Goal: Task Accomplishment & Management: Manage account settings

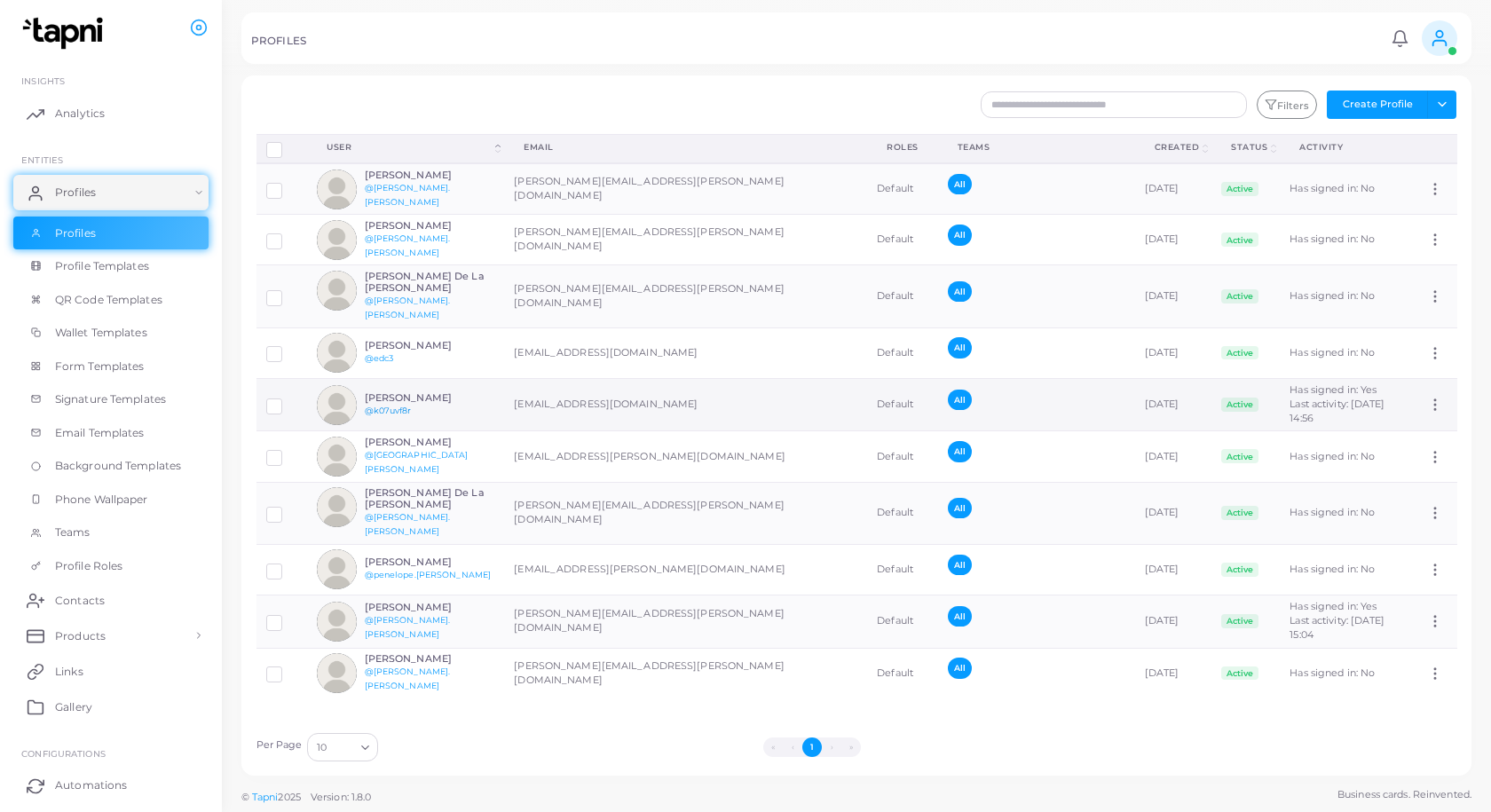
click at [401, 406] on link "@k07uvf8r" at bounding box center [388, 411] width 47 height 9
click at [554, 390] on td "[EMAIL_ADDRESS][DOMAIN_NAME]" at bounding box center [685, 404] width 363 height 53
click at [594, 242] on td "[PERSON_NAME][EMAIL_ADDRESS][PERSON_NAME][DOMAIN_NAME]" at bounding box center [685, 240] width 363 height 50
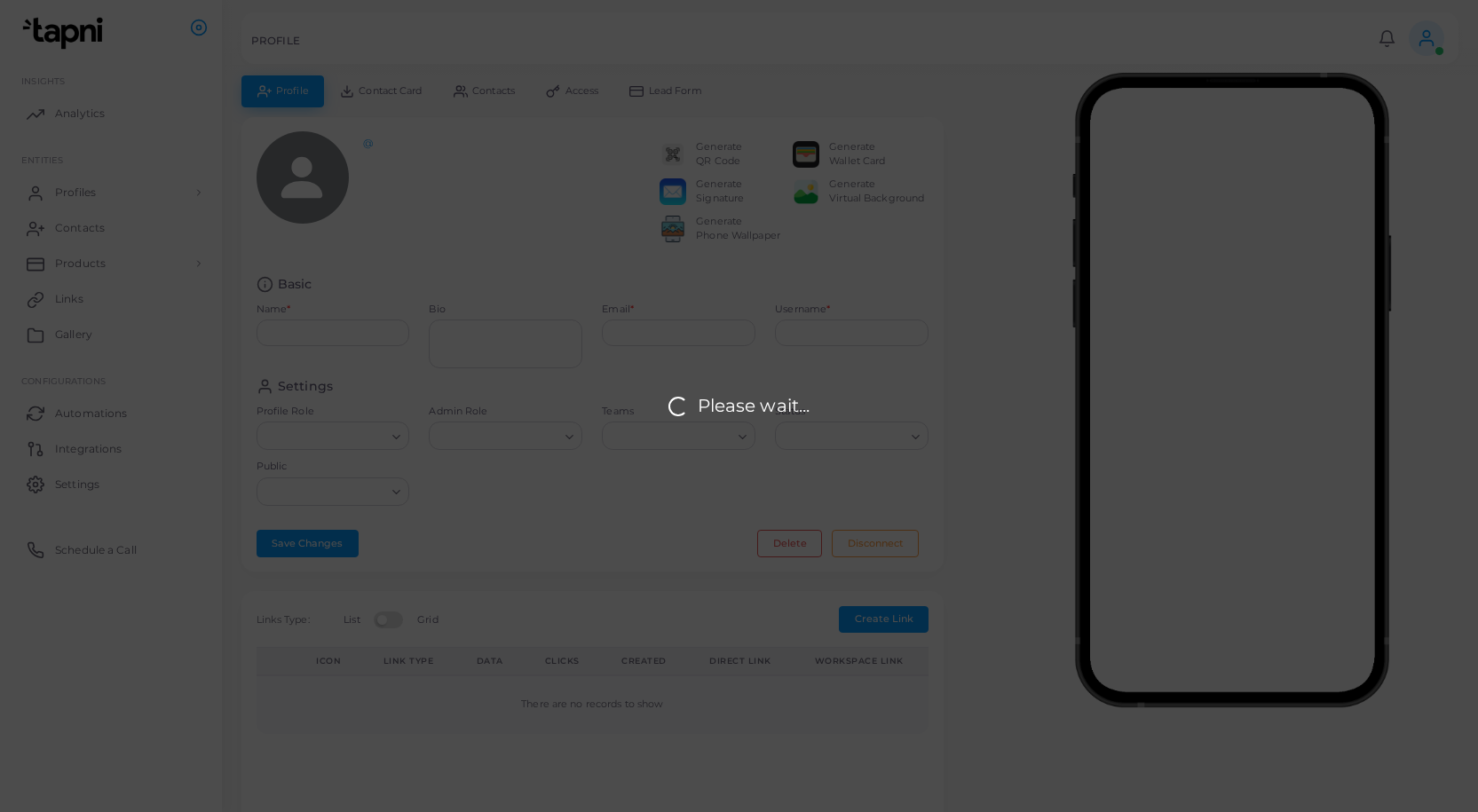
type input "**********"
type textarea "**********"
type input "**********"
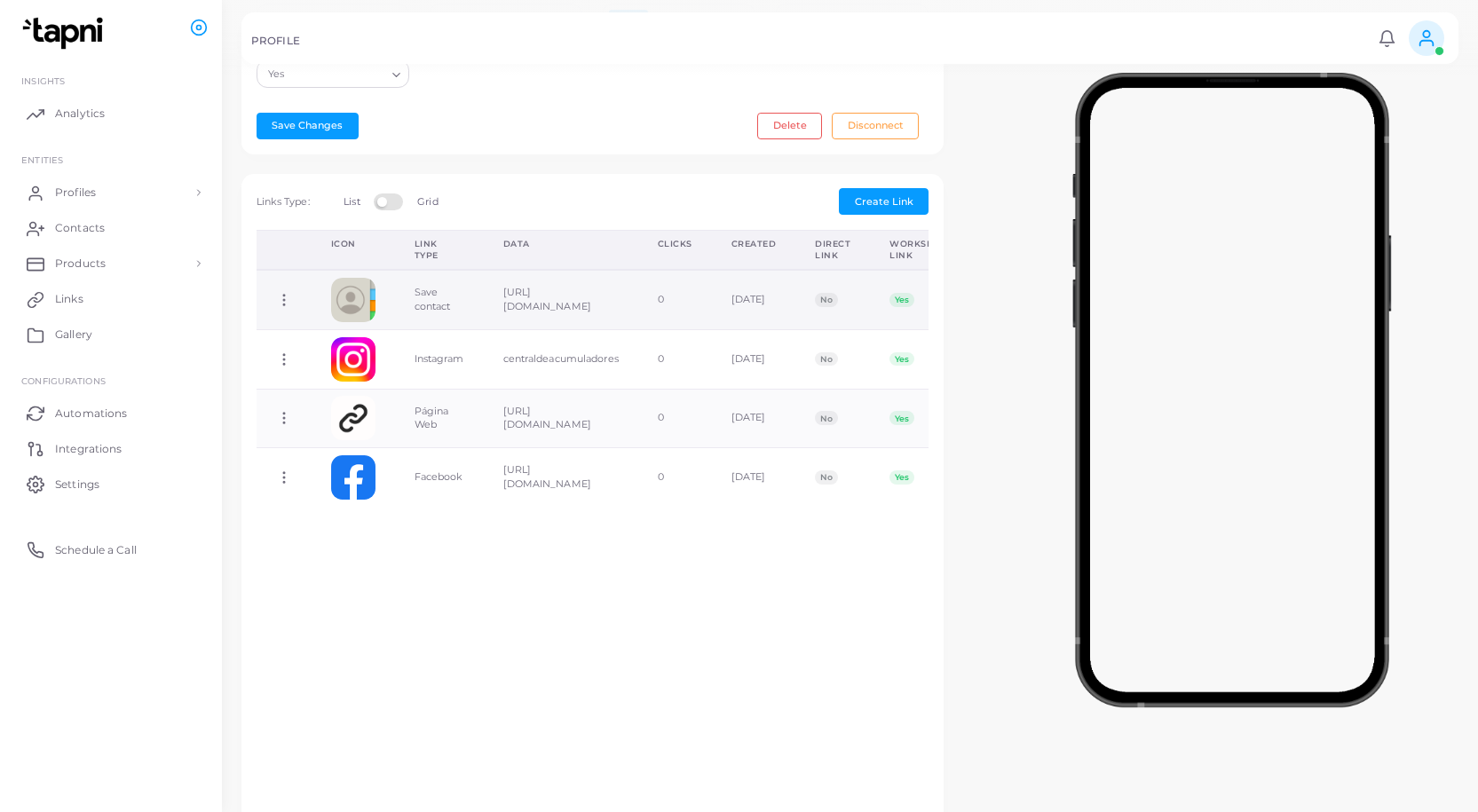
scroll to position [355, 0]
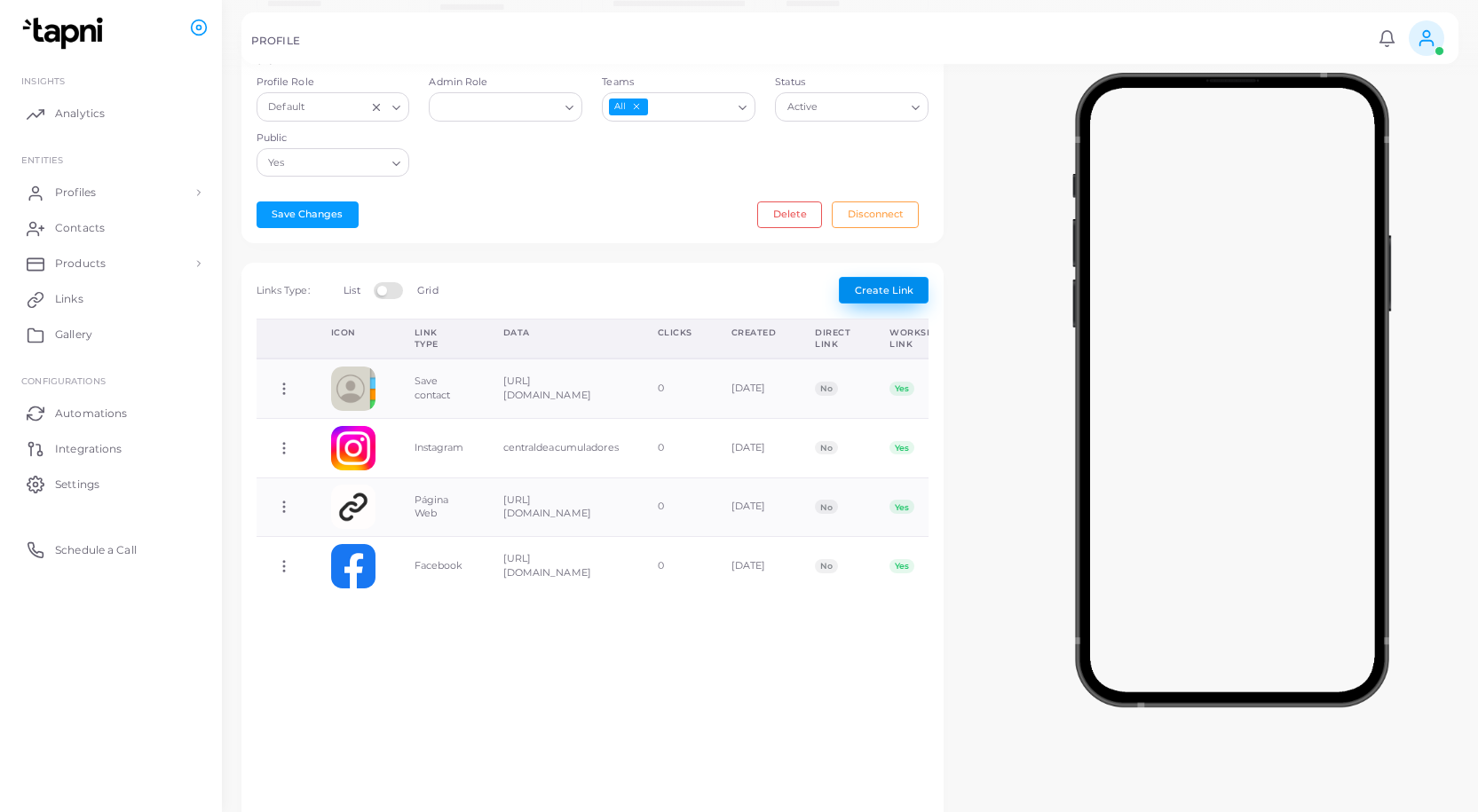
click at [883, 284] on span "Create Link" at bounding box center [884, 290] width 59 height 12
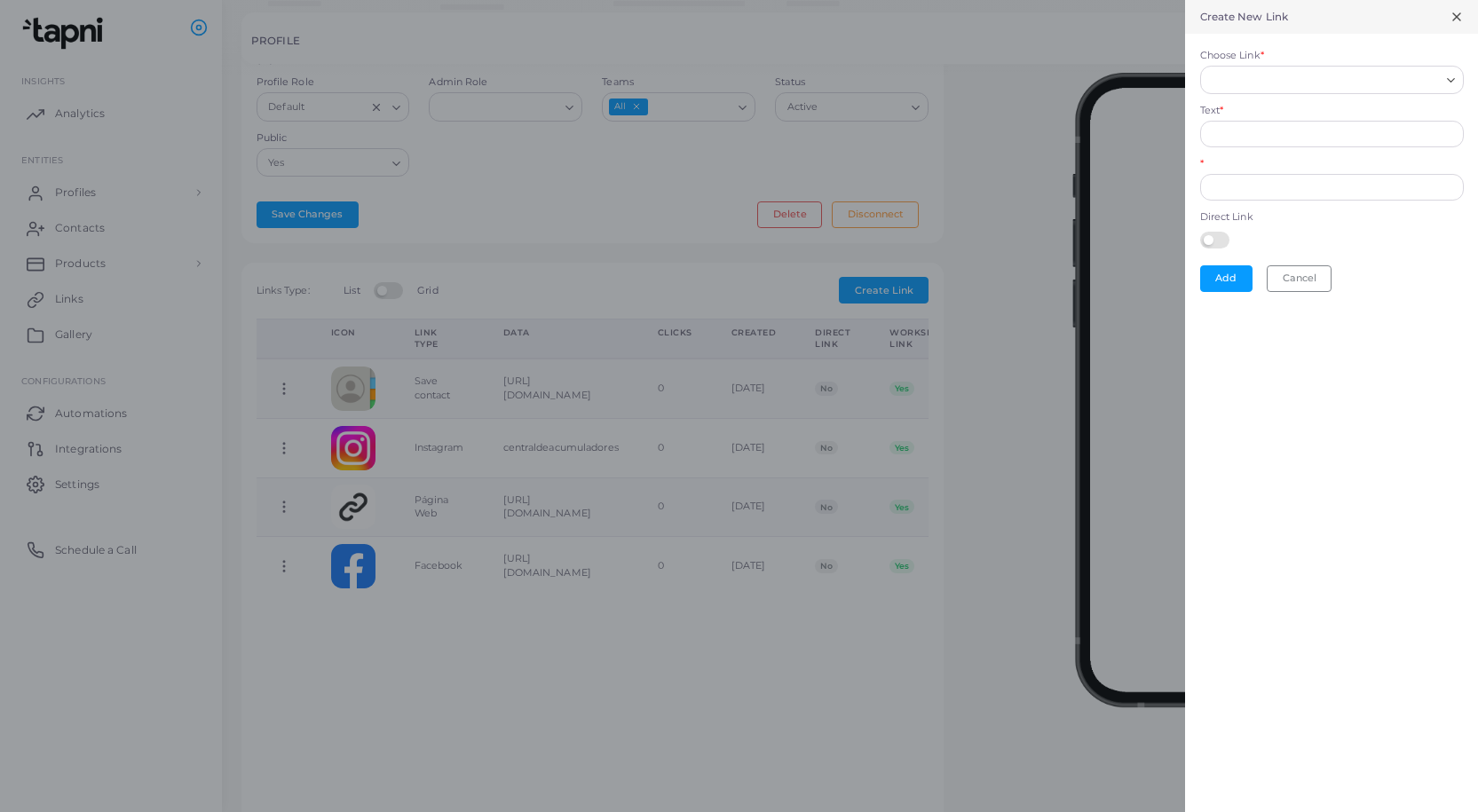
click at [1427, 85] on input "Choose Link *" at bounding box center [1323, 79] width 232 height 20
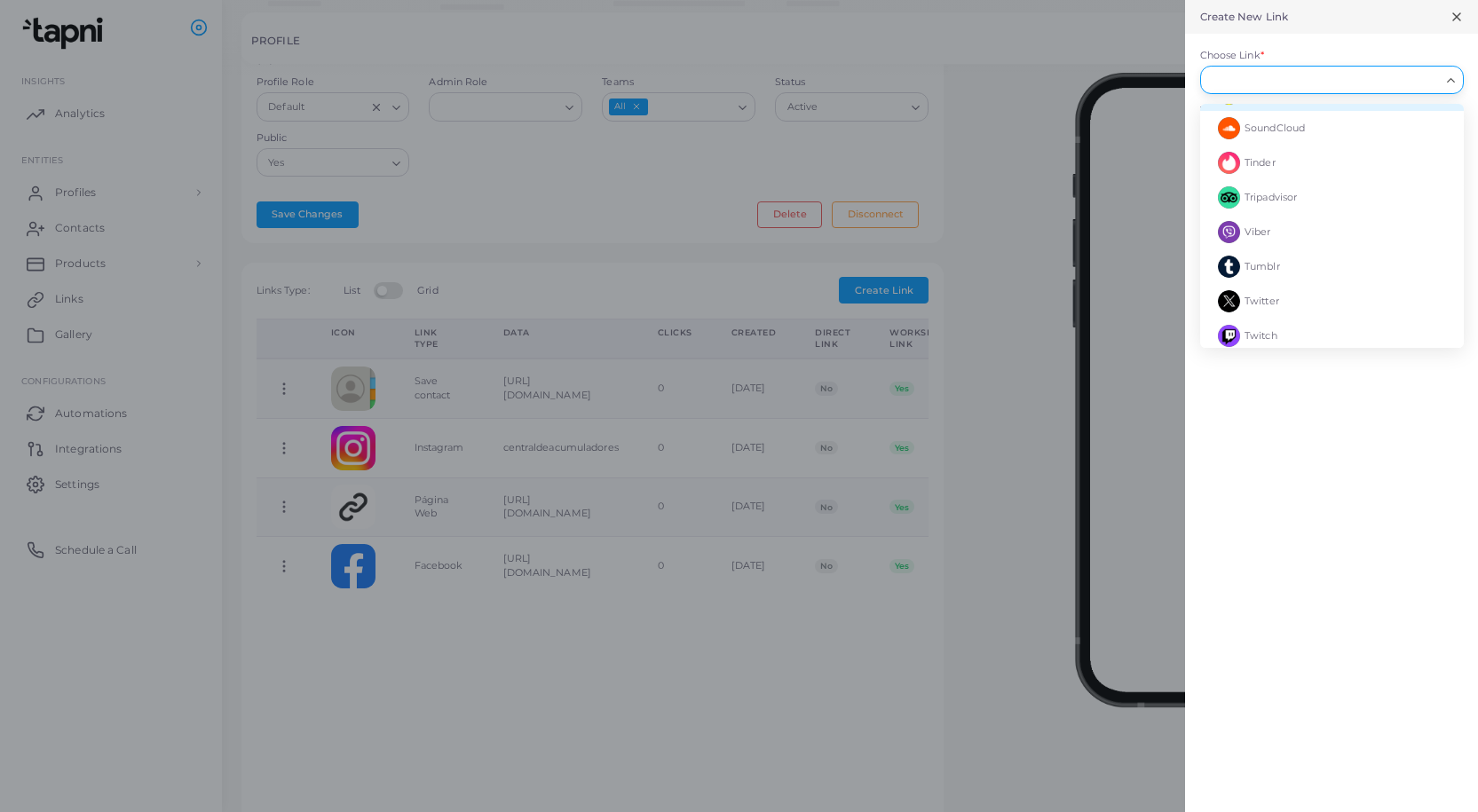
scroll to position [1834, 0]
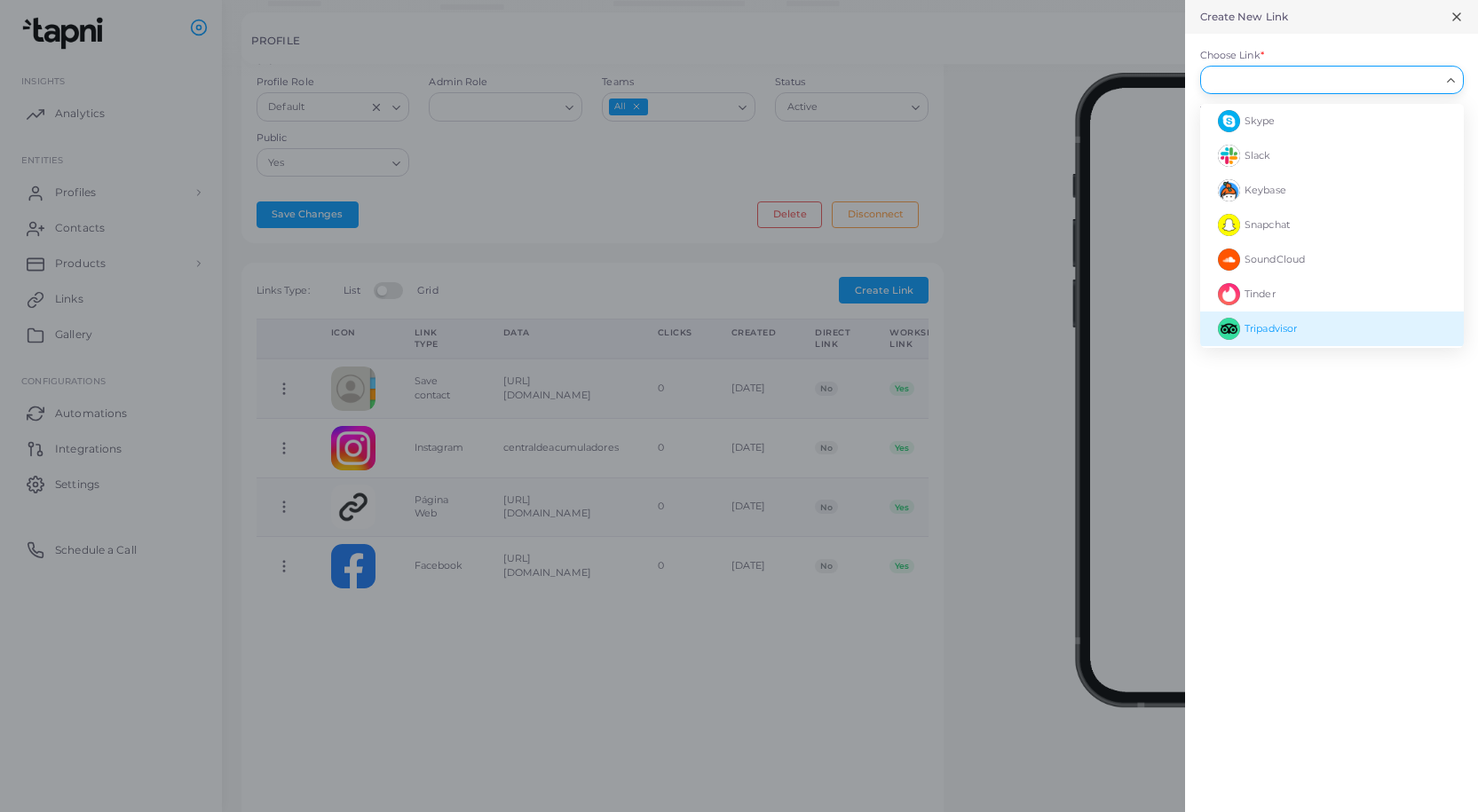
click at [1334, 440] on div "Create New Link Choose Link * Loading... Contact card Custom Link Google Review…" at bounding box center [1331, 406] width 293 height 812
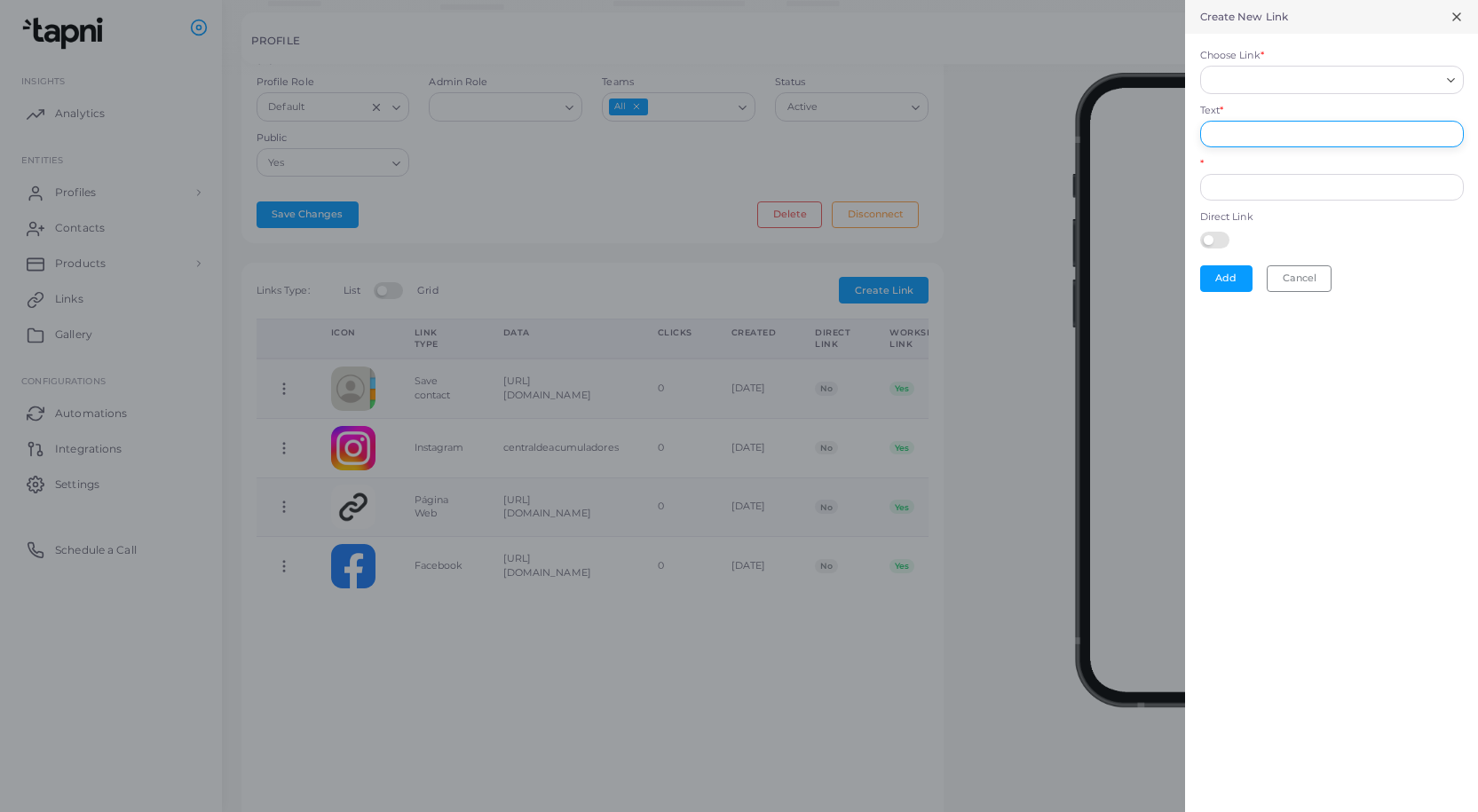
click at [1267, 133] on input "Text *" at bounding box center [1332, 134] width 264 height 27
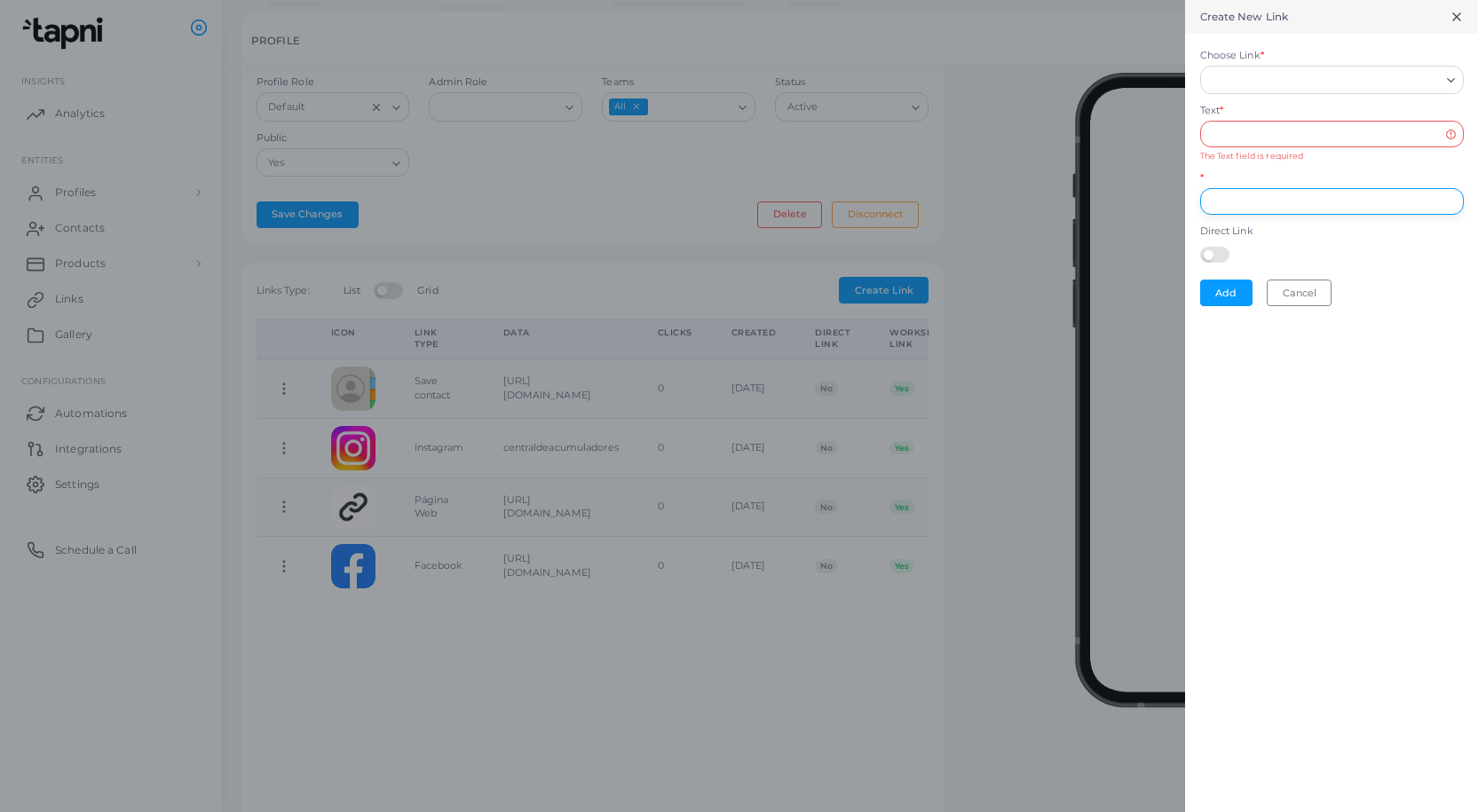
click at [1260, 178] on div "*" at bounding box center [1332, 193] width 264 height 44
click at [1225, 259] on div at bounding box center [1332, 267] width 264 height 23
click at [1302, 205] on input "*" at bounding box center [1332, 201] width 264 height 27
click at [1302, 208] on input "*" at bounding box center [1332, 201] width 264 height 27
click at [1306, 306] on button "Cancel" at bounding box center [1299, 307] width 65 height 27
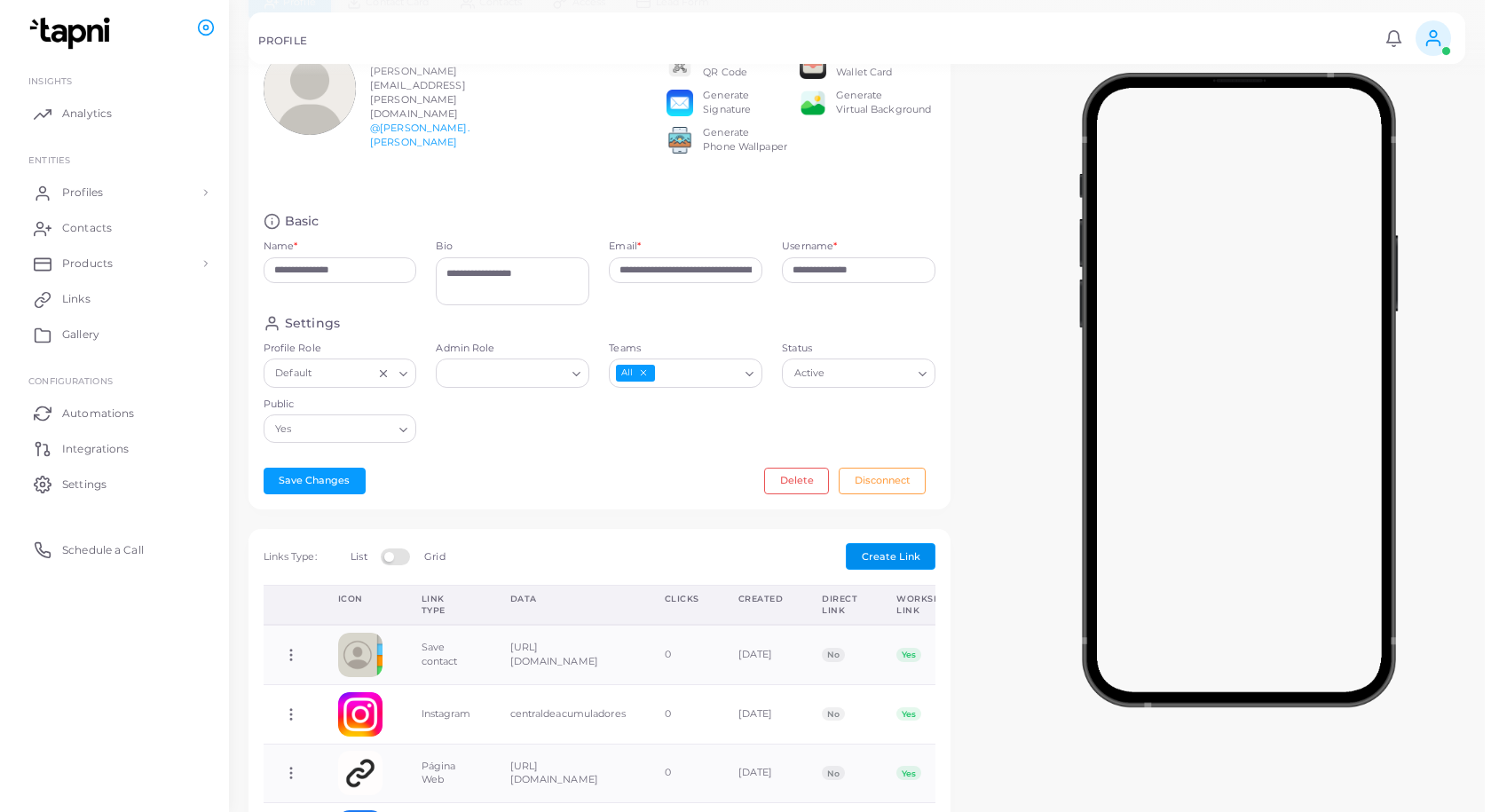
scroll to position [0, 0]
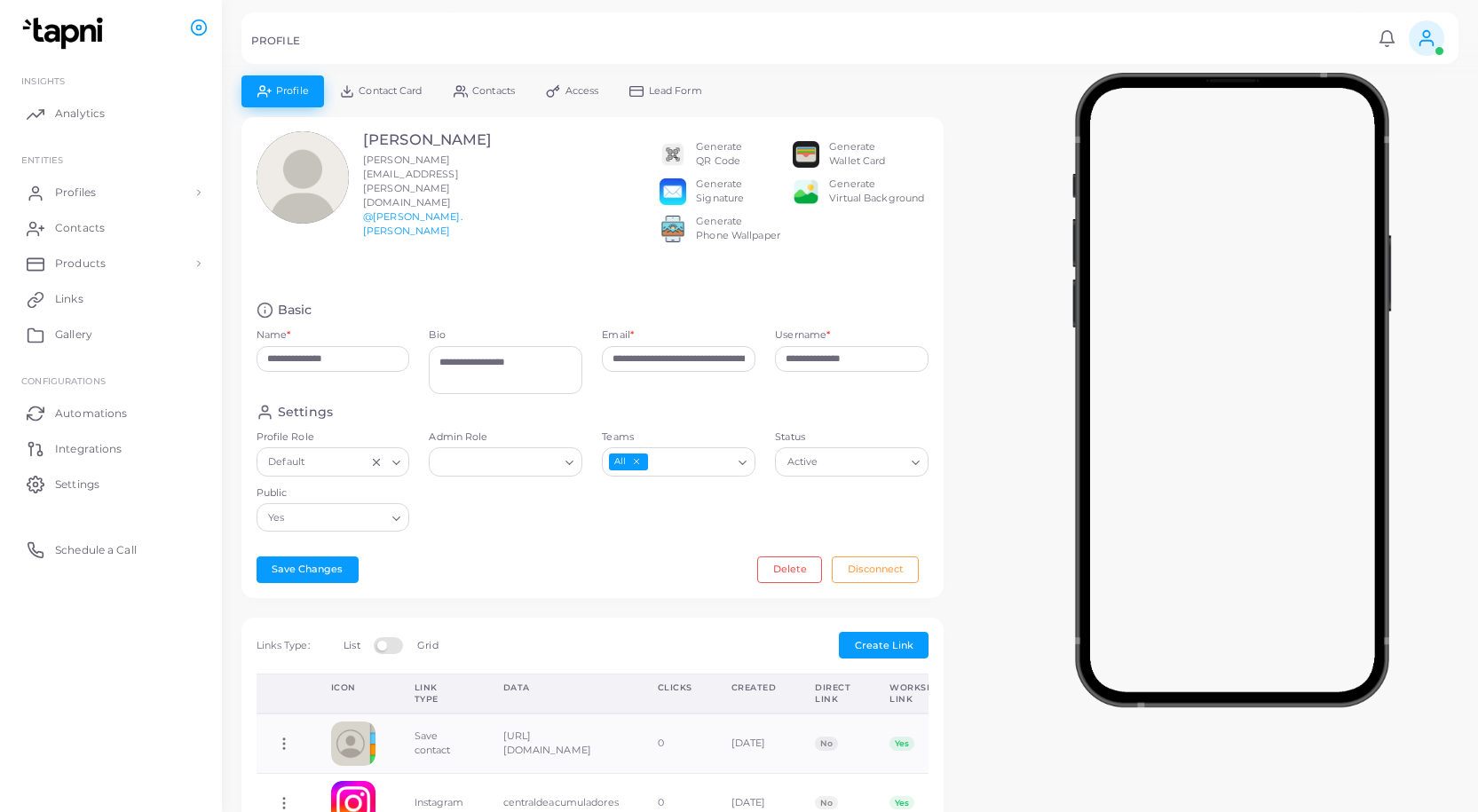
click at [381, 87] on span "Contact Card" at bounding box center [390, 90] width 63 height 9
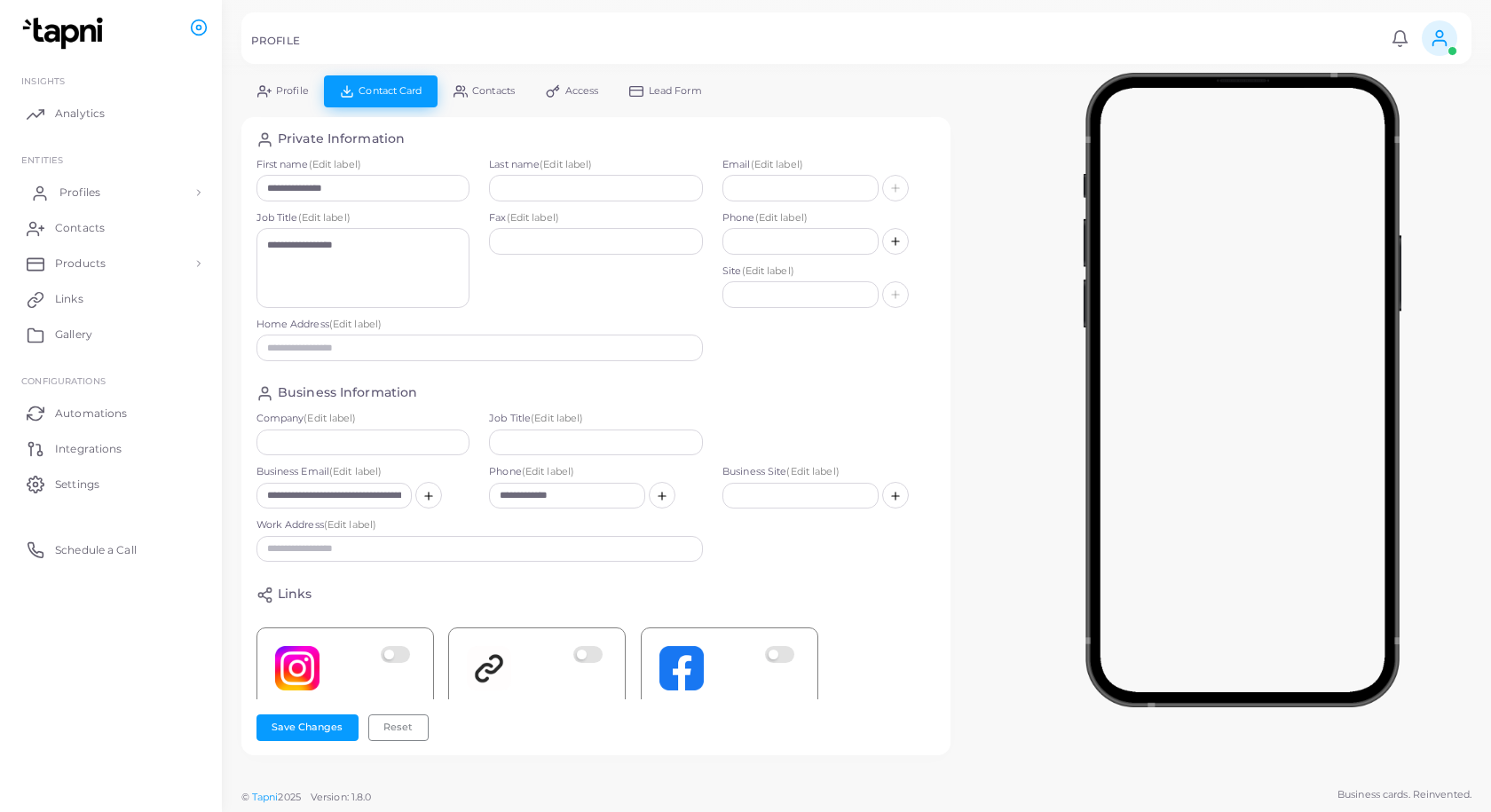
click at [76, 190] on span "Profiles" at bounding box center [80, 192] width 41 height 16
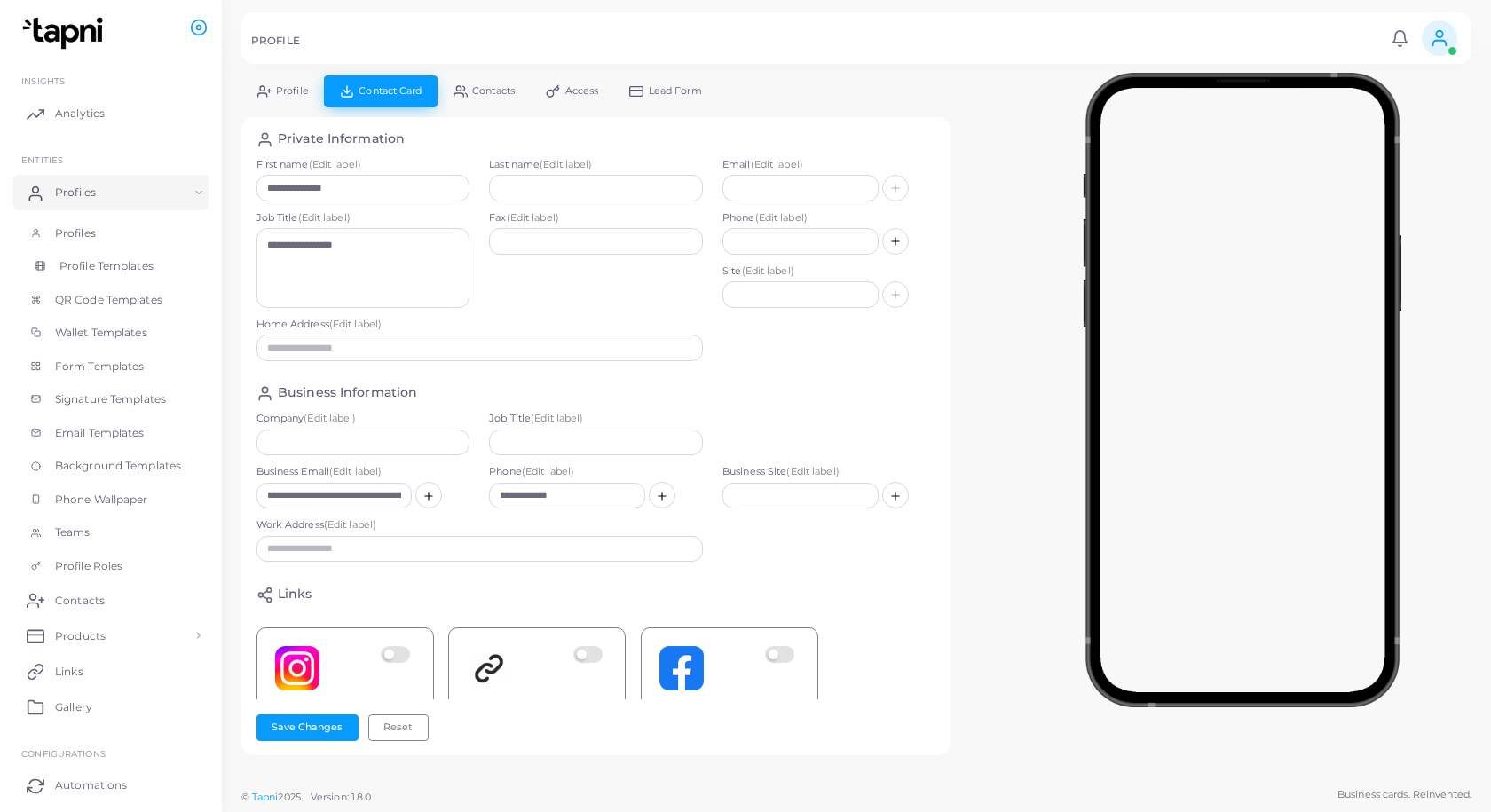
click at [144, 269] on span "Profile Templates" at bounding box center [106, 265] width 94 height 16
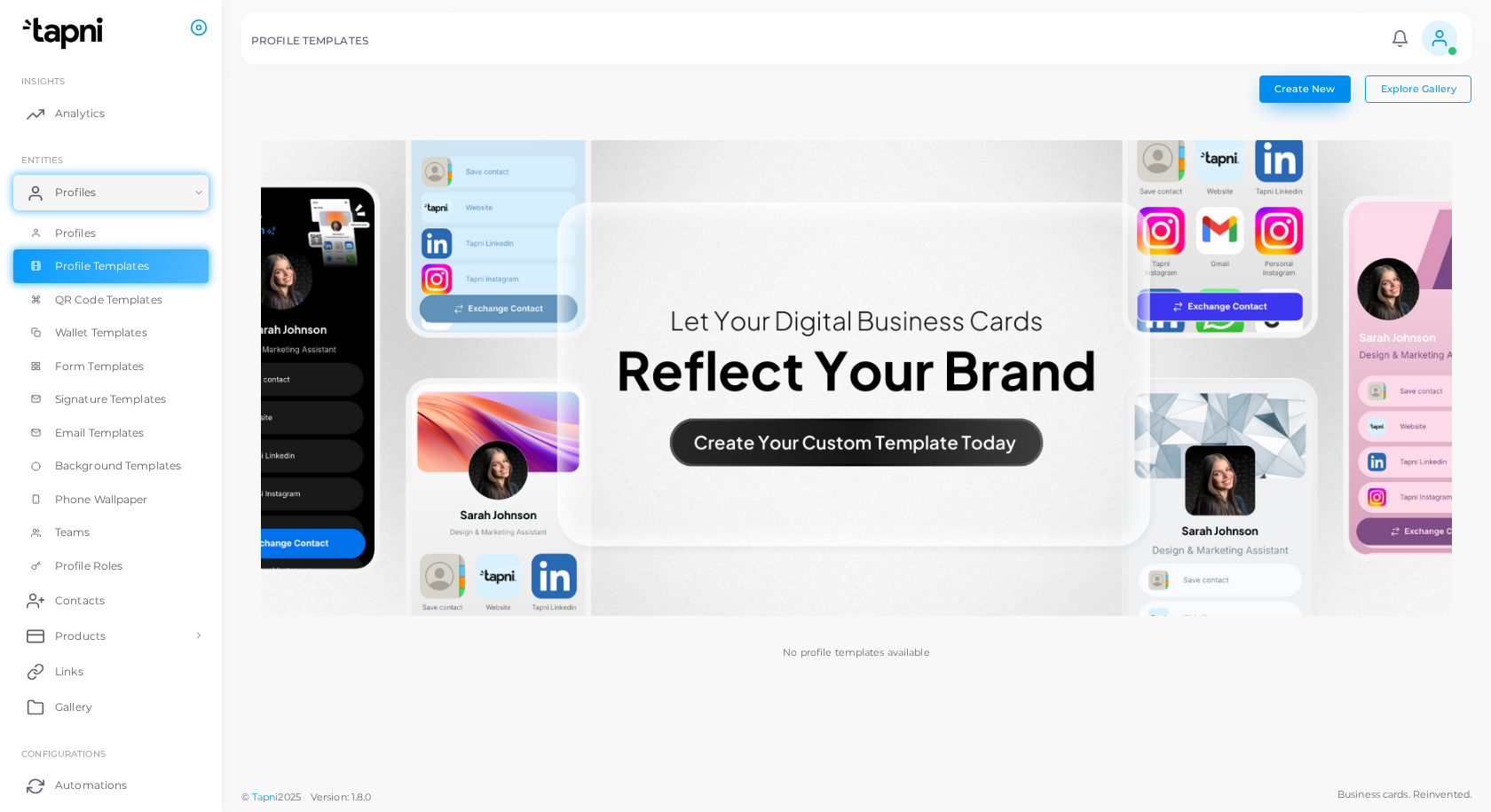
click at [1314, 88] on span "Create New" at bounding box center [1305, 88] width 61 height 12
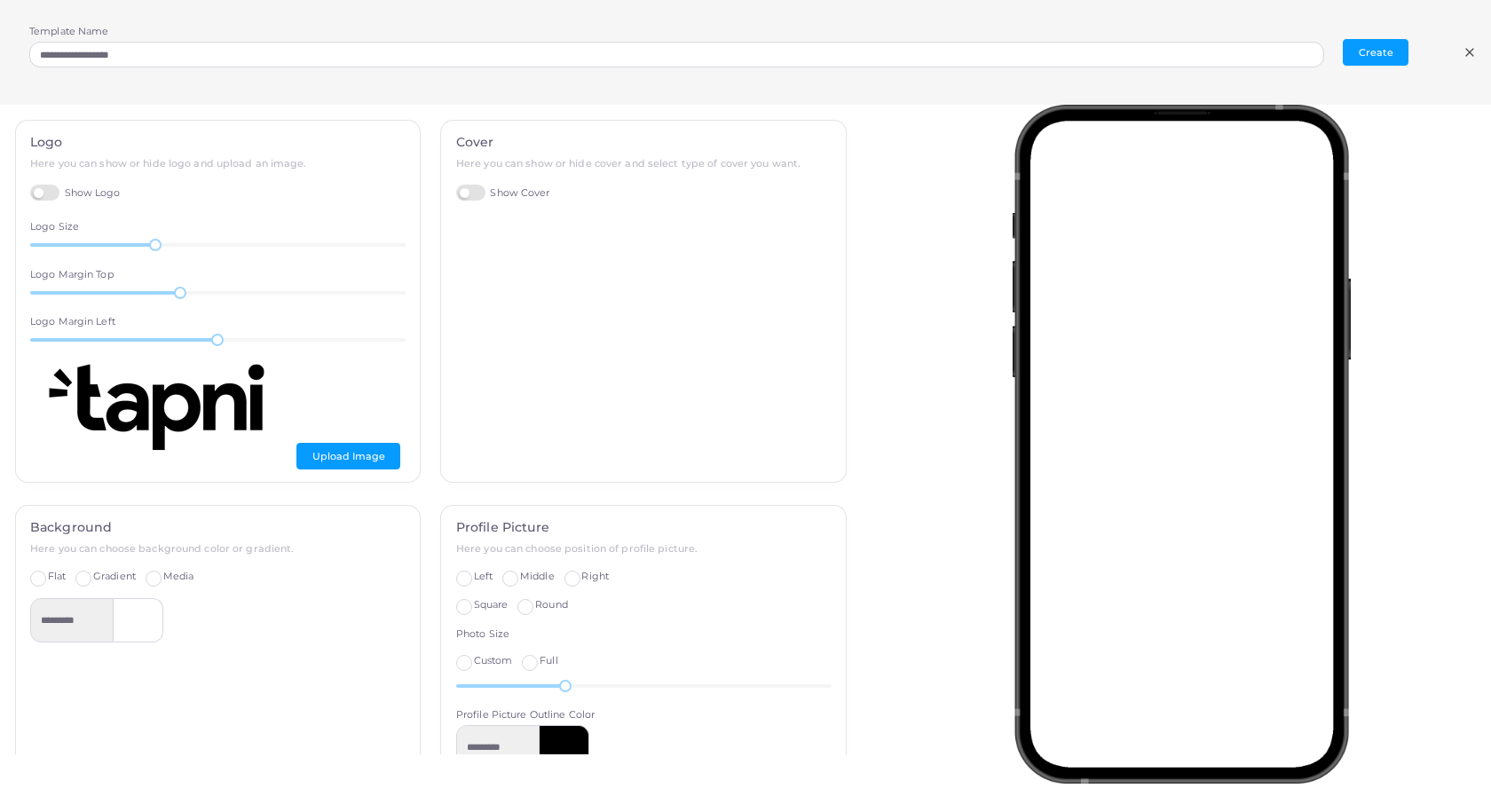
click at [463, 194] on label "Show Cover" at bounding box center [503, 193] width 94 height 17
click at [552, 229] on label "Standard" at bounding box center [574, 226] width 44 height 14
click at [474, 230] on label "Full Width" at bounding box center [499, 226] width 50 height 14
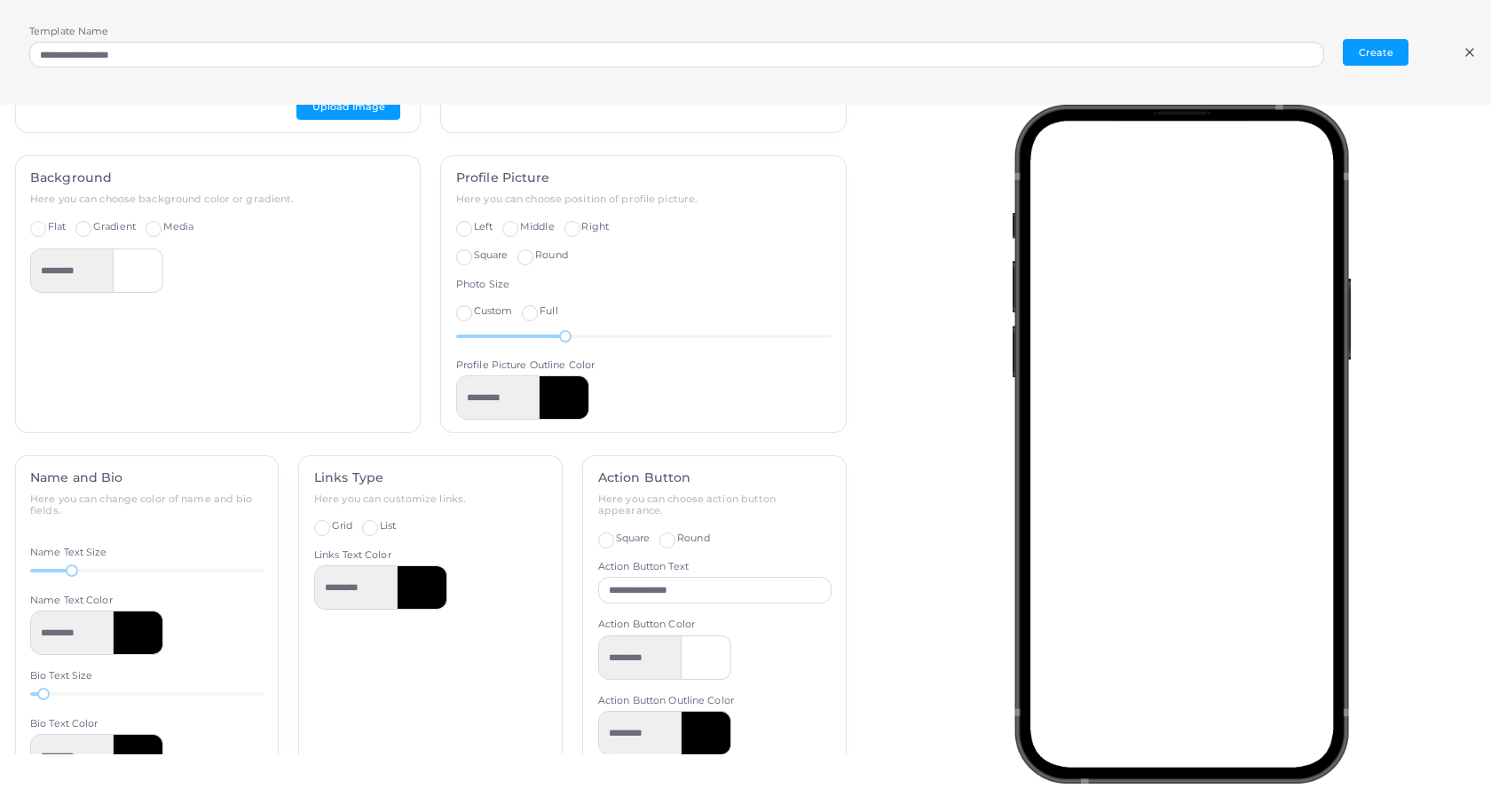
scroll to position [355, 0]
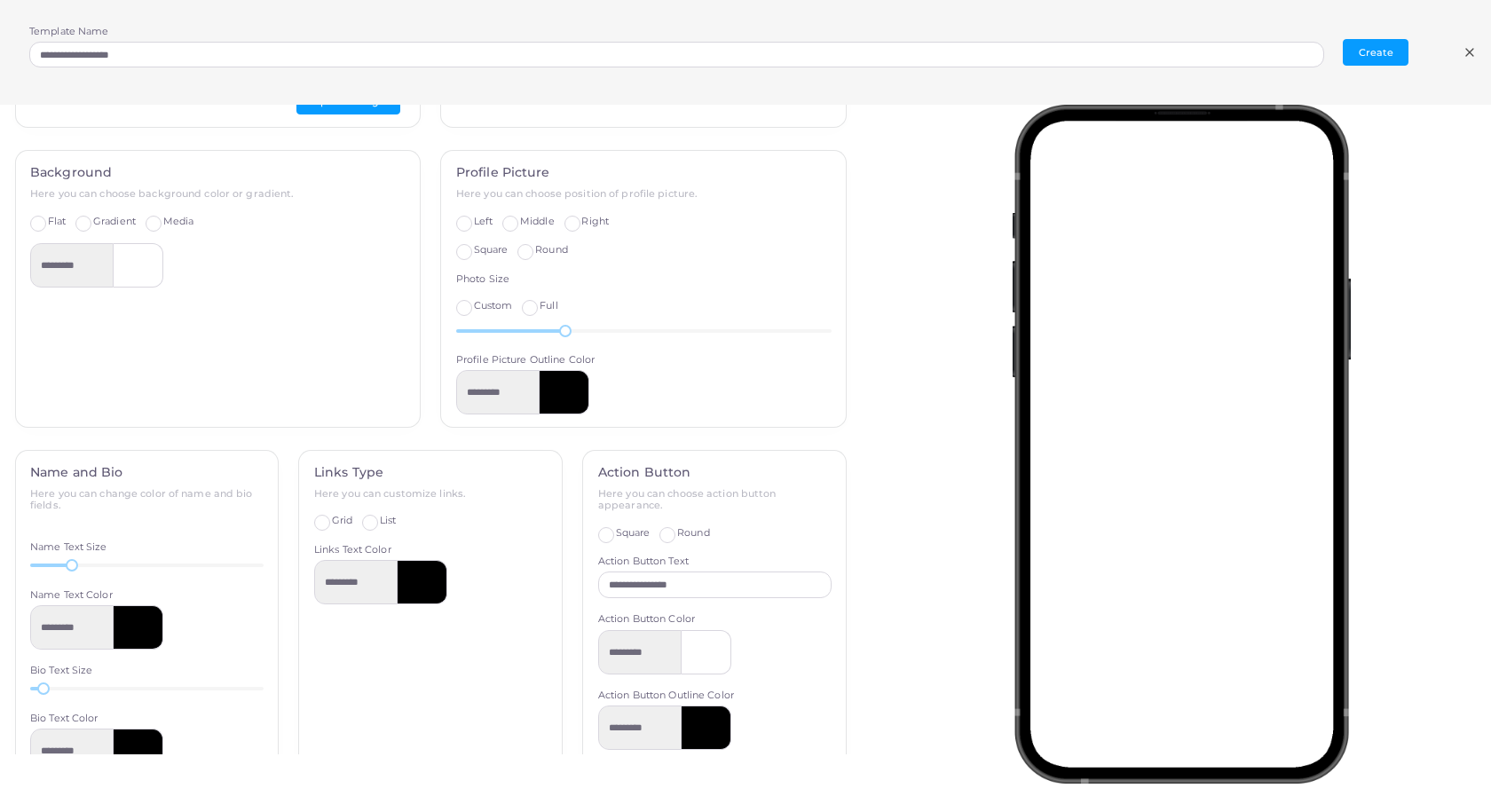
click at [93, 228] on label "Gradient" at bounding box center [115, 222] width 43 height 14
click at [166, 225] on span "Media" at bounding box center [178, 221] width 31 height 12
click at [93, 224] on label "Gradient" at bounding box center [115, 222] width 43 height 14
click at [474, 217] on label "Left" at bounding box center [483, 222] width 19 height 14
click at [520, 227] on label "Middle" at bounding box center [536, 222] width 34 height 14
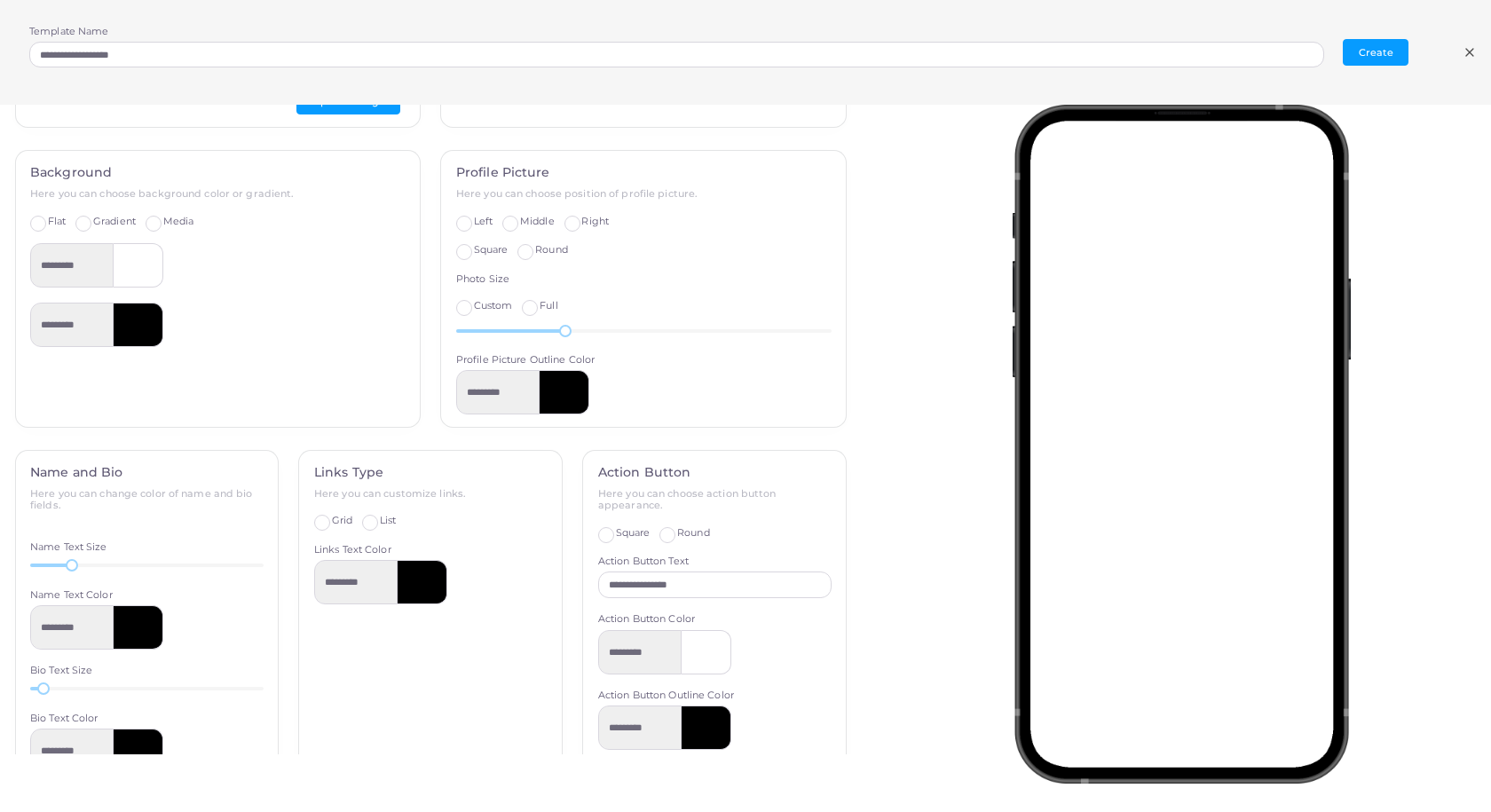
click at [581, 219] on label "Right" at bounding box center [595, 222] width 28 height 14
click at [520, 217] on label "Middle" at bounding box center [536, 222] width 34 height 14
click at [474, 250] on label "Square" at bounding box center [491, 250] width 34 height 14
click at [535, 252] on label "Round" at bounding box center [551, 250] width 33 height 14
click at [539, 304] on label "Full" at bounding box center [548, 305] width 18 height 14
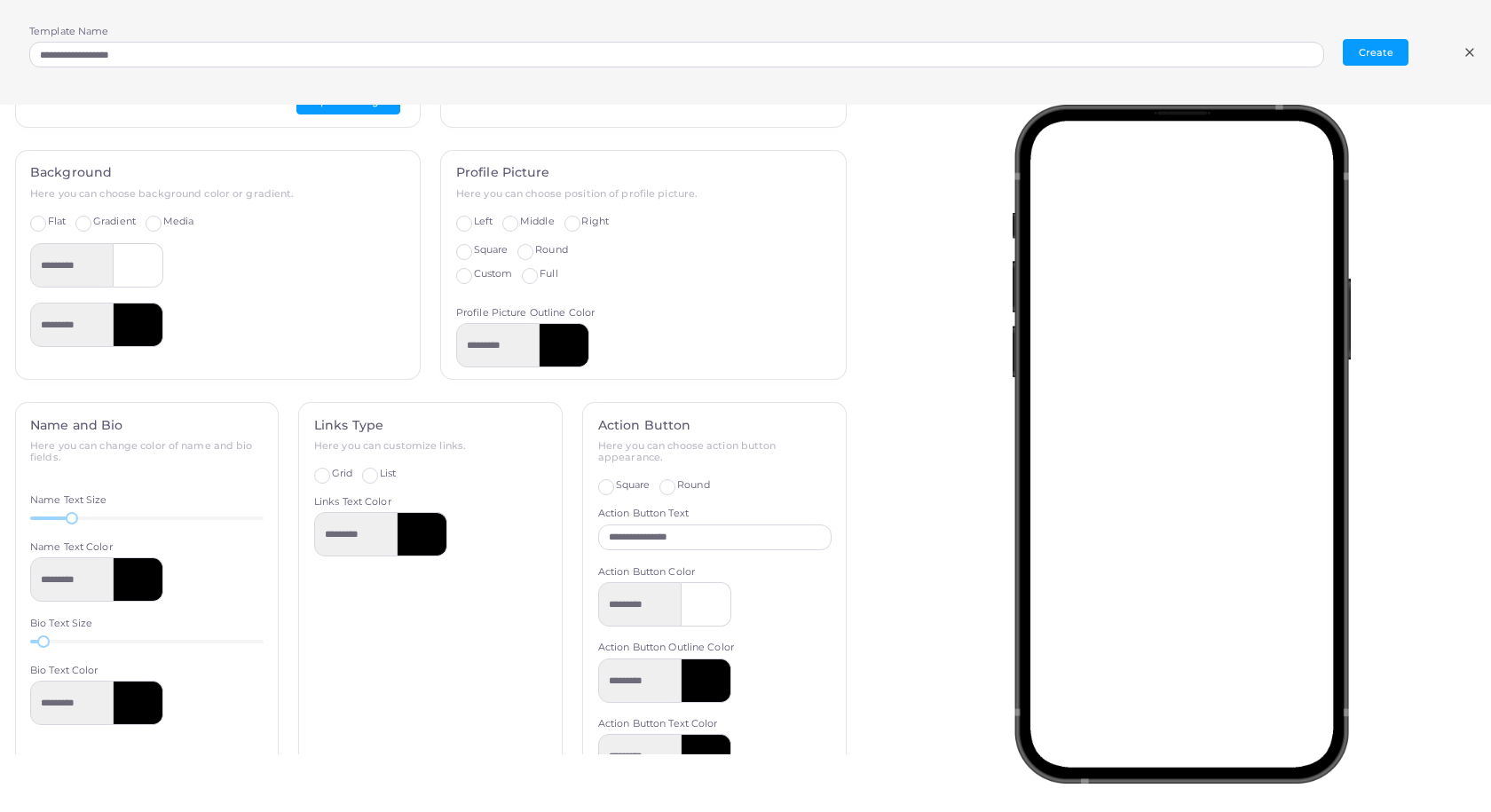
click at [474, 280] on label "Custom" at bounding box center [494, 274] width 39 height 14
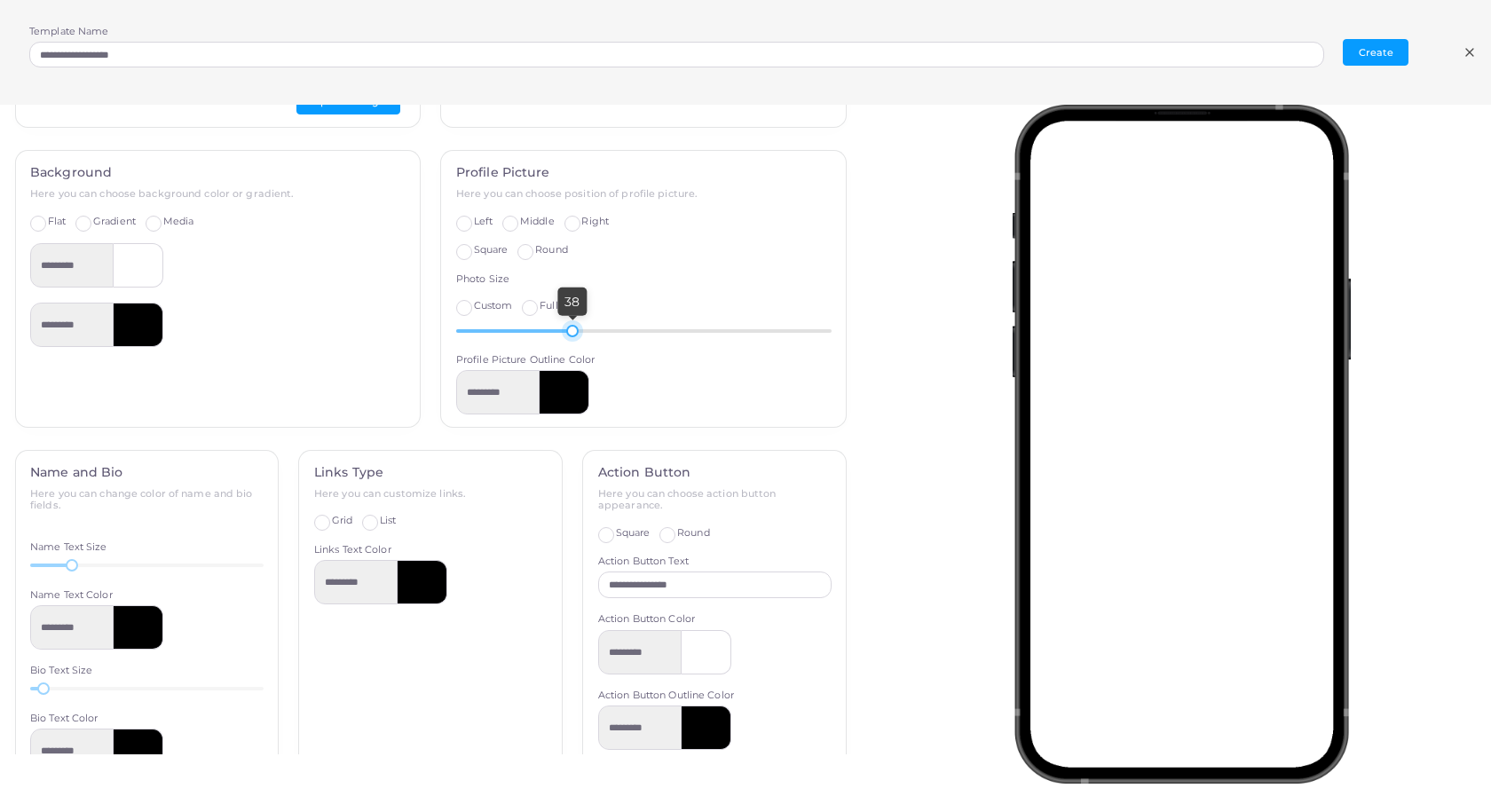
drag, startPoint x: 559, startPoint y: 332, endPoint x: 563, endPoint y: 321, distance: 11.7
click at [566, 325] on div "38" at bounding box center [572, 331] width 12 height 12
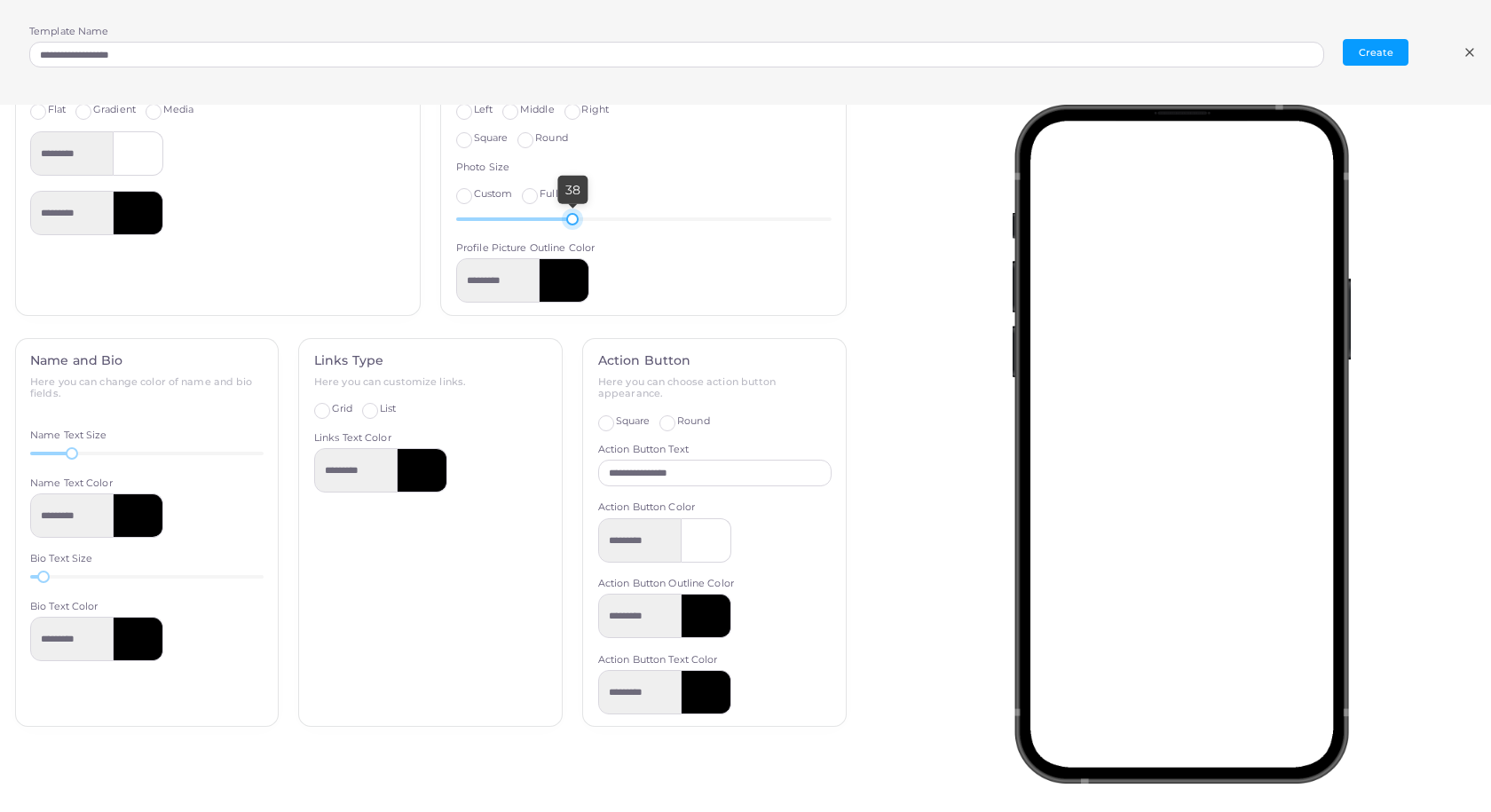
scroll to position [476, 0]
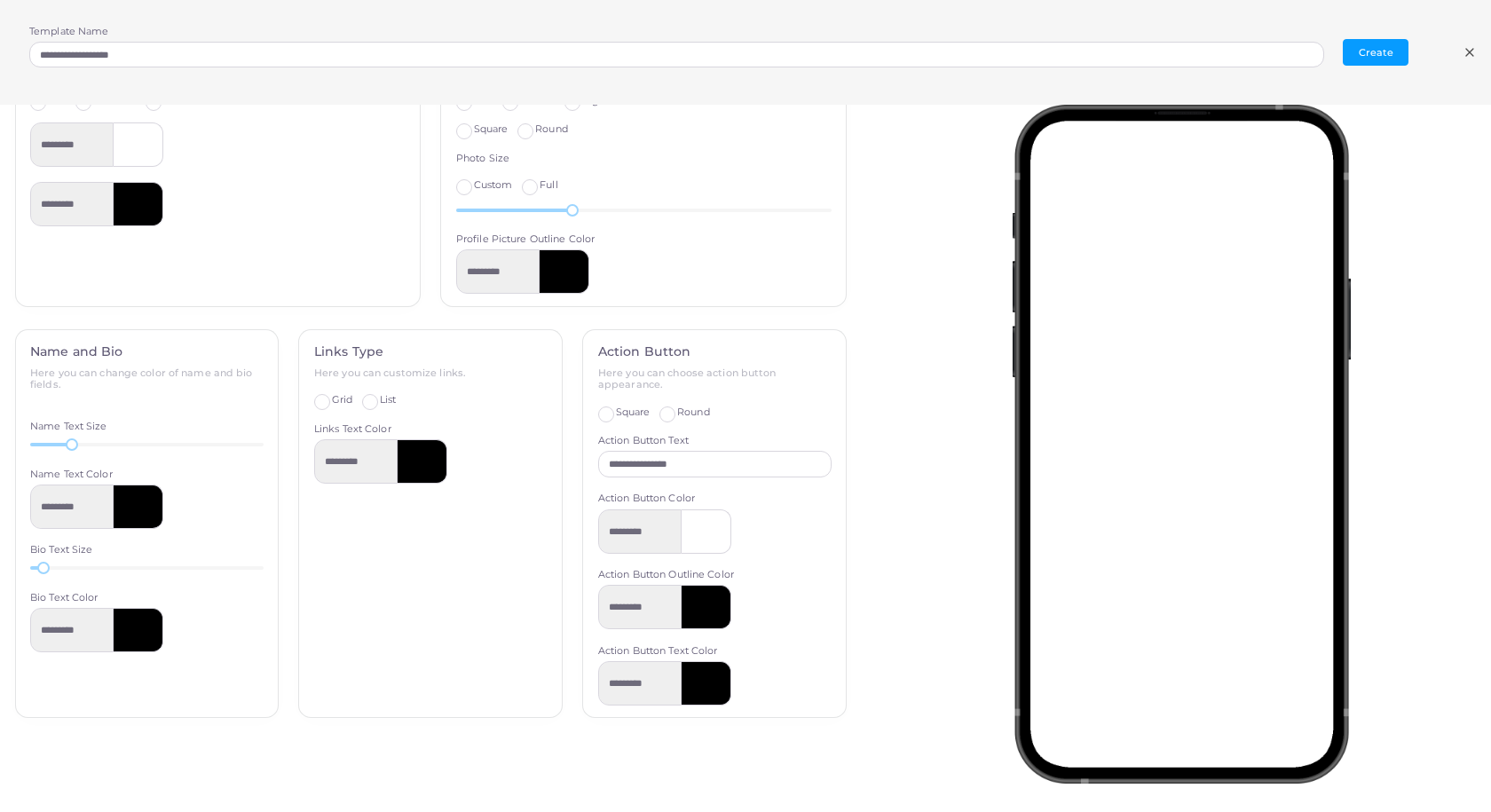
click at [120, 354] on h4 "Name and Bio" at bounding box center [146, 352] width 234 height 15
click at [74, 443] on div at bounding box center [74, 444] width 12 height 12
click at [47, 564] on div at bounding box center [47, 567] width 12 height 12
click at [380, 401] on span "List" at bounding box center [387, 399] width 16 height 12
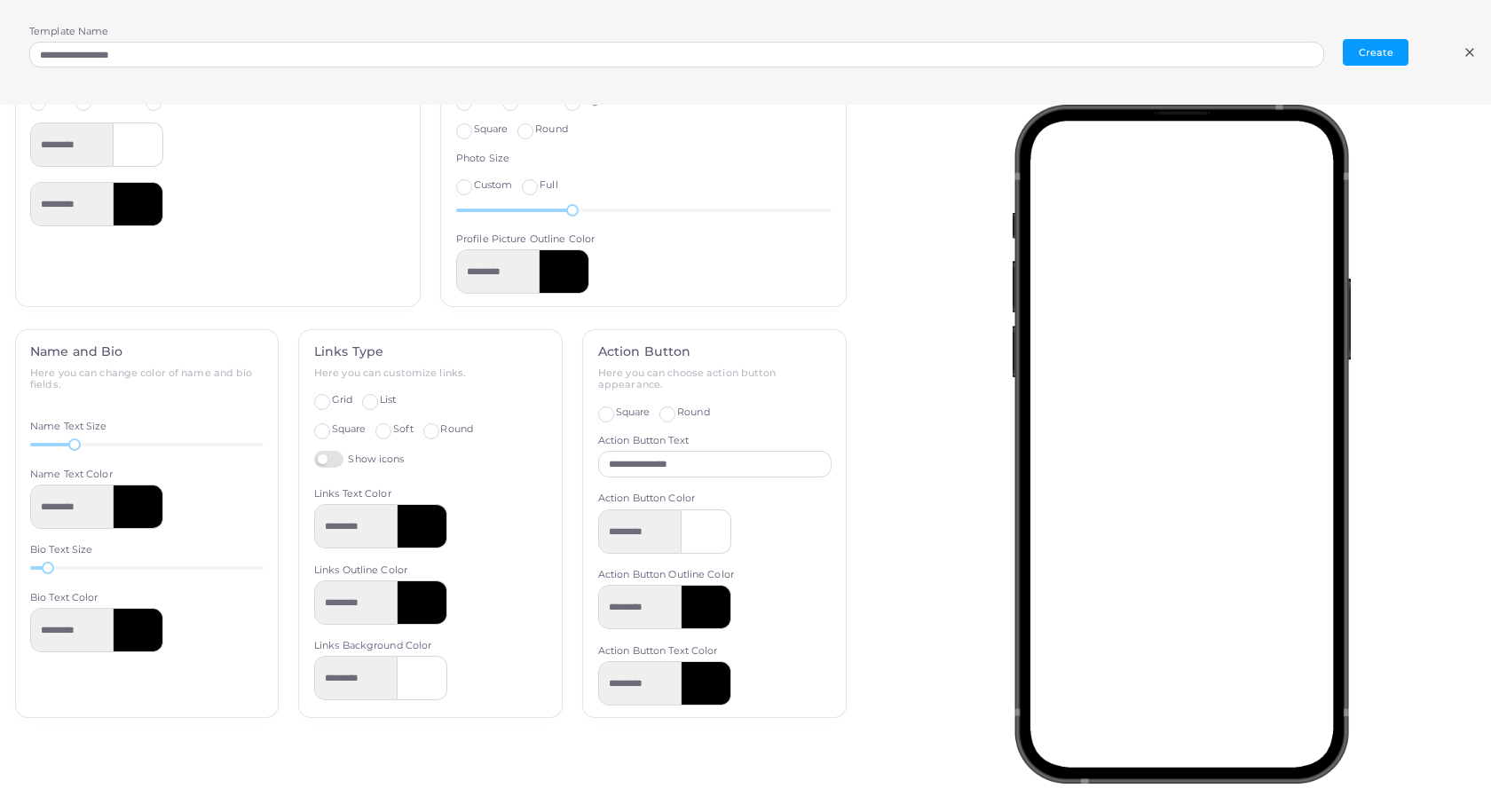
click at [332, 401] on label "Grid" at bounding box center [342, 399] width 20 height 14
type input "*********"
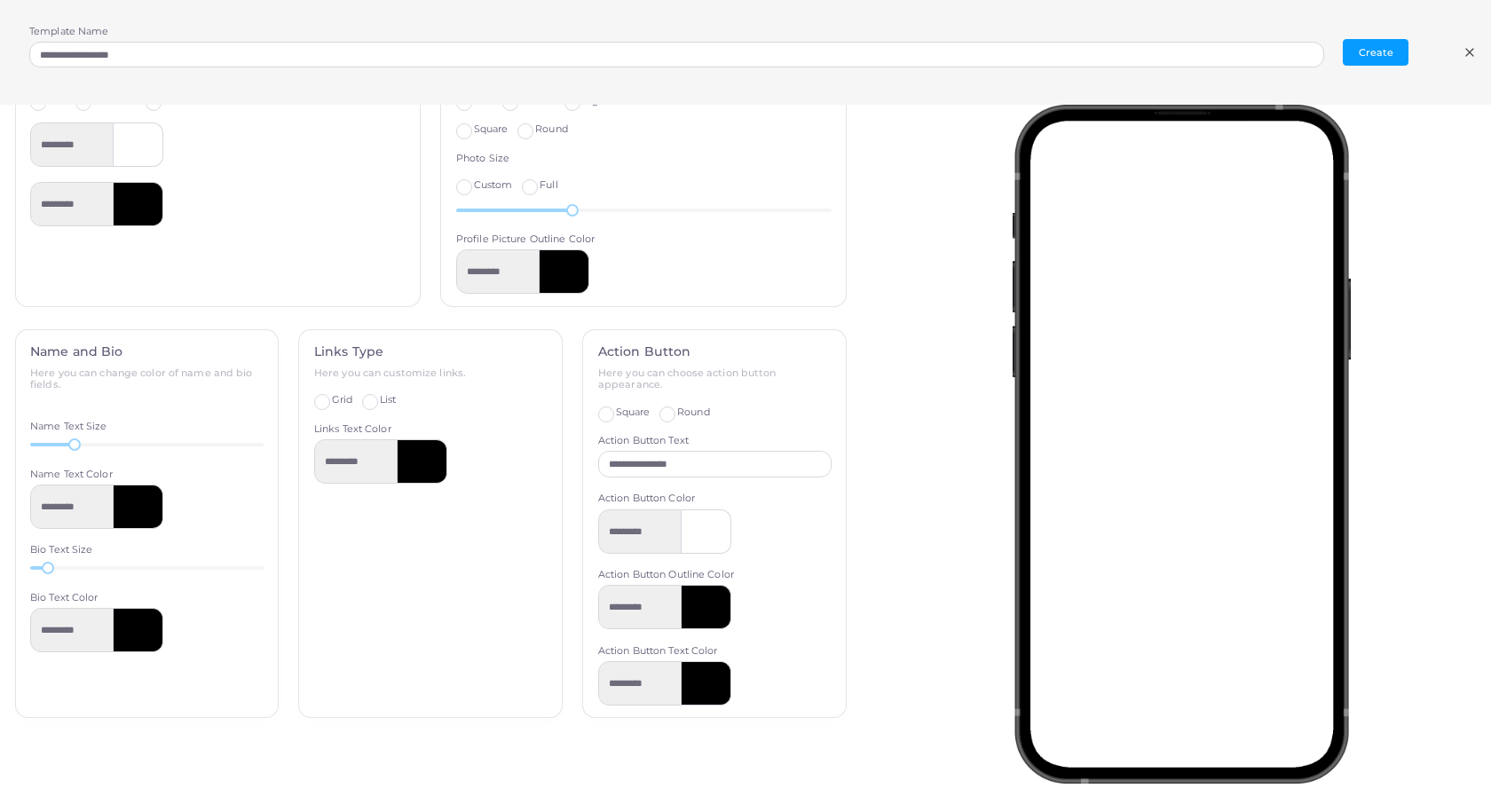
click at [616, 413] on label "Square" at bounding box center [632, 413] width 34 height 14
click at [677, 408] on span "Round" at bounding box center [693, 412] width 33 height 12
click at [1379, 53] on button "Create" at bounding box center [1376, 52] width 66 height 27
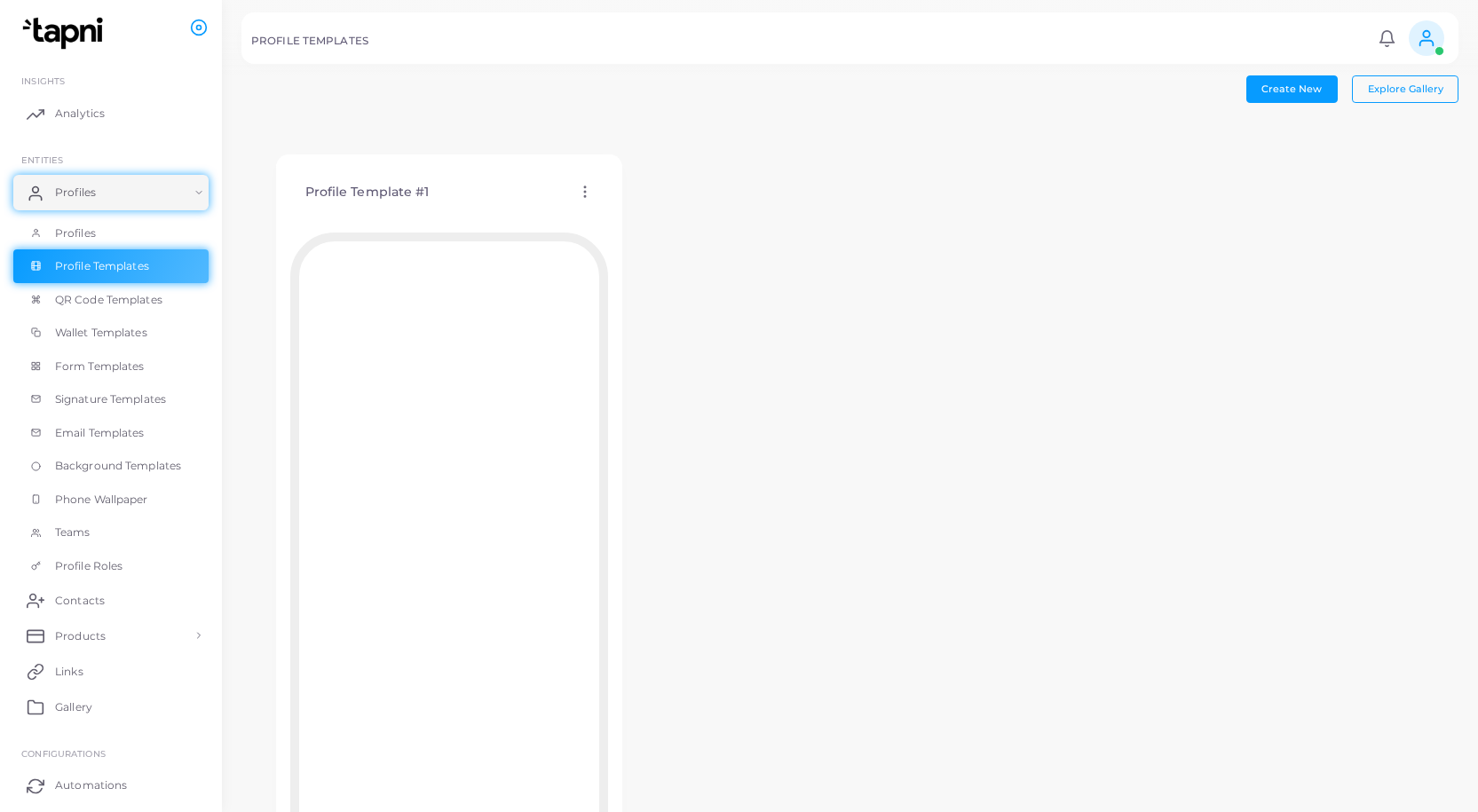
click at [581, 194] on icon at bounding box center [584, 191] width 16 height 16
drag, startPoint x: 680, startPoint y: 455, endPoint x: 685, endPoint y: 443, distance: 13.0
click at [681, 455] on div "Profile Template #1 Edit Template Assign template Duplicate Template Delete Tem…" at bounding box center [849, 530] width 1217 height 818
click at [588, 188] on icon at bounding box center [584, 191] width 16 height 16
click at [102, 227] on link "Profiles" at bounding box center [111, 234] width 196 height 34
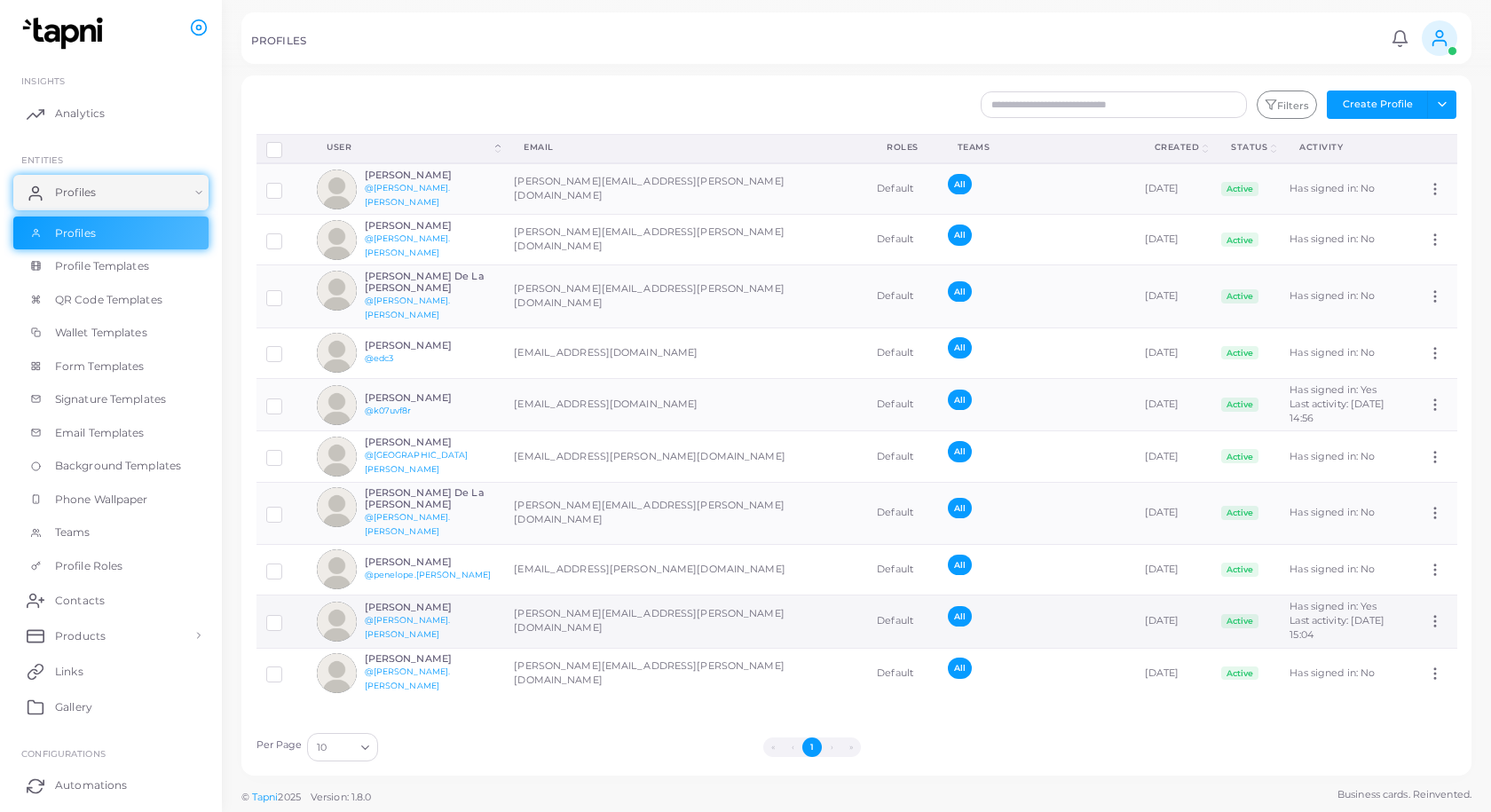
click at [576, 597] on td "[PERSON_NAME][EMAIL_ADDRESS][PERSON_NAME][DOMAIN_NAME]" at bounding box center [685, 621] width 363 height 53
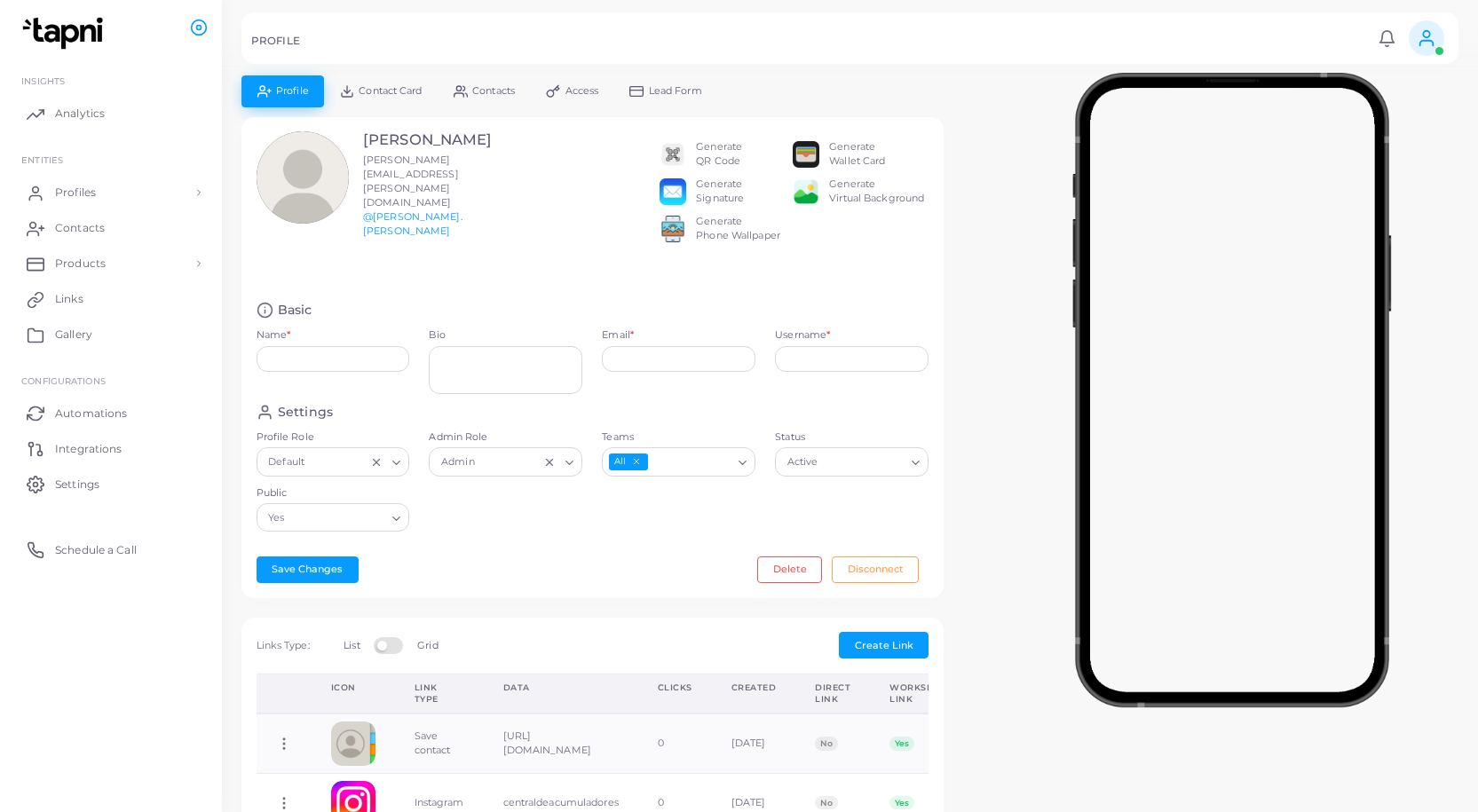
type input "**********"
type textarea "**********"
type input "**********"
click at [346, 346] on input "**********" at bounding box center [332, 359] width 154 height 27
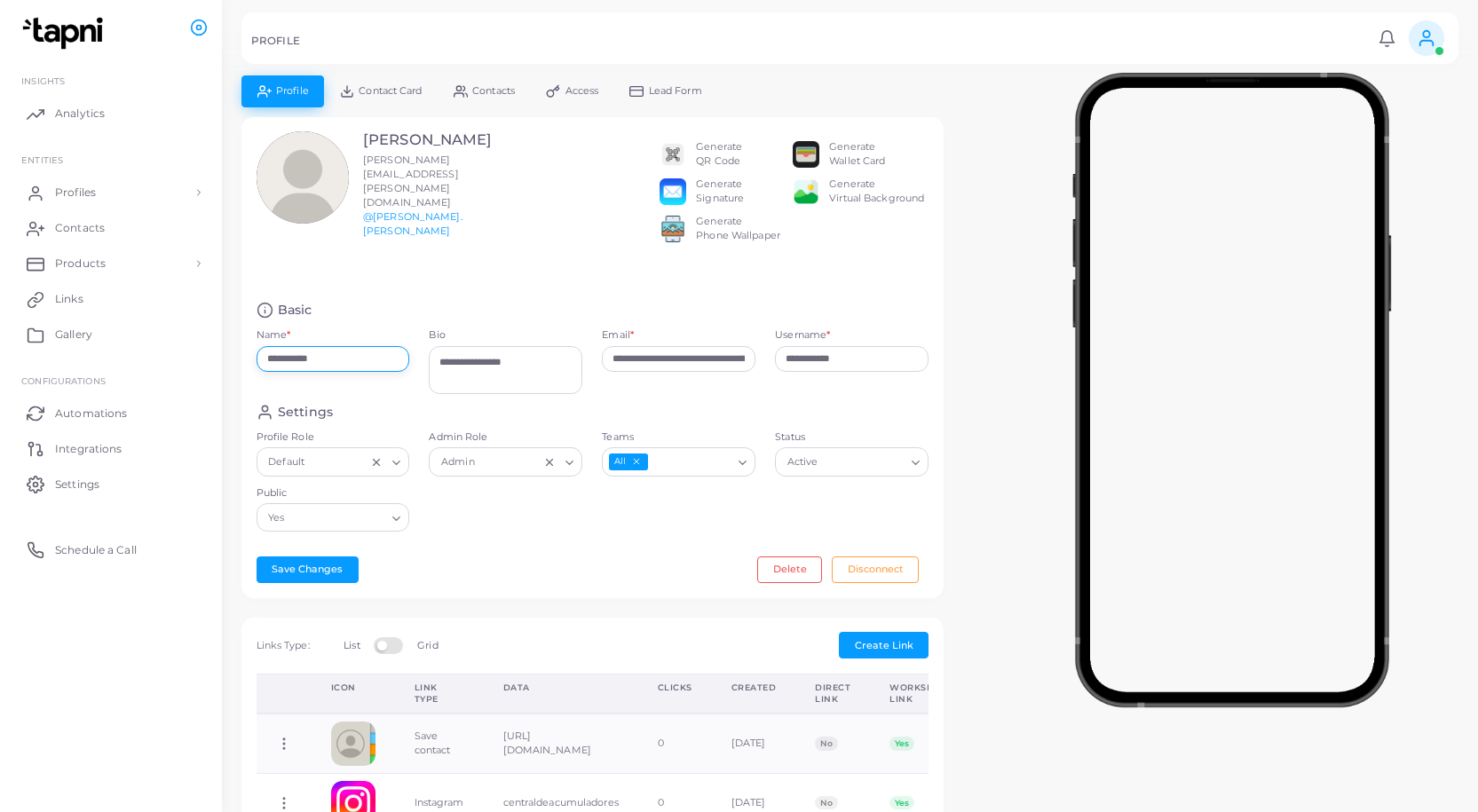
type input "**********"
click at [448, 255] on div "[PERSON_NAME] [PERSON_NAME][EMAIL_ADDRESS][PERSON_NAME][DOMAIN_NAME] @[PERSON_N…" at bounding box center [391, 210] width 289 height 156
click at [92, 197] on span "Profiles" at bounding box center [80, 192] width 41 height 16
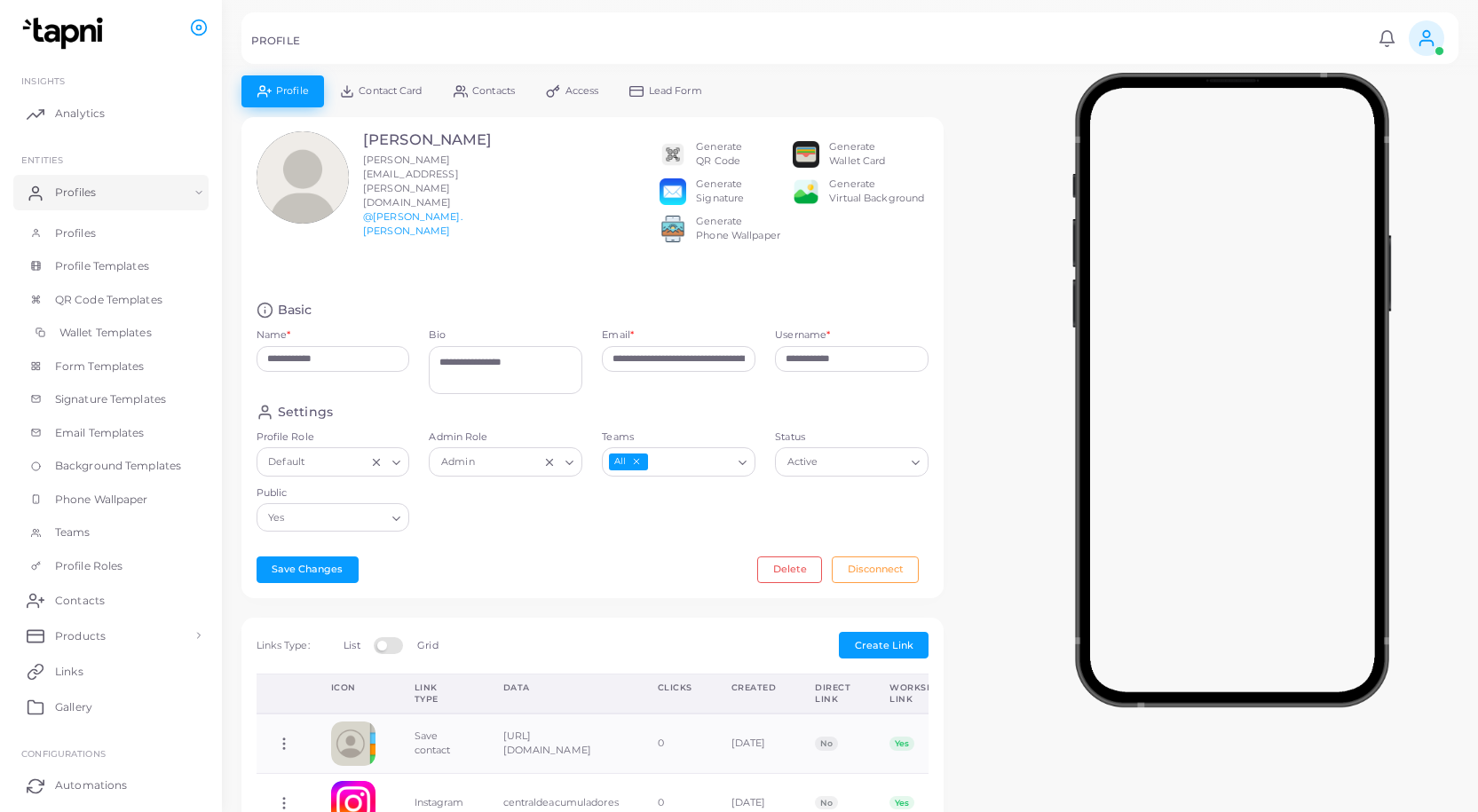
click at [123, 334] on span "Wallet Templates" at bounding box center [105, 332] width 92 height 16
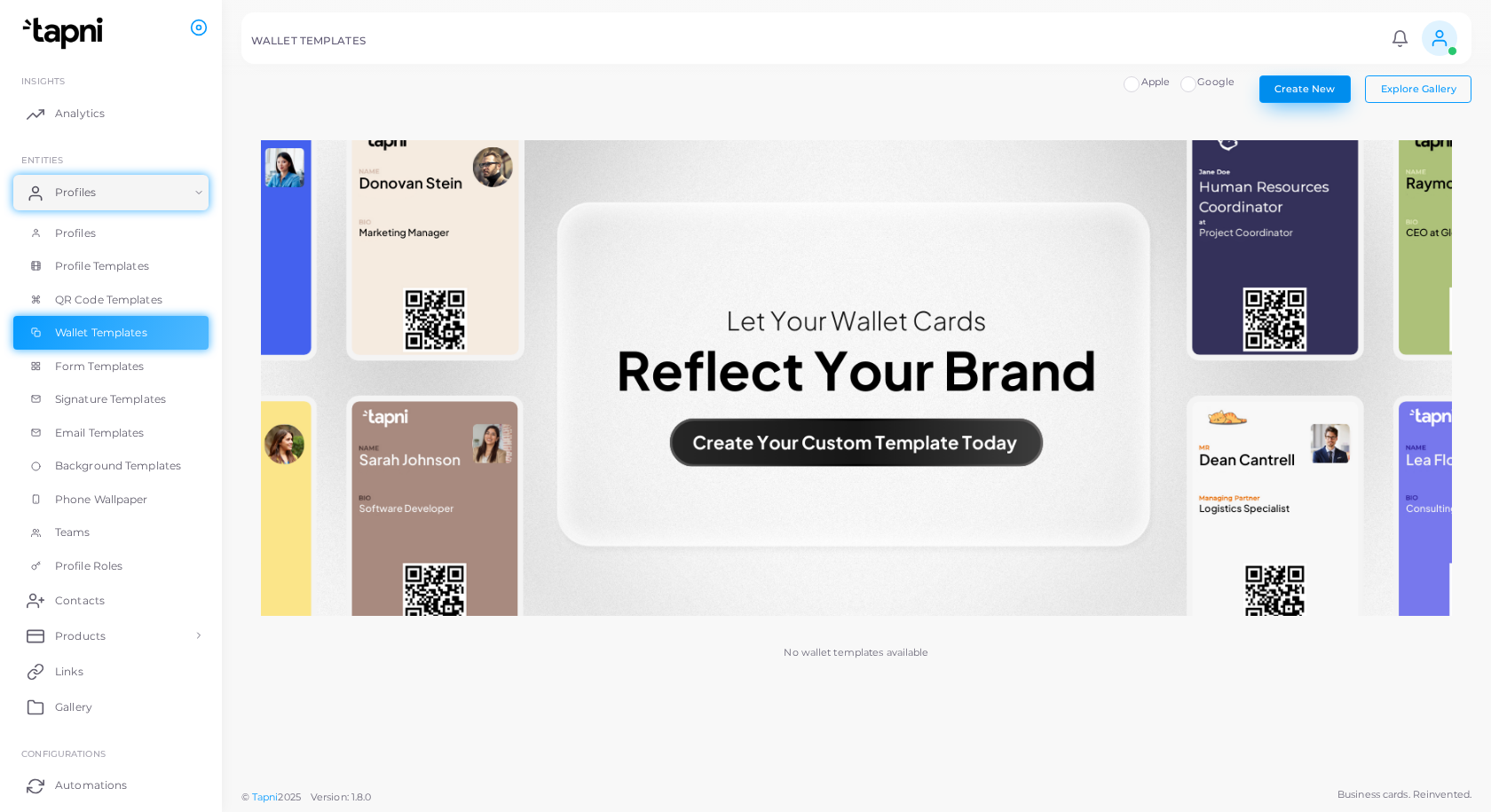
click at [1317, 77] on button "Create New" at bounding box center [1305, 88] width 91 height 27
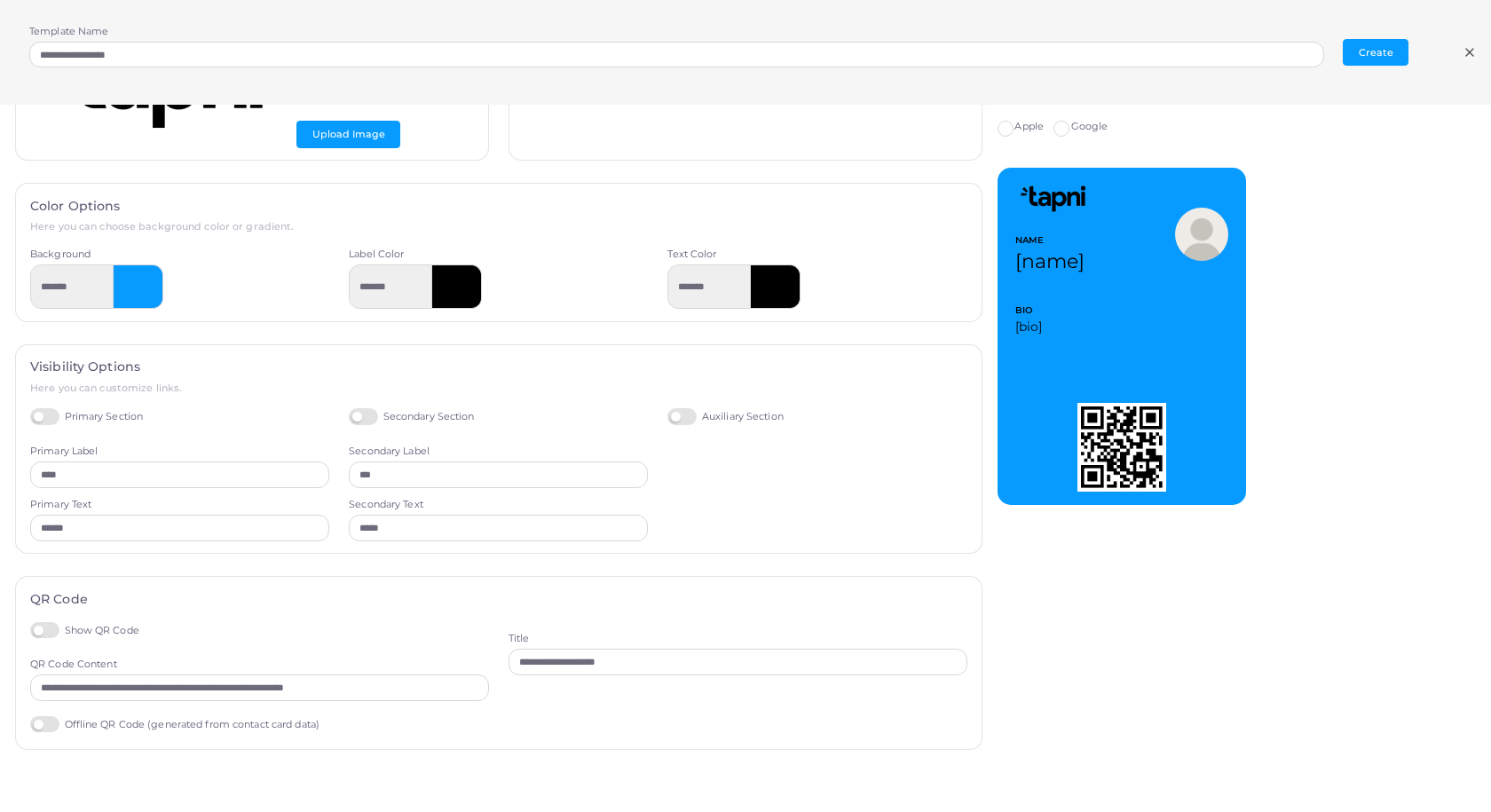
scroll to position [212, 0]
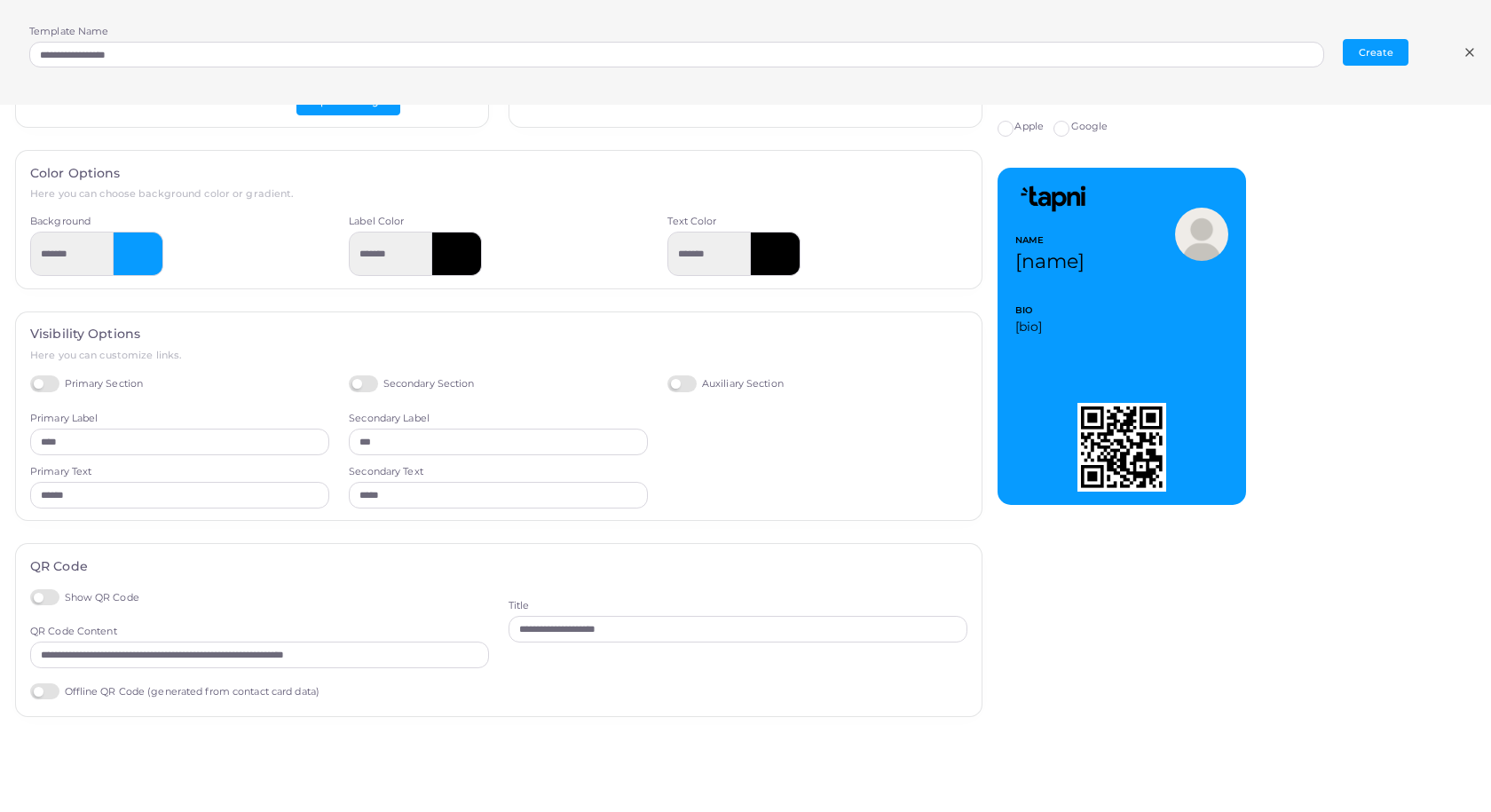
click at [41, 697] on label "Offline QR Code (generated from contact card data)" at bounding box center [174, 692] width 290 height 17
type input "*********"
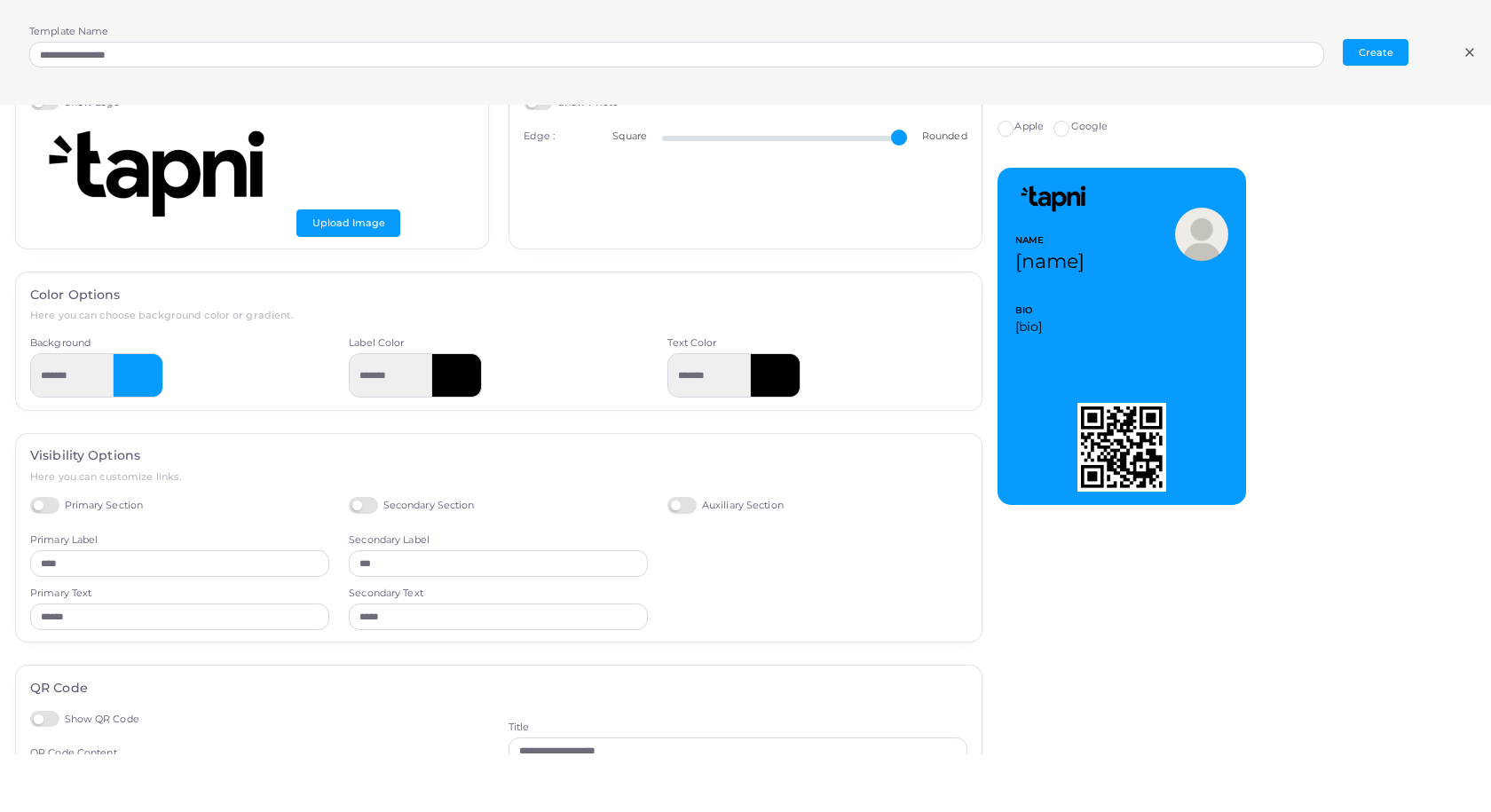
scroll to position [0, 0]
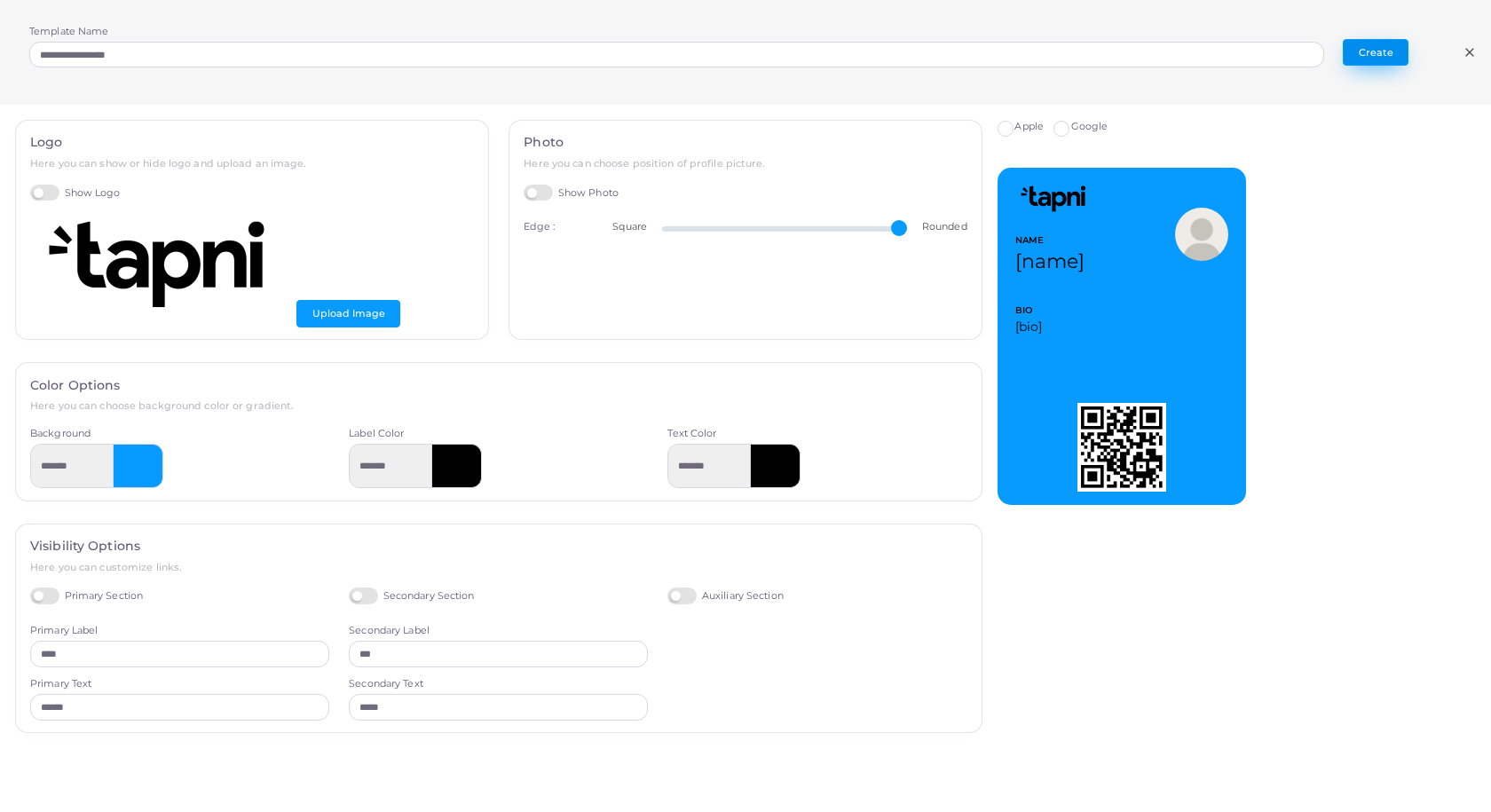
click at [1384, 46] on button "Create" at bounding box center [1376, 52] width 66 height 27
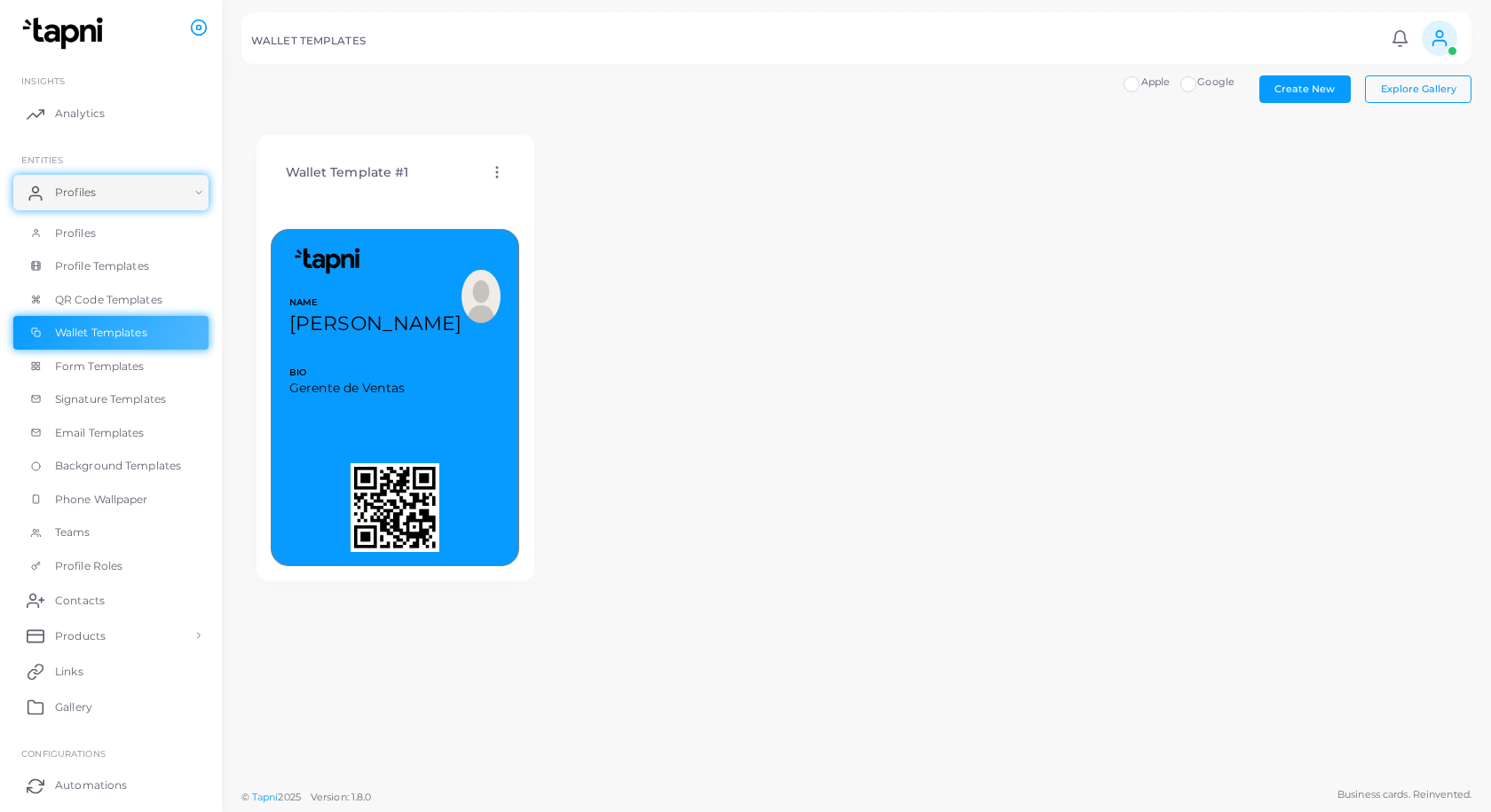
click at [495, 170] on icon at bounding box center [496, 171] width 16 height 16
click at [584, 217] on span "Assign template" at bounding box center [572, 216] width 81 height 14
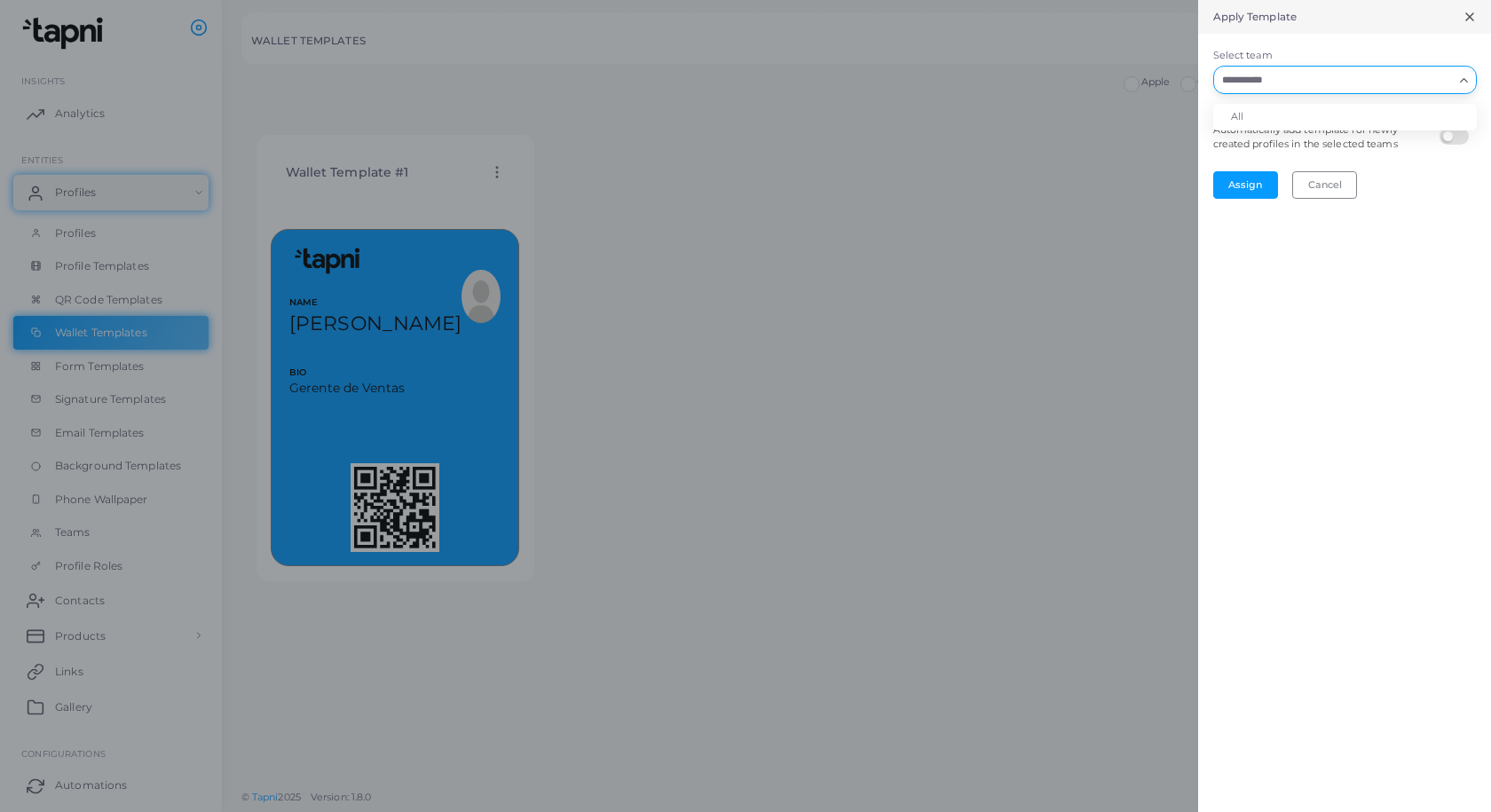
click at [1370, 82] on input "Select team" at bounding box center [1335, 79] width 237 height 20
click at [1260, 114] on li "All" at bounding box center [1345, 117] width 264 height 27
click at [1414, 77] on input "Select team" at bounding box center [1356, 79] width 193 height 20
click at [1245, 125] on li "All" at bounding box center [1345, 117] width 264 height 27
click at [1241, 186] on button "Assign" at bounding box center [1246, 184] width 65 height 27
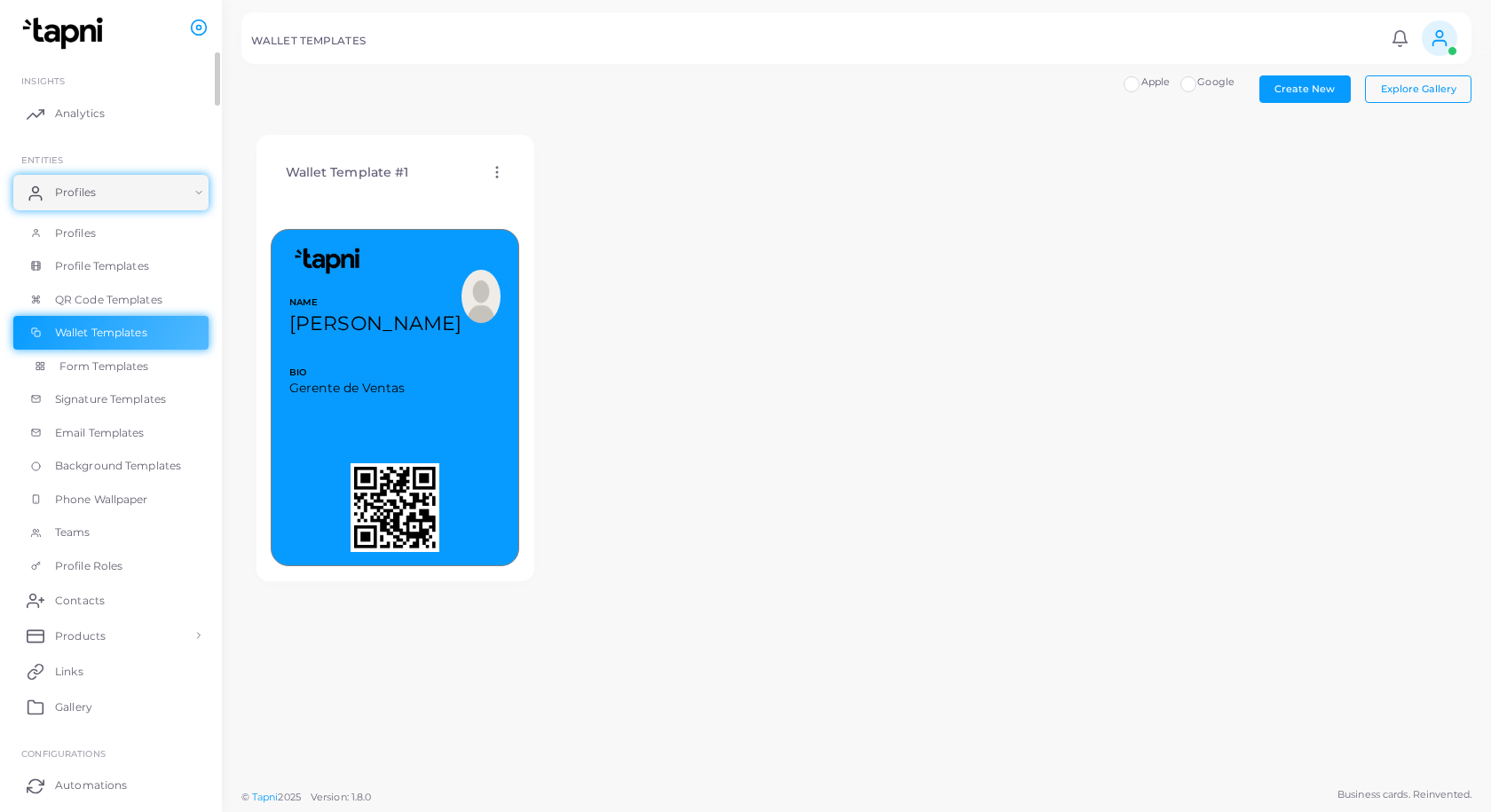
click at [107, 368] on span "Form Templates" at bounding box center [104, 366] width 89 height 16
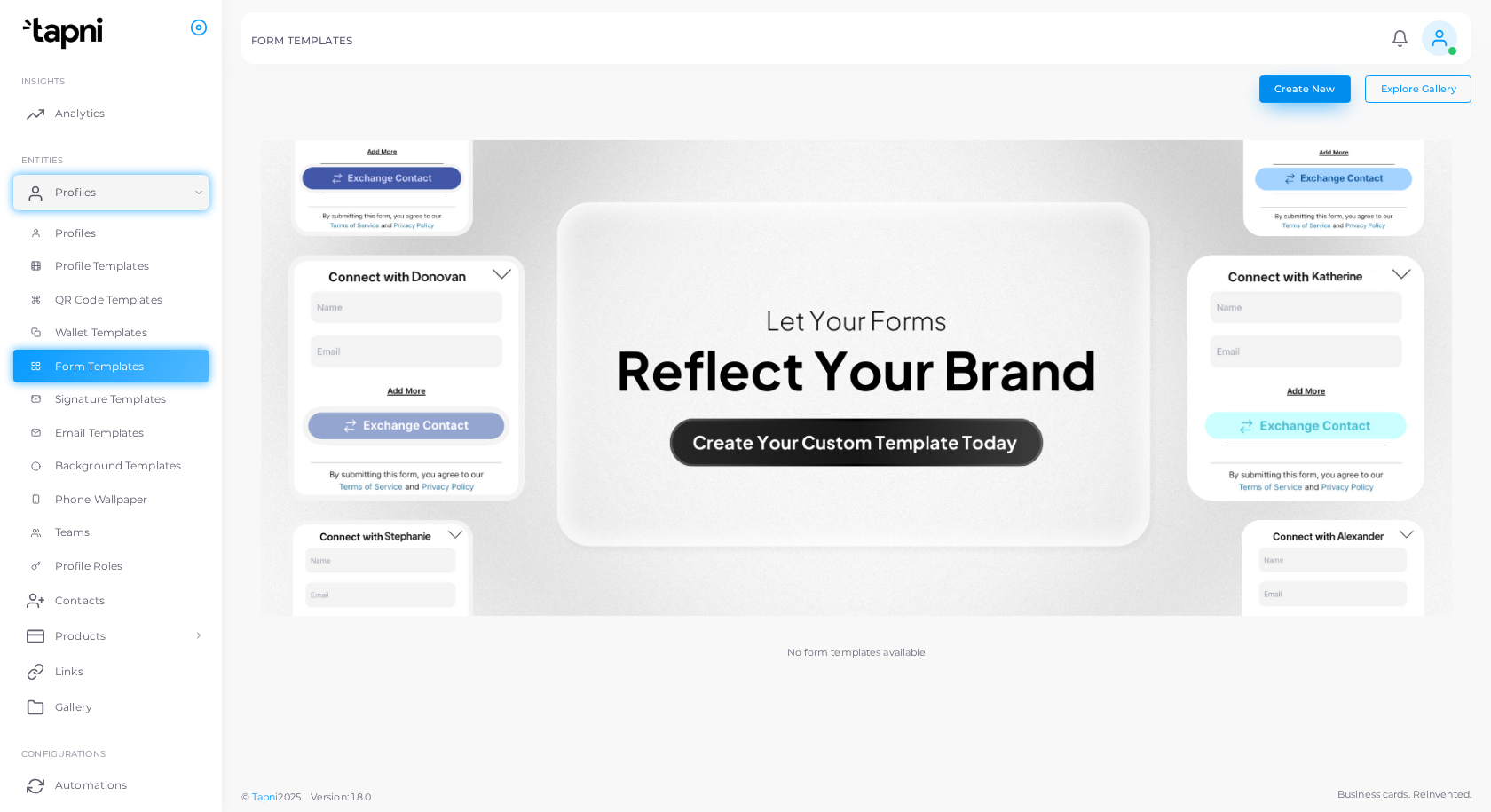
click at [1287, 88] on span "Create New" at bounding box center [1305, 88] width 61 height 12
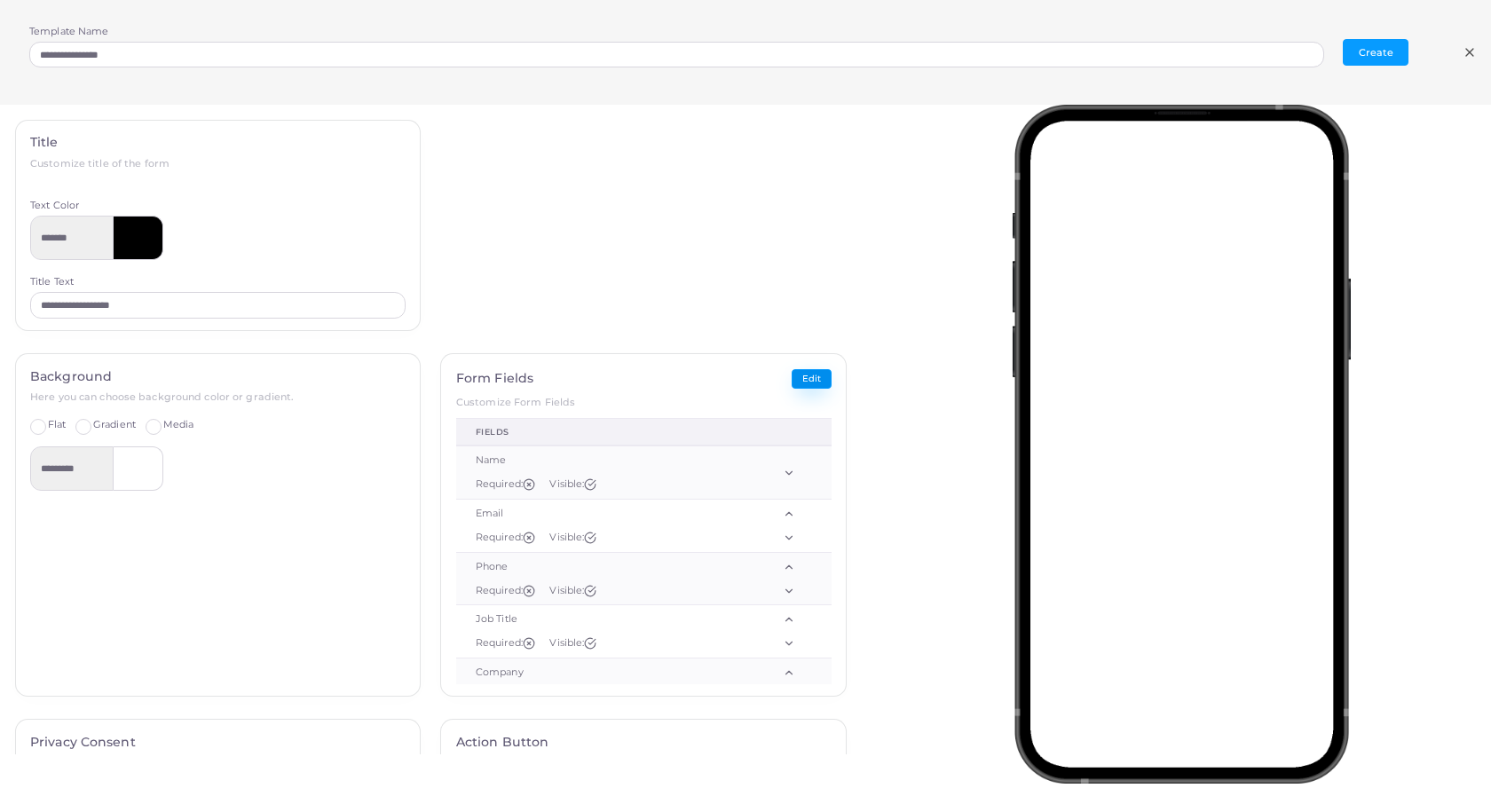
click at [795, 380] on button "Edit" at bounding box center [811, 379] width 40 height 20
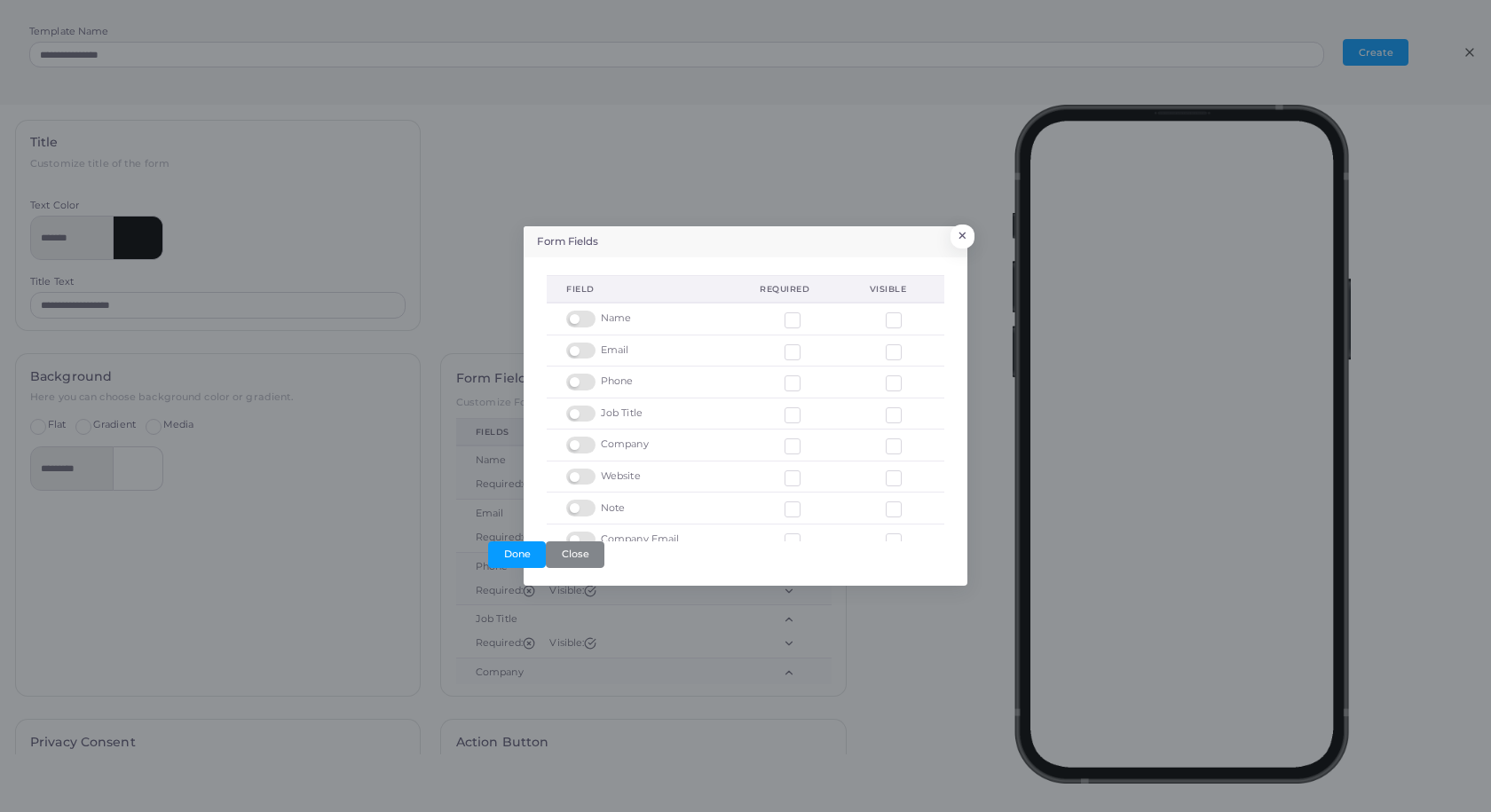
click at [580, 406] on label at bounding box center [583, 406] width 34 height 0
click at [578, 413] on label at bounding box center [583, 413] width 34 height 0
click at [523, 548] on button "Done" at bounding box center [517, 554] width 58 height 27
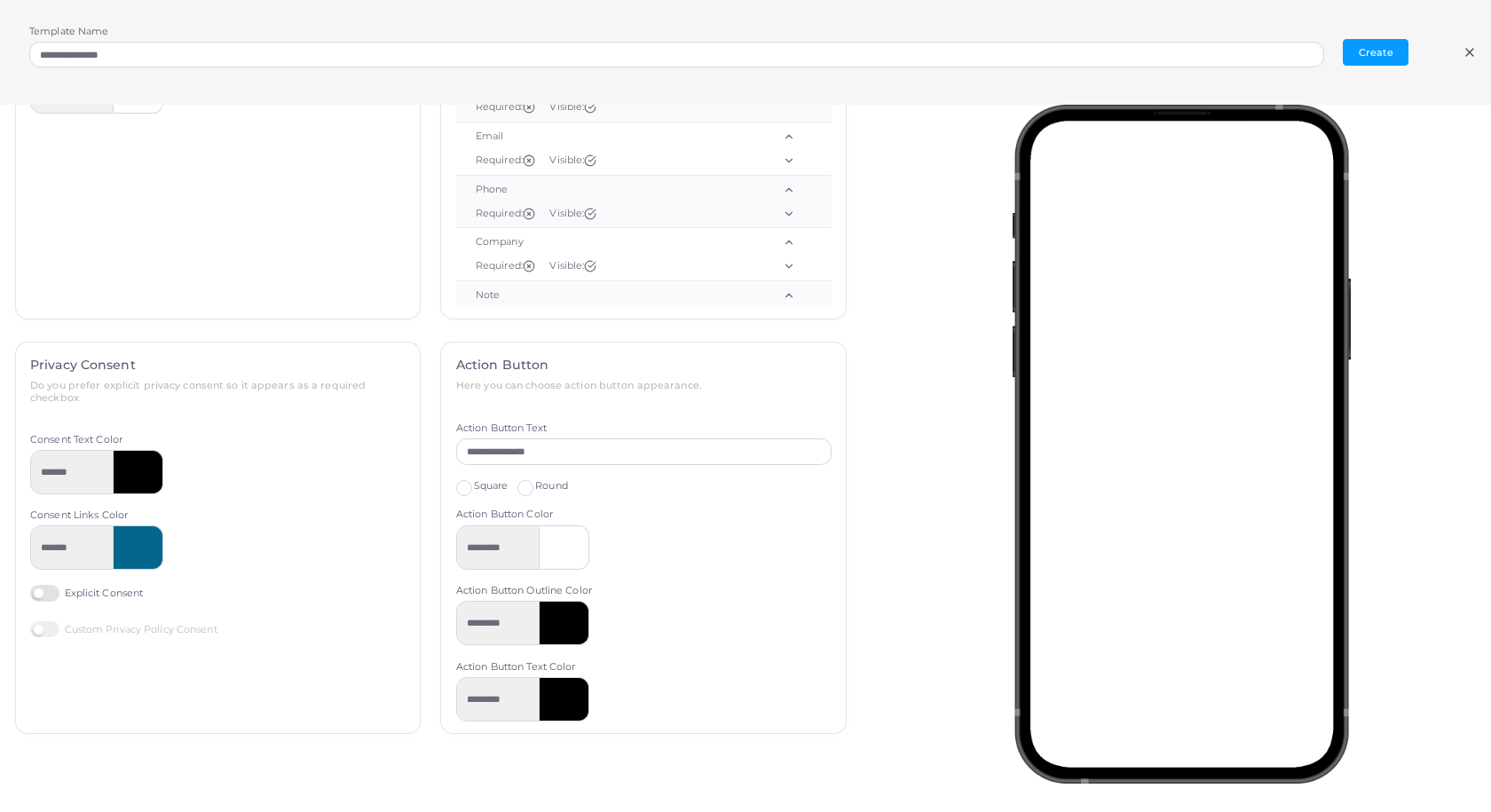
scroll to position [393, 0]
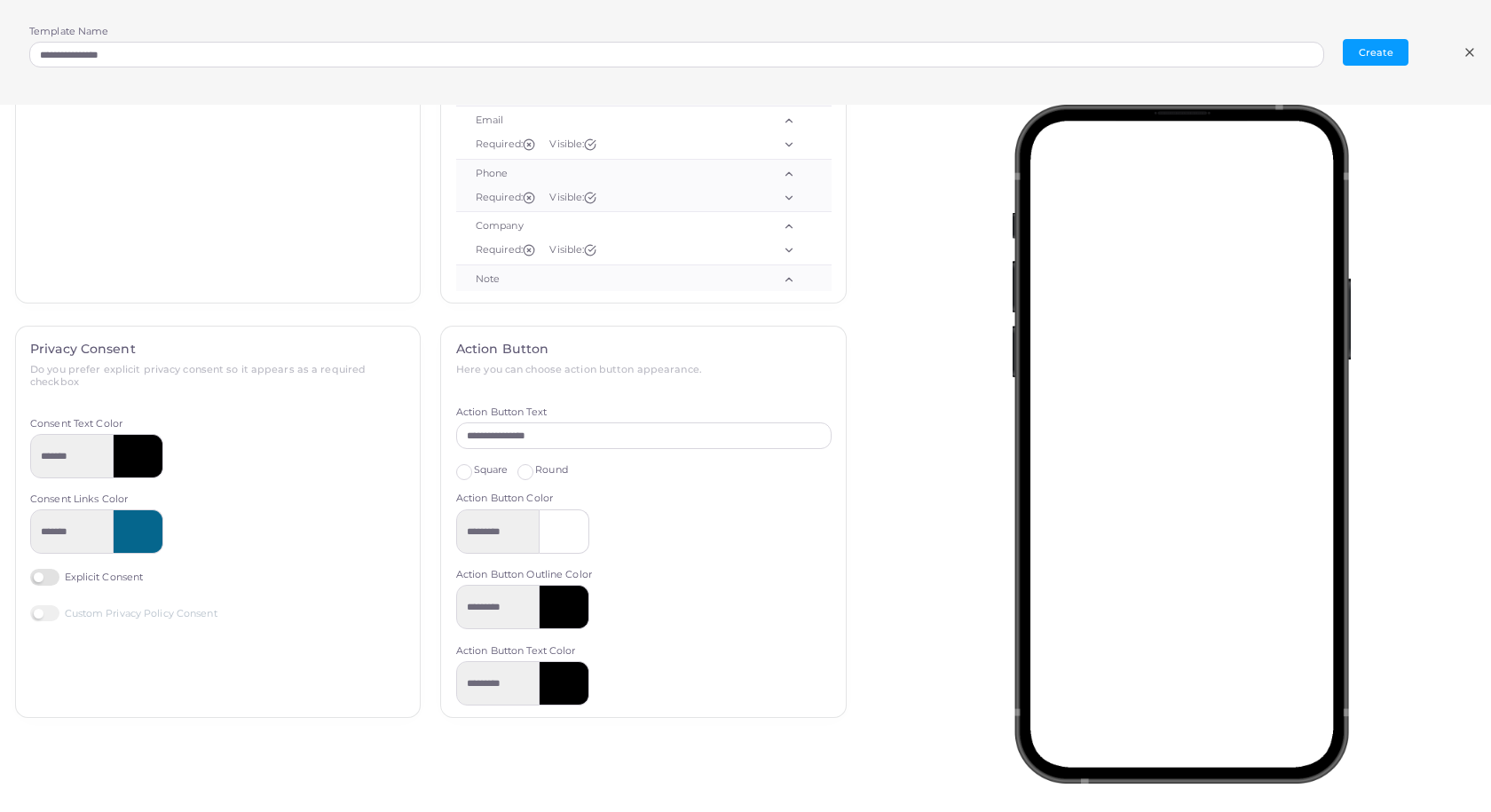
click at [43, 576] on label "Explicit Consent" at bounding box center [86, 577] width 113 height 17
click at [42, 619] on label "Custom Privacy Policy Consent" at bounding box center [123, 614] width 187 height 17
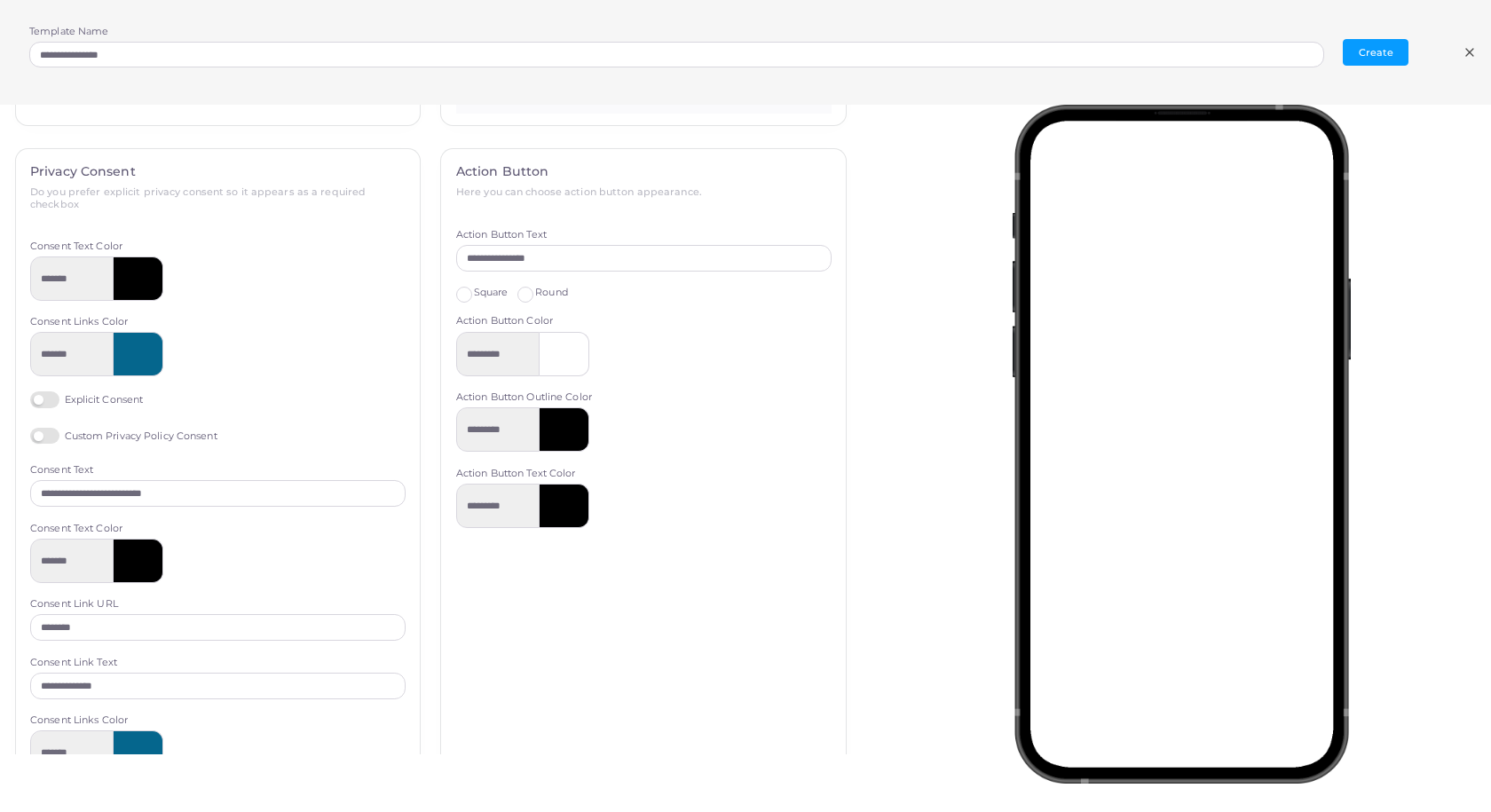
scroll to position [641, 0]
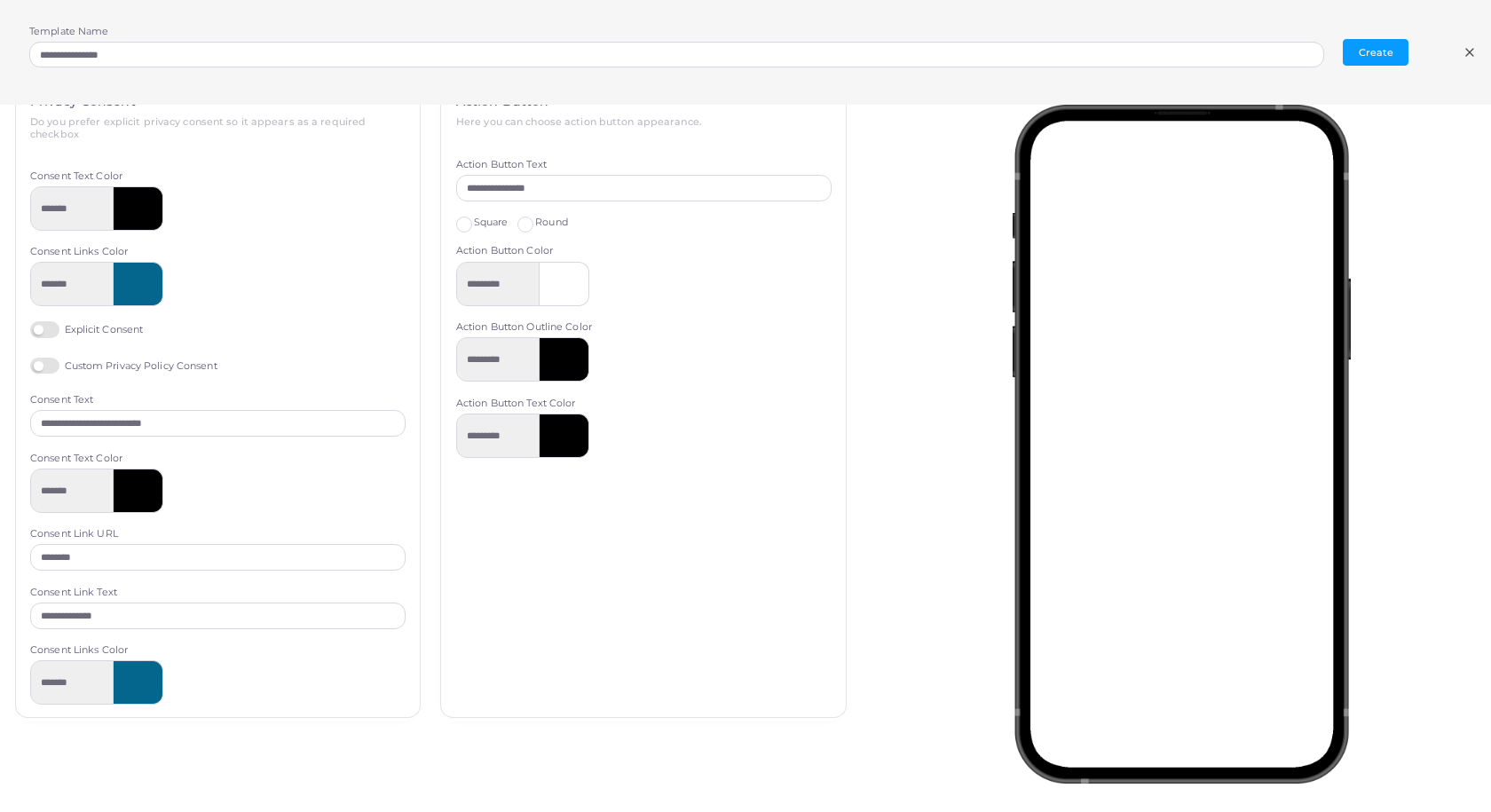
click at [56, 364] on label "Custom Privacy Policy Consent" at bounding box center [123, 366] width 187 height 17
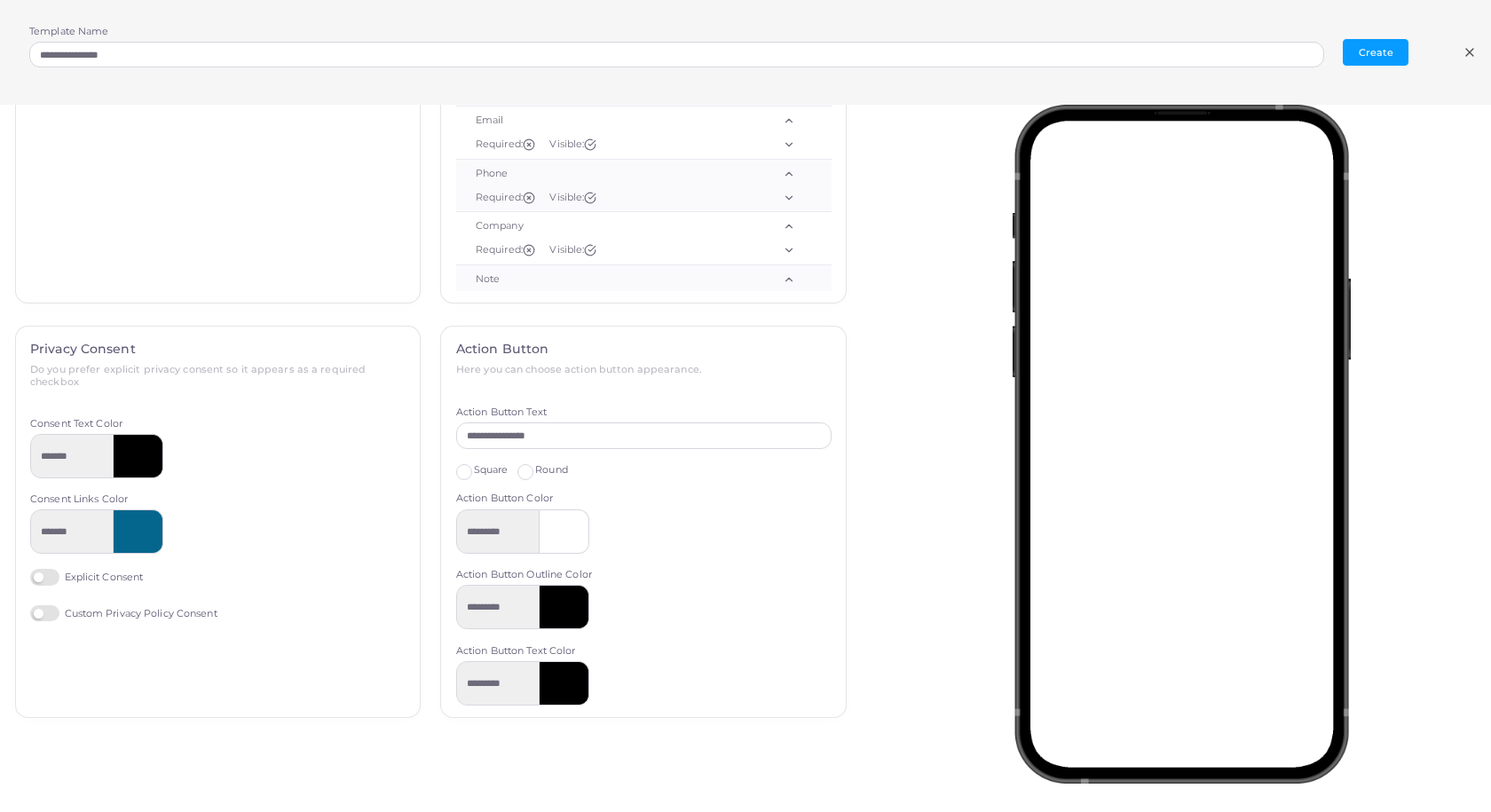
click at [50, 575] on label "Explicit Consent" at bounding box center [86, 577] width 113 height 17
click at [474, 470] on label "Square" at bounding box center [491, 469] width 34 height 14
click at [535, 469] on label "Round" at bounding box center [551, 469] width 33 height 14
click at [1376, 49] on button "Create" at bounding box center [1376, 52] width 66 height 27
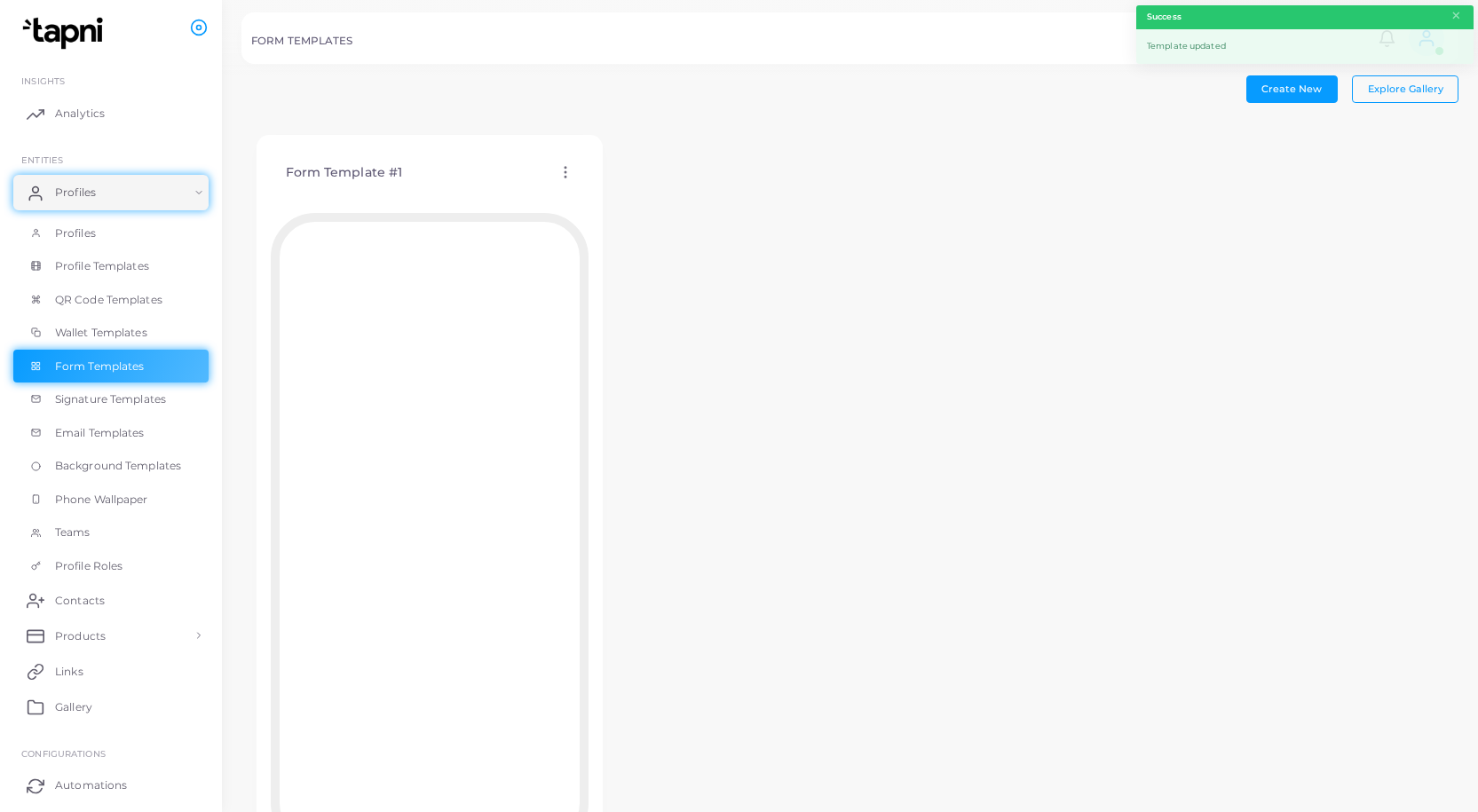
click at [563, 169] on icon at bounding box center [565, 171] width 16 height 16
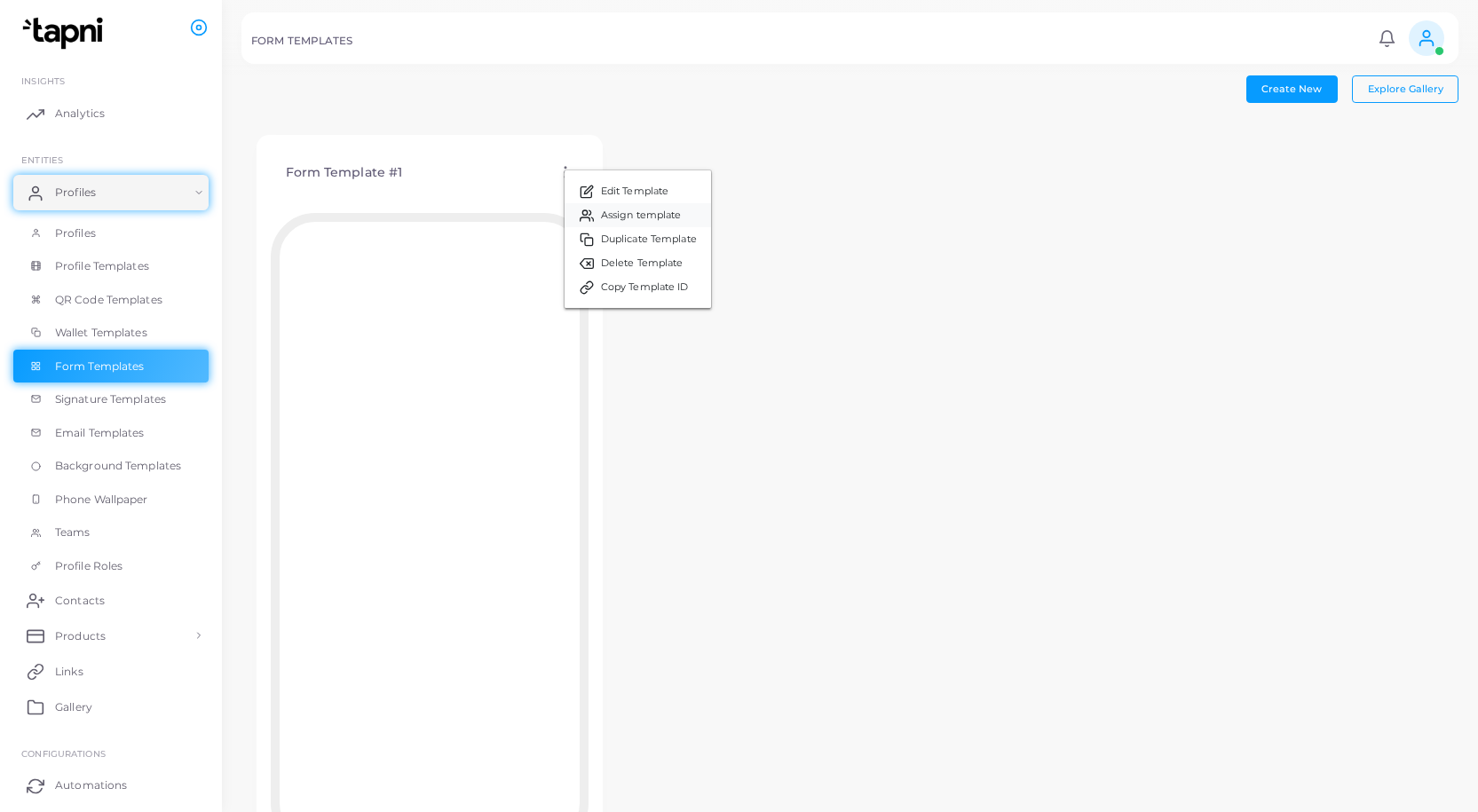
click at [673, 211] on span "Assign template" at bounding box center [641, 215] width 81 height 14
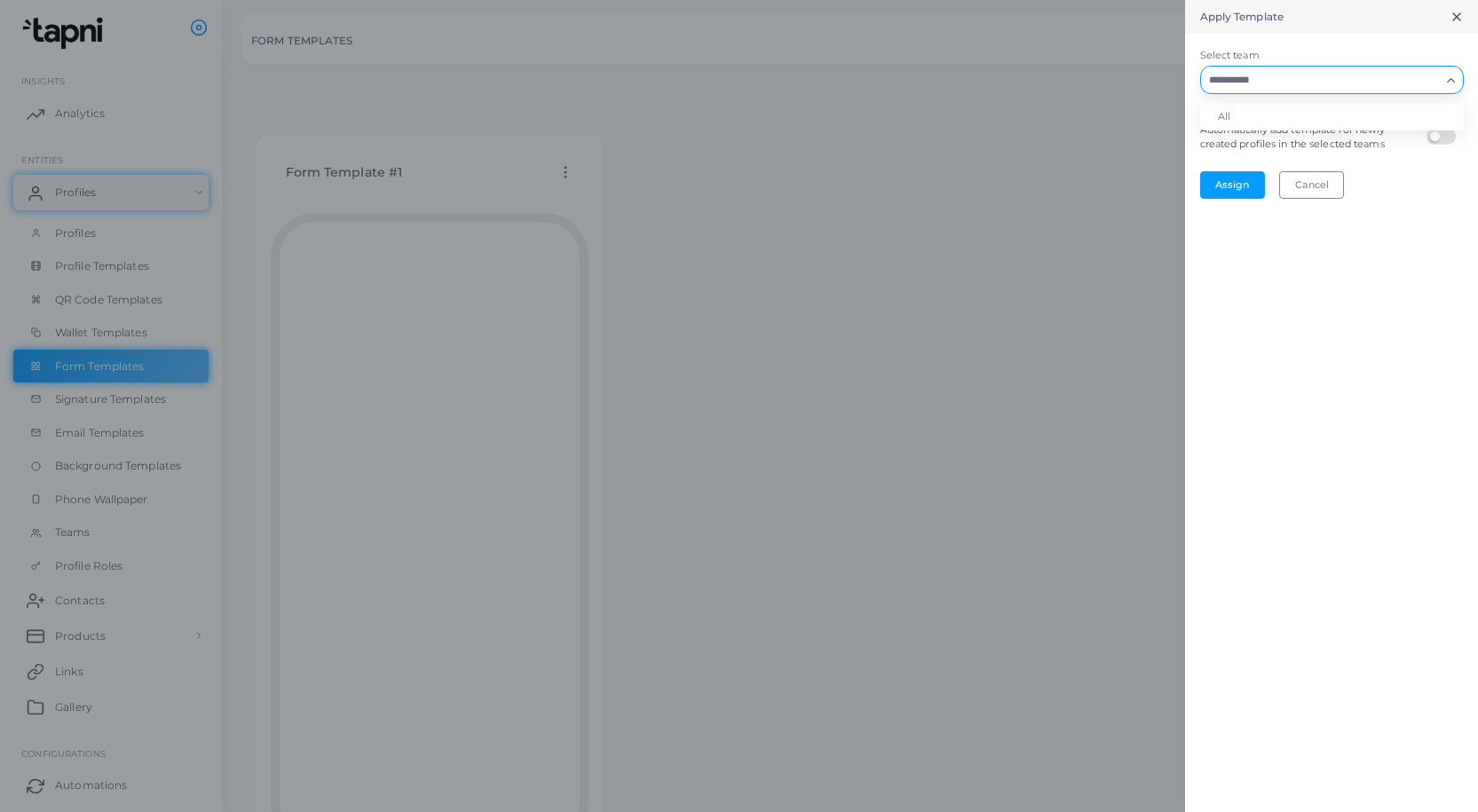
click at [1449, 78] on icon "Search for option" at bounding box center [1451, 80] width 13 height 13
click at [1251, 114] on li "All" at bounding box center [1332, 117] width 264 height 27
click at [1232, 195] on button "Assign" at bounding box center [1233, 184] width 65 height 27
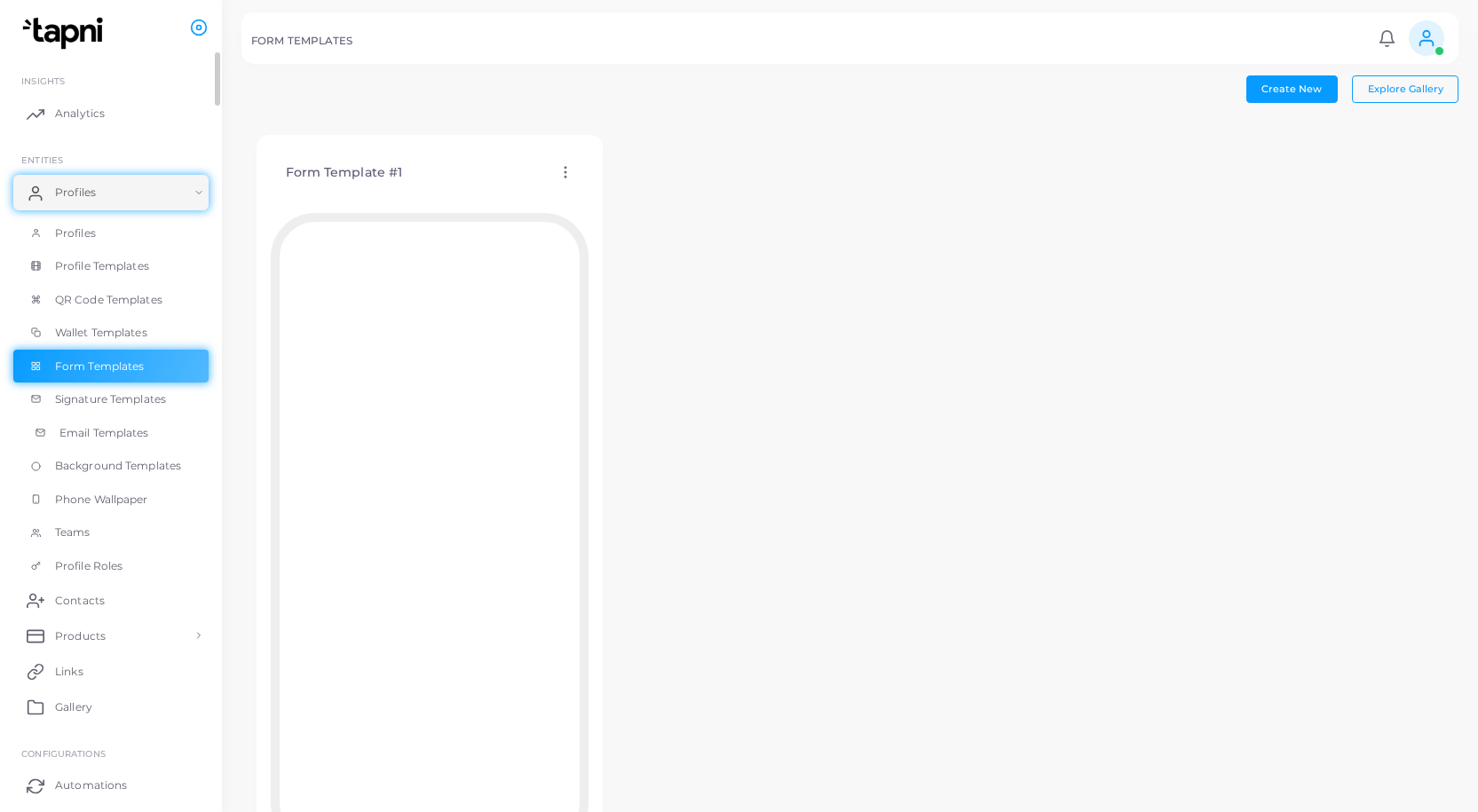
click at [98, 426] on span "Email Templates" at bounding box center [104, 433] width 89 height 16
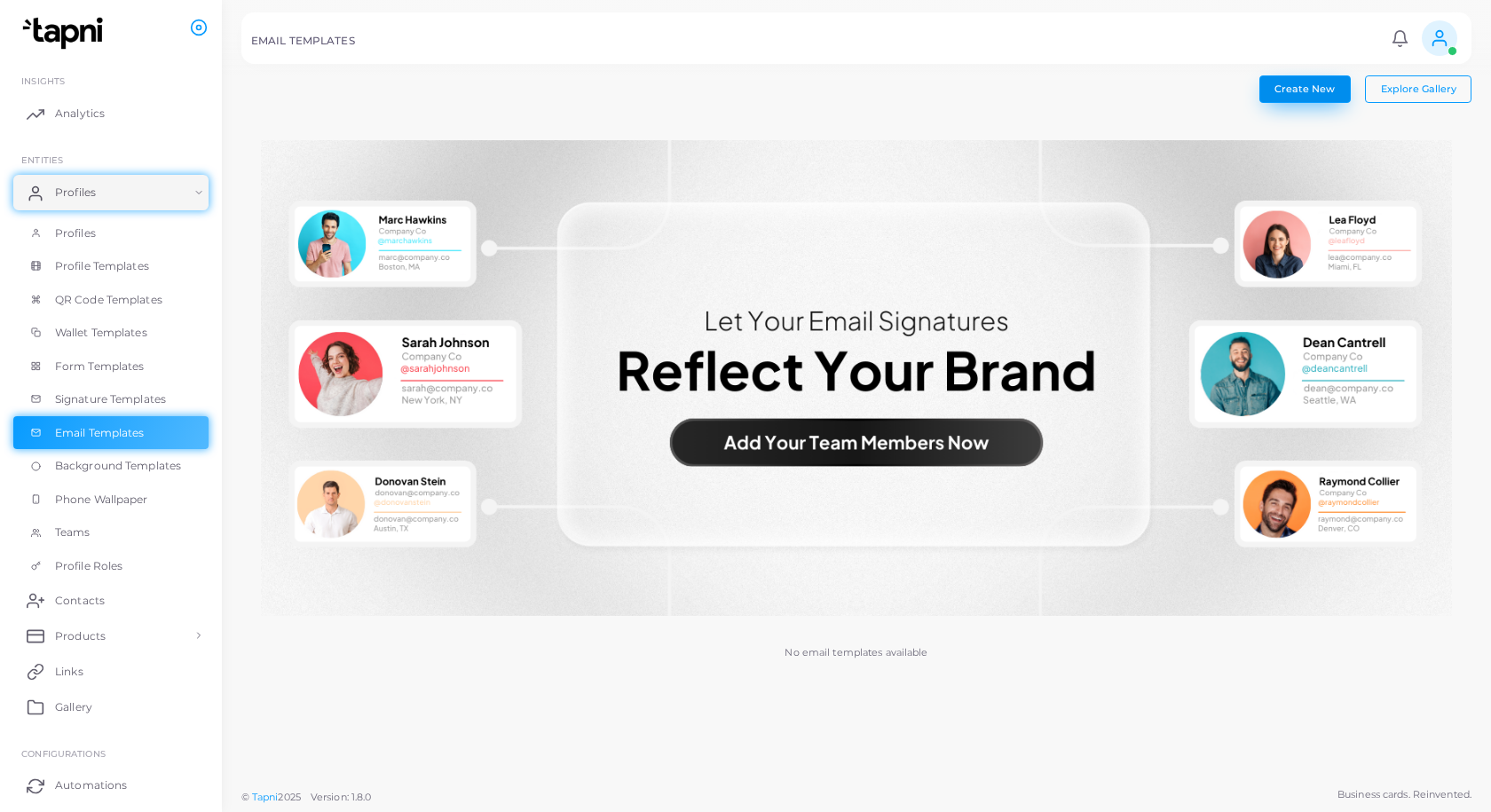
click at [1318, 89] on span "Create New" at bounding box center [1305, 88] width 61 height 12
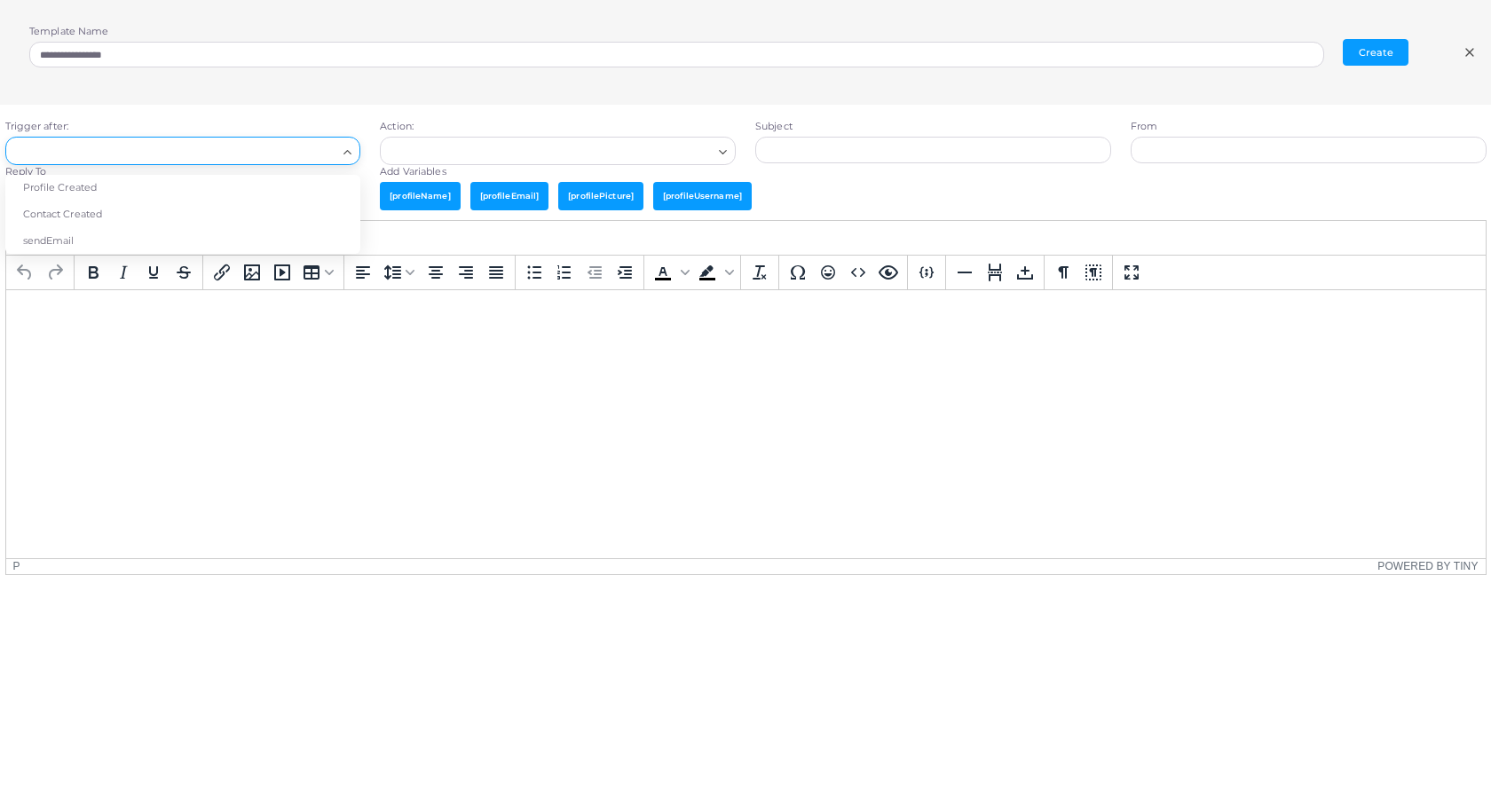
click at [338, 152] on div "Search for option" at bounding box center [175, 149] width 328 height 23
click at [104, 210] on li "Contact Created" at bounding box center [183, 214] width 356 height 27
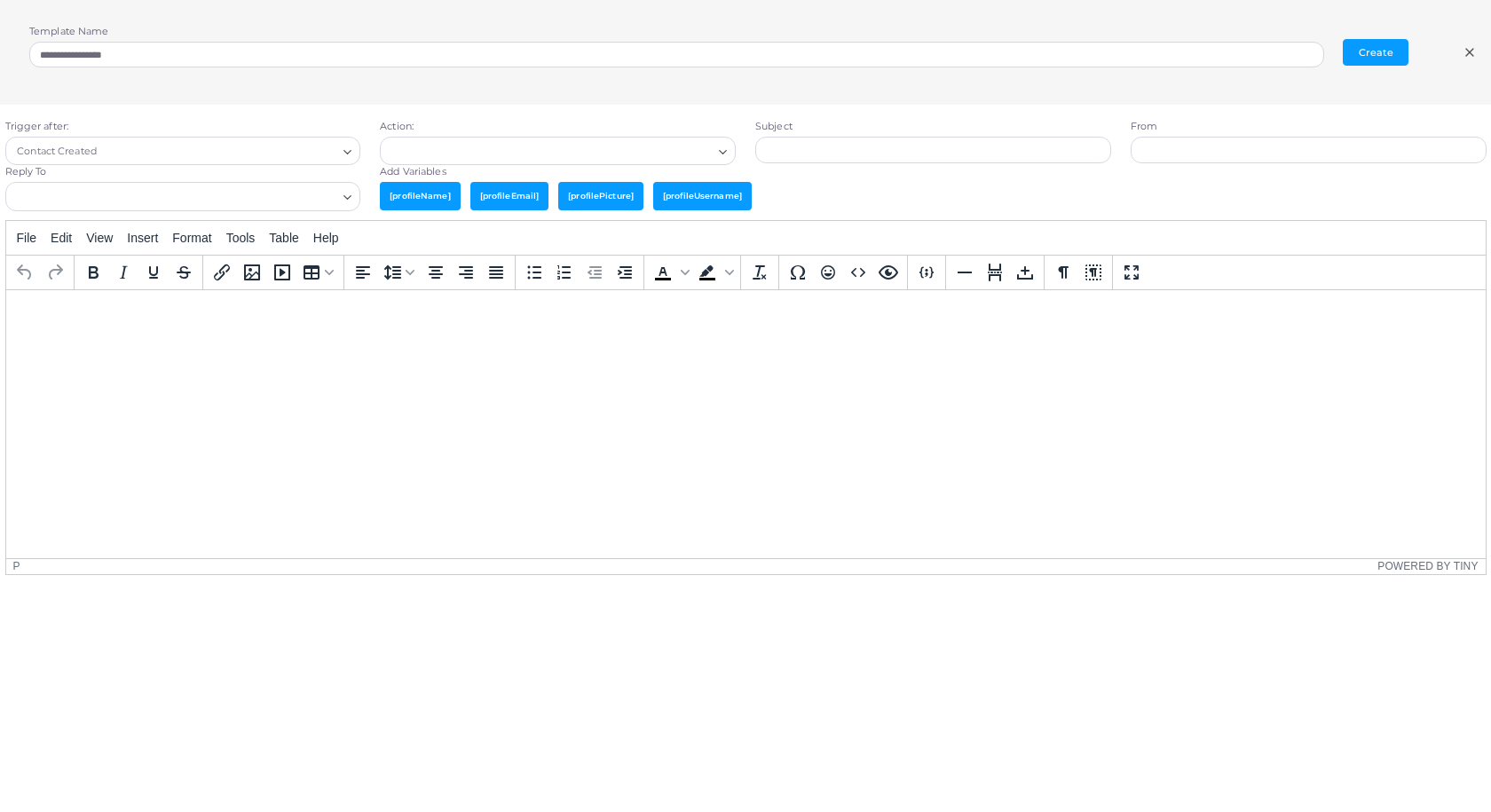
click at [714, 149] on div "Loading..." at bounding box center [724, 149] width 21 height 23
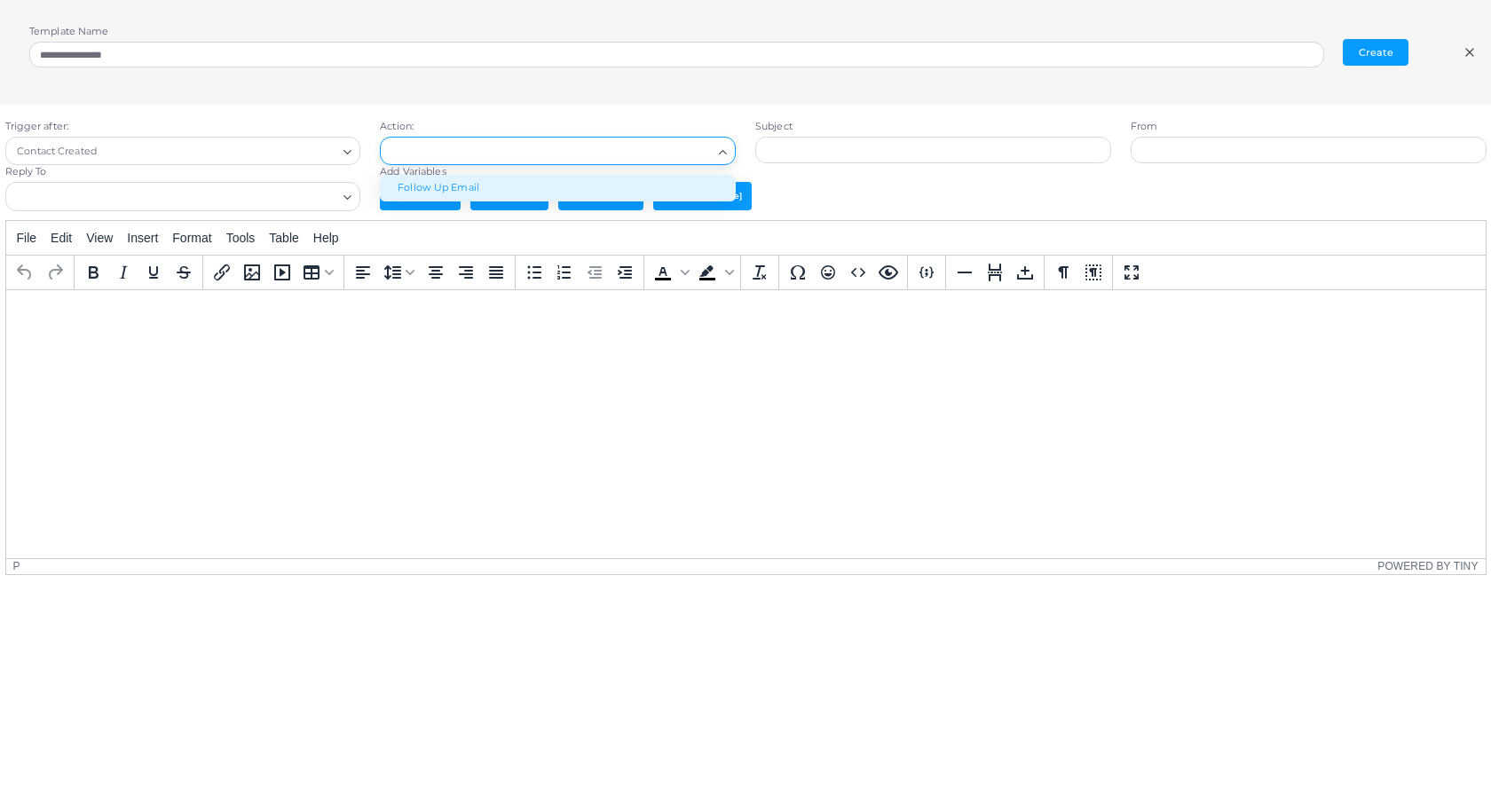
click at [435, 192] on li "Follow Up Email" at bounding box center [558, 188] width 356 height 27
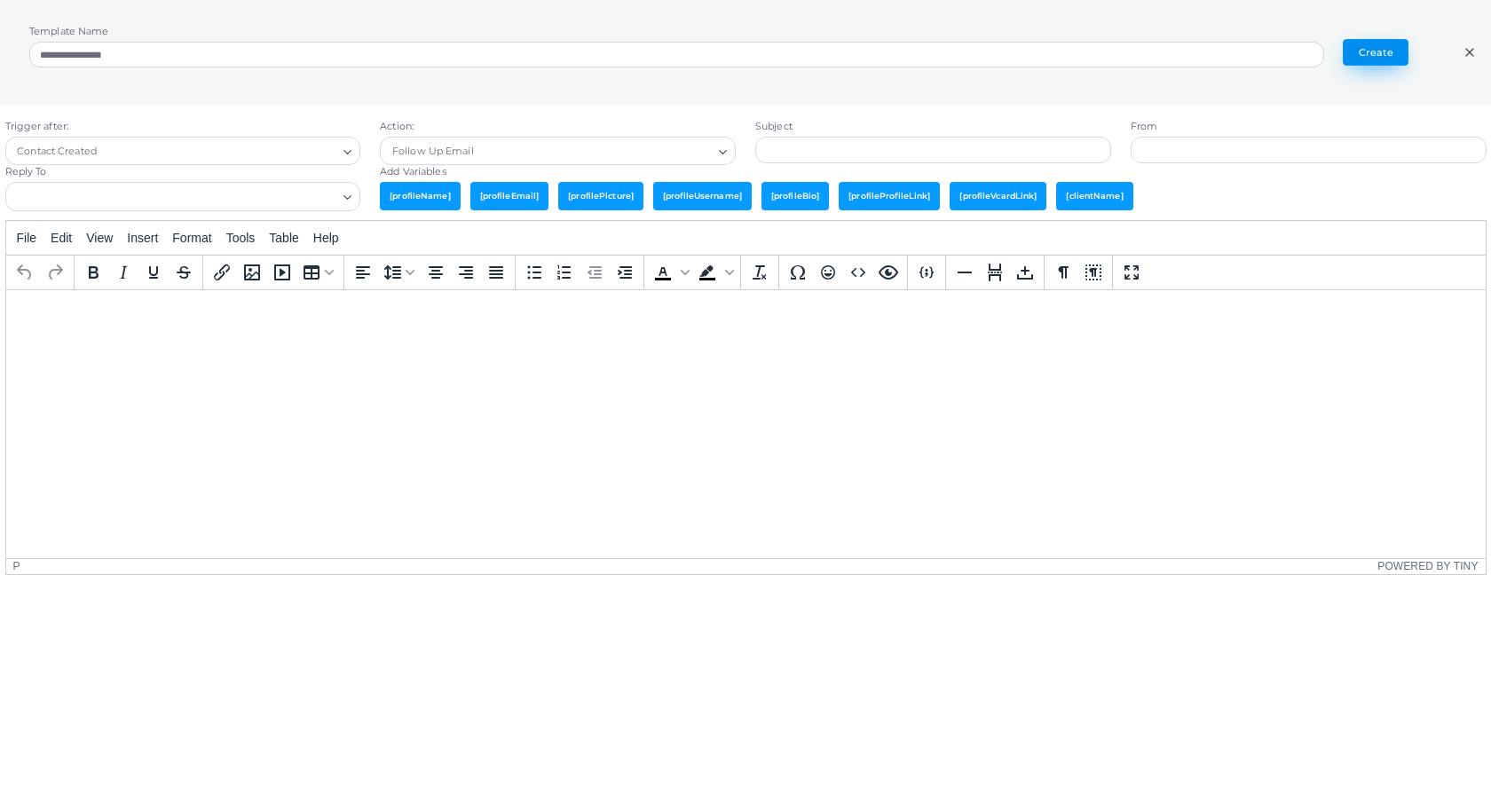
click at [1376, 44] on button "Create" at bounding box center [1376, 52] width 66 height 27
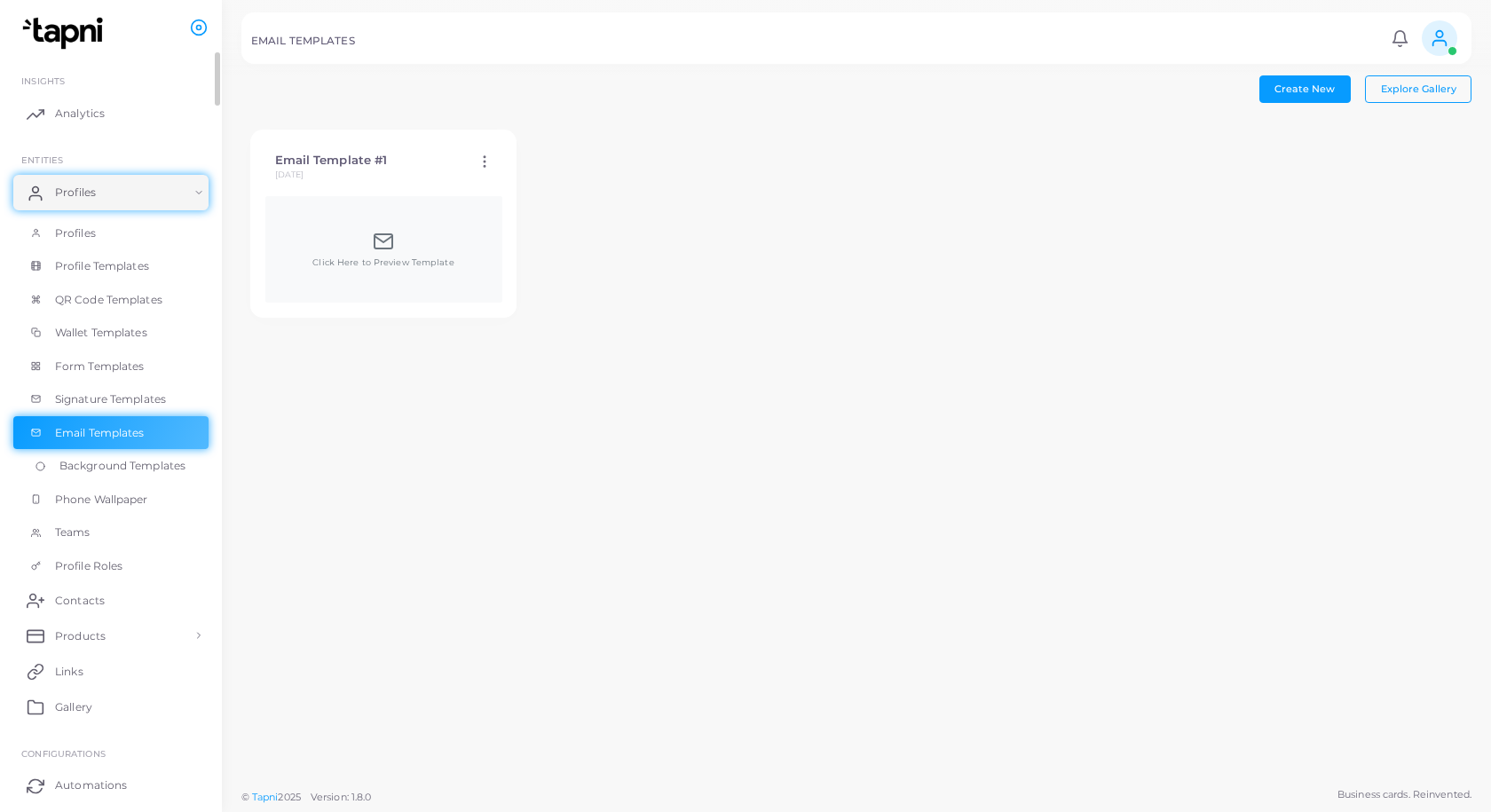
click at [122, 467] on span "Background Templates" at bounding box center [122, 466] width 126 height 16
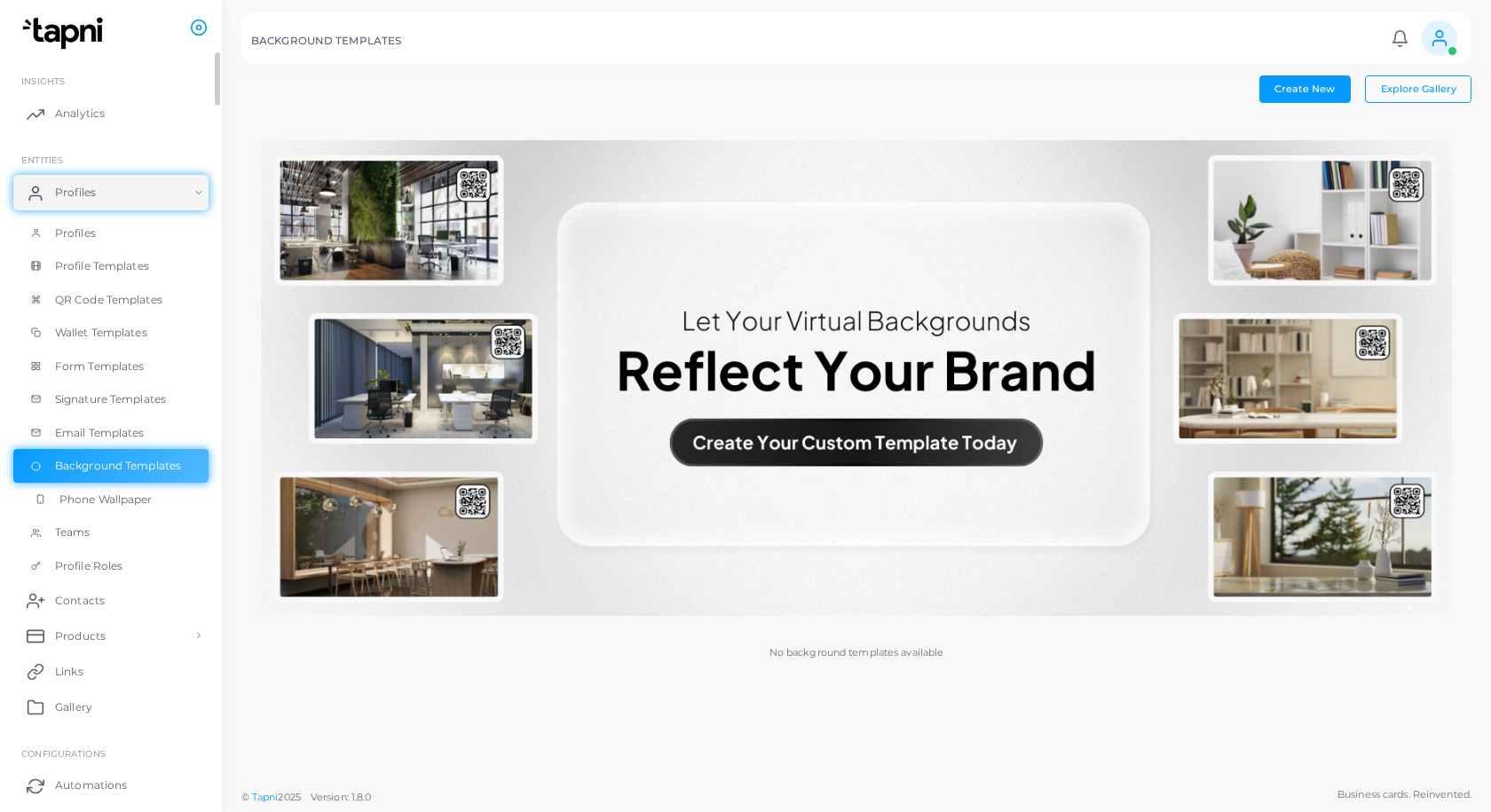
click at [121, 502] on span "Phone Wallpaper" at bounding box center [106, 499] width 93 height 16
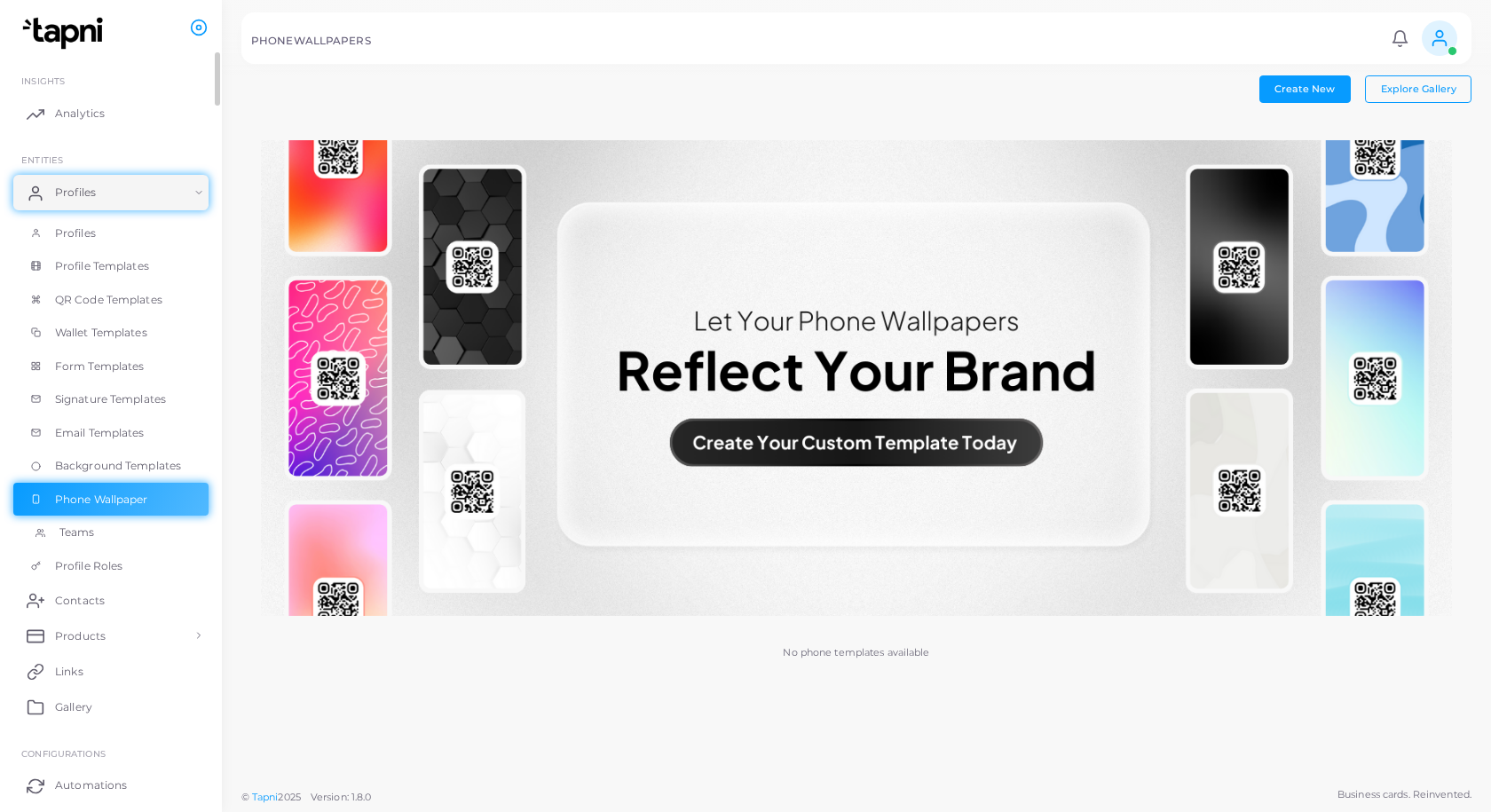
click at [86, 534] on span "Teams" at bounding box center [77, 532] width 35 height 16
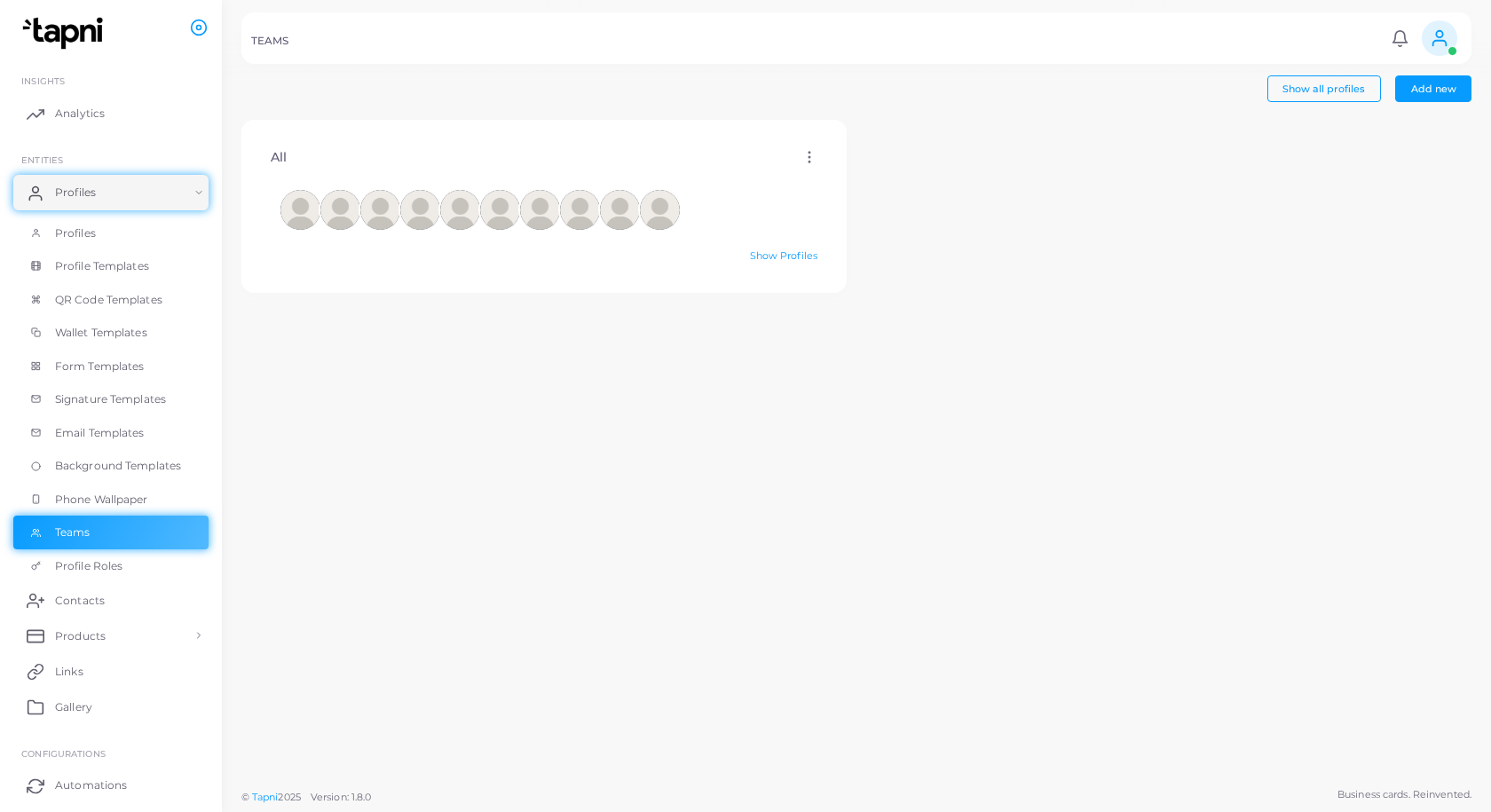
click at [956, 376] on div "All Edit Delete Show Profiles" at bounding box center [857, 450] width 1250 height 659
click at [804, 161] on icon at bounding box center [809, 156] width 16 height 16
click at [996, 193] on div "All Edit Delete Show Profiles" at bounding box center [857, 450] width 1250 height 659
click at [1432, 90] on span "Add new" at bounding box center [1433, 88] width 46 height 12
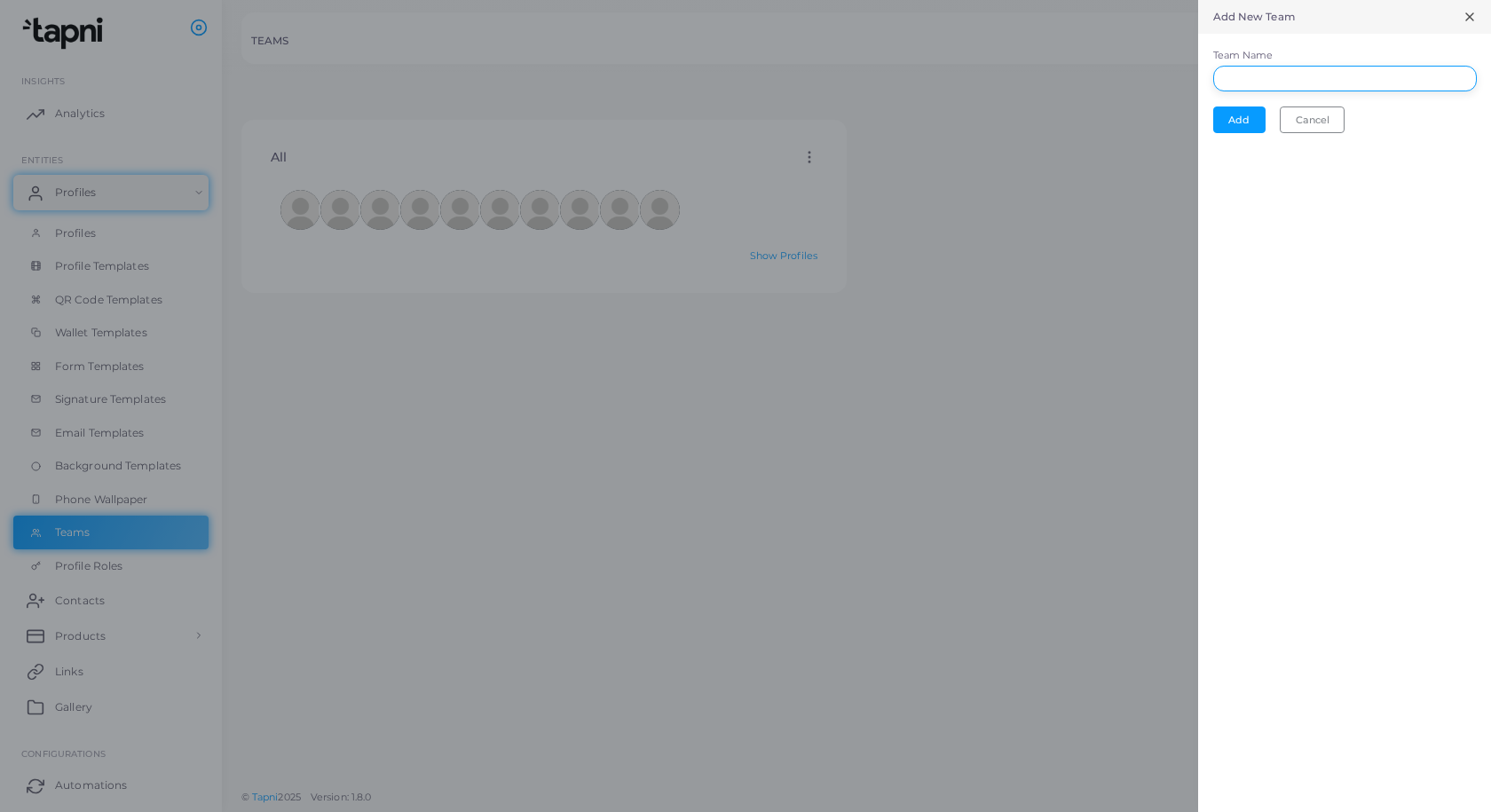
click at [1251, 71] on input "Team Name" at bounding box center [1345, 79] width 264 height 27
type input "*********"
click at [1238, 123] on button "Add" at bounding box center [1240, 119] width 52 height 27
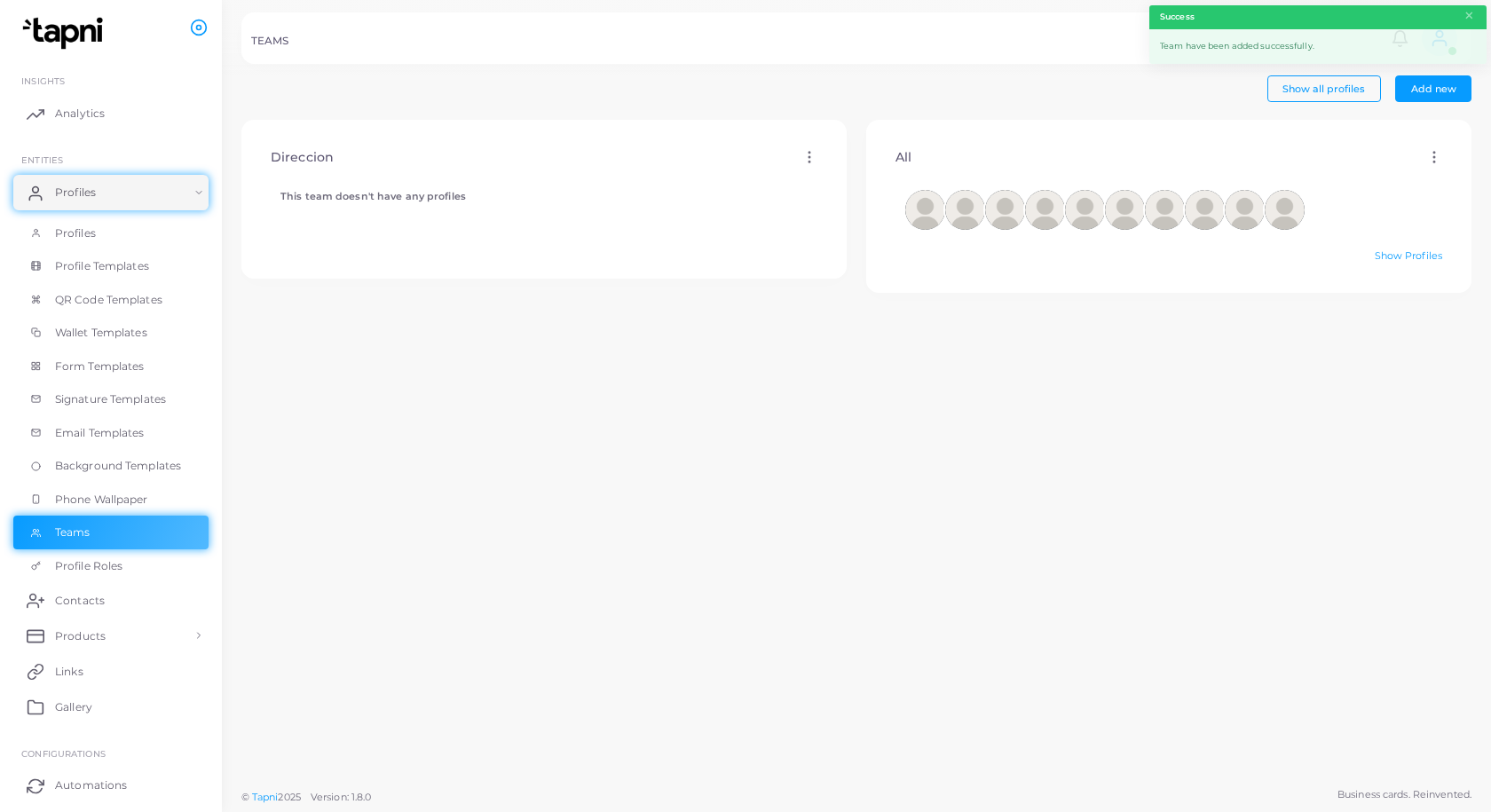
click at [806, 158] on icon at bounding box center [809, 156] width 16 height 16
click at [858, 174] on span "Edit" at bounding box center [852, 180] width 19 height 14
type input "*********"
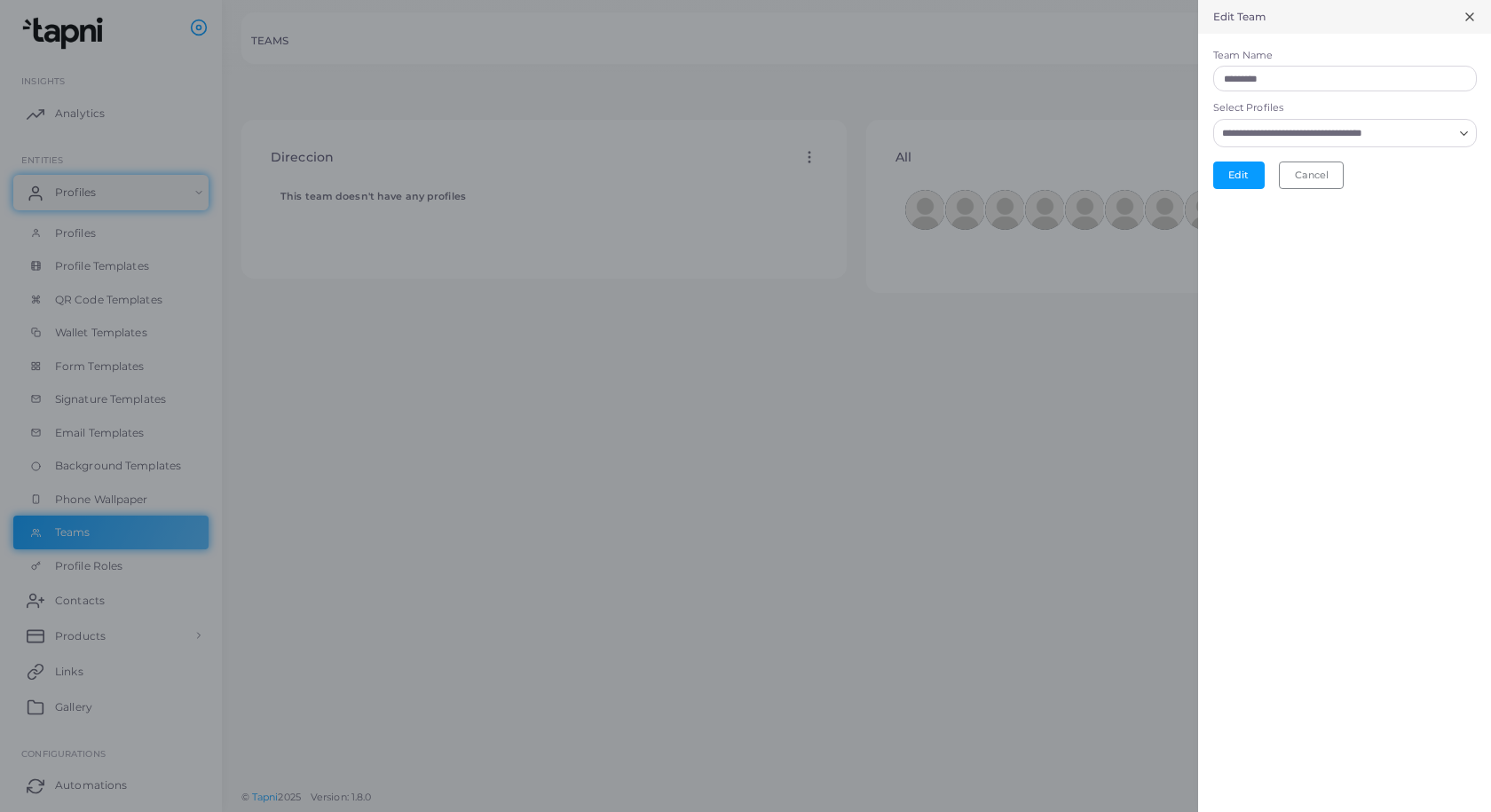
click at [1465, 129] on icon "Search for option" at bounding box center [1464, 133] width 13 height 13
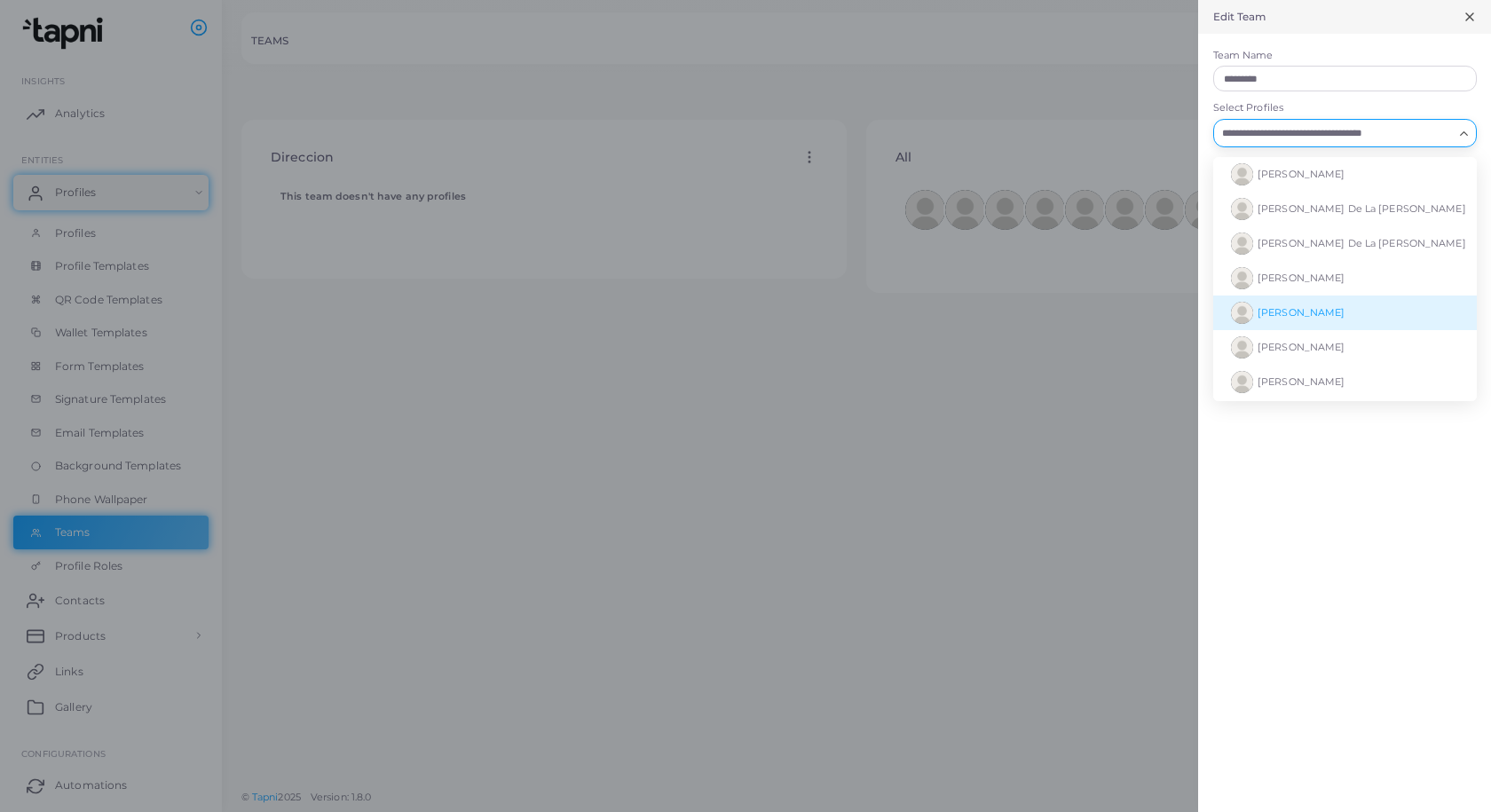
scroll to position [88, 0]
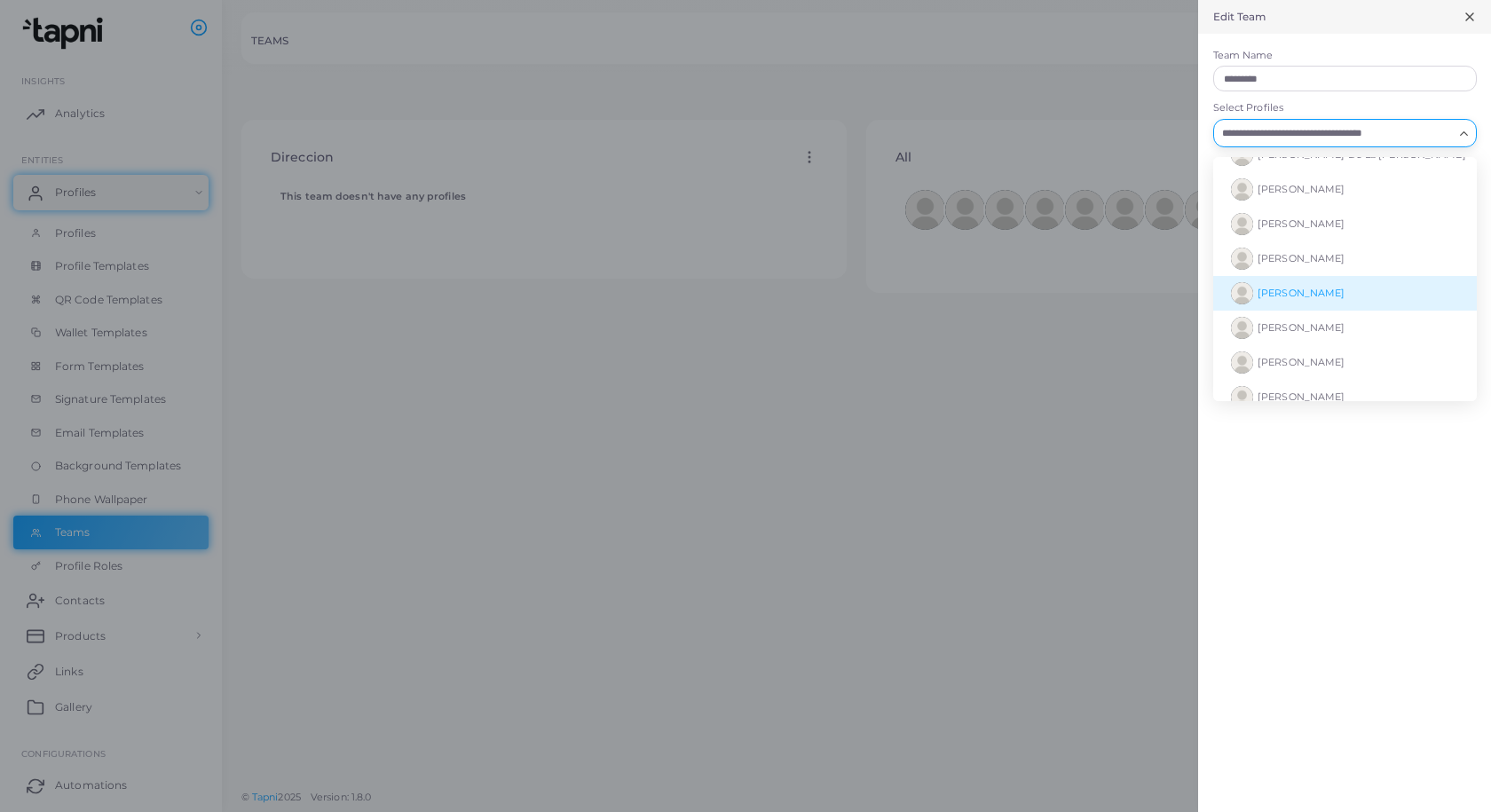
click at [1335, 294] on li "[PERSON_NAME]" at bounding box center [1345, 292] width 264 height 34
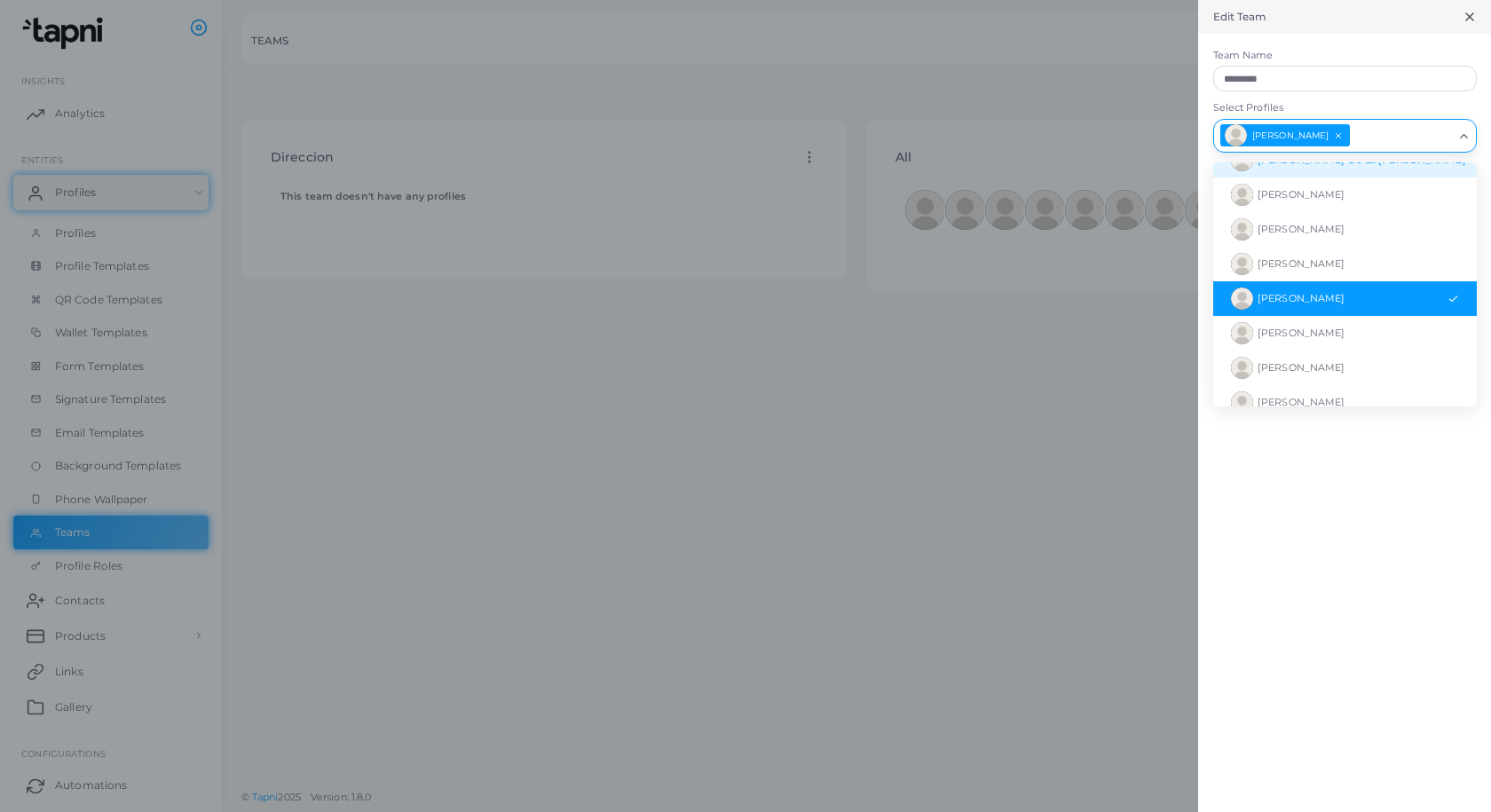
scroll to position [69, 0]
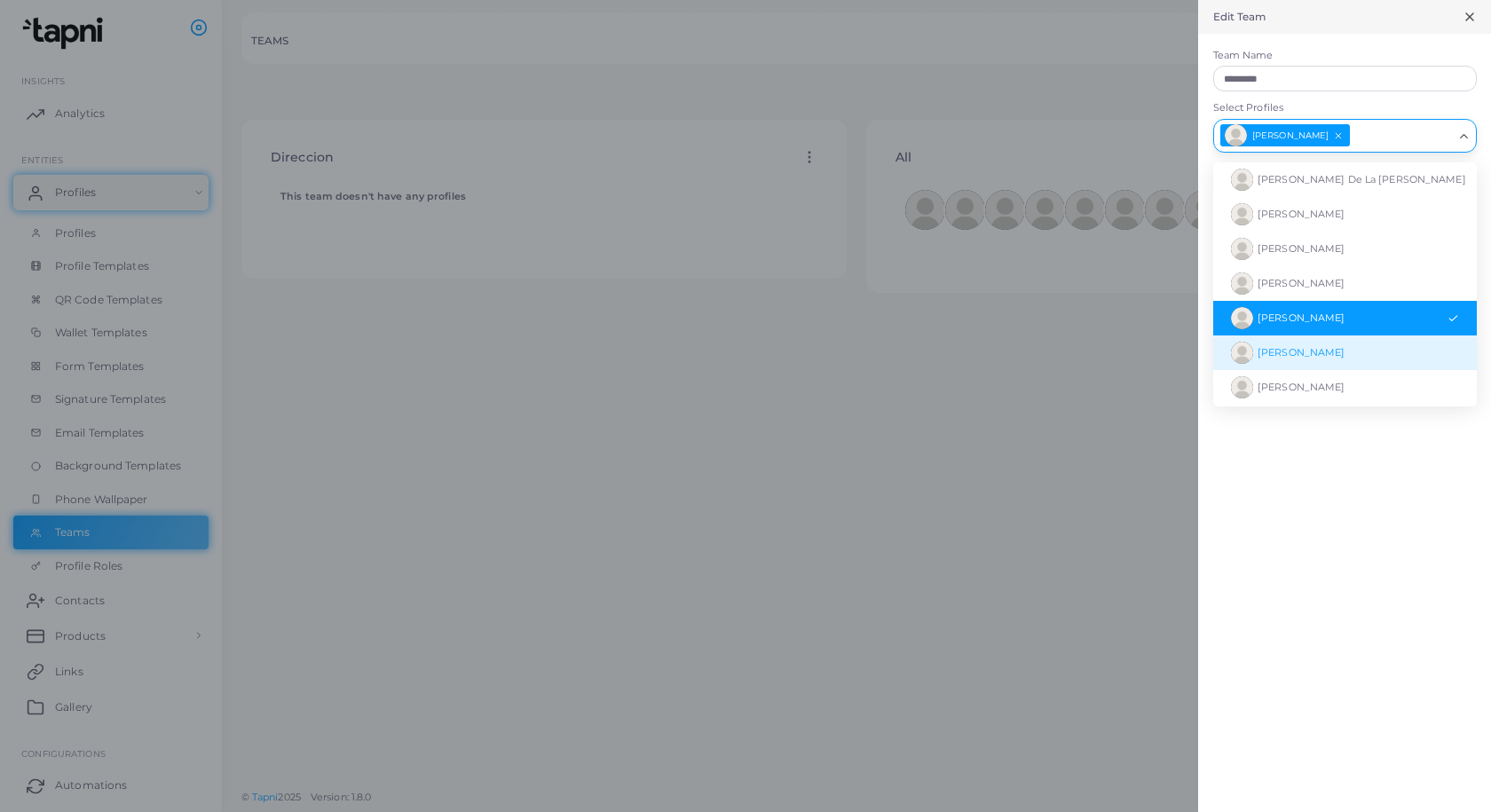
click at [1330, 352] on span "[PERSON_NAME]" at bounding box center [1300, 352] width 87 height 12
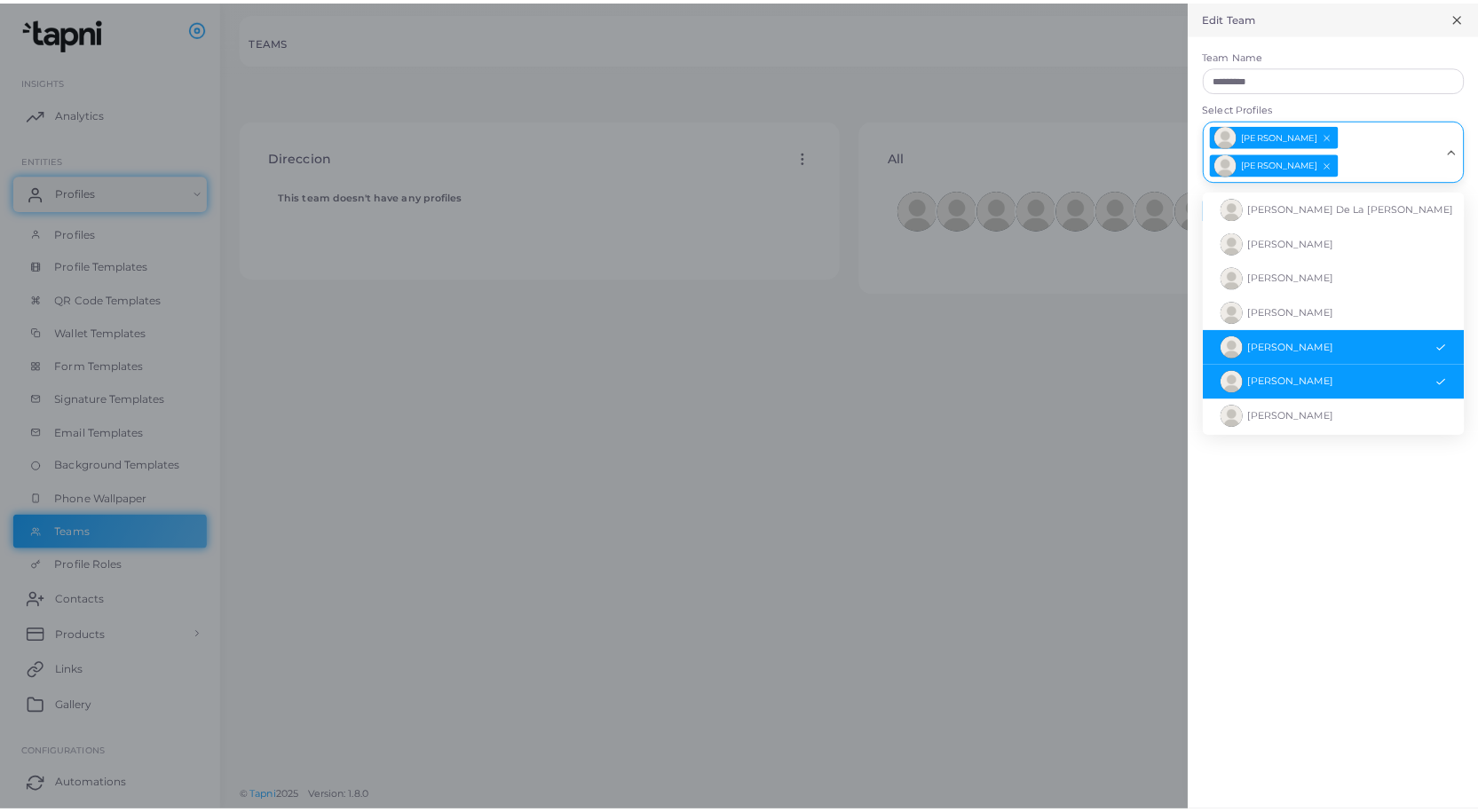
scroll to position [102, 0]
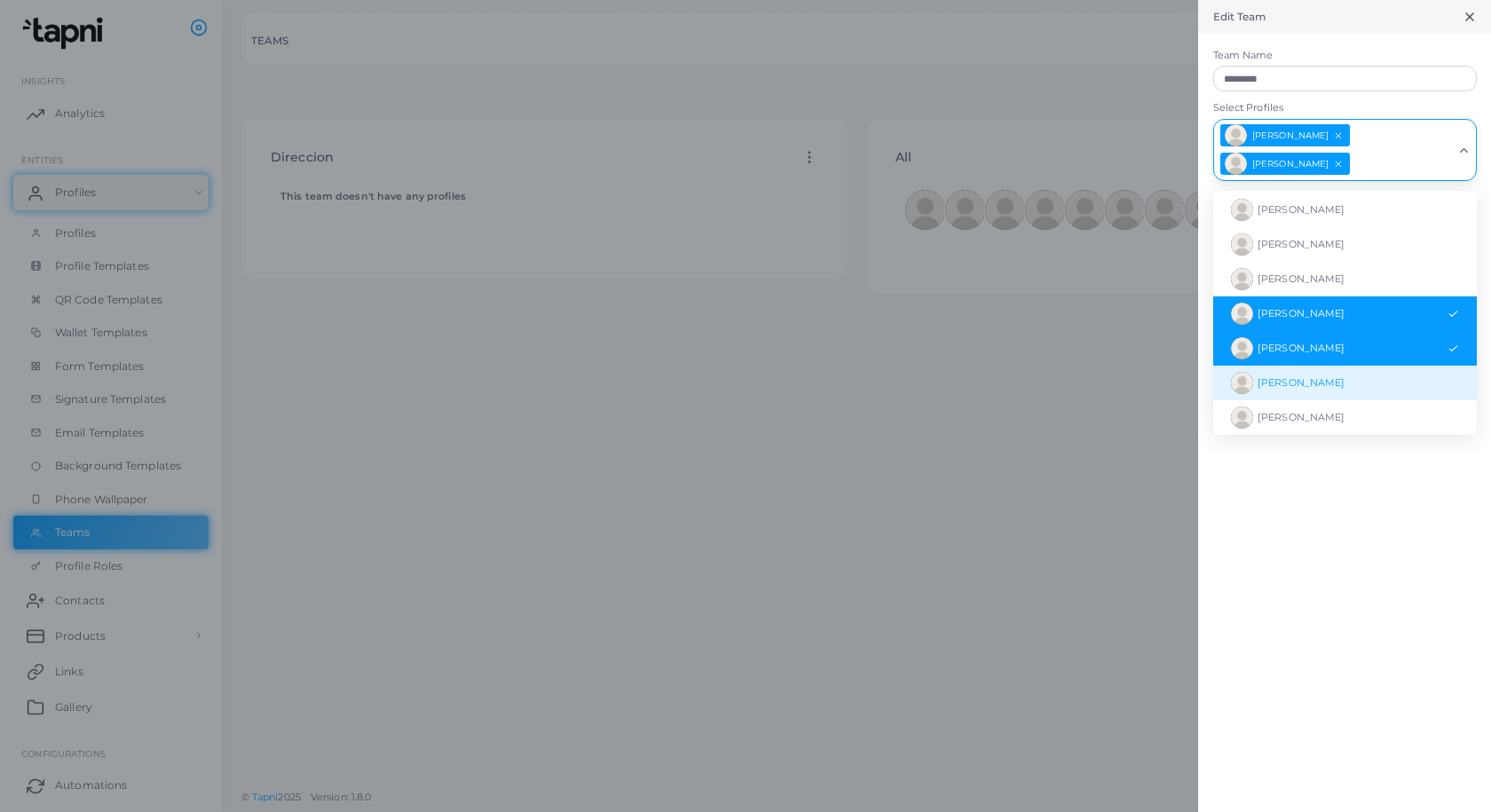
click at [1324, 376] on span "[PERSON_NAME]" at bounding box center [1300, 382] width 87 height 12
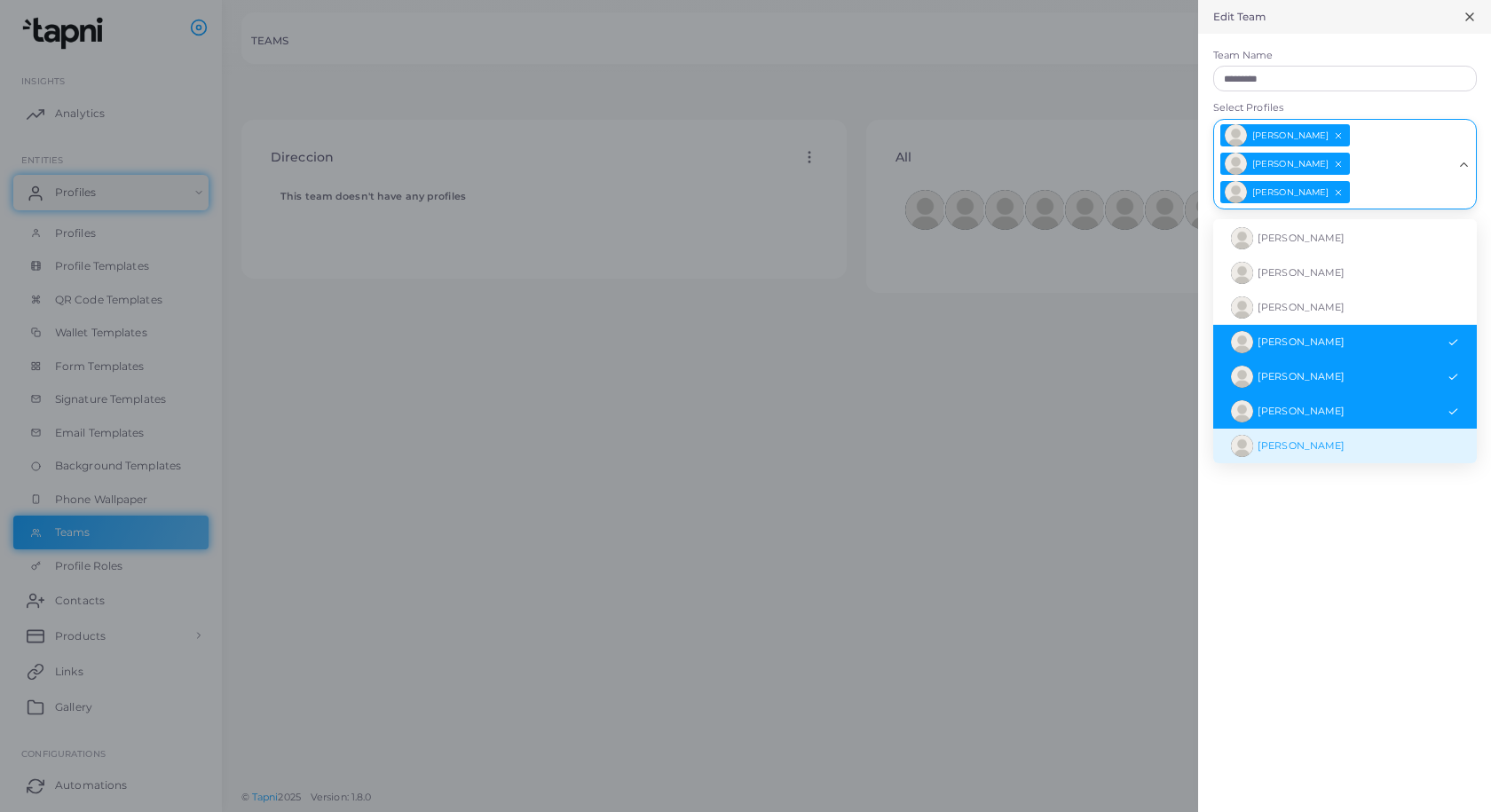
click at [1315, 440] on span "[PERSON_NAME]" at bounding box center [1300, 445] width 87 height 12
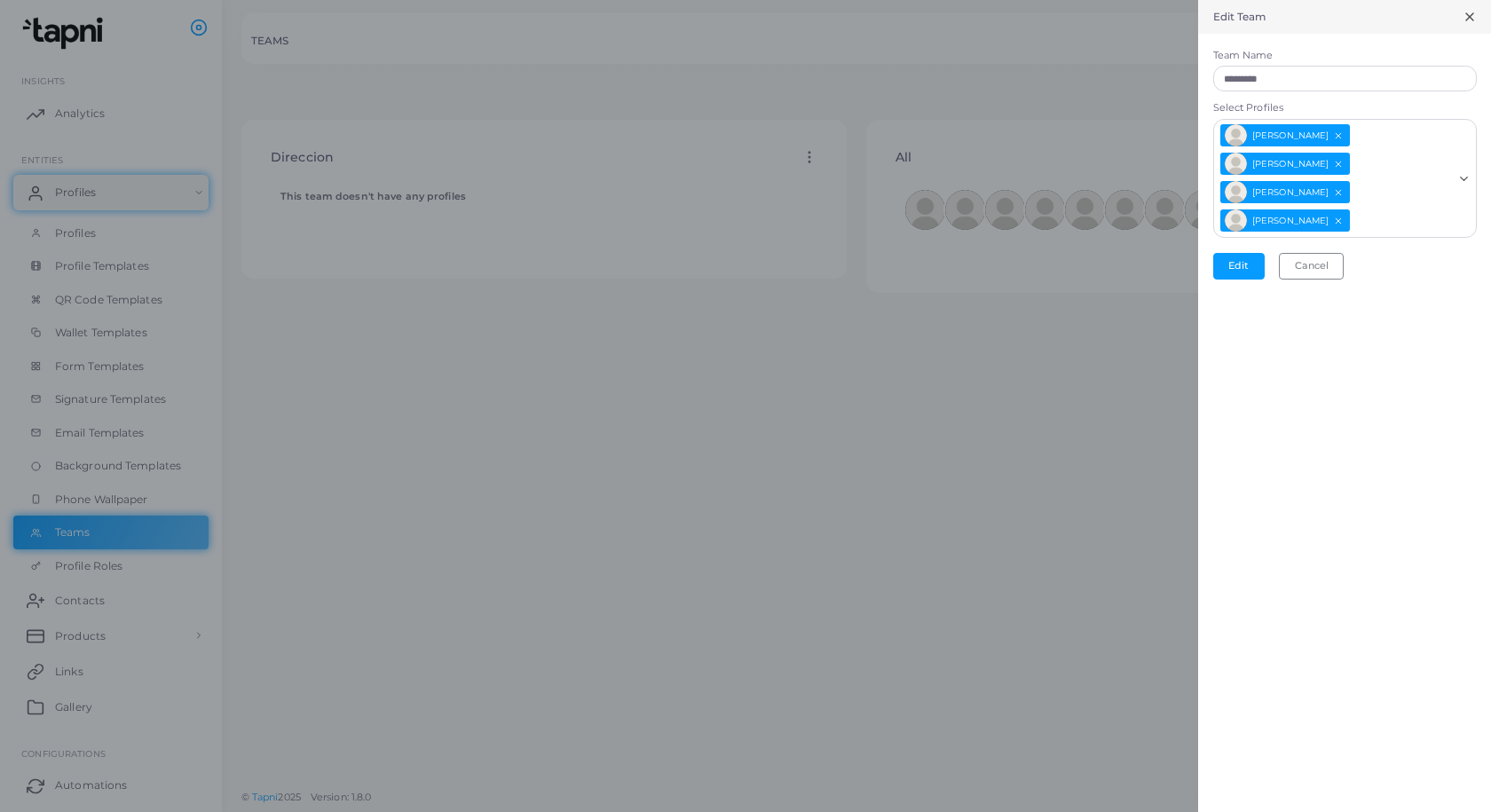
click at [1343, 560] on div "Edit Team Team Name ********* Select Profiles [PERSON_NAME] [GEOGRAPHIC_DATA][P…" at bounding box center [1345, 406] width 293 height 812
click at [1244, 253] on button "Edit" at bounding box center [1239, 266] width 51 height 27
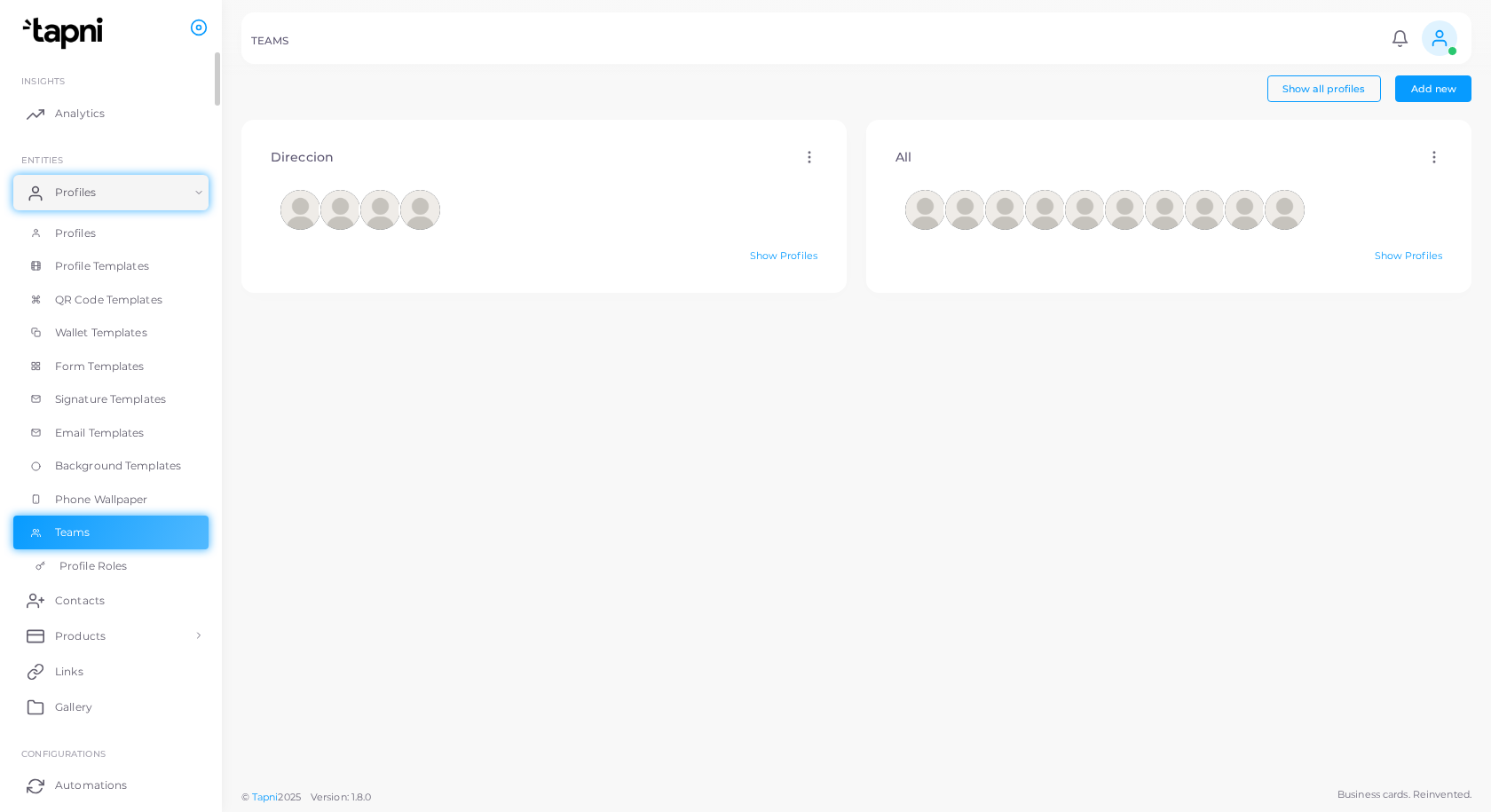
click at [99, 568] on span "Profile Roles" at bounding box center [93, 565] width 67 height 16
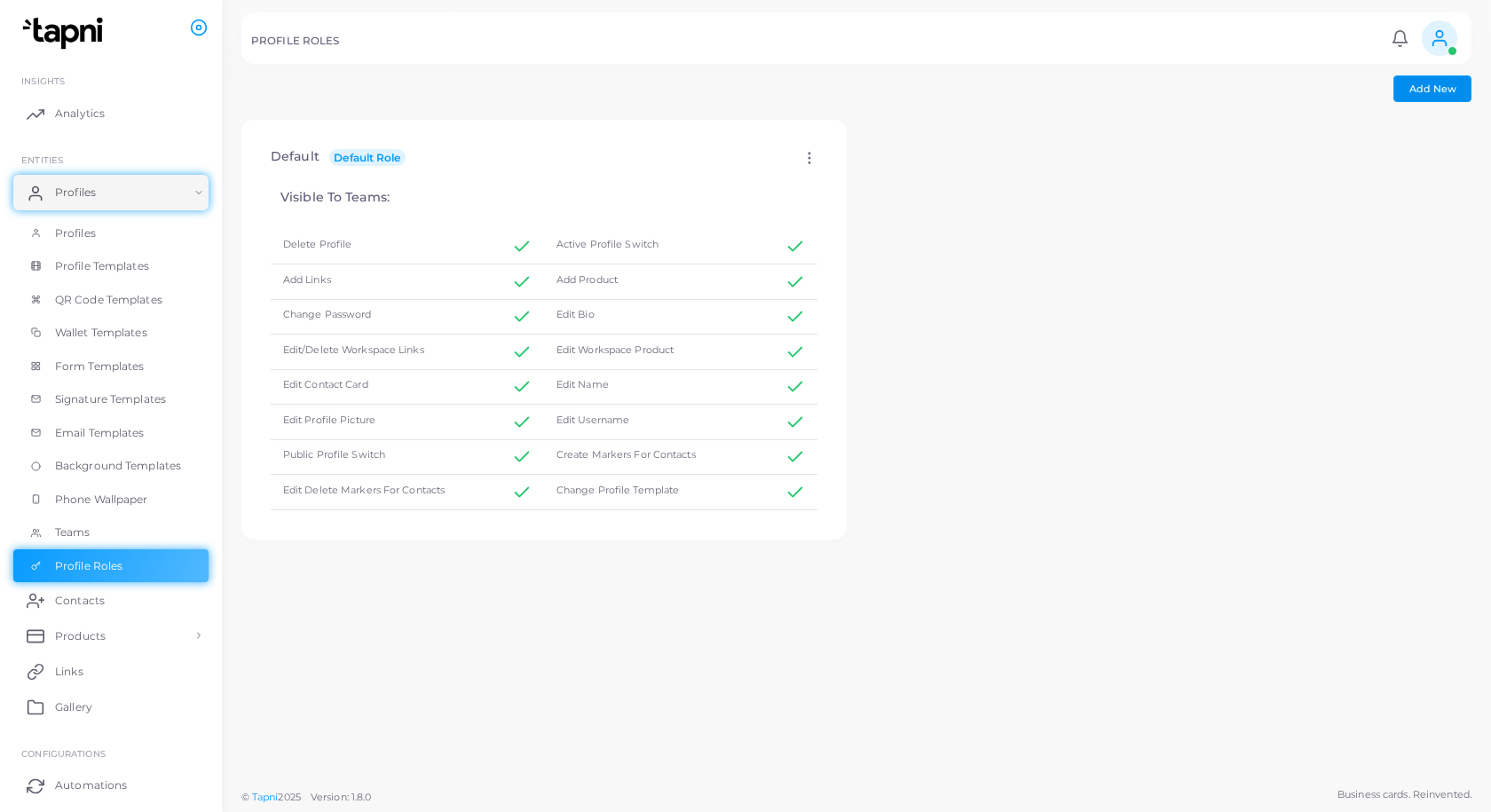
click at [1449, 87] on span "Add New" at bounding box center [1432, 88] width 47 height 12
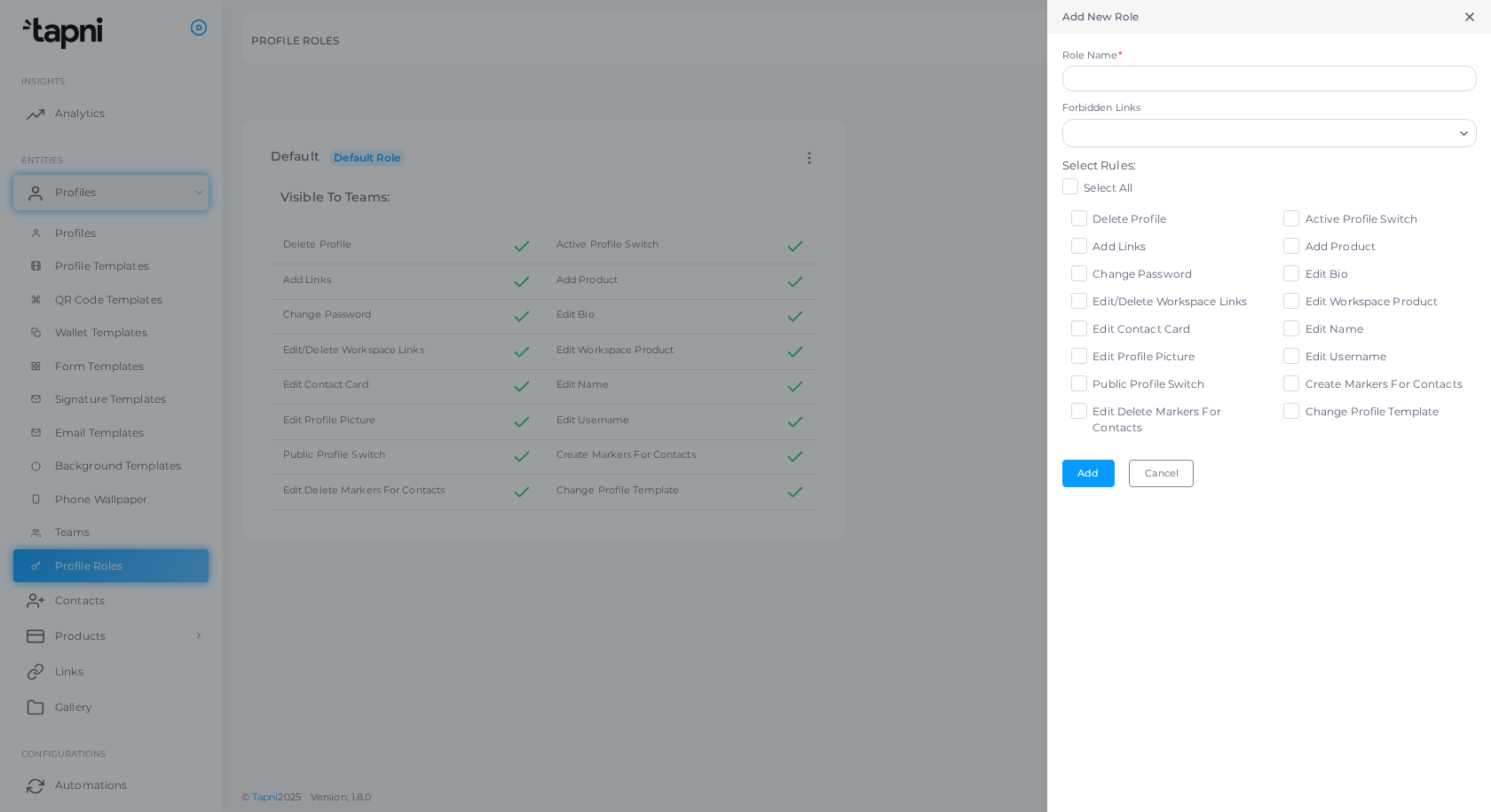
click at [1084, 188] on label "Select All" at bounding box center [1108, 187] width 48 height 16
click at [1084, 188] on label "Deselect All" at bounding box center [1116, 187] width 63 height 16
click at [1470, 76] on input "Role Name *" at bounding box center [1269, 79] width 414 height 27
type input "******"
click at [1465, 137] on icon "Search for option" at bounding box center [1464, 133] width 13 height 13
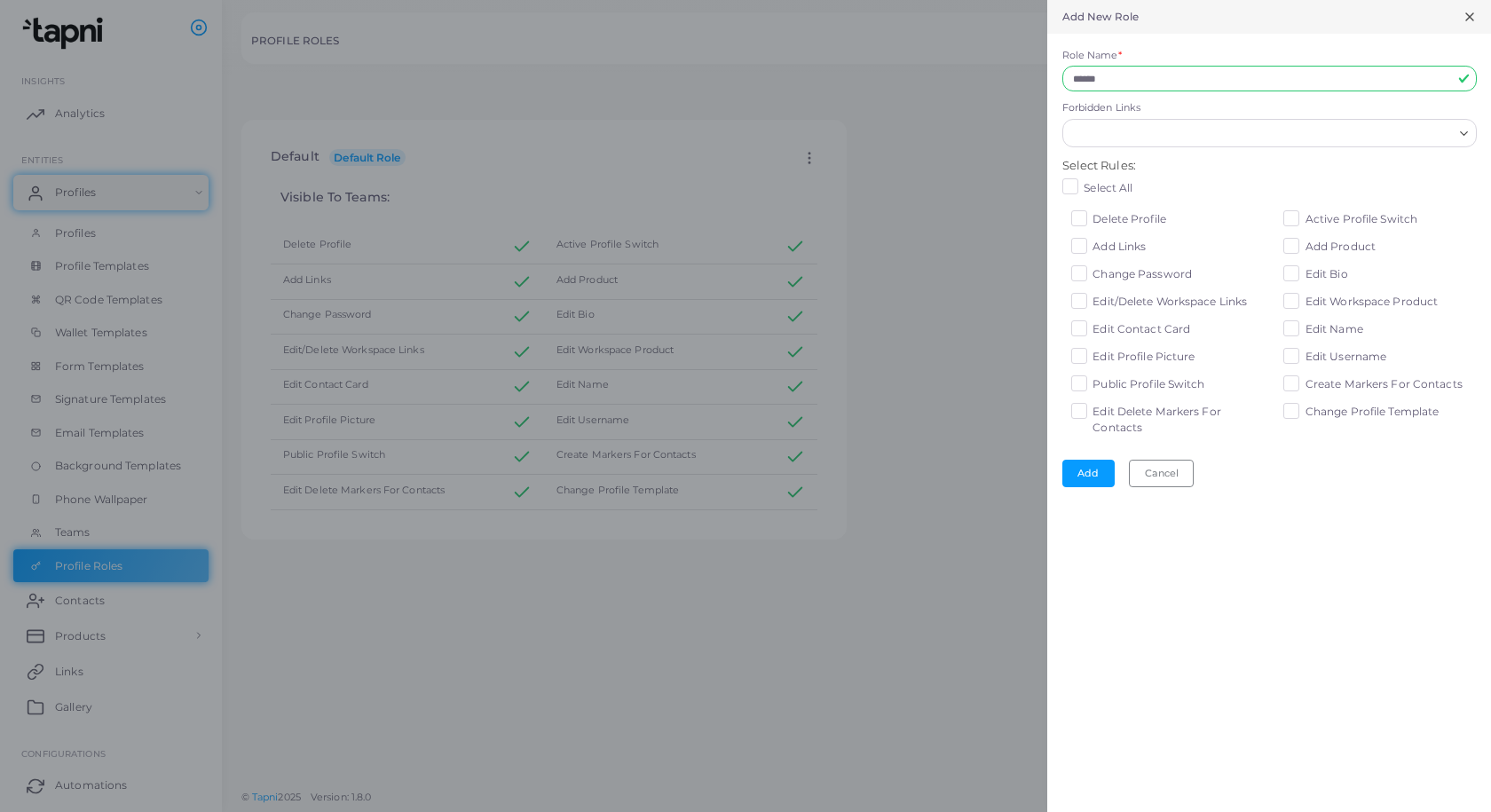
click at [1377, 622] on div "Add New Role Role Name * ****** Forbidden Links Loading... Select All Contact c…" at bounding box center [1269, 406] width 444 height 812
click at [1306, 386] on label "Create Markers For Contacts" at bounding box center [1384, 384] width 157 height 16
click at [1092, 331] on label "Edit Contact Card" at bounding box center [1141, 329] width 98 height 16
click at [1092, 323] on label "Edit Contact Card" at bounding box center [1141, 329] width 98 height 16
click at [1092, 414] on label "Edit Delete Markers For Contacts" at bounding box center [1178, 420] width 171 height 32
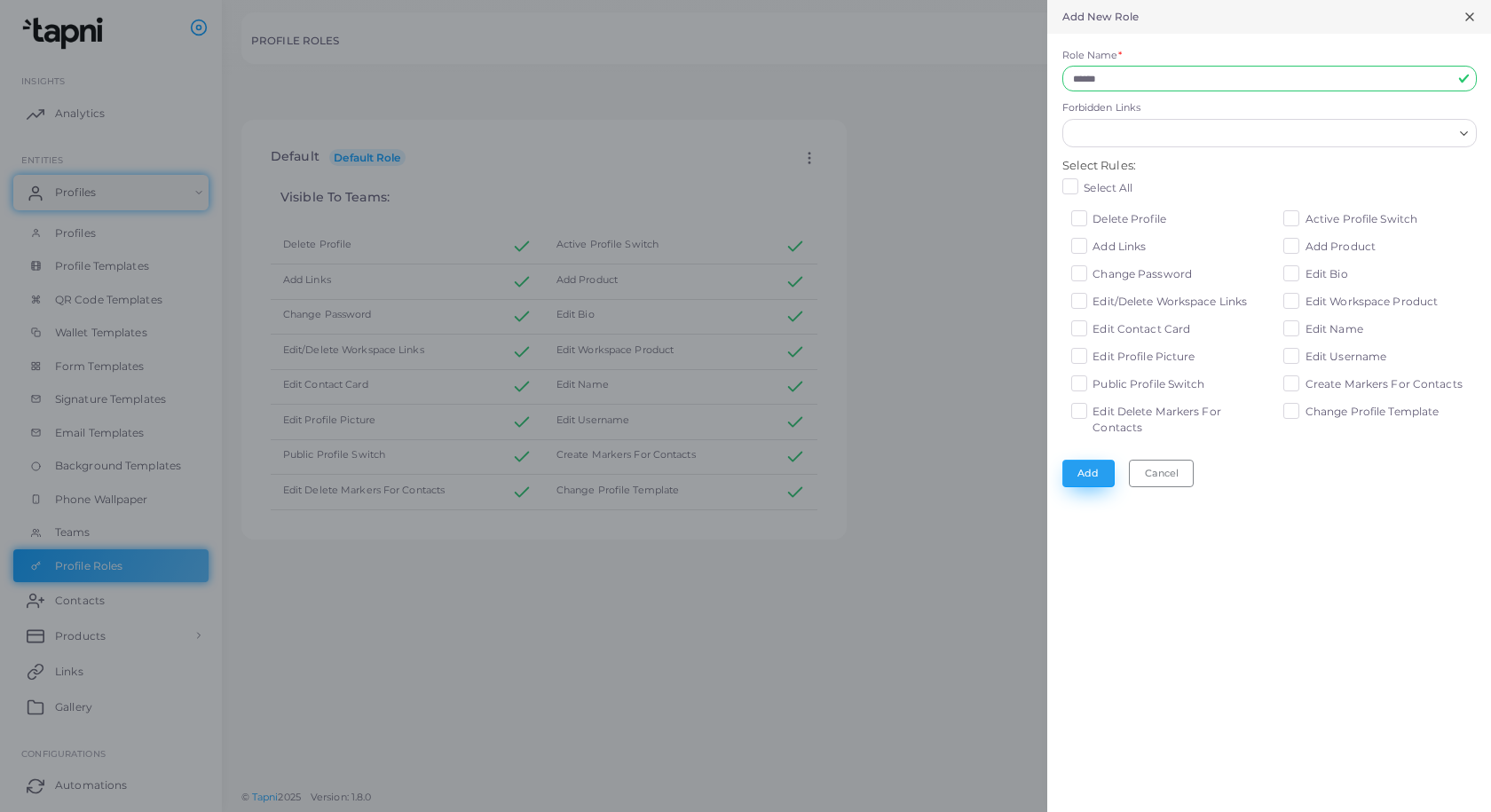
click at [1084, 480] on button "Add" at bounding box center [1089, 473] width 52 height 27
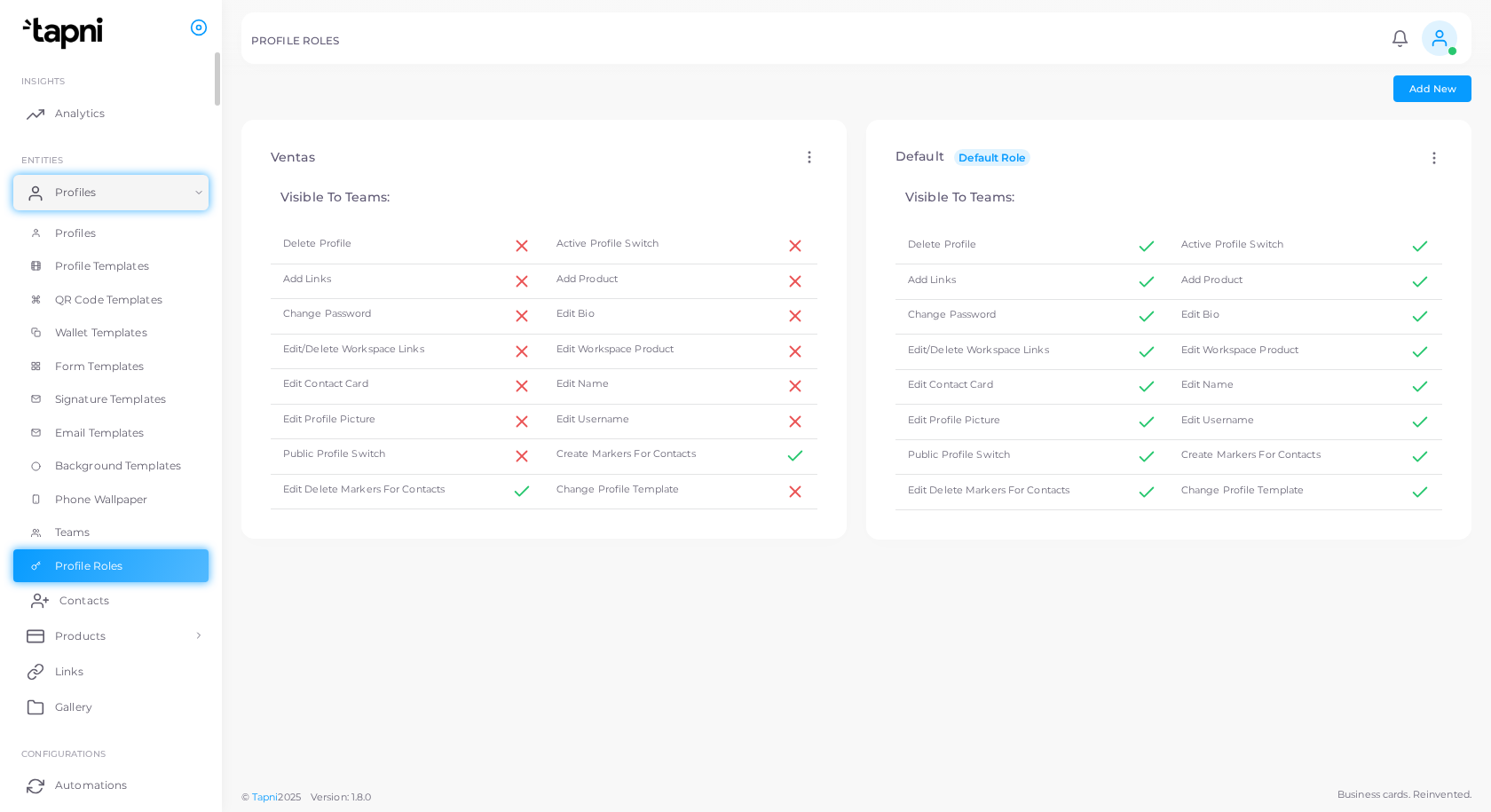
click at [73, 597] on span "Contacts" at bounding box center [84, 601] width 49 height 16
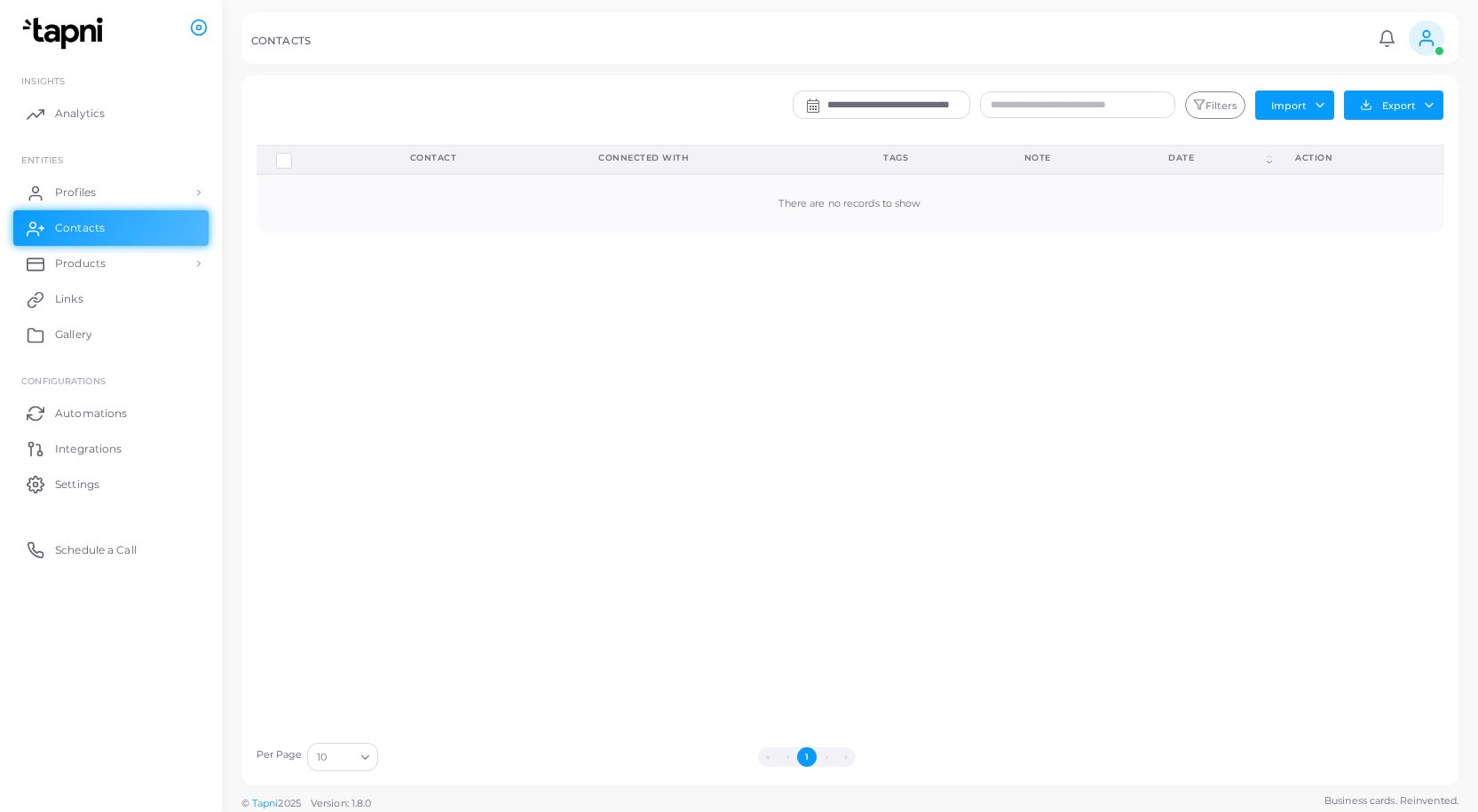
drag, startPoint x: 1154, startPoint y: 557, endPoint x: 1251, endPoint y: 474, distance: 127.7
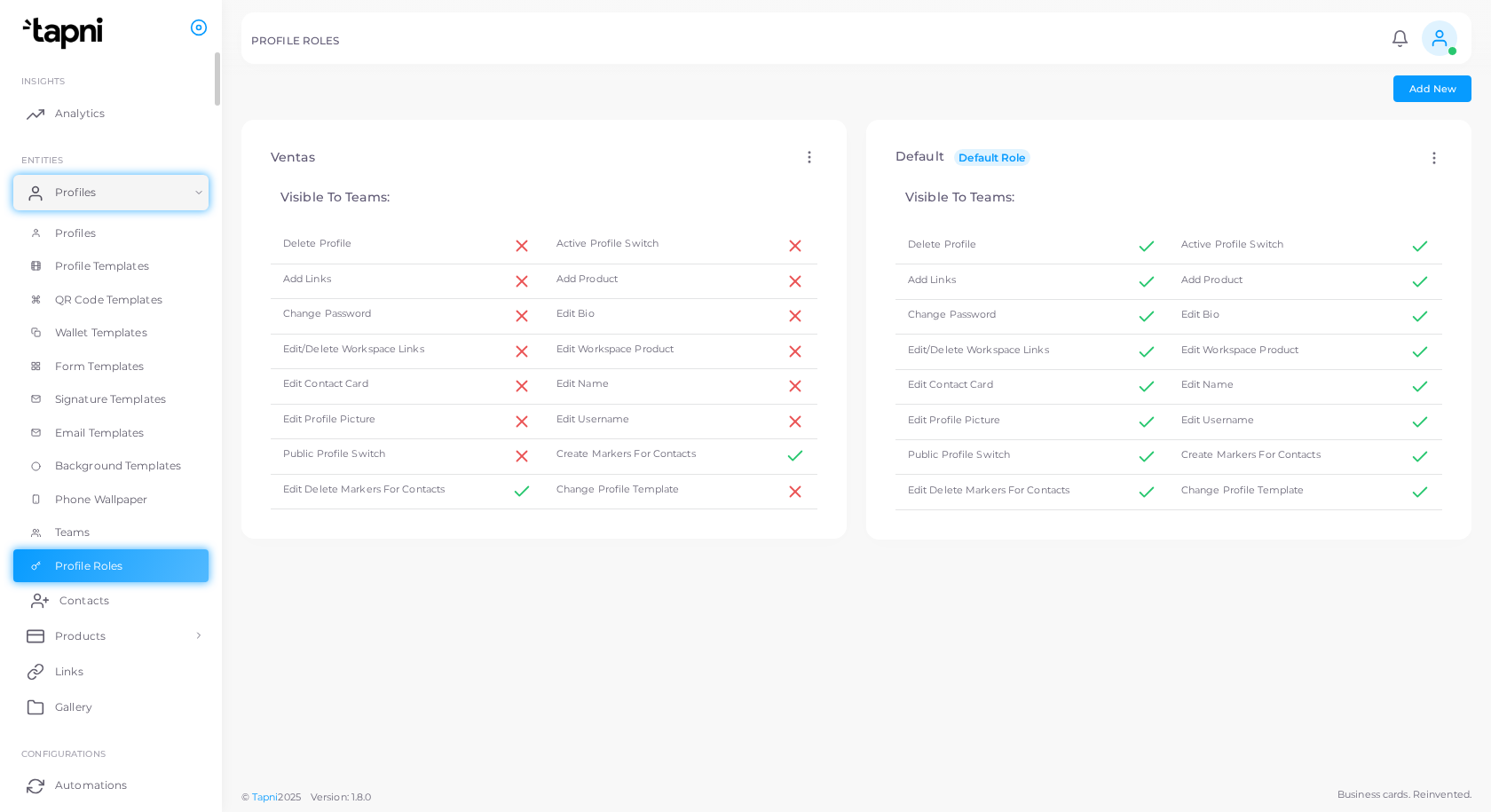
click at [89, 608] on span "Contacts" at bounding box center [84, 601] width 49 height 16
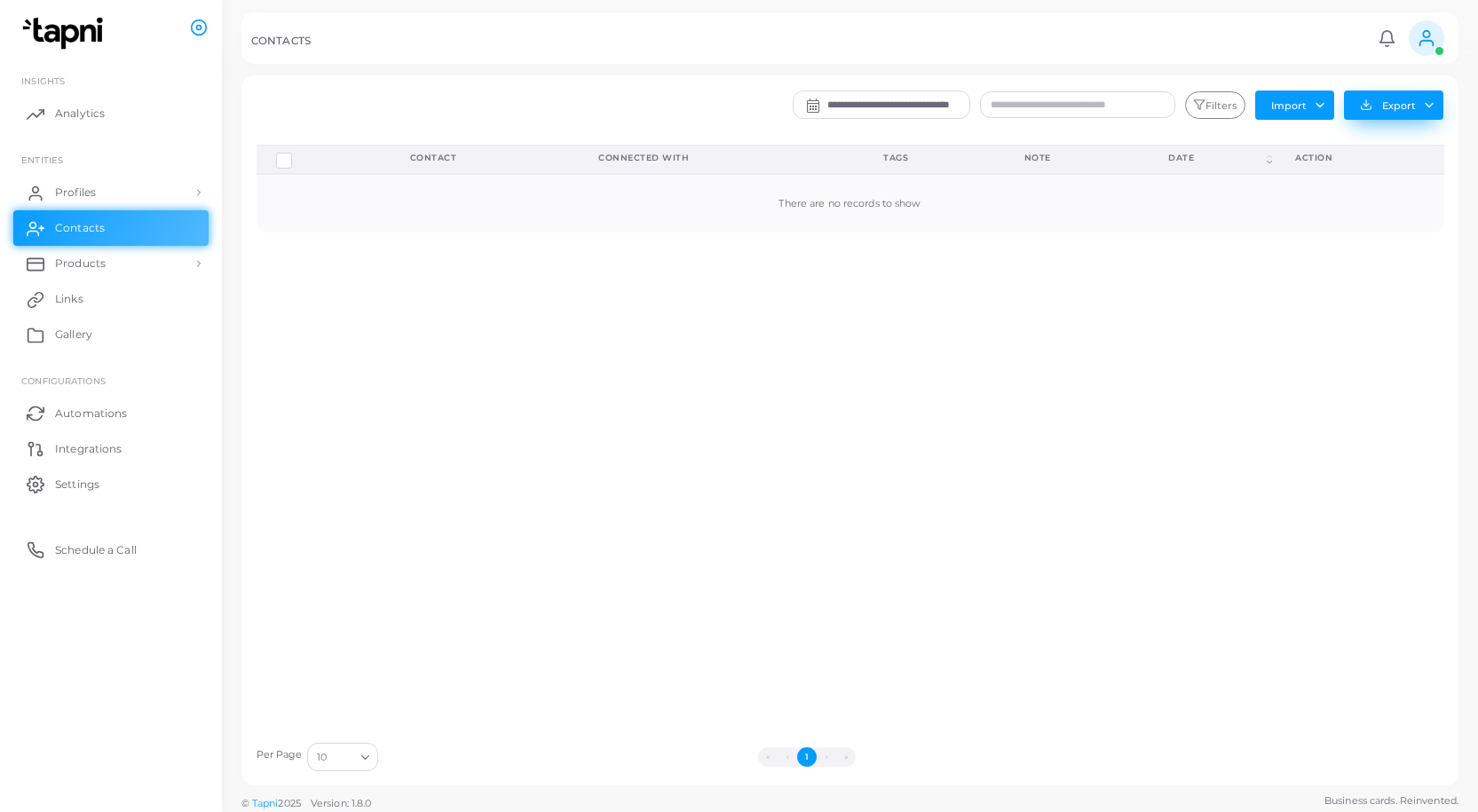
click at [1430, 103] on button "Export" at bounding box center [1393, 104] width 100 height 29
click at [1219, 270] on div "Delete Connections Manage Connections Show Selections Contact Connected With Ta…" at bounding box center [850, 439] width 1207 height 589
click at [1316, 103] on button "Import" at bounding box center [1295, 104] width 79 height 28
click at [1283, 286] on div "Delete Connections Manage Connections Show Selections Contact Connected With Ta…" at bounding box center [850, 439] width 1207 height 589
click at [90, 261] on span "Products" at bounding box center [85, 263] width 50 height 16
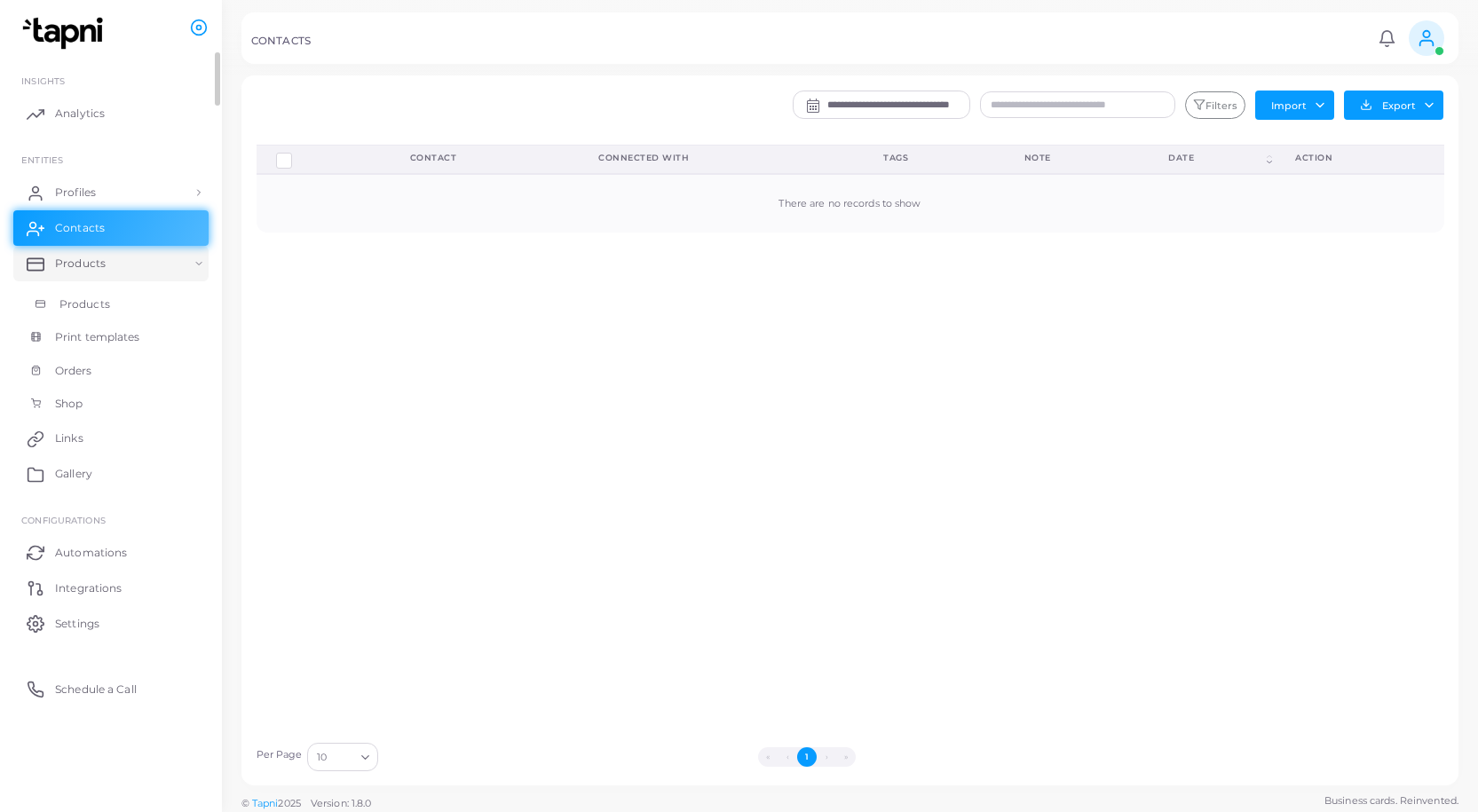
click at [92, 310] on span "Products" at bounding box center [85, 304] width 50 height 16
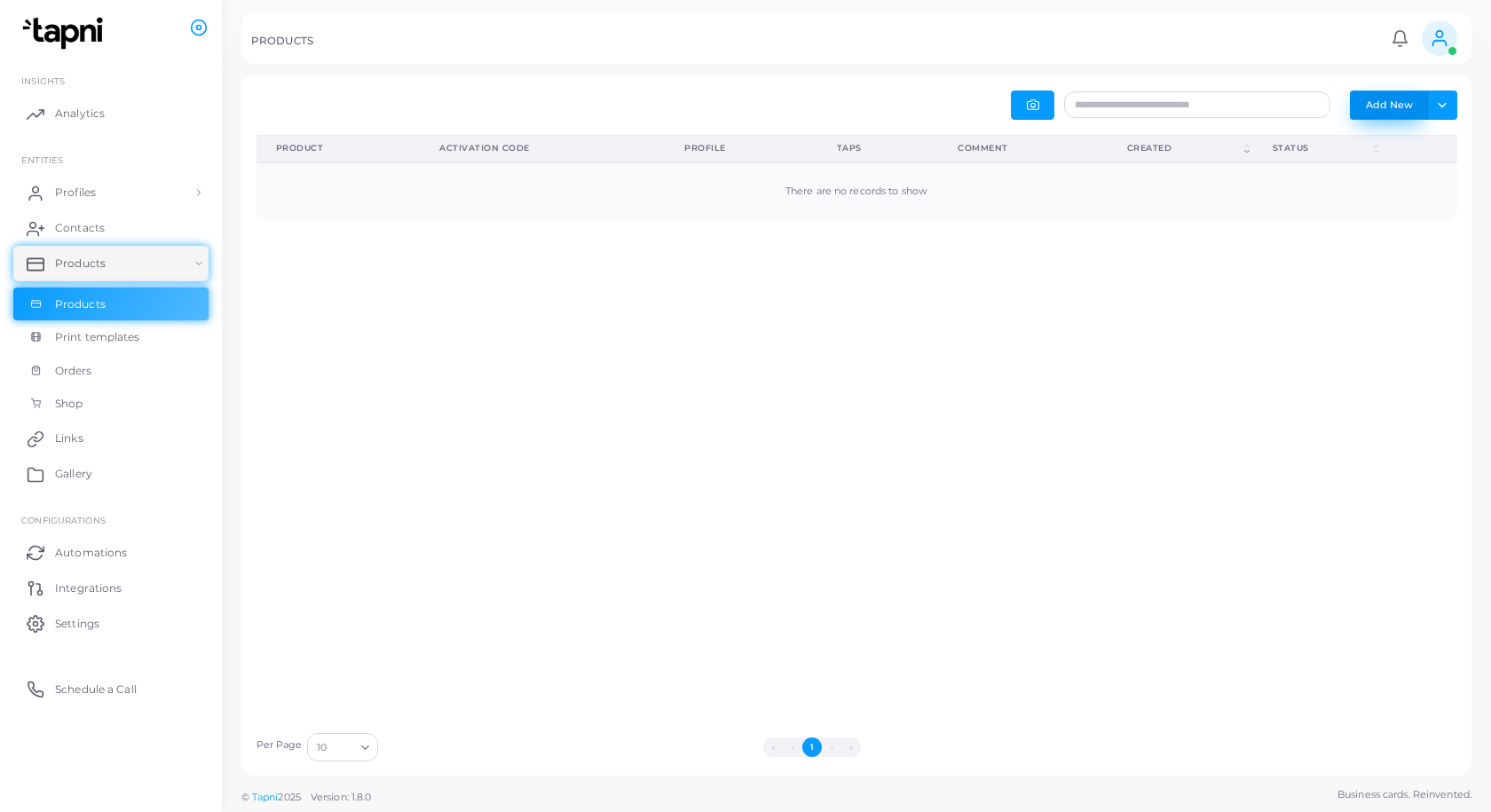
click at [1375, 110] on button "Add New" at bounding box center [1389, 104] width 78 height 28
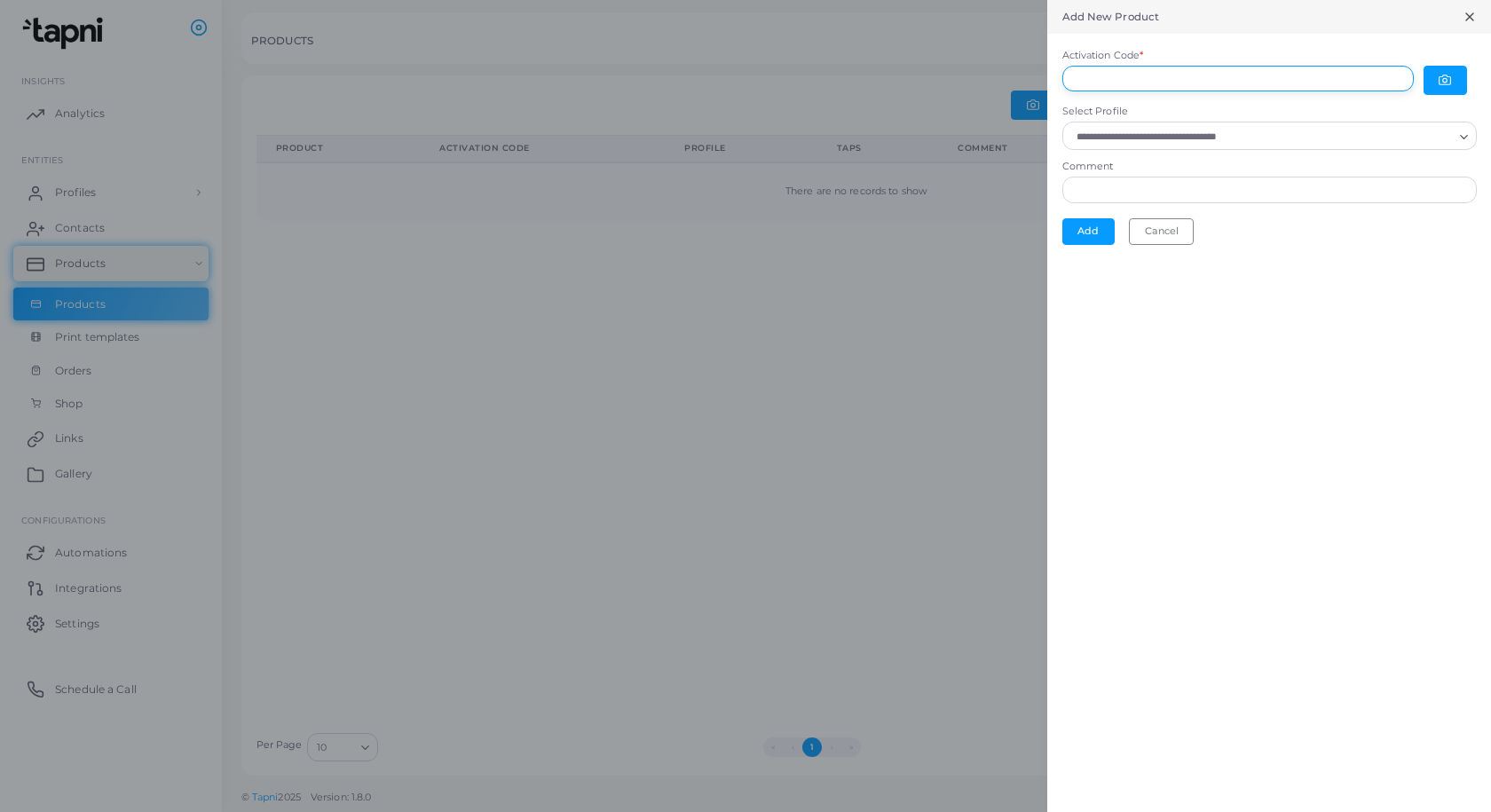
click at [1166, 81] on input "Activation Code *" at bounding box center [1238, 79] width 351 height 27
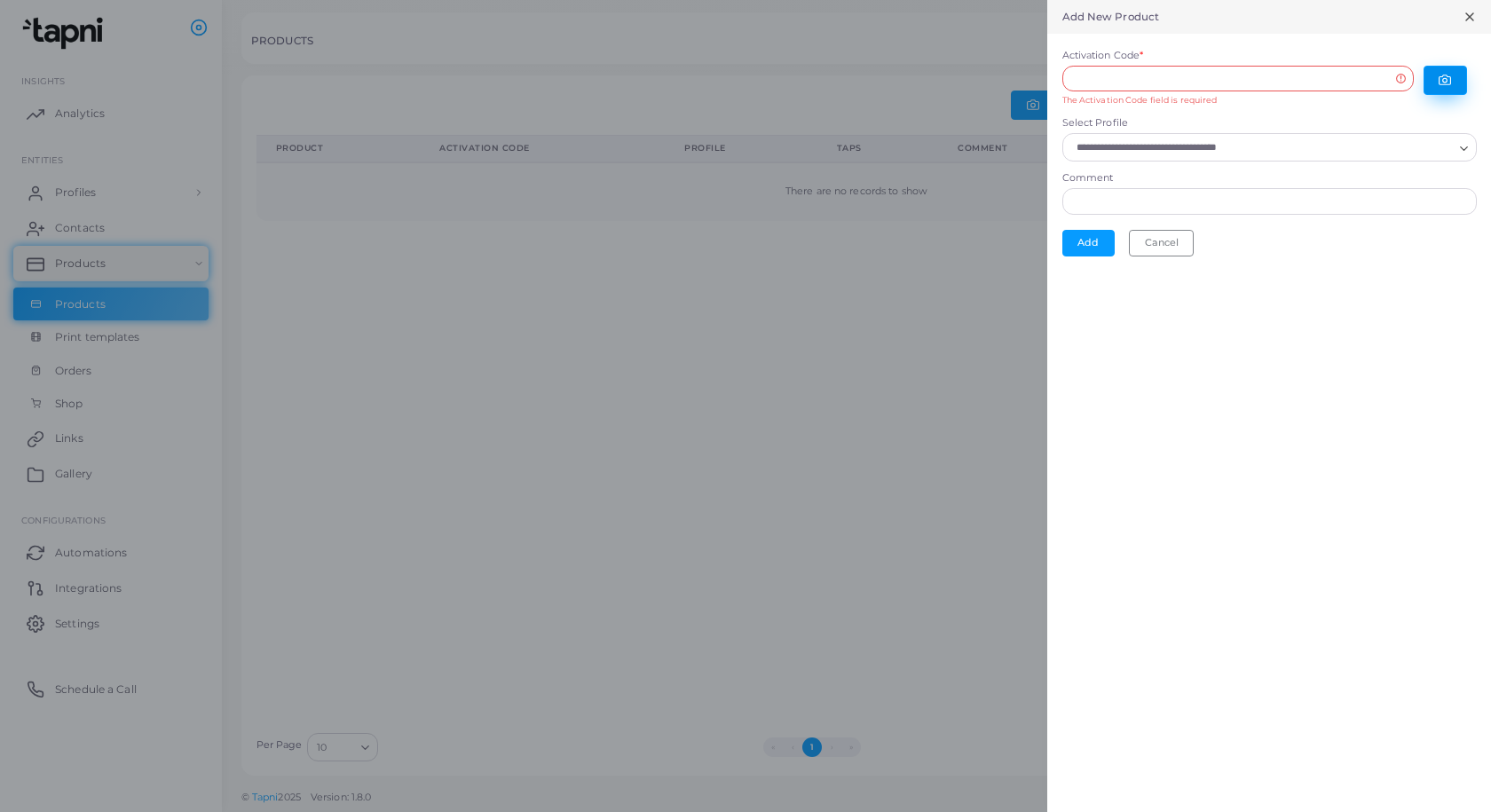
click at [1442, 85] on icon "button" at bounding box center [1445, 80] width 11 height 9
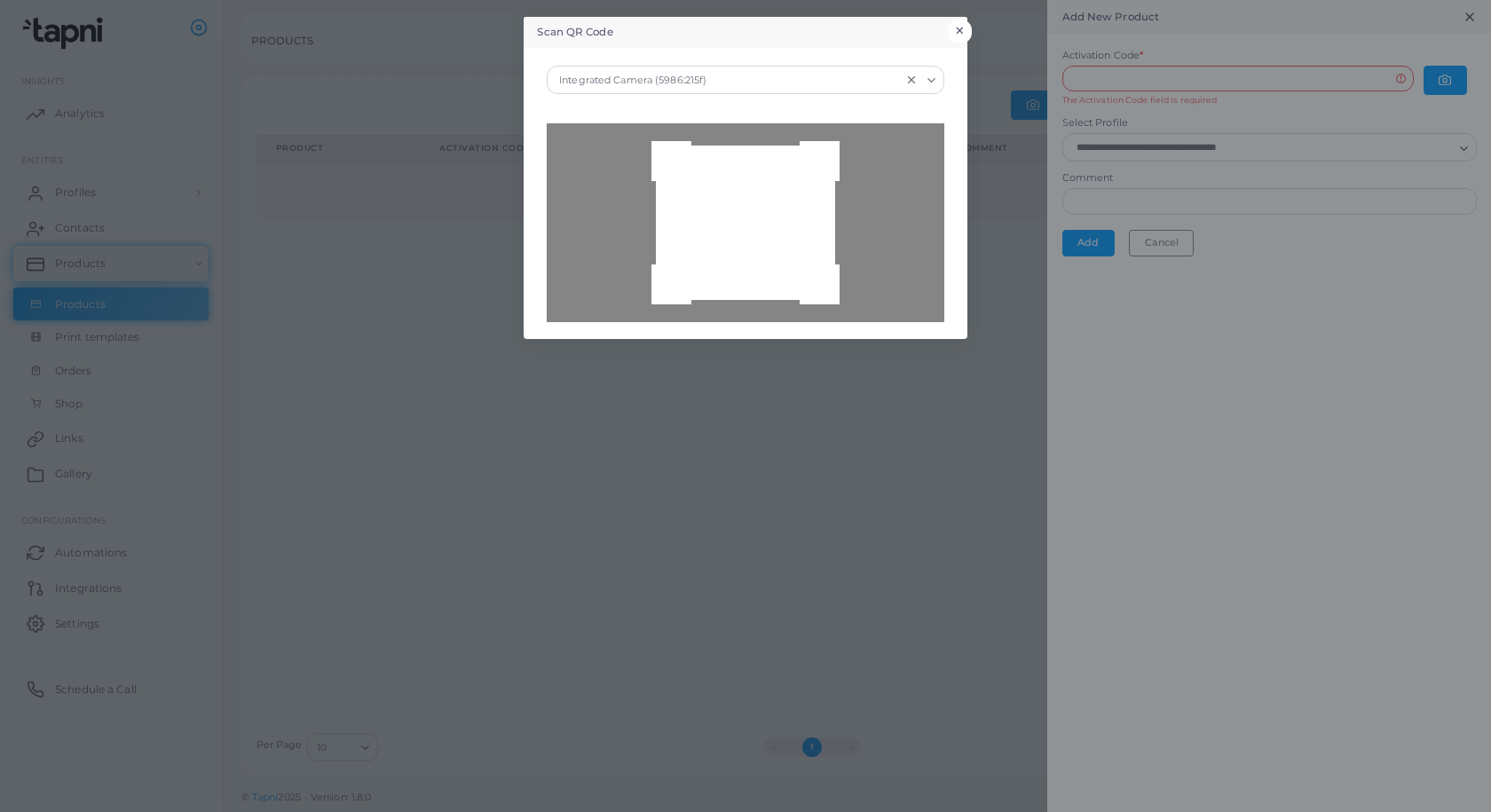
click at [962, 25] on button "×" at bounding box center [960, 31] width 24 height 23
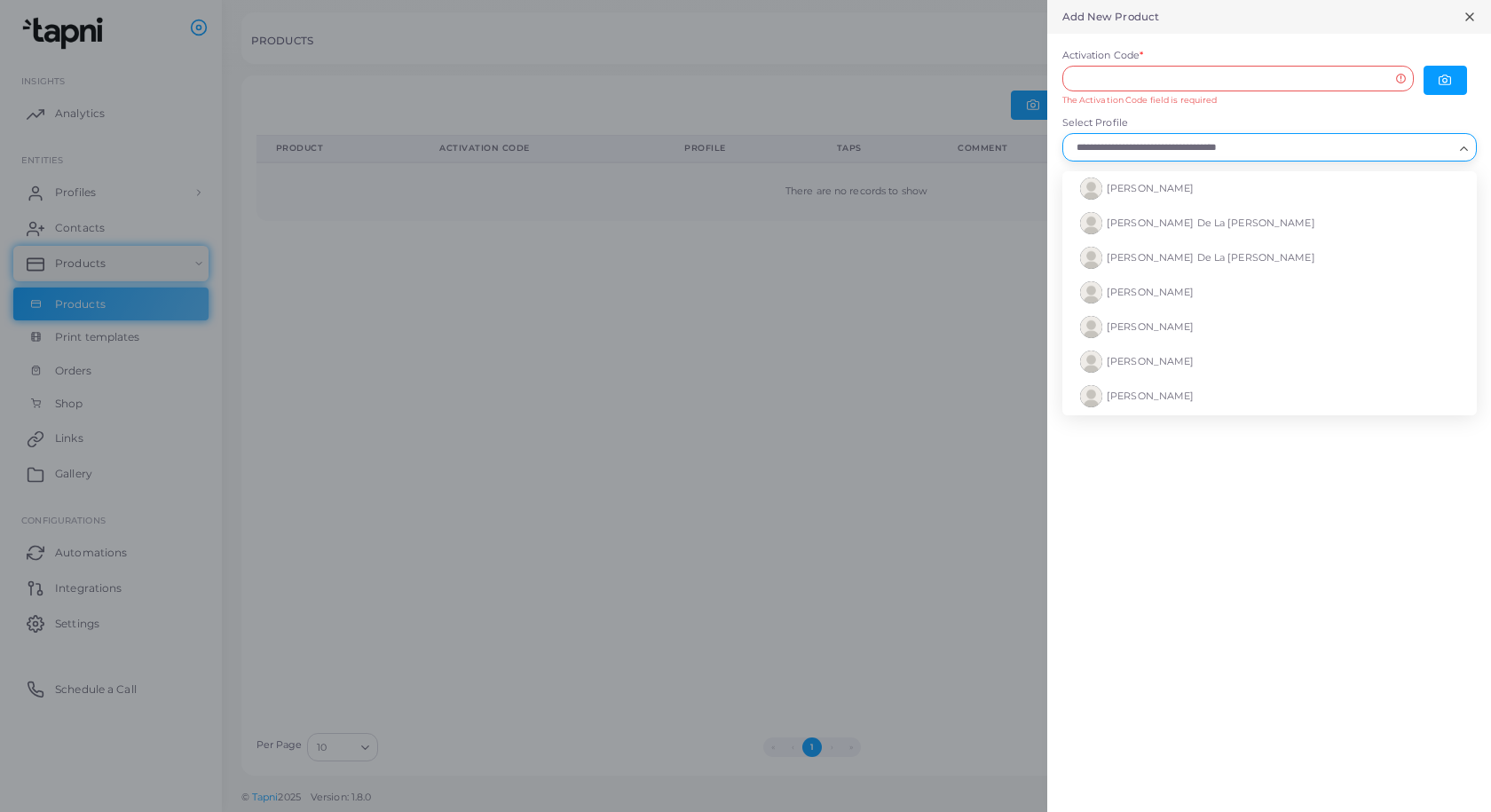
click at [1463, 143] on icon "Search for option" at bounding box center [1464, 148] width 13 height 13
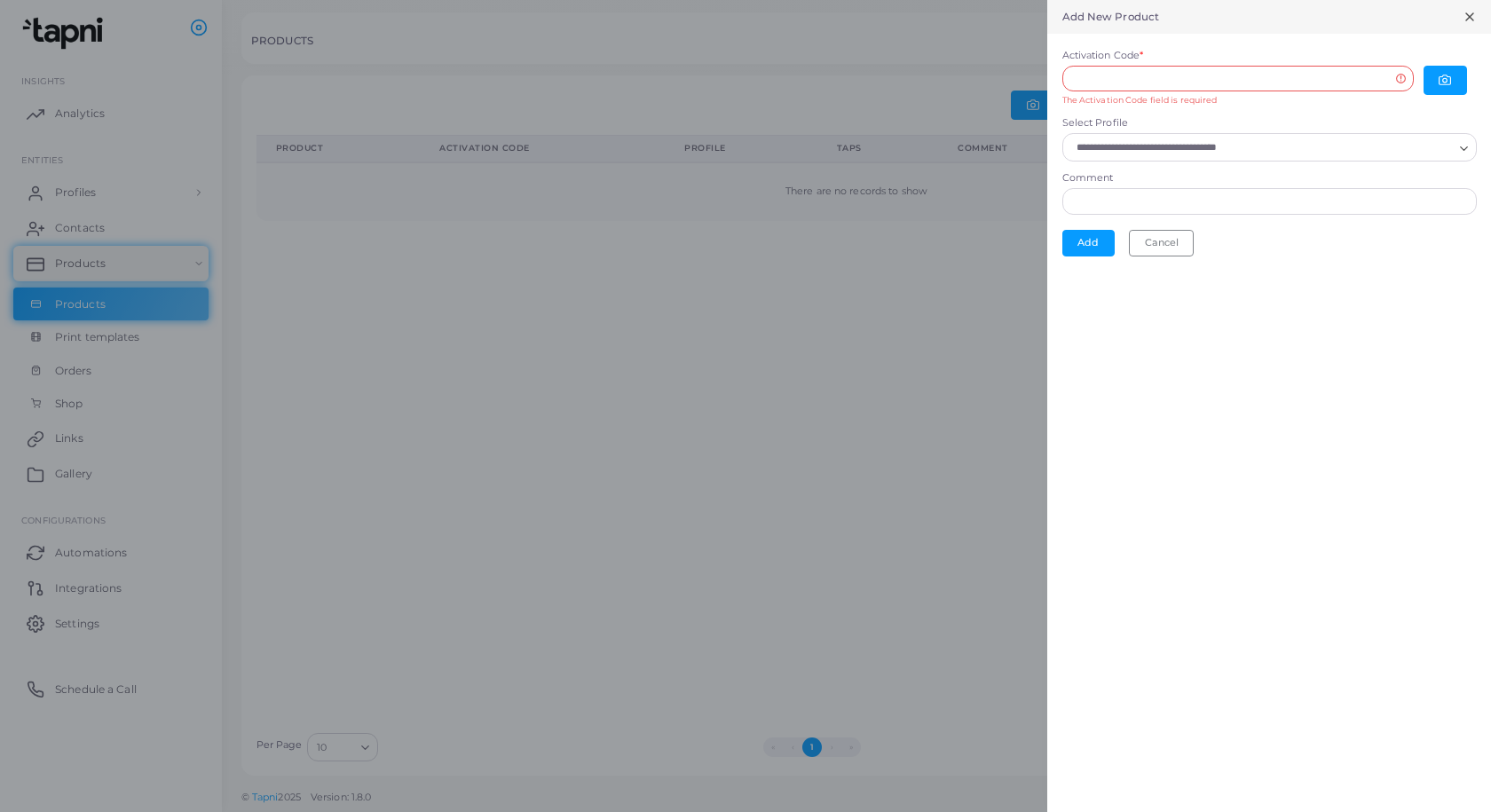
click at [1463, 143] on icon "Search for option" at bounding box center [1464, 148] width 13 height 13
click at [1460, 143] on icon "Search for option" at bounding box center [1464, 148] width 13 height 13
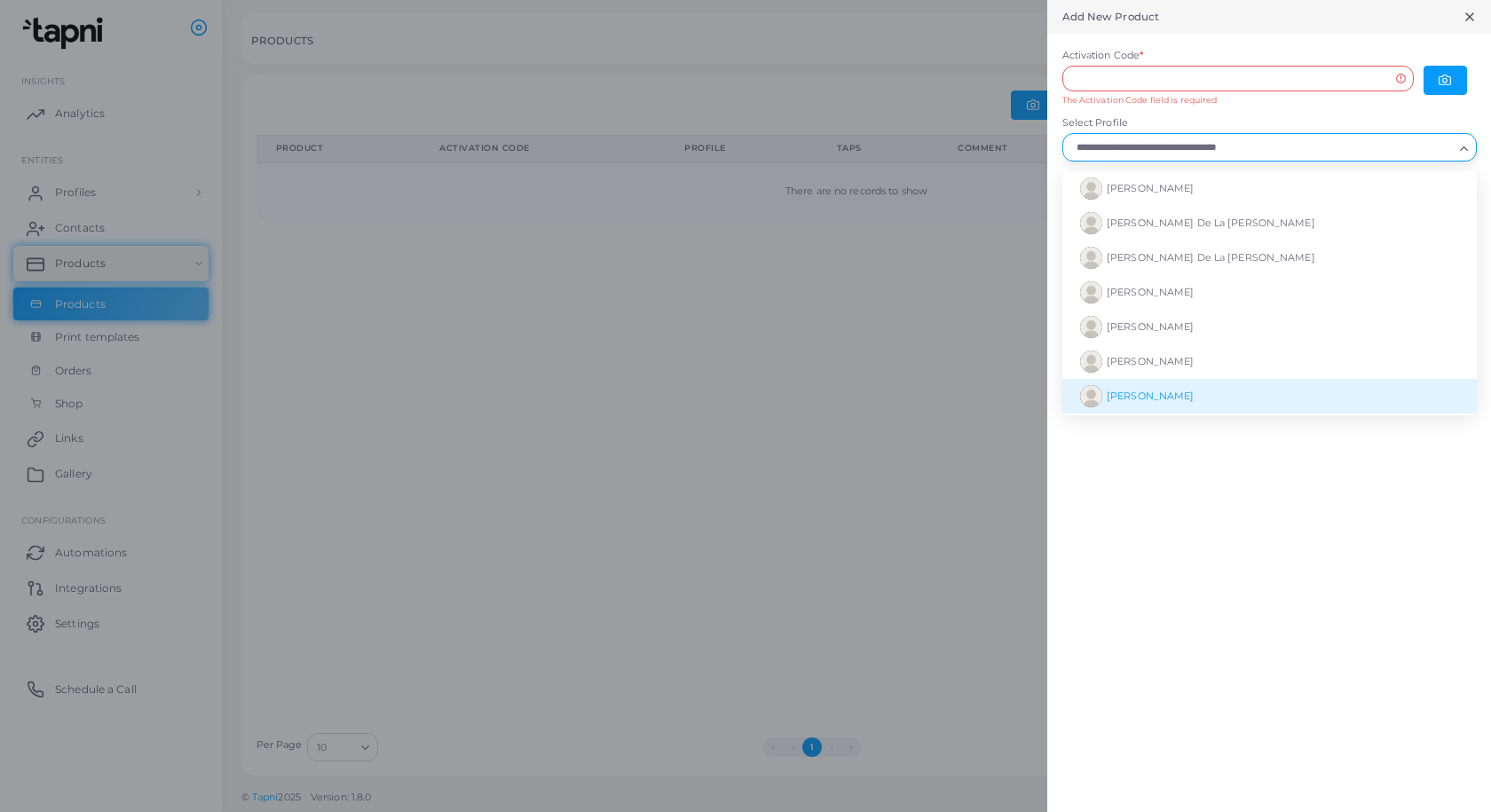
click at [1262, 528] on div "Add New Product Activation Code * The Activation Code field is required Select …" at bounding box center [1269, 406] width 444 height 812
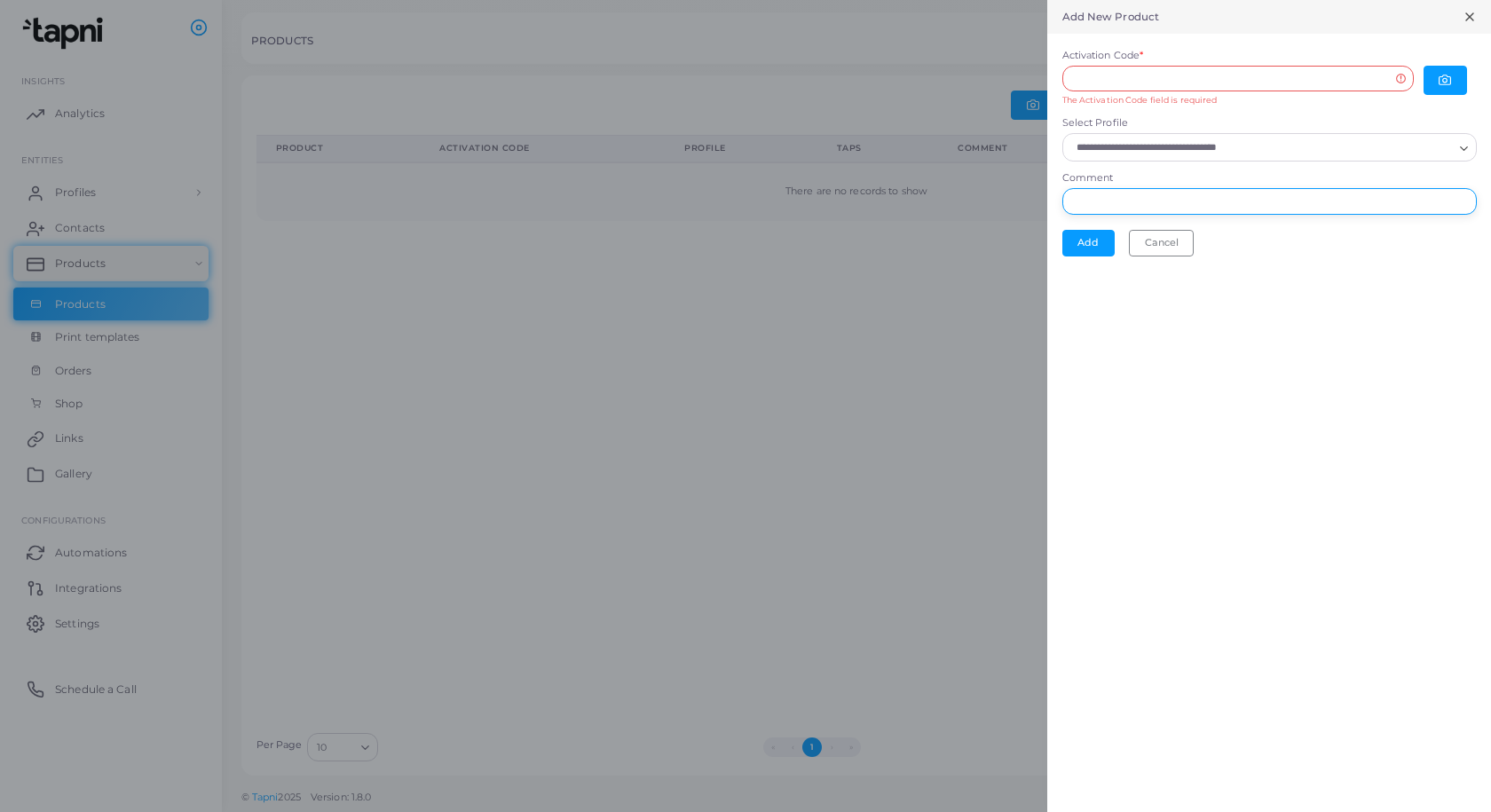
click at [1134, 196] on input "Comment" at bounding box center [1269, 201] width 414 height 27
click at [1178, 241] on button "Cancel" at bounding box center [1161, 243] width 65 height 27
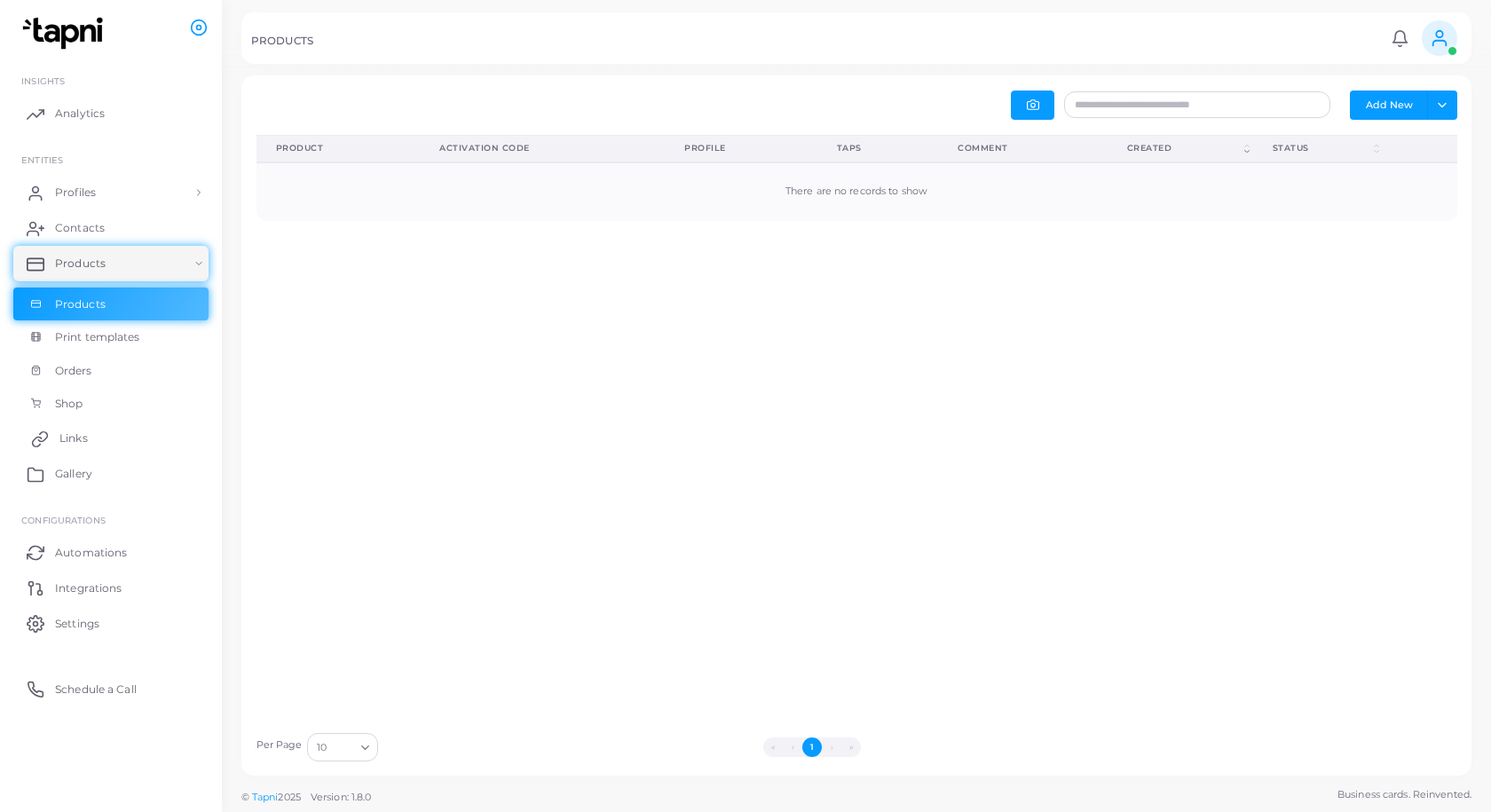
click at [63, 432] on span "Links" at bounding box center [74, 438] width 28 height 16
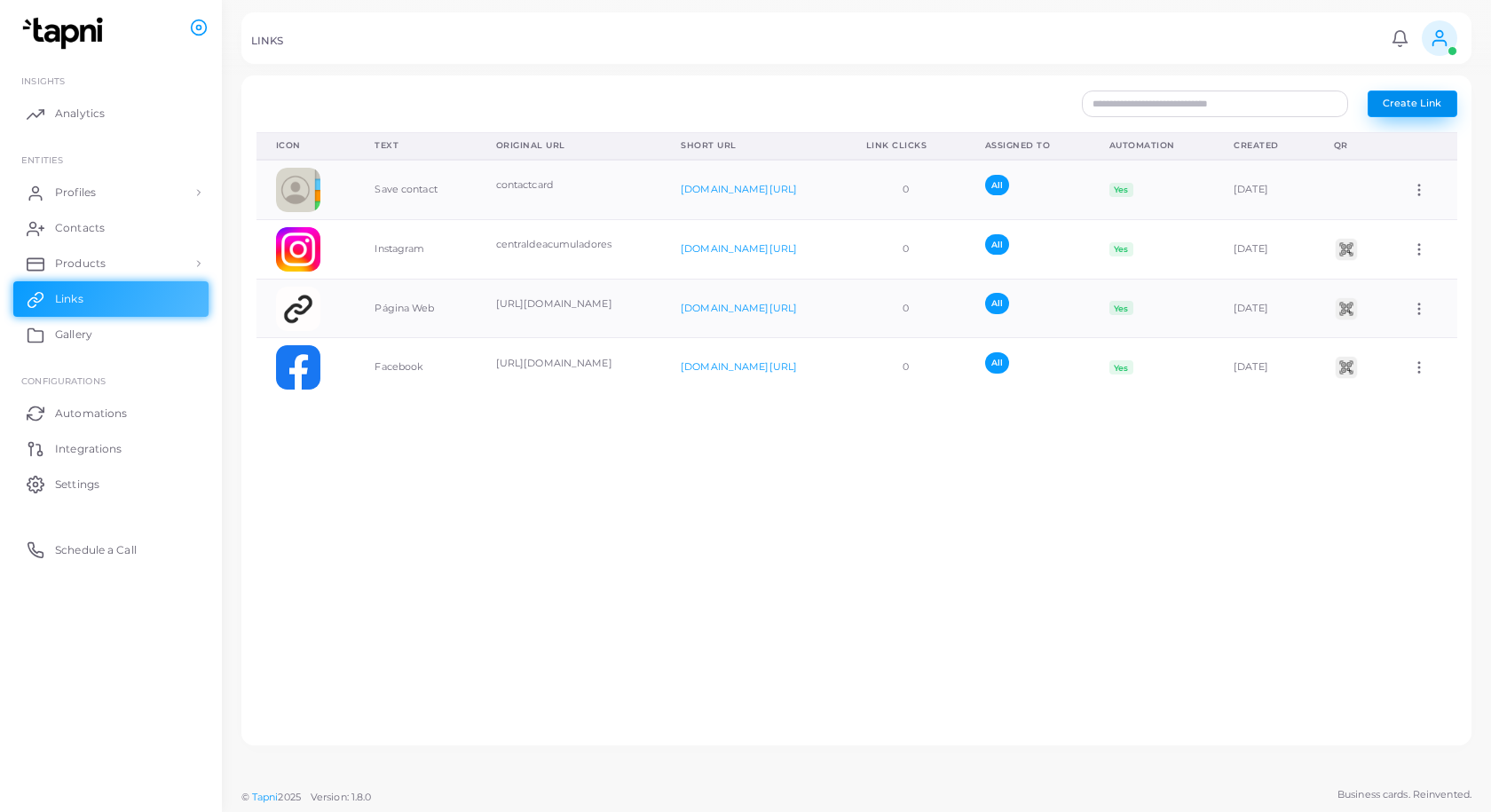
click at [1401, 93] on button "Create Link" at bounding box center [1413, 103] width 89 height 27
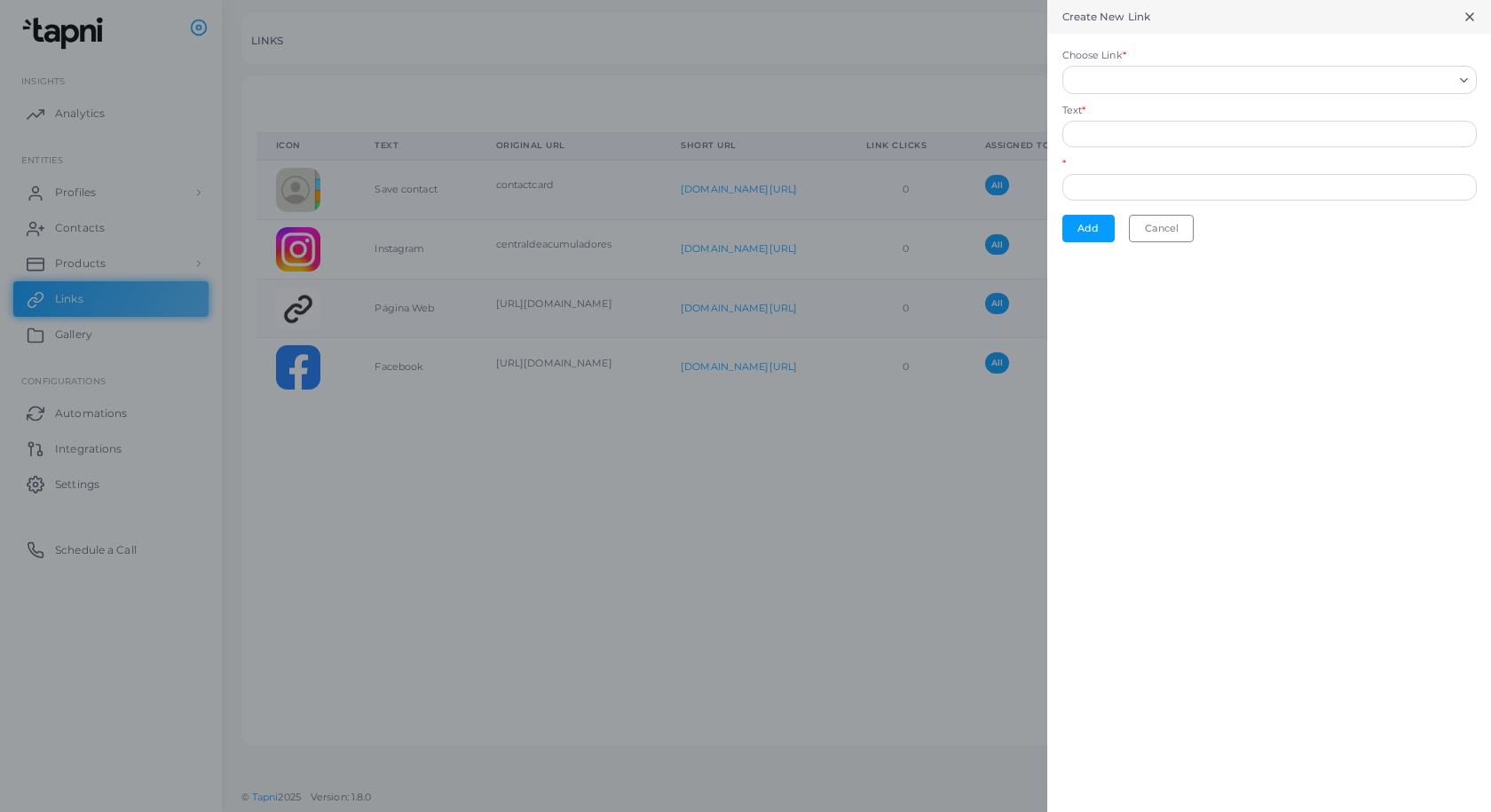
click at [1125, 82] on input "Choose Link *" at bounding box center [1261, 79] width 383 height 20
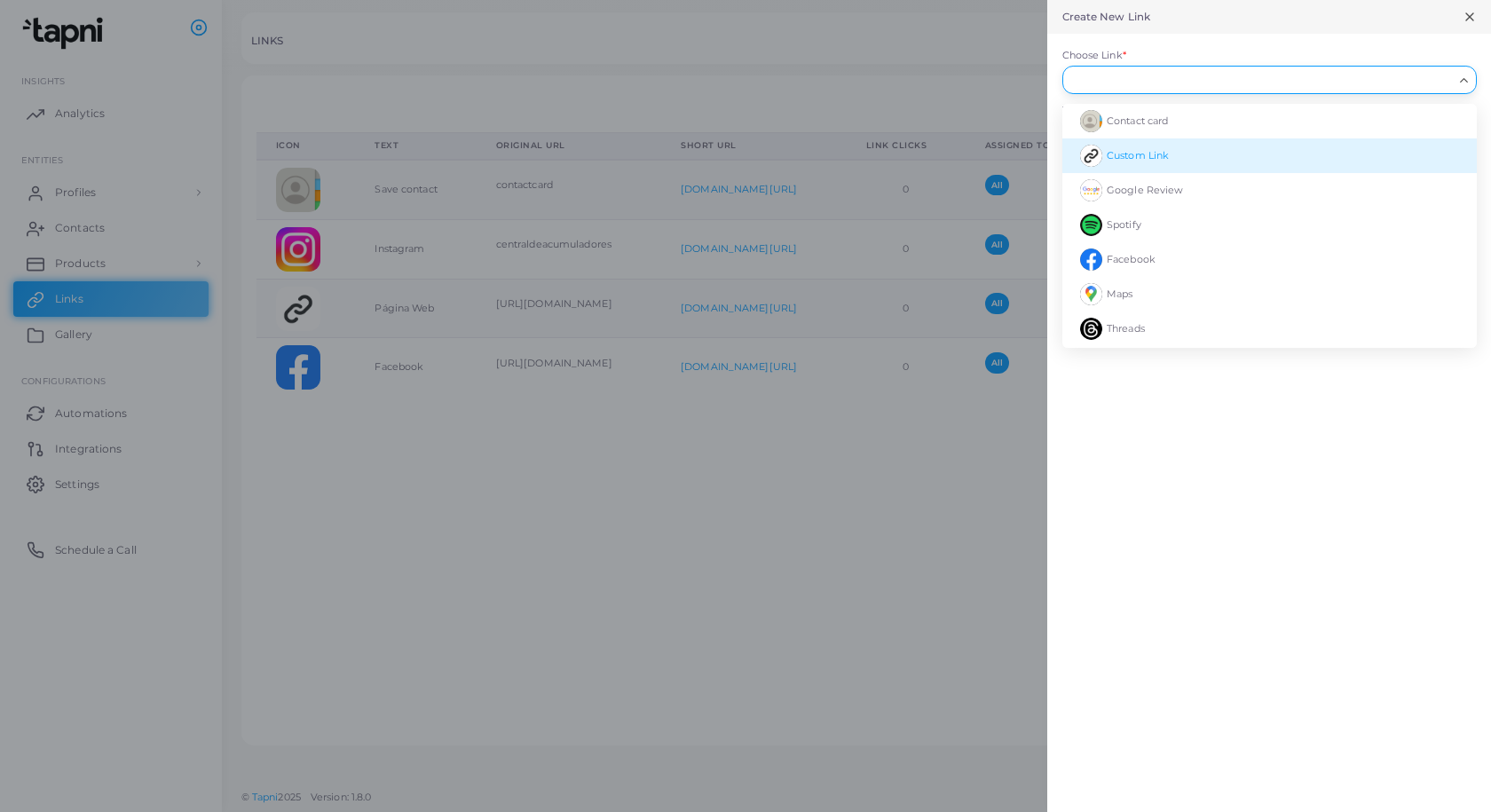
click at [1245, 141] on li "Custom Link" at bounding box center [1269, 156] width 414 height 34
type input "**********"
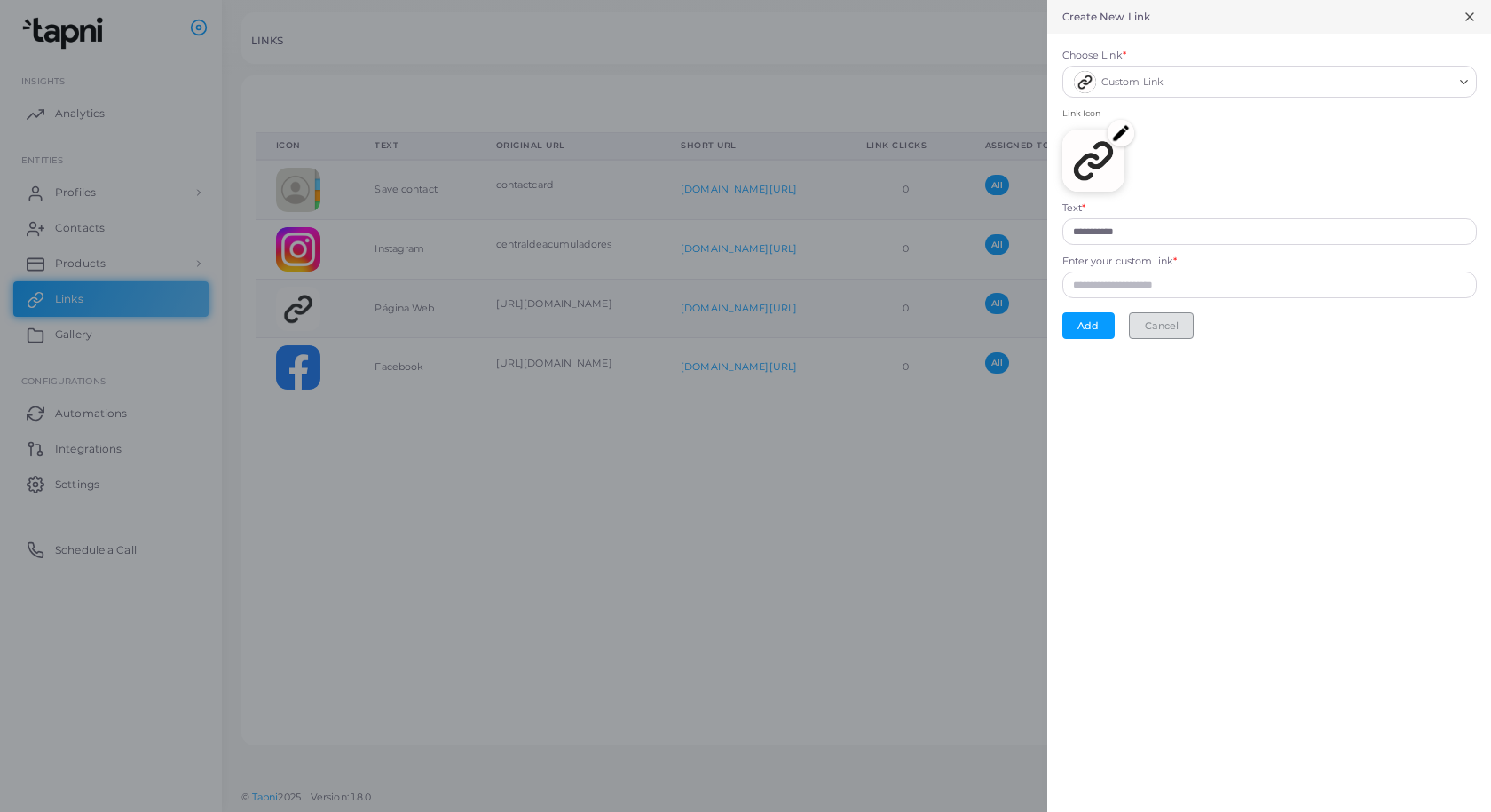
click at [1171, 319] on button "Cancel" at bounding box center [1161, 325] width 65 height 27
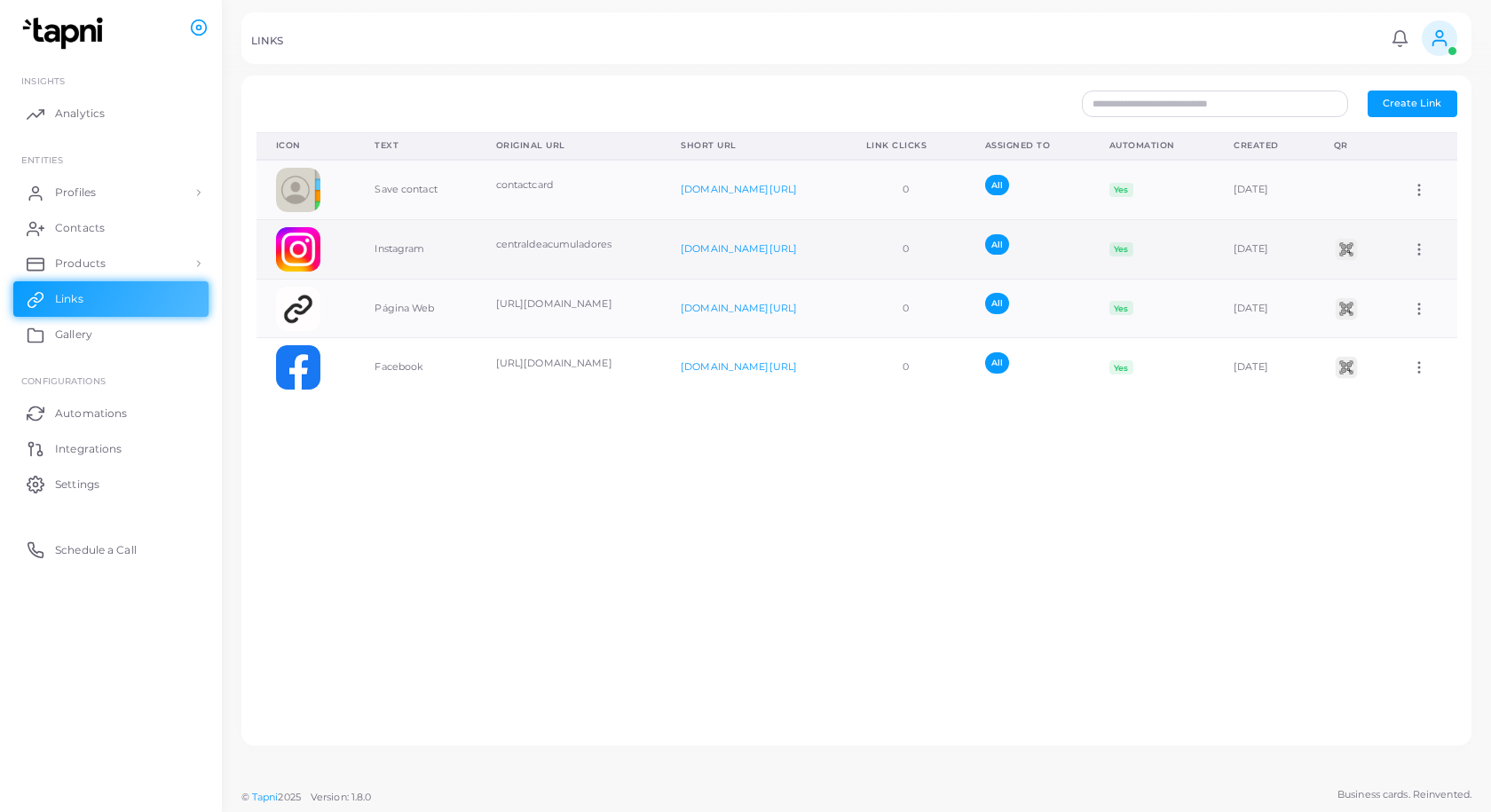
click at [1422, 246] on div "Assign to Team Edit Link Delete Link" at bounding box center [1424, 249] width 27 height 16
click at [1415, 247] on icon at bounding box center [1418, 249] width 16 height 16
click at [1434, 268] on span "Assign to Team" at bounding box center [1415, 268] width 75 height 14
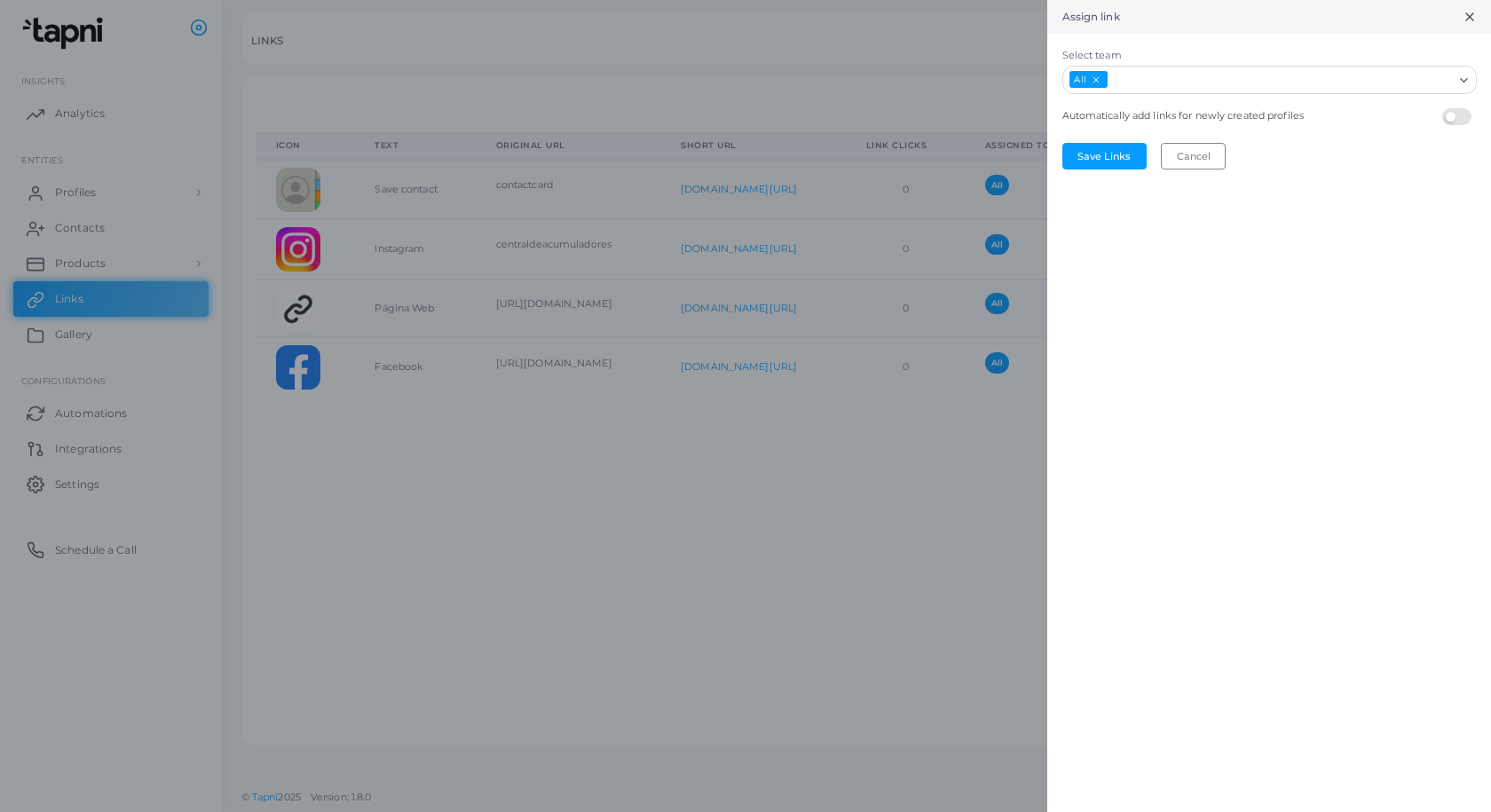
click at [1467, 77] on icon "Search for option" at bounding box center [1464, 80] width 13 height 13
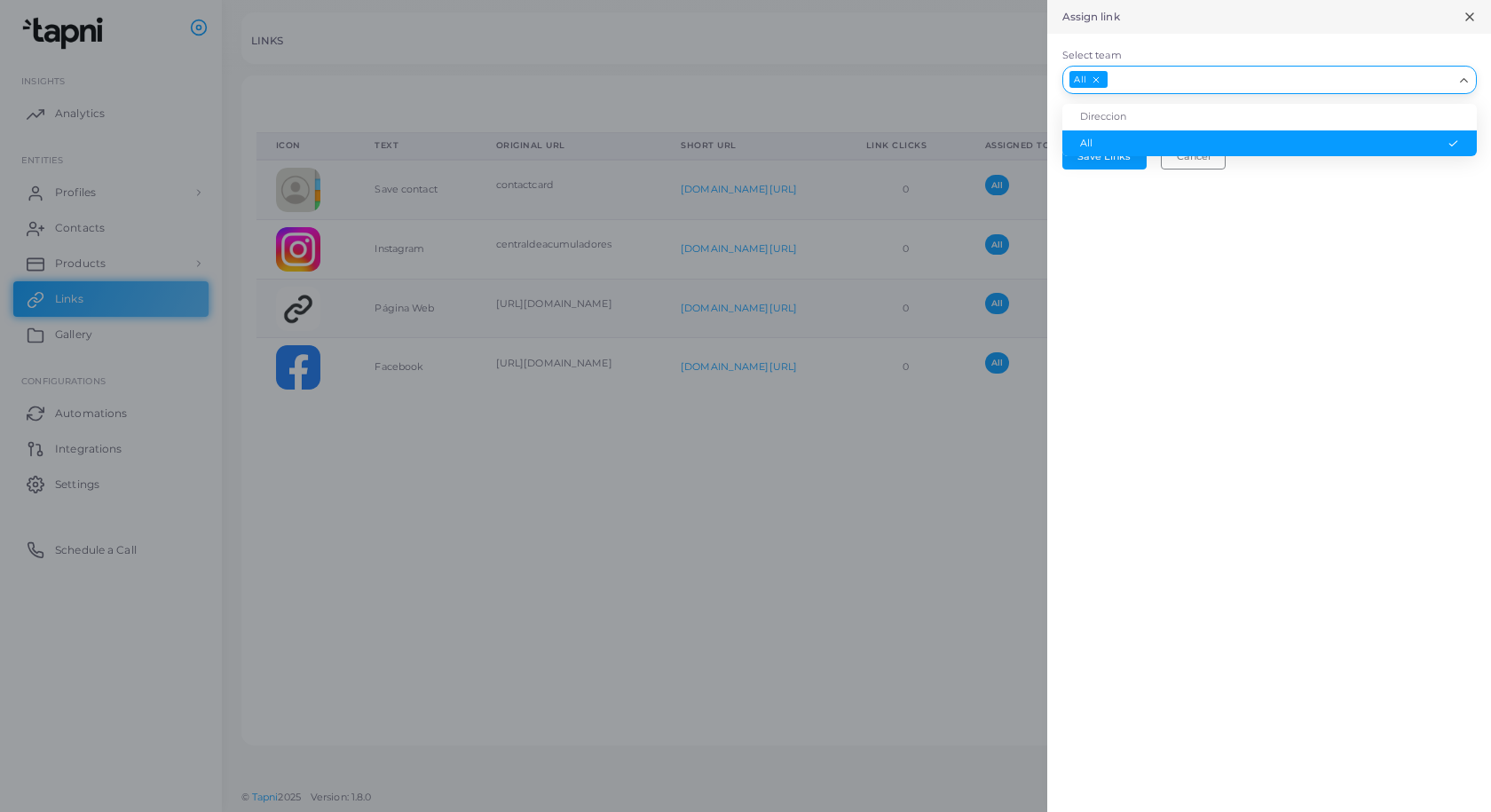
click at [1158, 227] on div "Assign link Select team All Loading... Direccion All Automatically add links fo…" at bounding box center [1269, 406] width 444 height 812
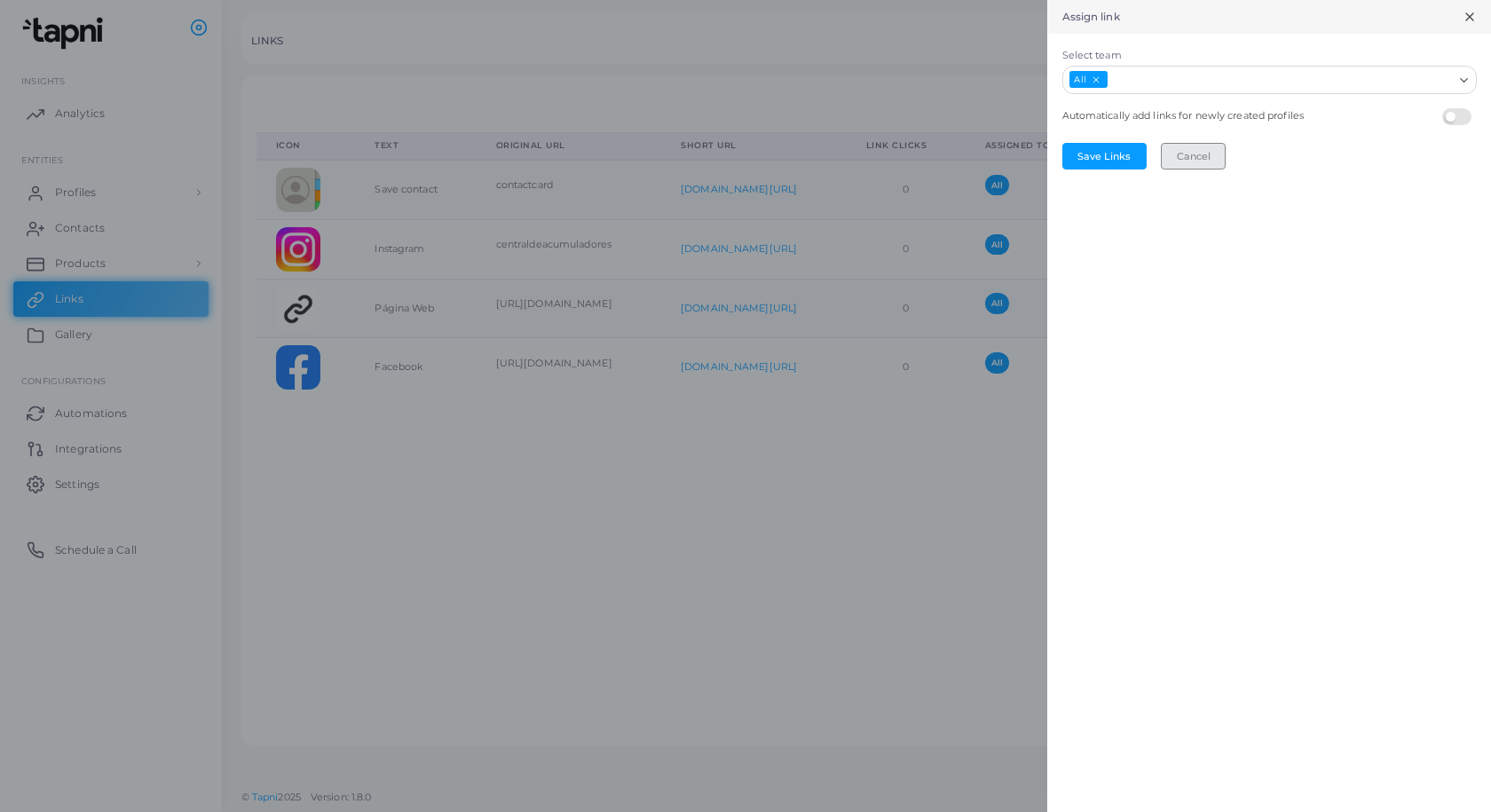
click at [1198, 149] on button "Cancel" at bounding box center [1194, 156] width 65 height 27
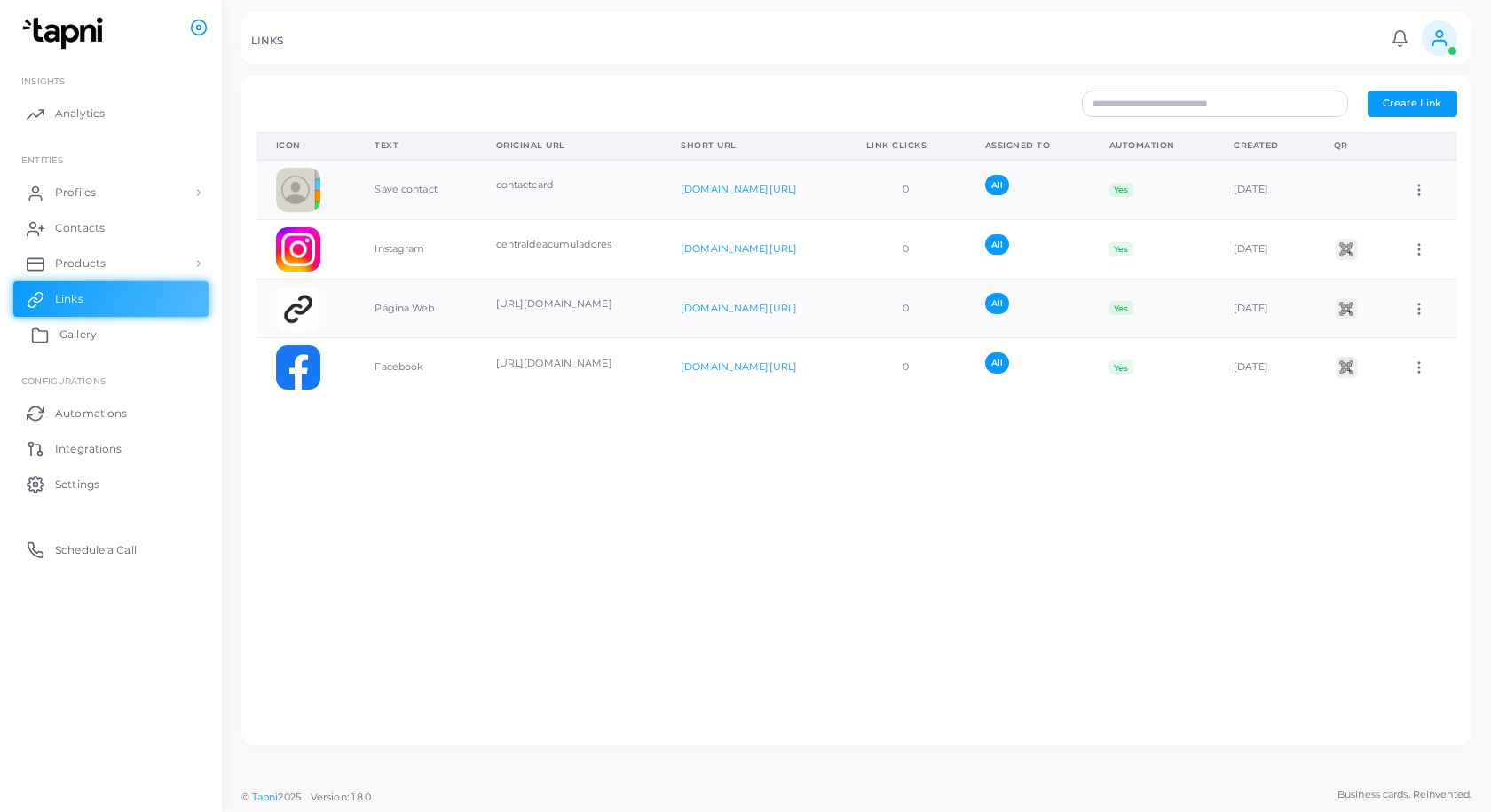
click at [101, 334] on link "Gallery" at bounding box center [111, 334] width 196 height 35
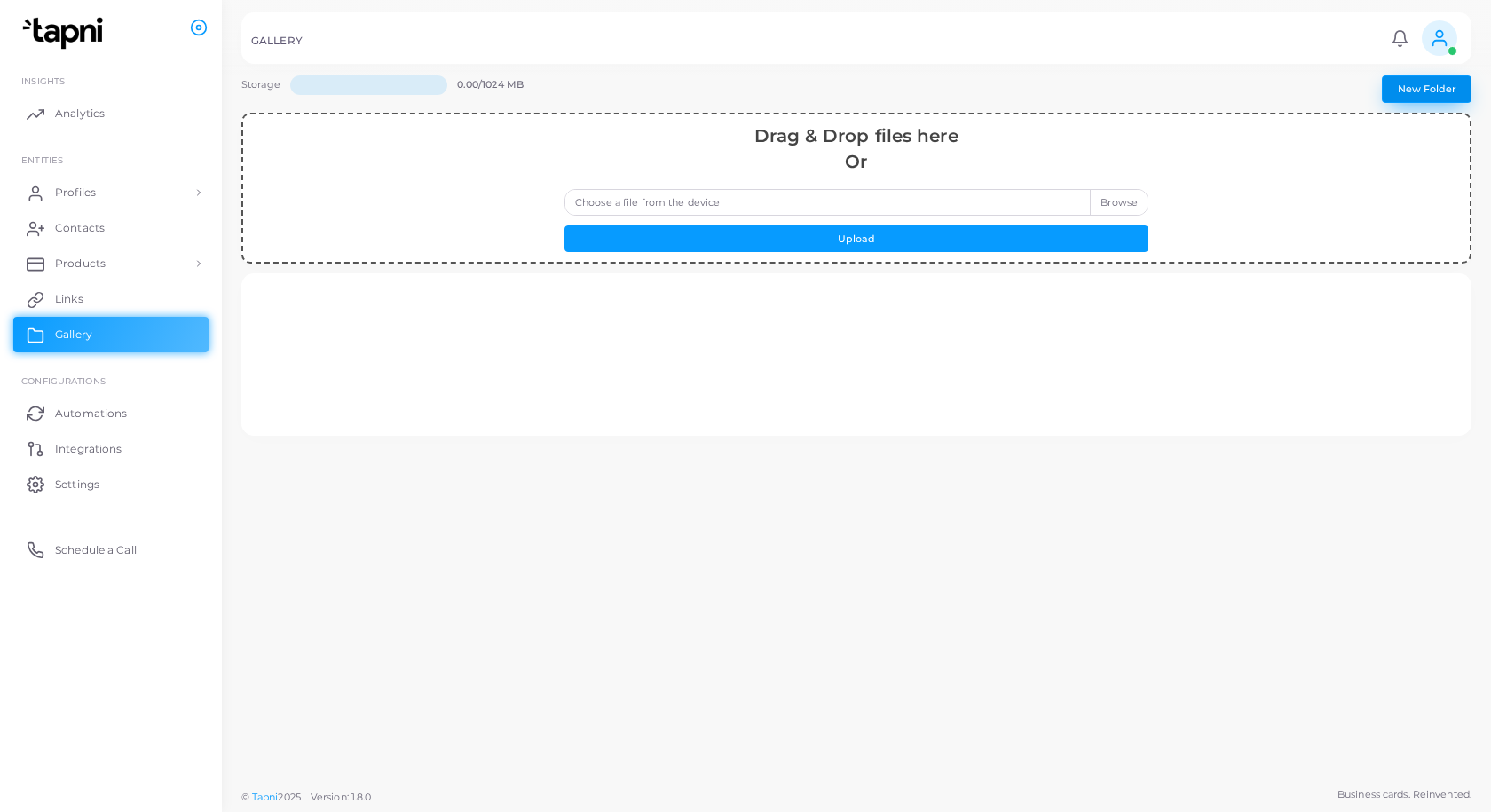
click at [1399, 82] on button "New Folder" at bounding box center [1427, 88] width 89 height 27
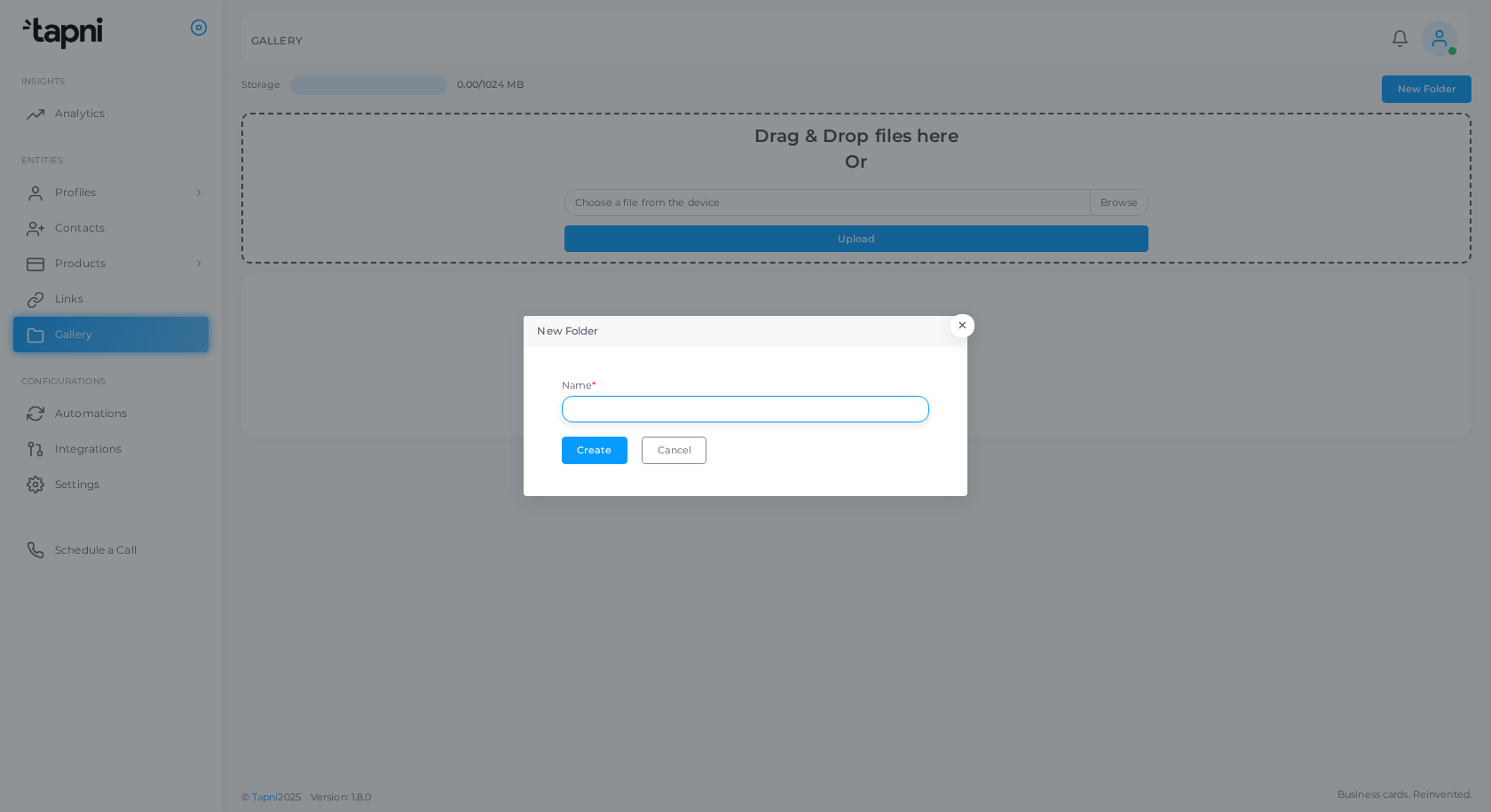
click at [624, 405] on input "text" at bounding box center [745, 409] width 368 height 27
click at [680, 455] on button "Cancel" at bounding box center [674, 450] width 65 height 27
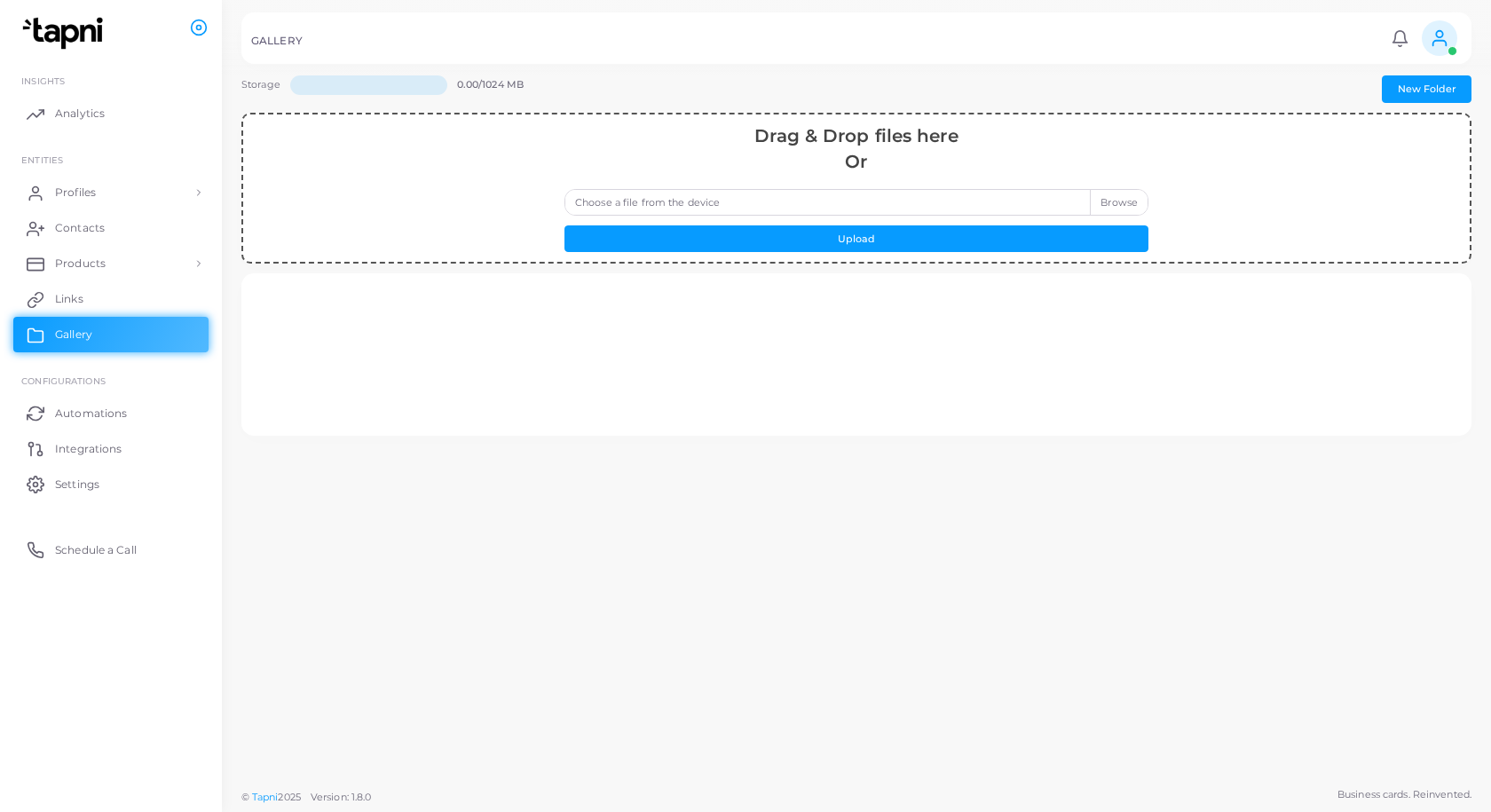
click at [1002, 595] on div "Storage 0.00/1024 MB New Folder Drag & Drop files here Or Choose a file from th…" at bounding box center [856, 389] width 1269 height 779
click at [131, 408] on link "Automations" at bounding box center [111, 413] width 196 height 35
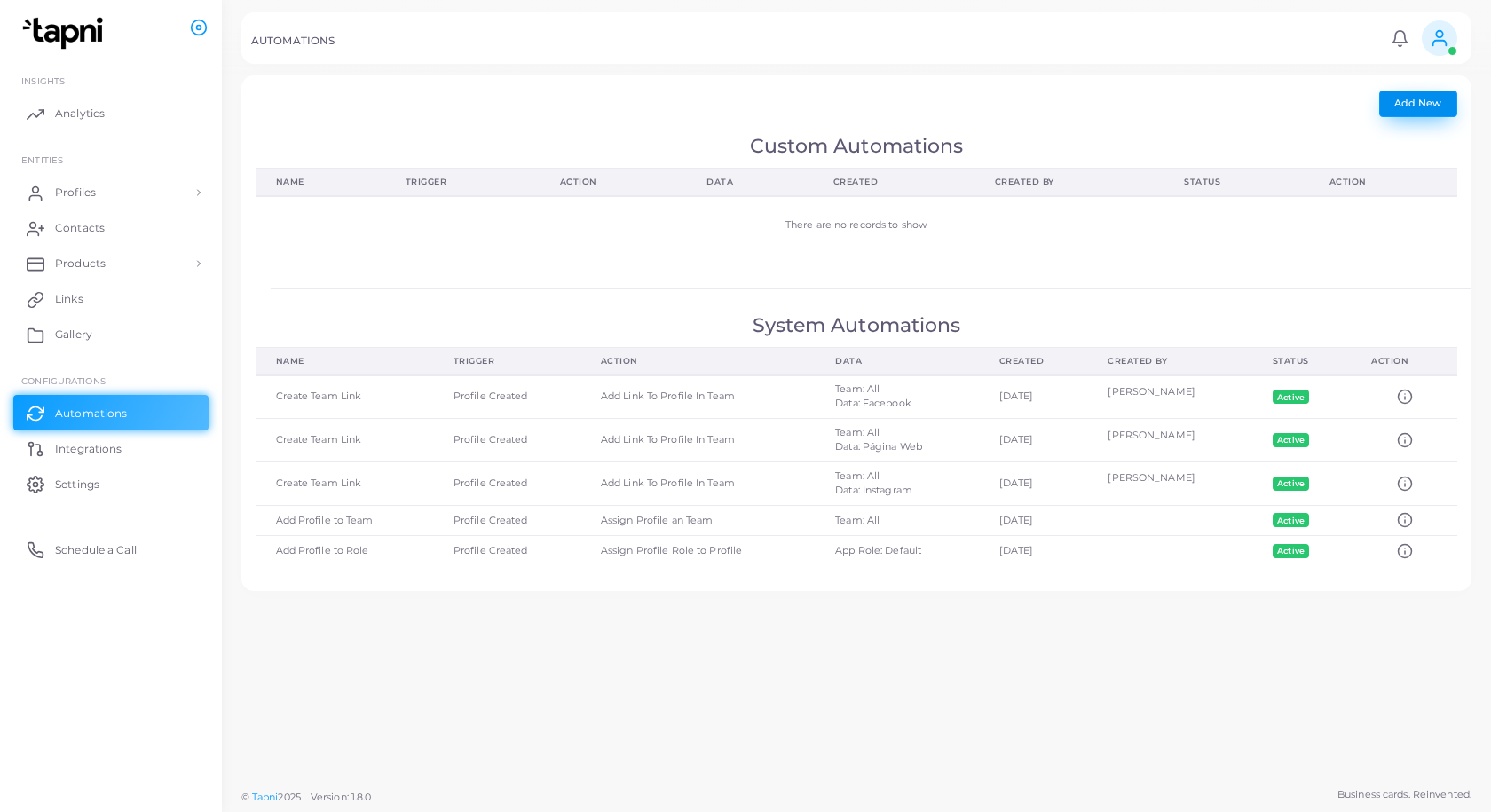
click at [1424, 103] on span "Add New" at bounding box center [1417, 102] width 47 height 12
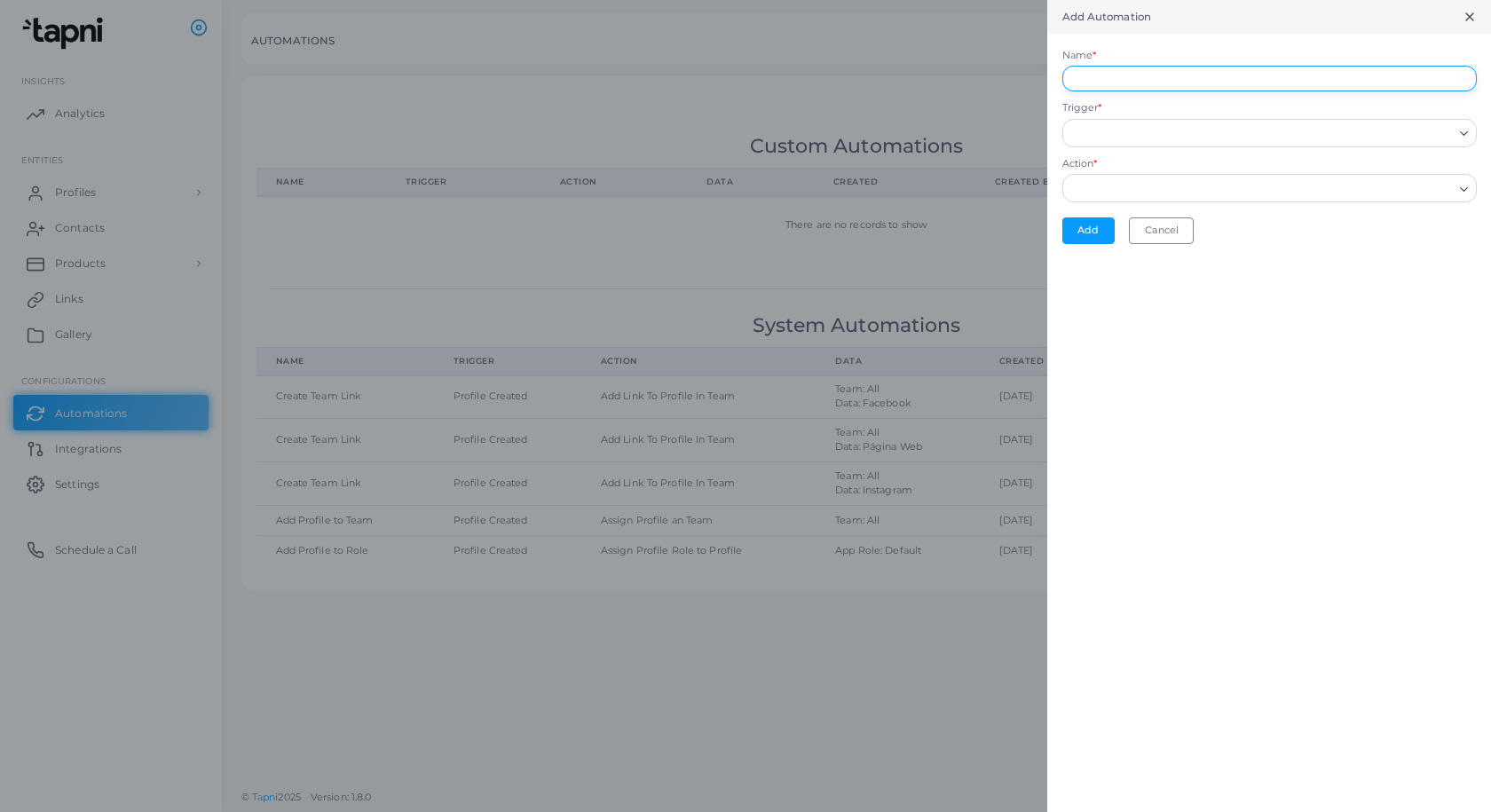
click at [1441, 75] on input "Name *" at bounding box center [1269, 79] width 414 height 27
type input "**********"
click at [1459, 129] on icon "Search for option" at bounding box center [1464, 133] width 13 height 13
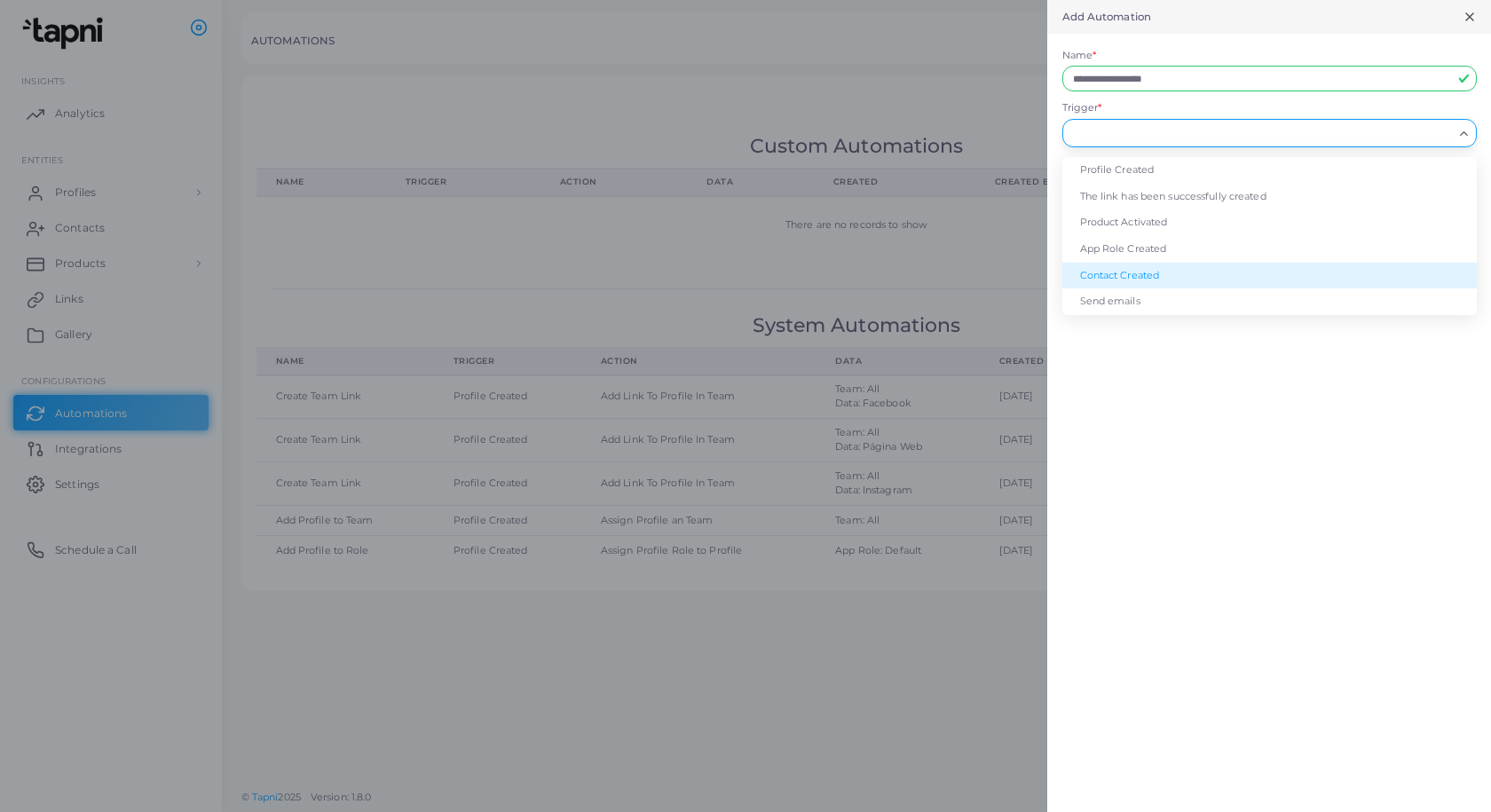
click at [1128, 279] on li "Contact Created" at bounding box center [1269, 276] width 414 height 27
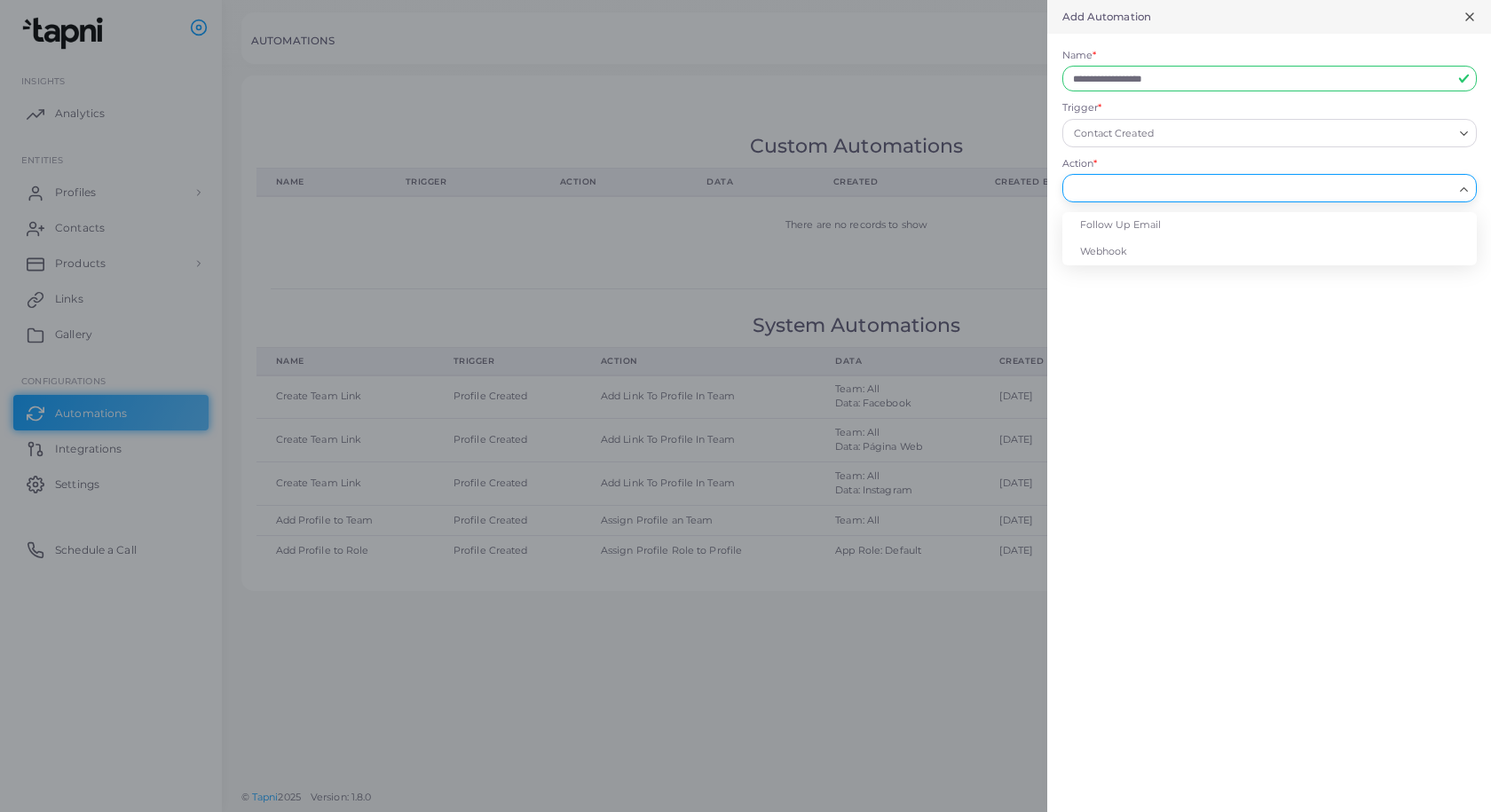
click at [1465, 187] on icon "Search for option" at bounding box center [1464, 189] width 13 height 13
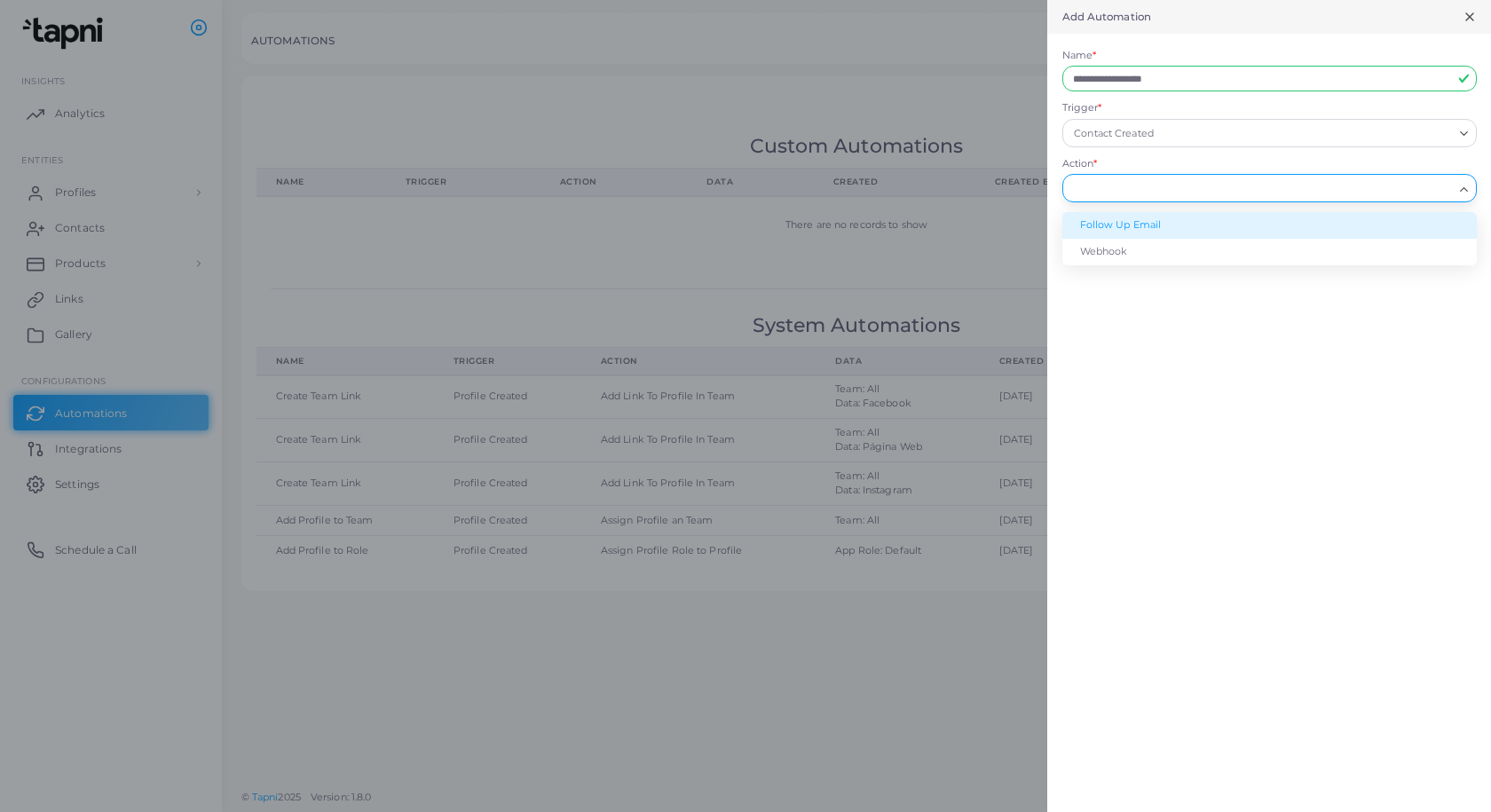
click at [1143, 229] on li "Follow Up Email" at bounding box center [1269, 225] width 414 height 27
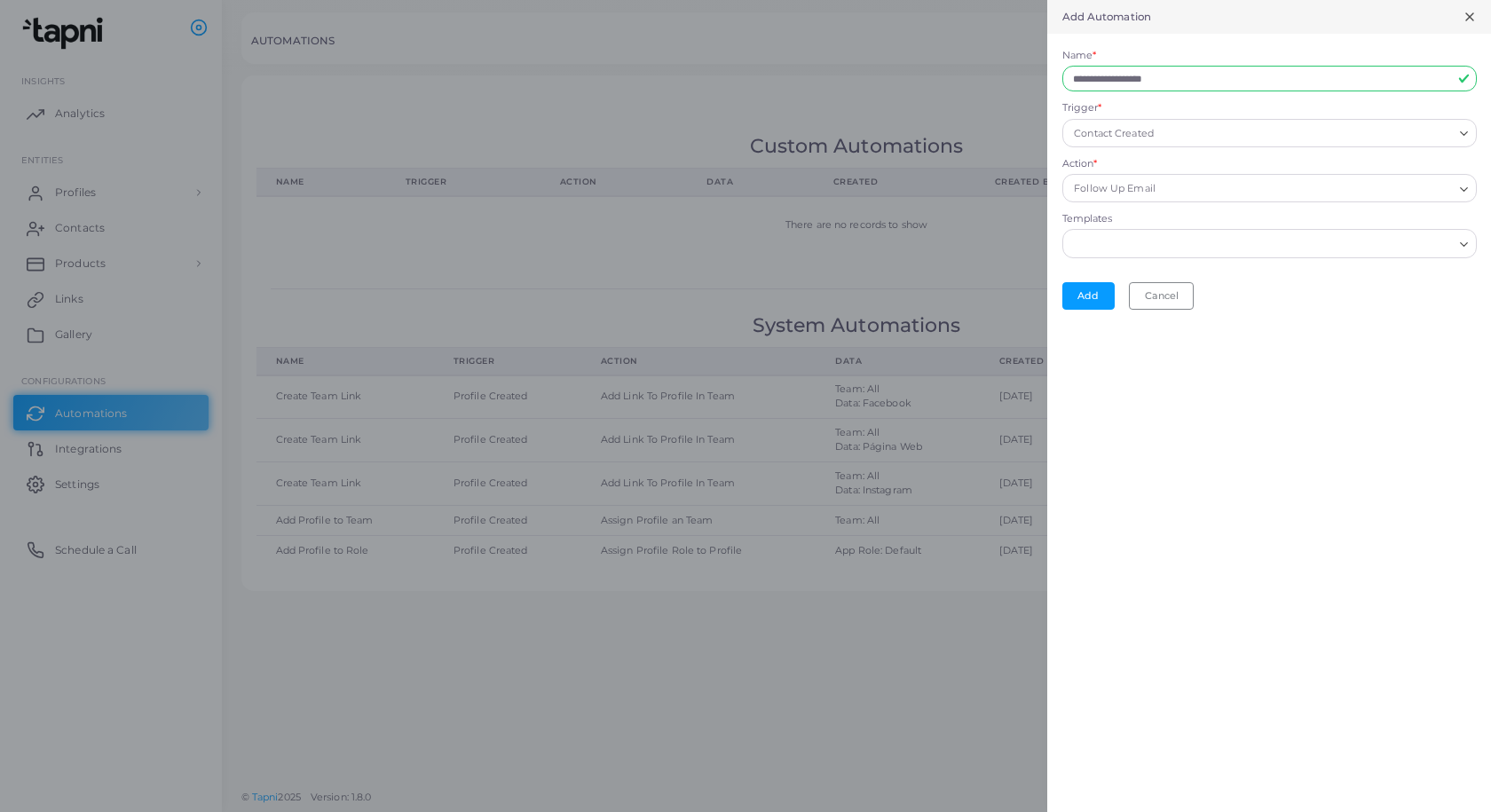
click at [1461, 241] on icon "Search for option" at bounding box center [1464, 244] width 13 height 13
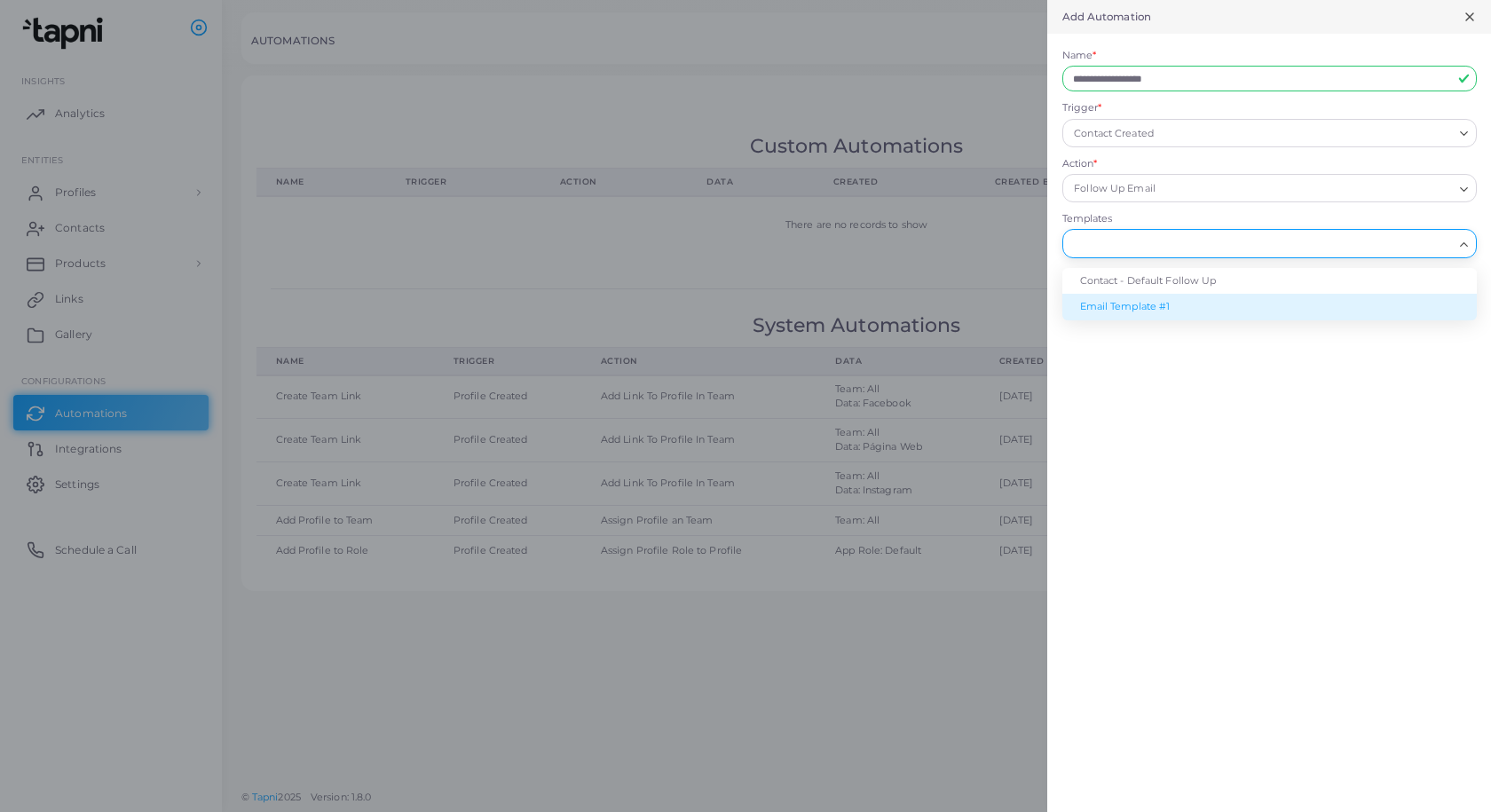
click at [1146, 307] on li "Email Template #1" at bounding box center [1269, 306] width 414 height 27
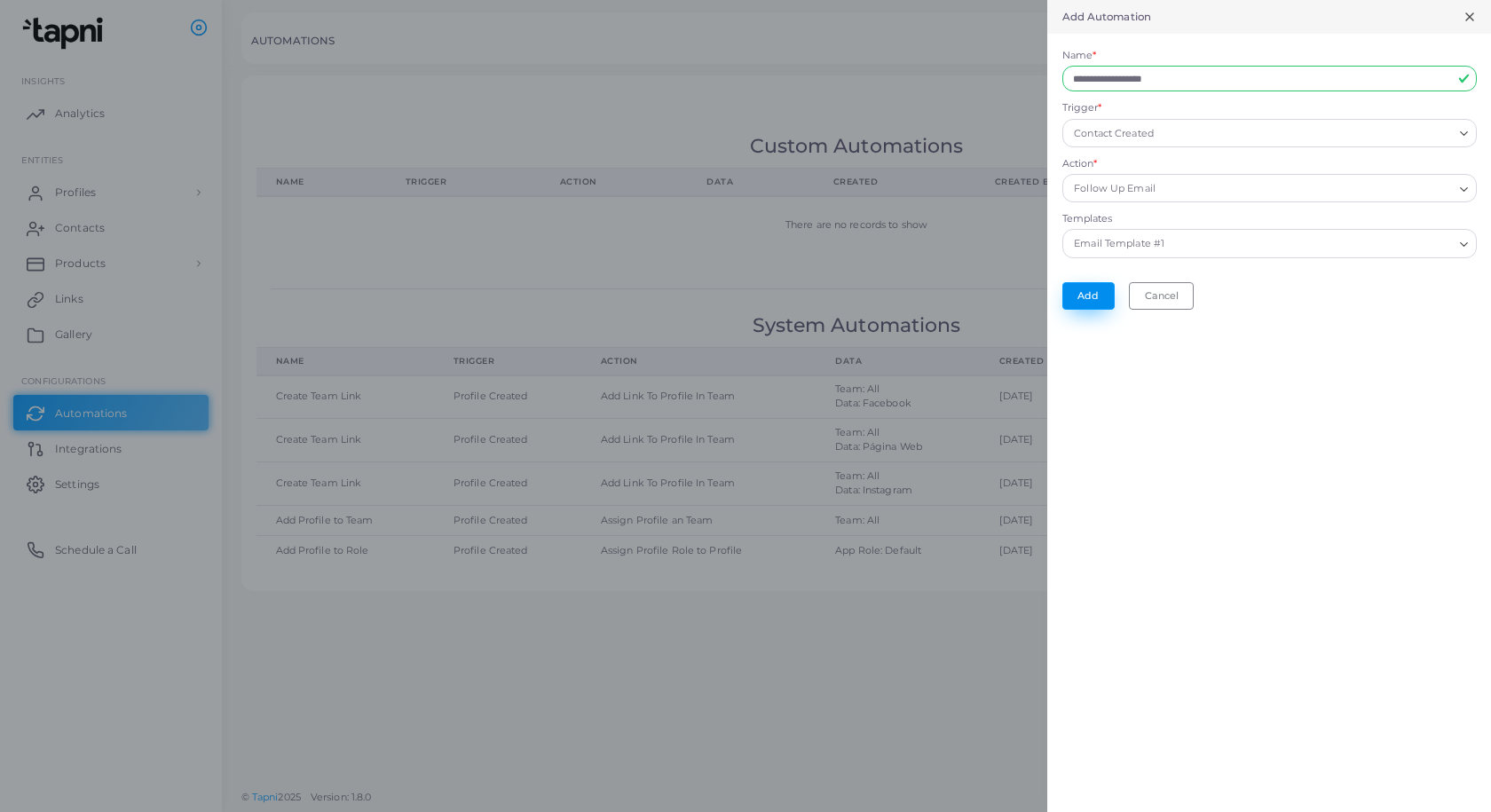
click at [1084, 299] on button "Add" at bounding box center [1089, 295] width 52 height 27
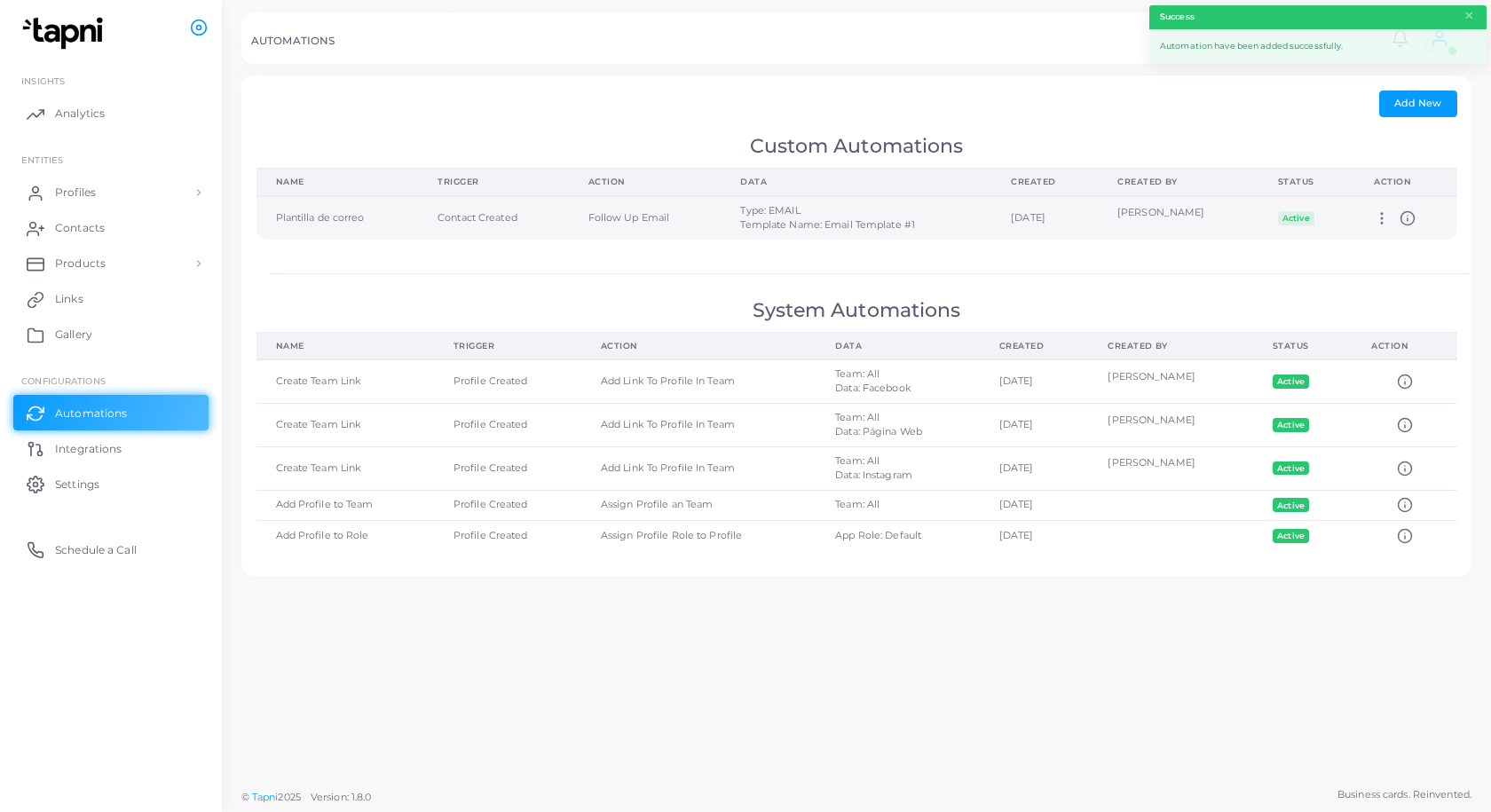
click at [1387, 228] on td "Edit Delete Deactivate" at bounding box center [1405, 218] width 102 height 44
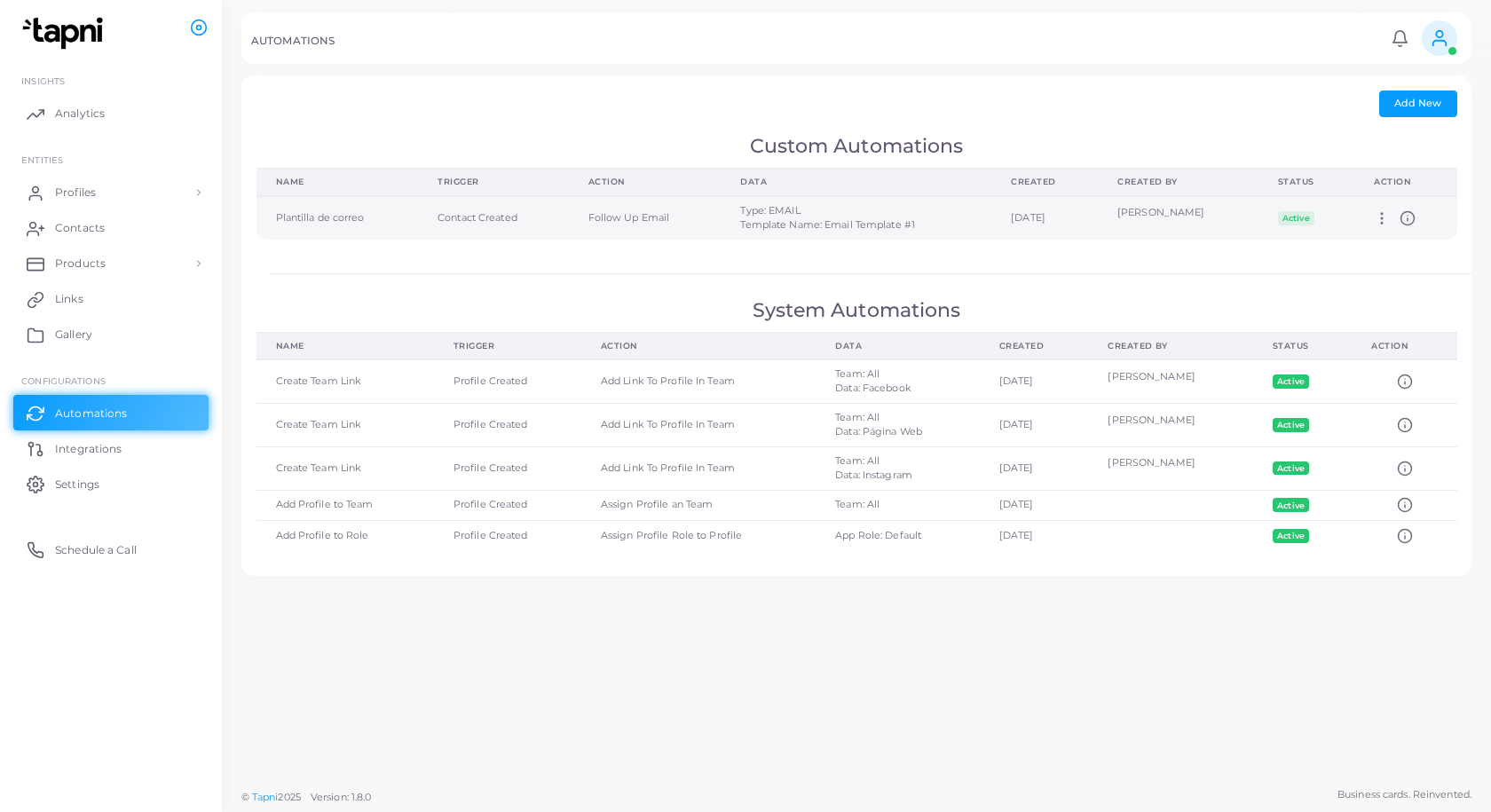
click at [1386, 215] on icon at bounding box center [1381, 218] width 16 height 16
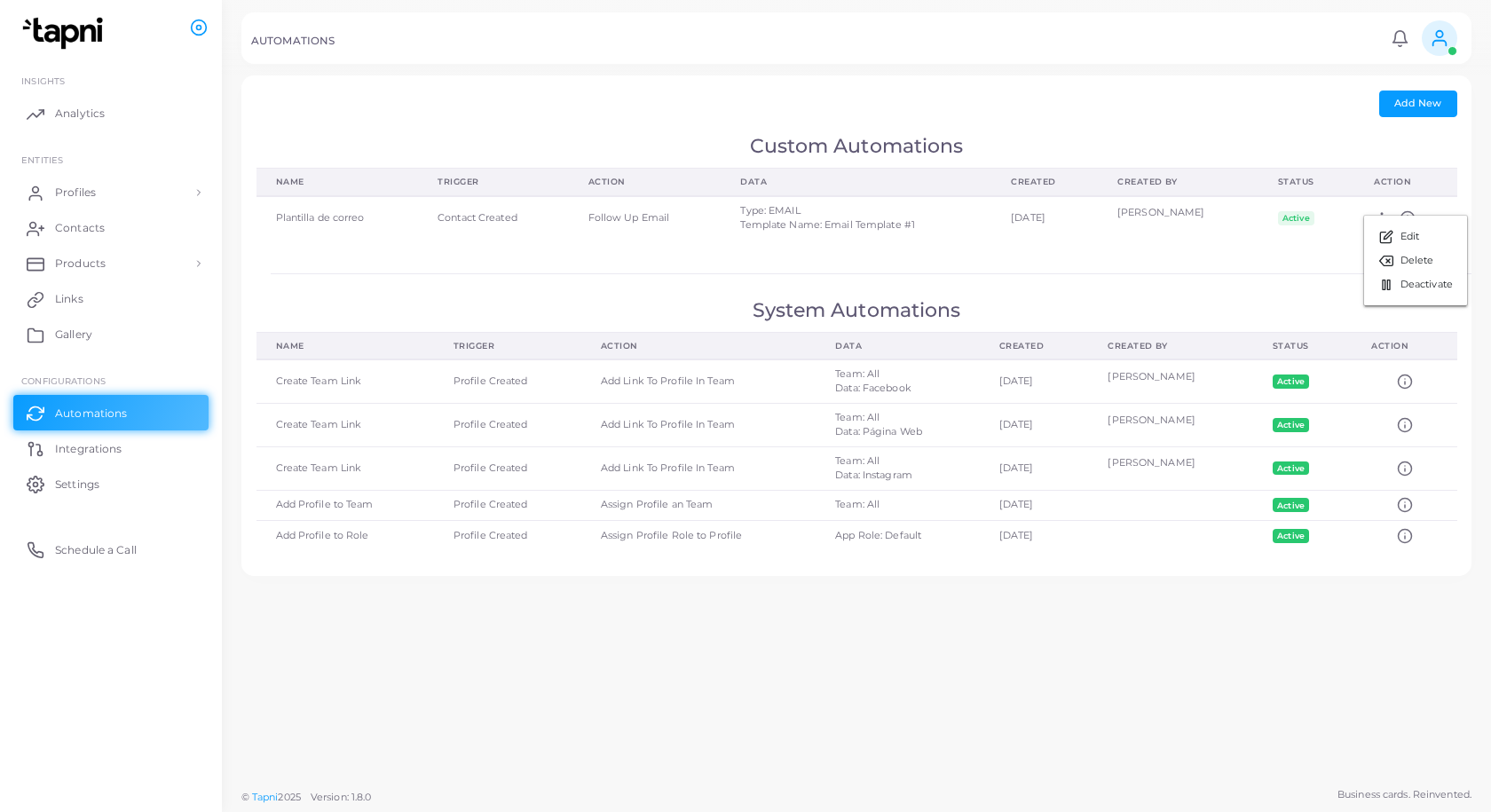
click at [1058, 103] on div "Add New" at bounding box center [856, 103] width 1200 height 27
click at [108, 450] on span "Integrations" at bounding box center [92, 449] width 66 height 16
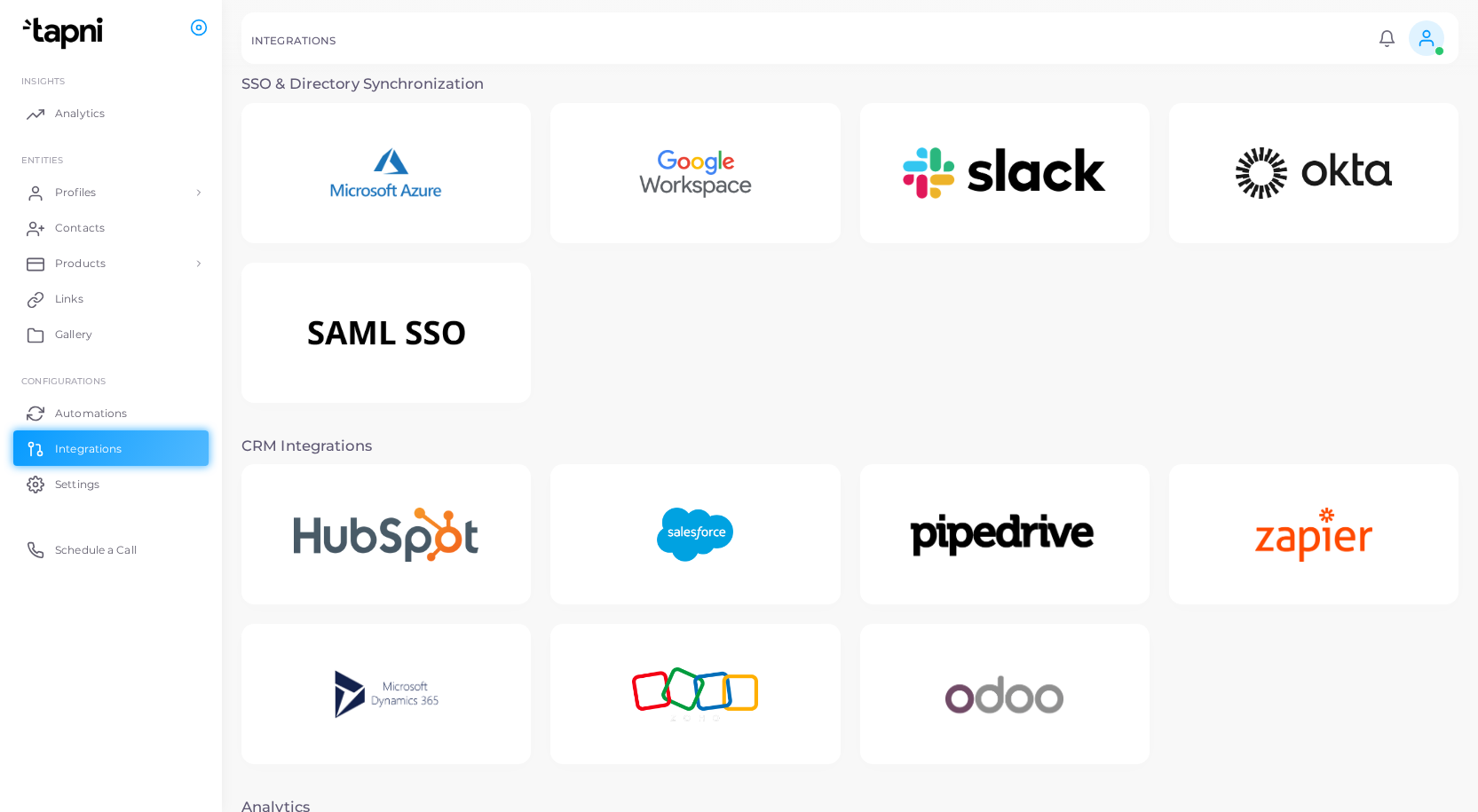
click at [702, 163] on img at bounding box center [695, 173] width 174 height 111
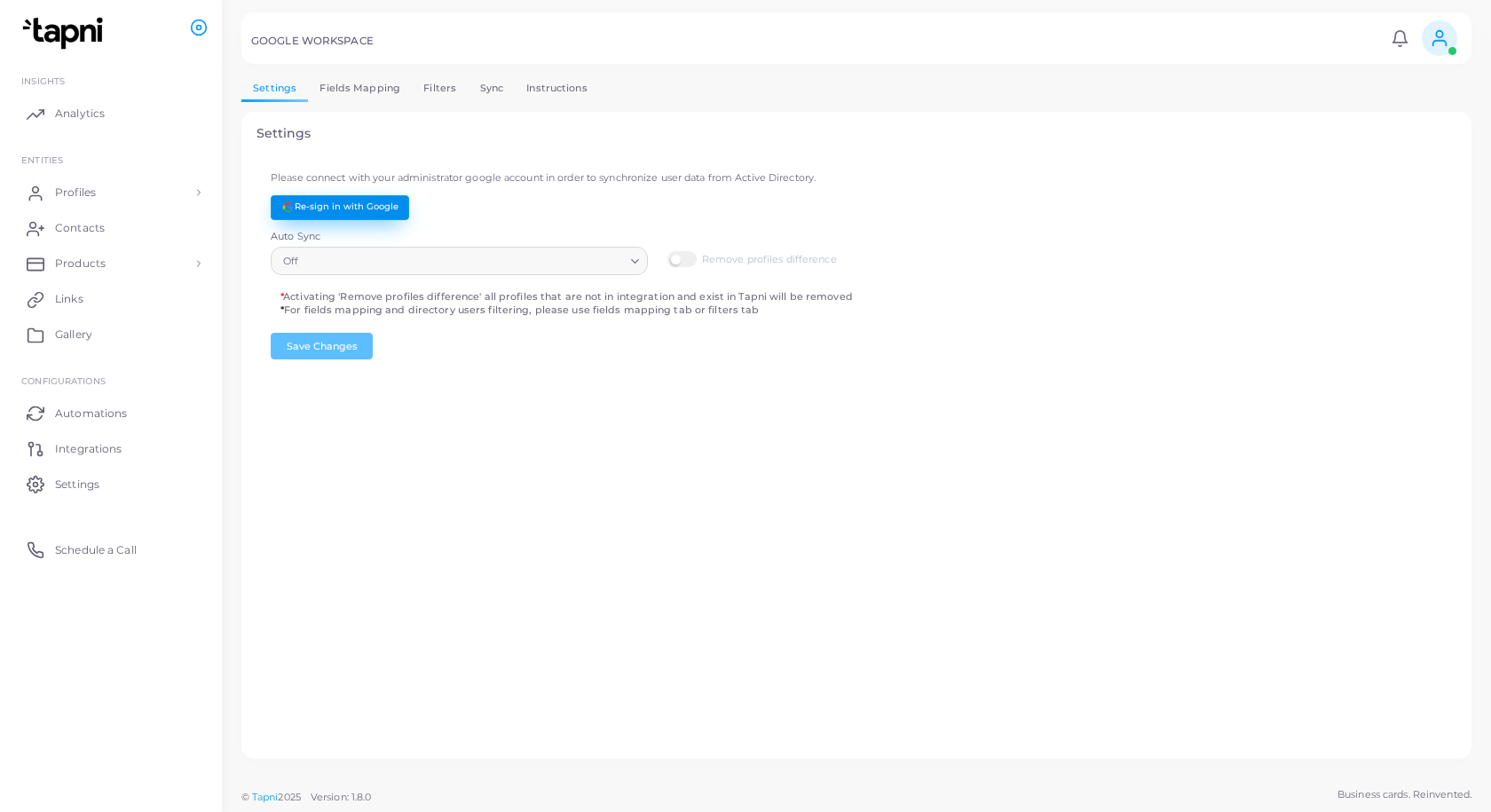
click at [328, 209] on button "Re-sign in with Google" at bounding box center [340, 208] width 139 height 25
click at [362, 89] on link "Fields Mapping" at bounding box center [360, 88] width 104 height 26
click at [359, 87] on link "Fields Mapping" at bounding box center [360, 88] width 104 height 26
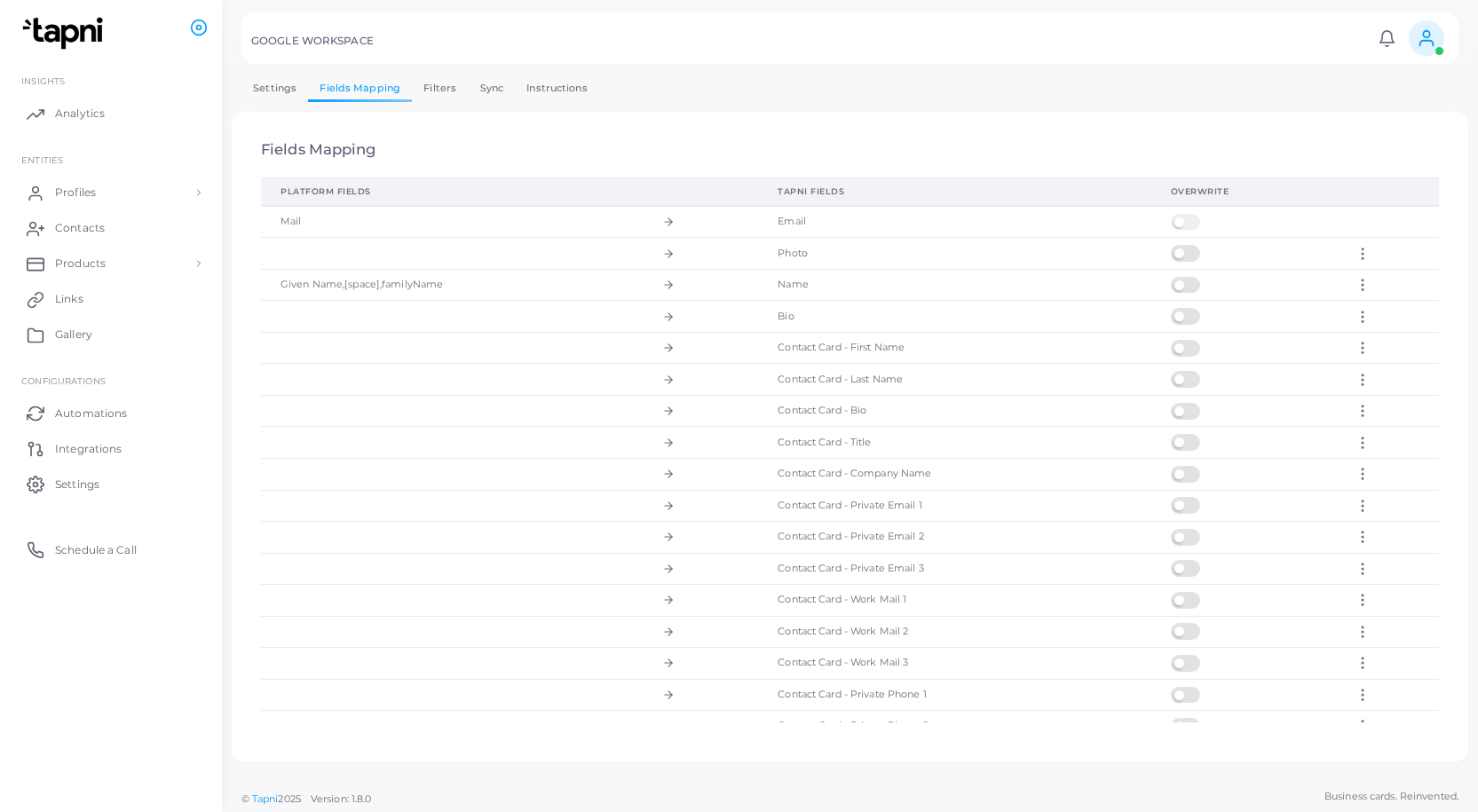
click at [1181, 214] on label at bounding box center [1187, 214] width 34 height 0
click at [1177, 245] on label at bounding box center [1187, 245] width 34 height 0
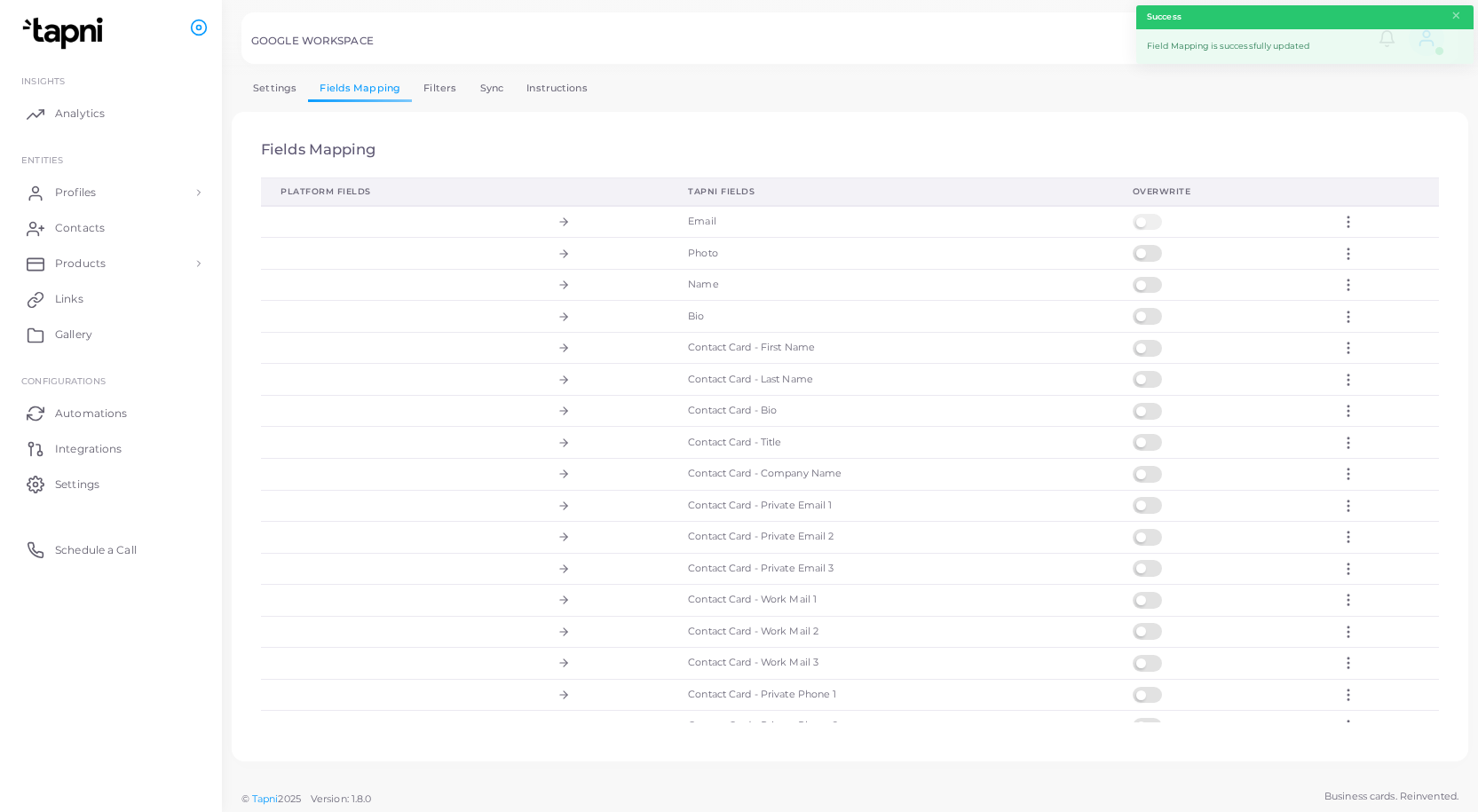
click at [1132, 214] on label at bounding box center [1149, 214] width 34 height 0
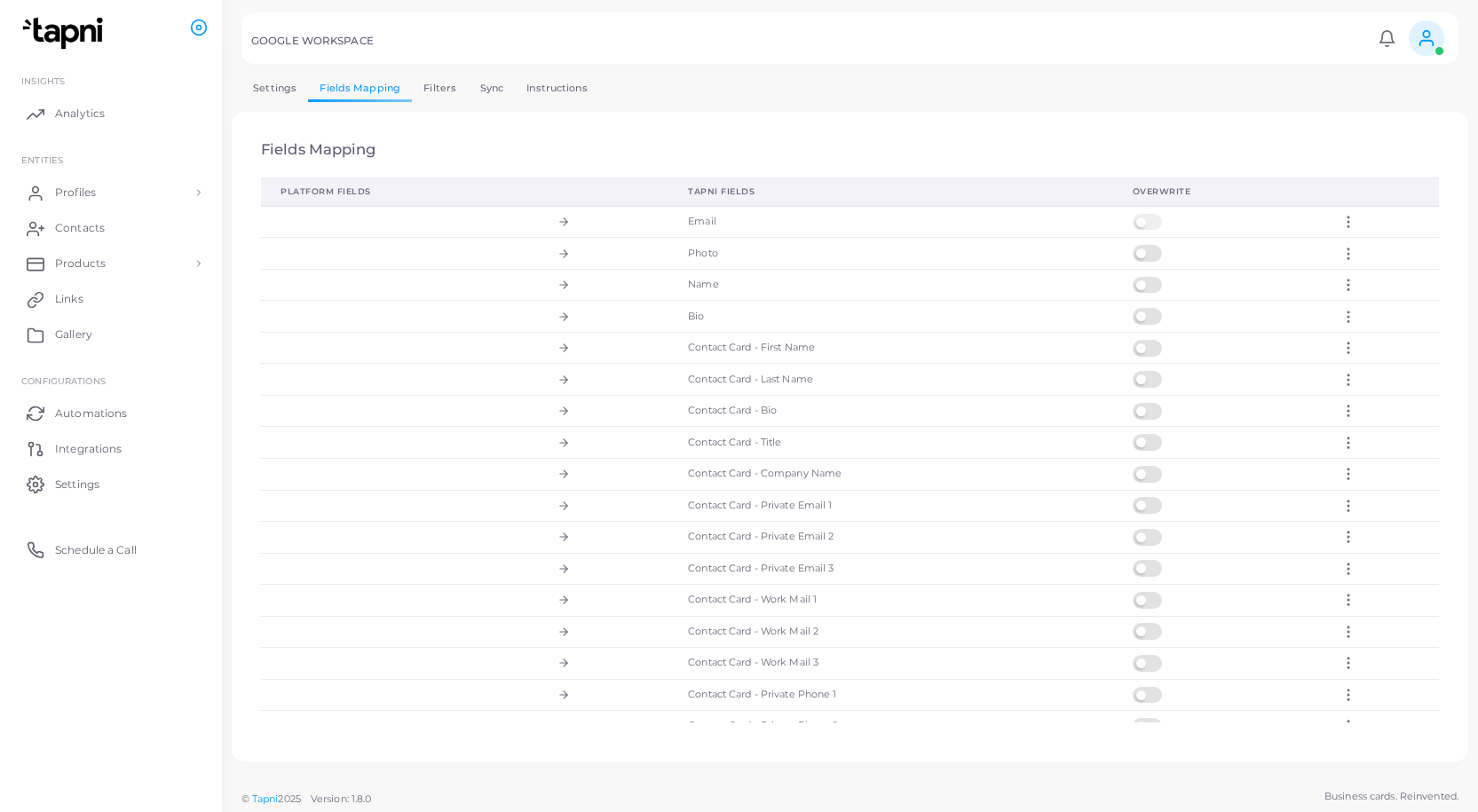
click at [1132, 277] on label at bounding box center [1149, 277] width 34 height 0
click at [1140, 245] on label at bounding box center [1149, 245] width 34 height 0
click at [1133, 277] on label at bounding box center [1149, 277] width 34 height 0
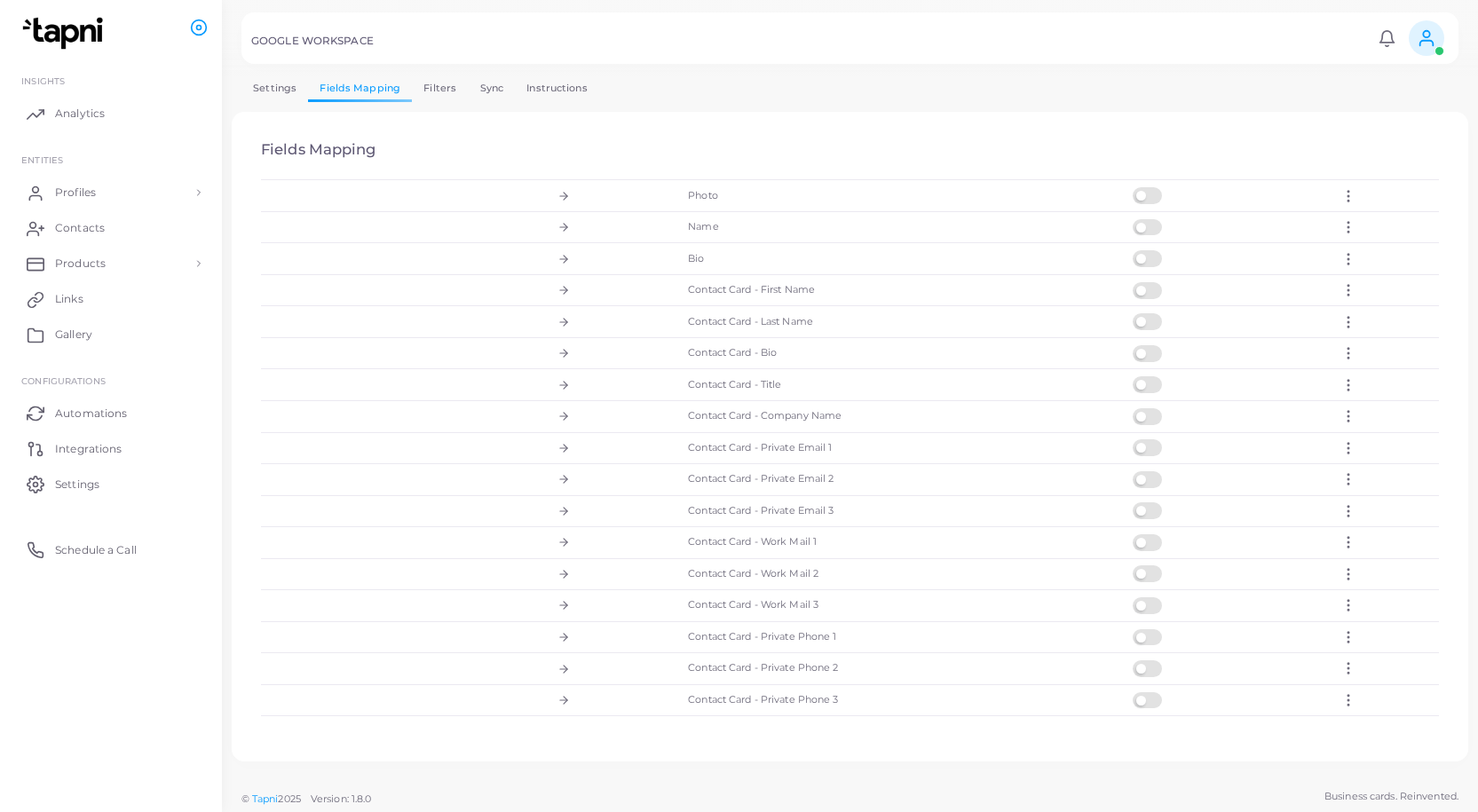
scroll to position [88, 0]
click at [1146, 219] on label at bounding box center [1149, 219] width 34 height 0
click at [1142, 345] on label at bounding box center [1149, 345] width 34 height 0
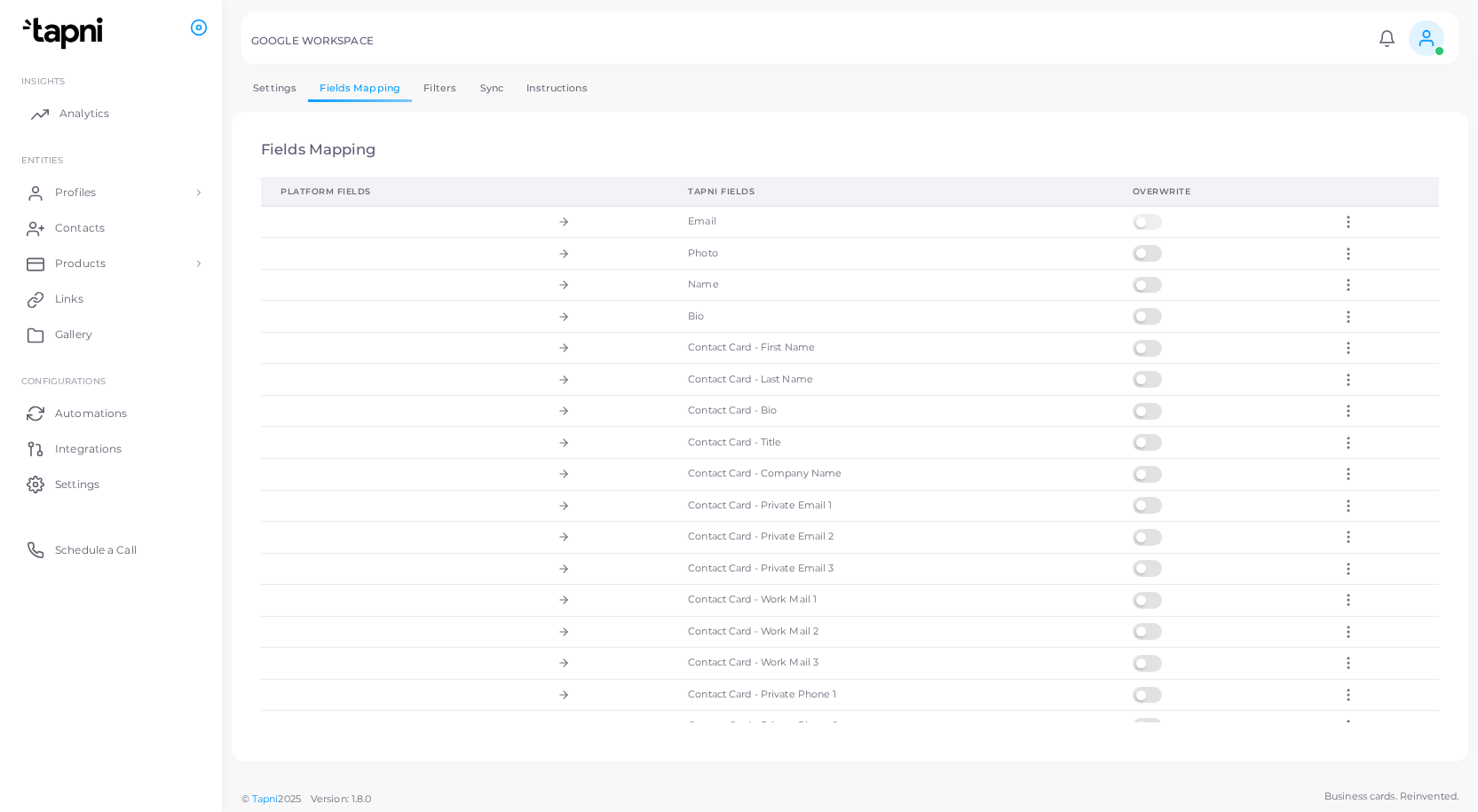
click at [100, 117] on span "Analytics" at bounding box center [84, 113] width 49 height 16
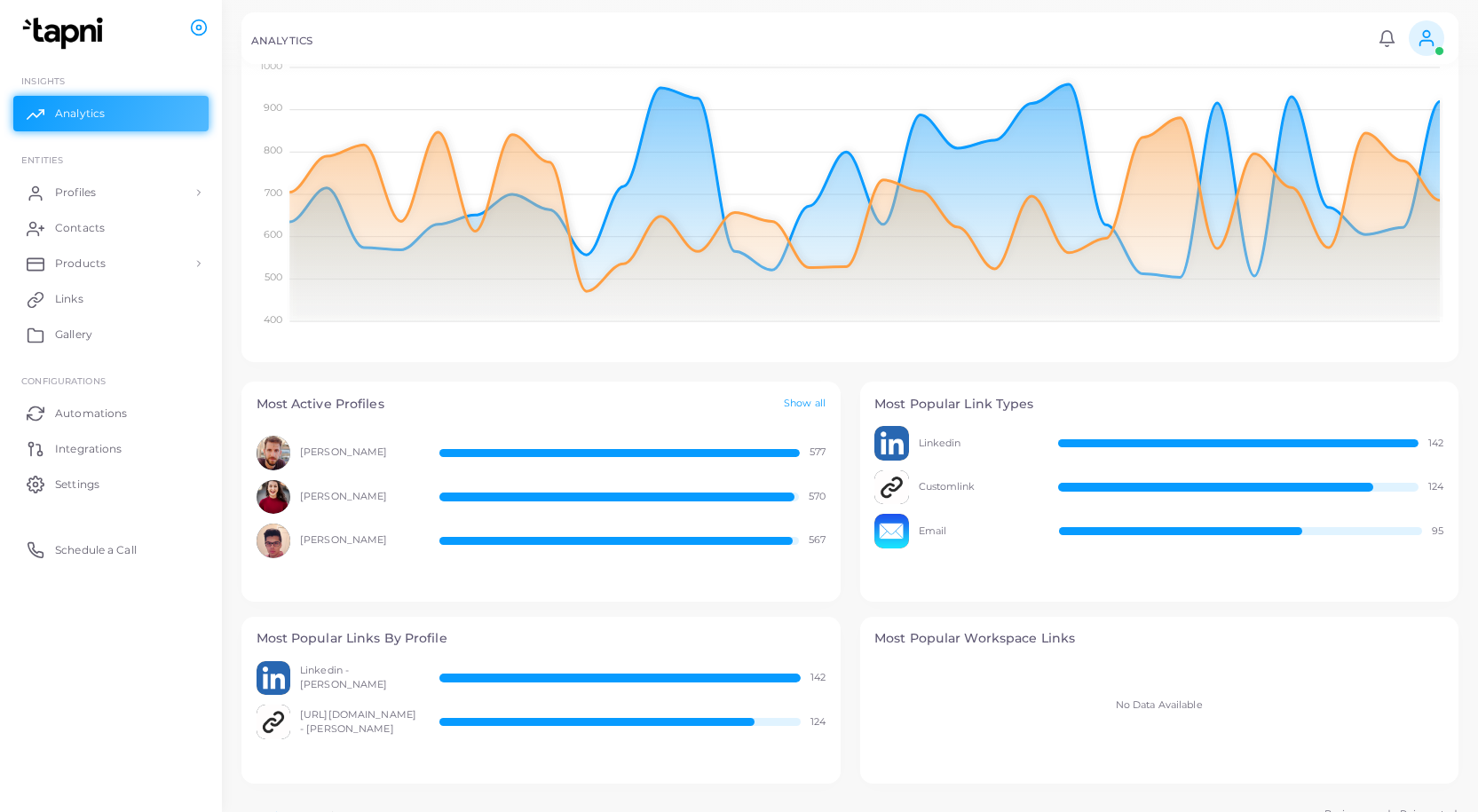
scroll to position [354, 0]
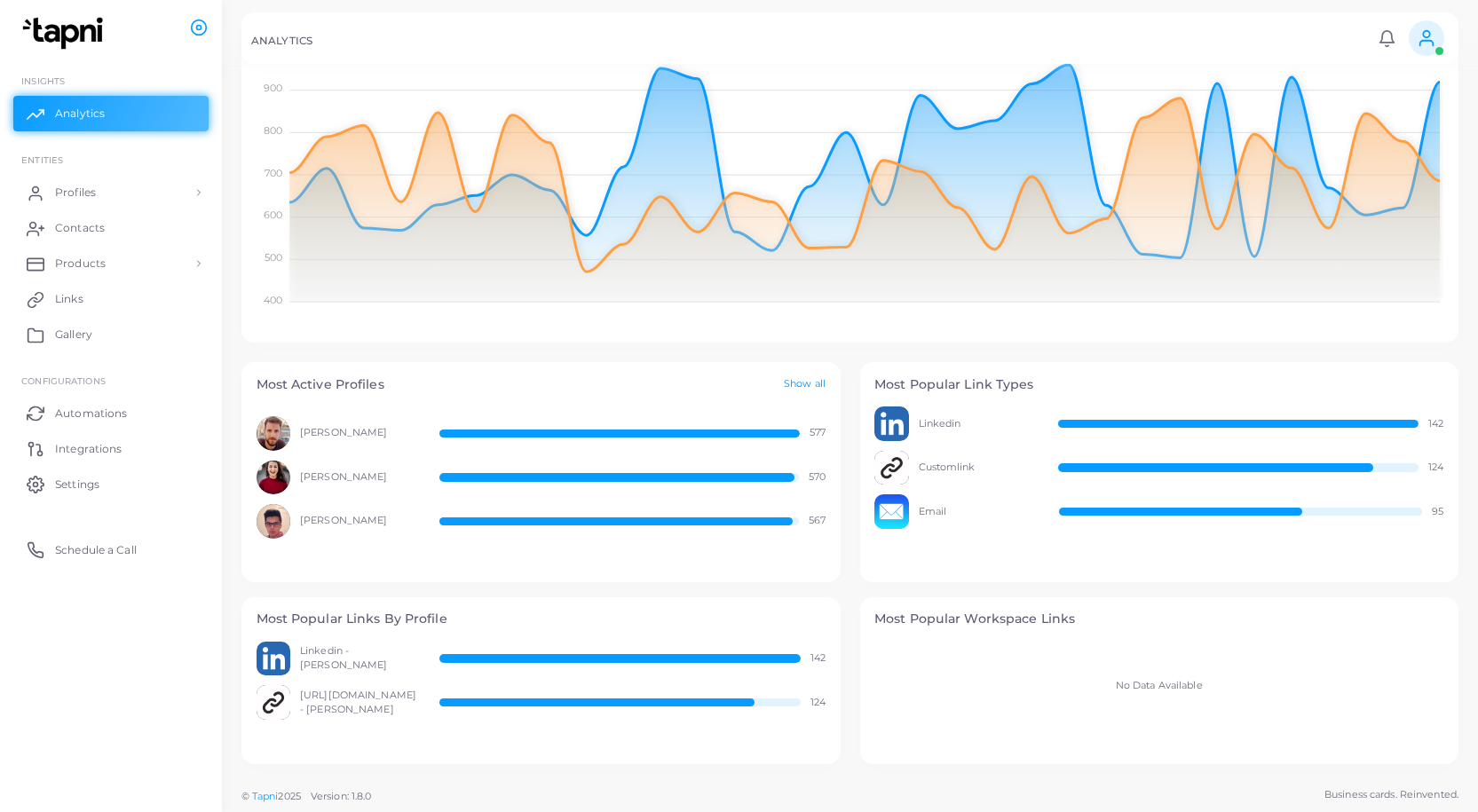
click at [822, 380] on link "Show all" at bounding box center [805, 385] width 42 height 15
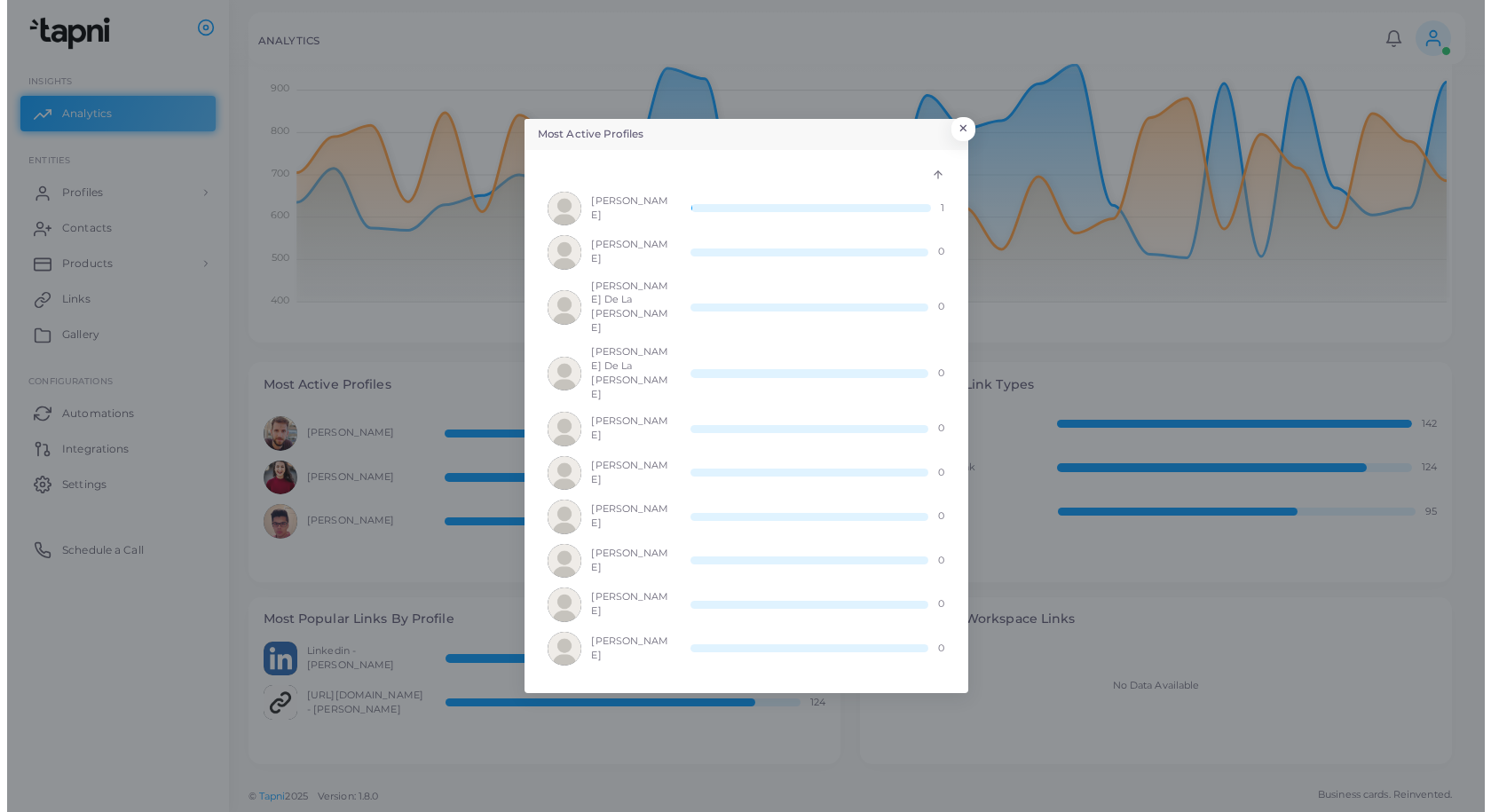
scroll to position [14, 14]
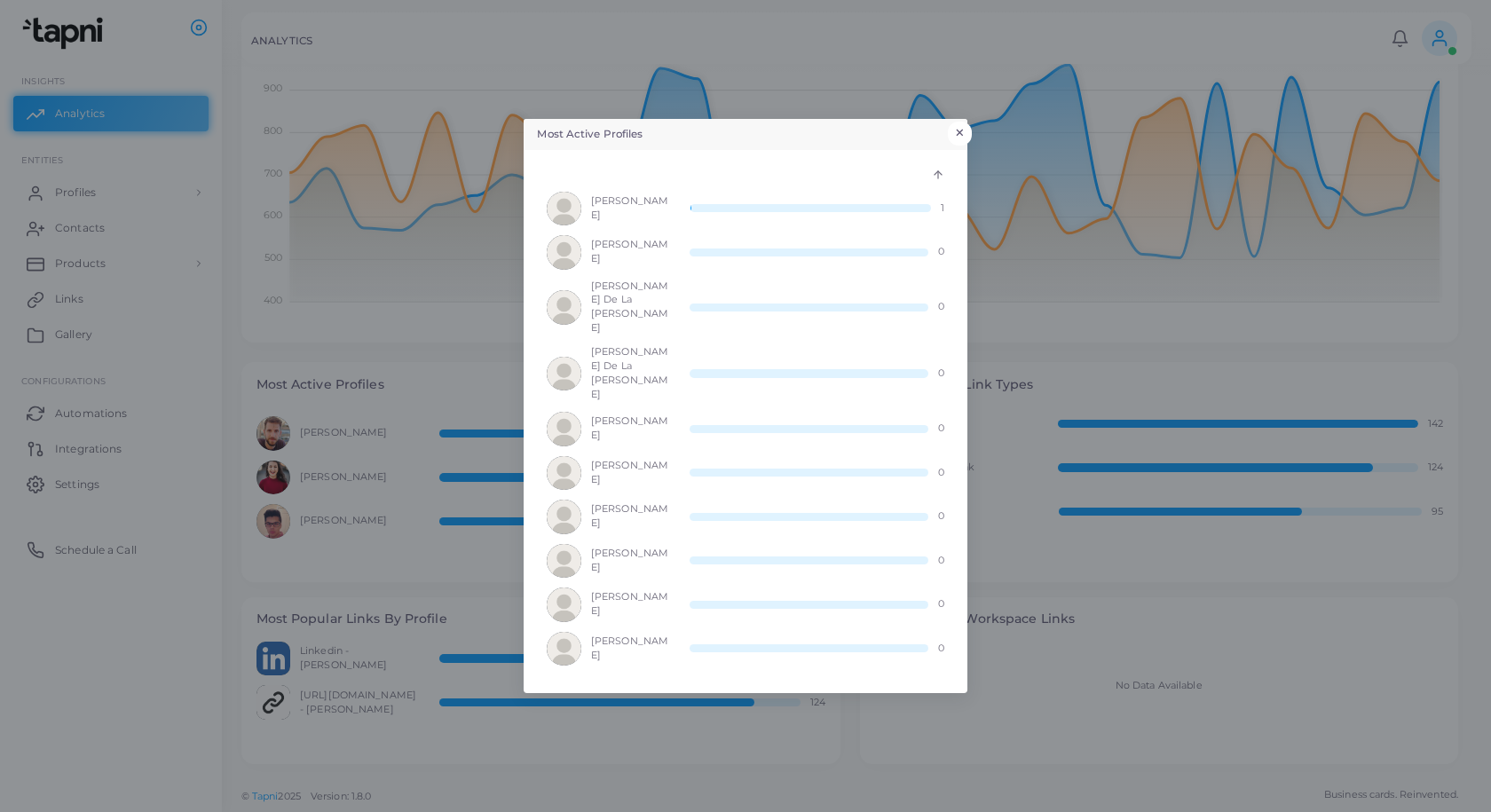
click at [961, 143] on button "×" at bounding box center [960, 133] width 24 height 23
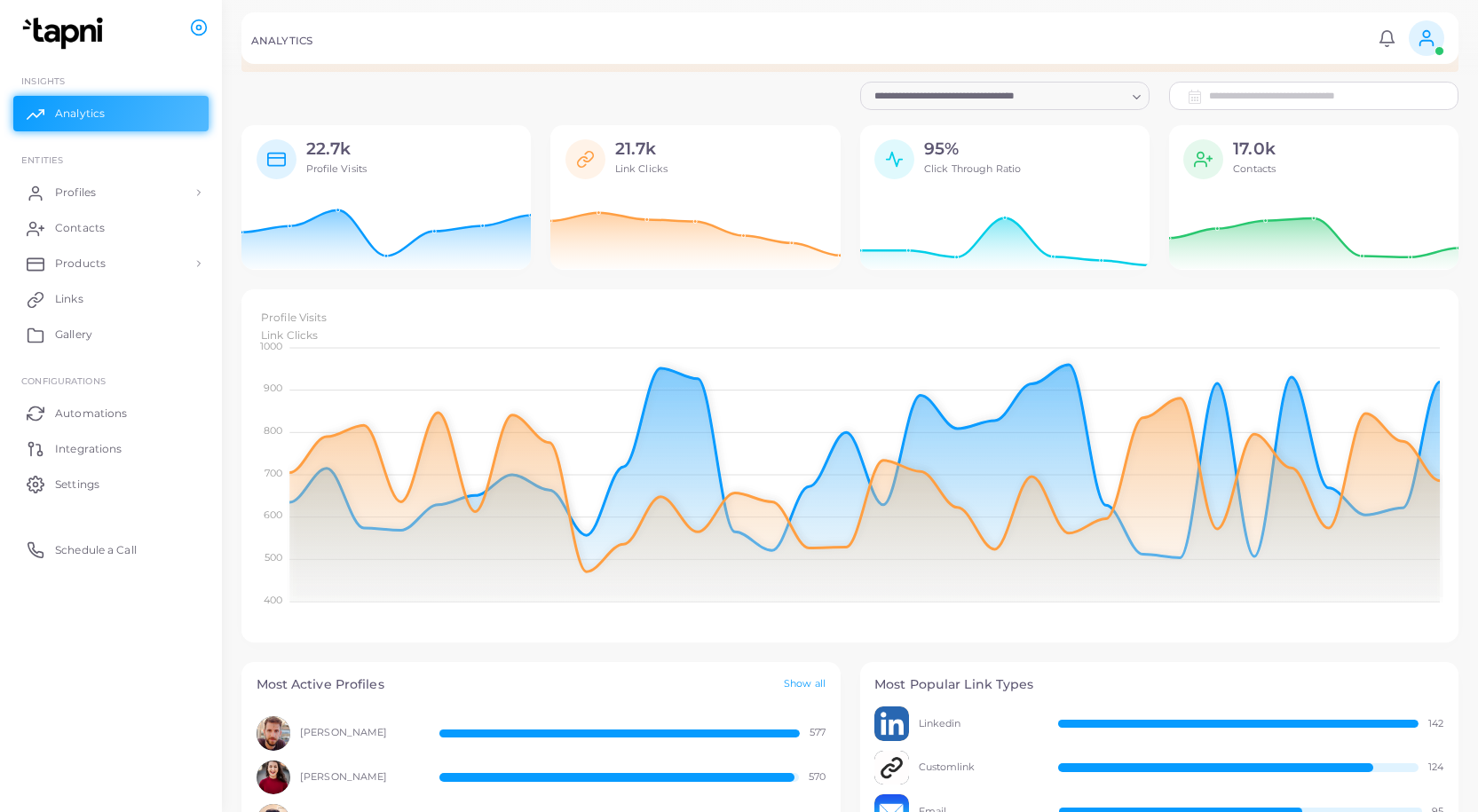
scroll to position [0, 0]
